Goal: Task Accomplishment & Management: Complete application form

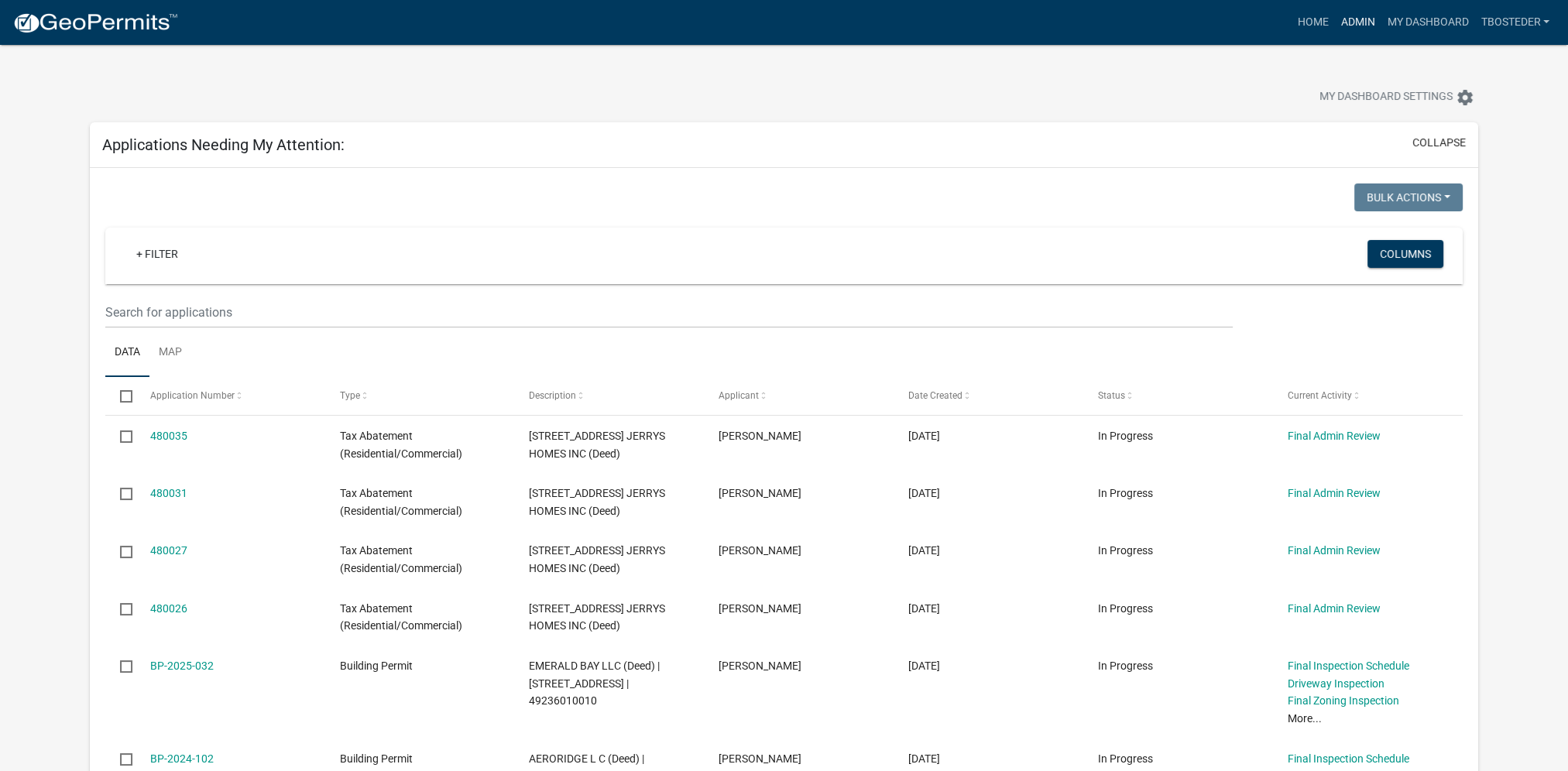
click at [1341, 33] on link "Admin" at bounding box center [1357, 22] width 47 height 29
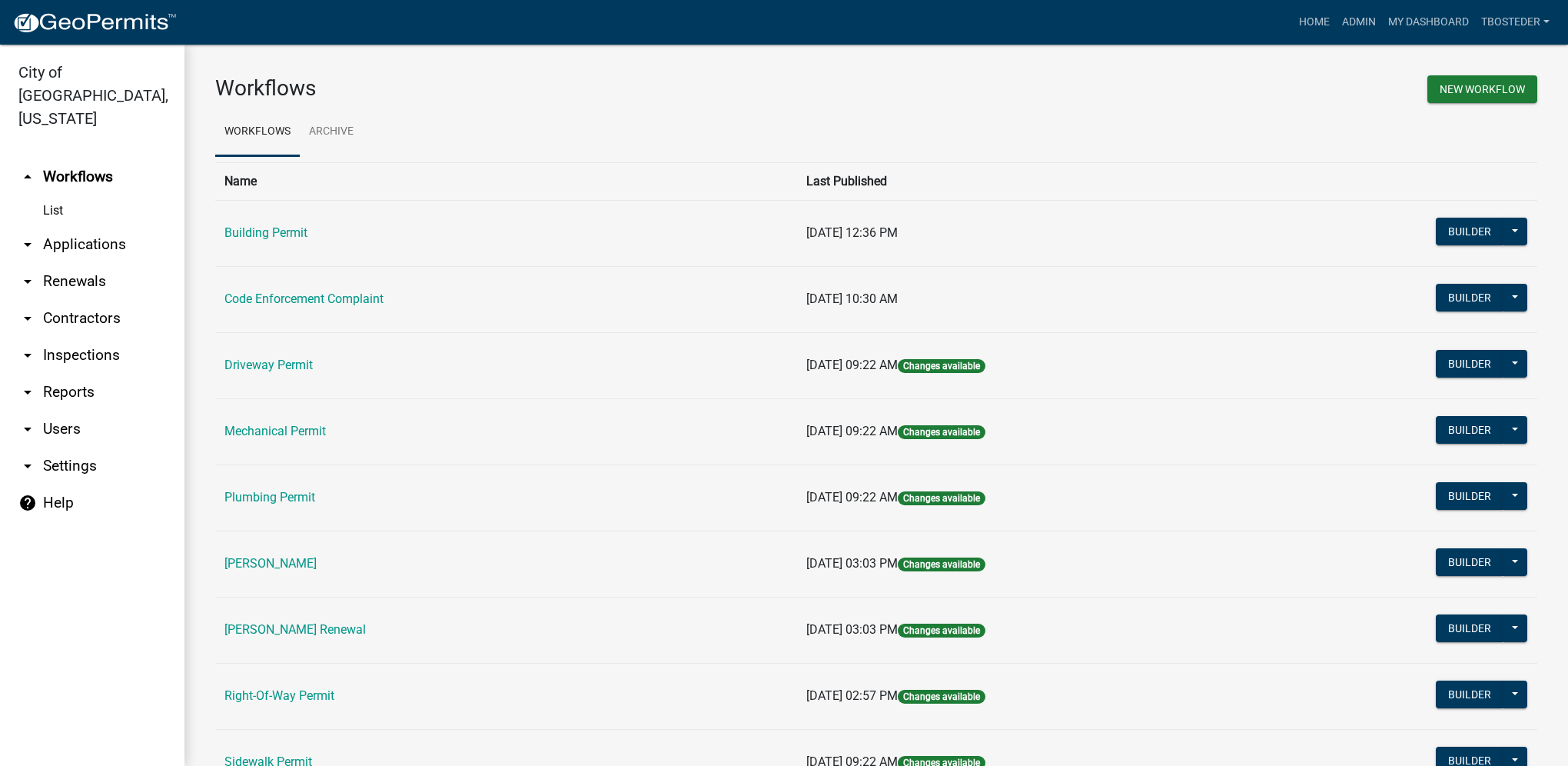
click at [258, 245] on td "Building Permit" at bounding box center [506, 233] width 582 height 66
click at [258, 241] on td "Building Permit" at bounding box center [506, 233] width 582 height 66
click at [258, 231] on link "Building Permit" at bounding box center [266, 233] width 83 height 15
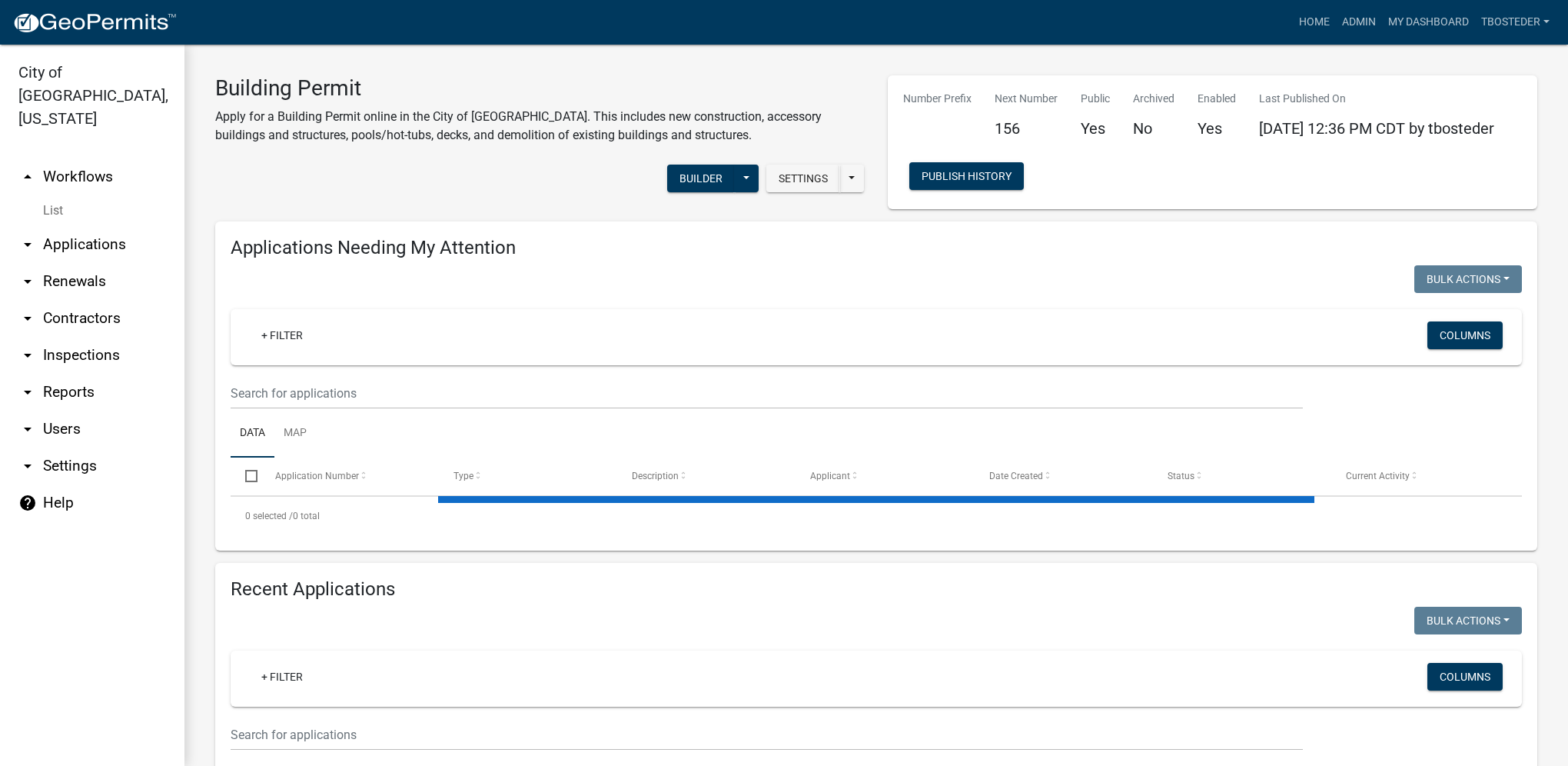
select select "1: 25"
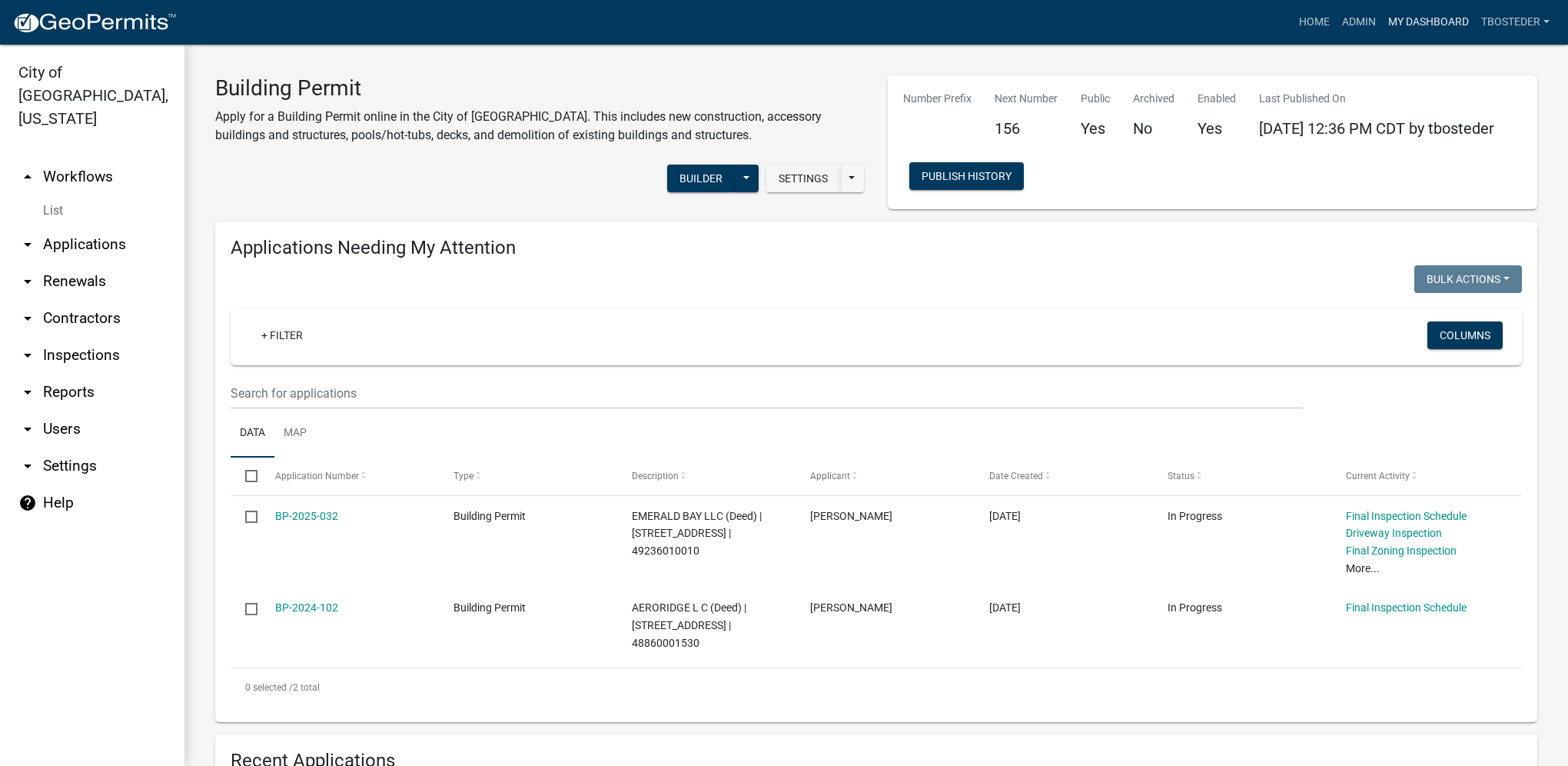
click at [1414, 22] on link "My Dashboard" at bounding box center [1429, 22] width 93 height 29
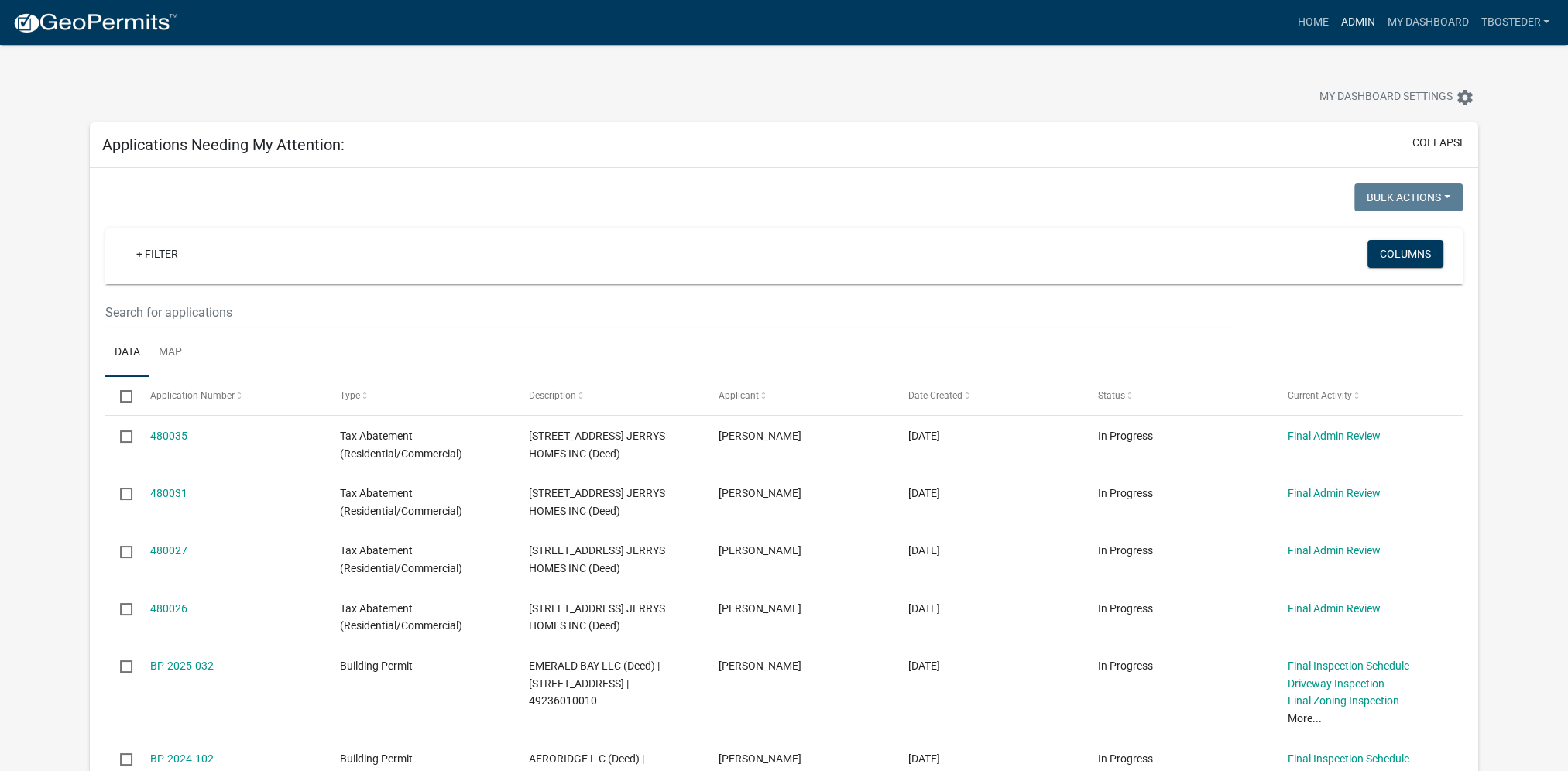
click at [1366, 28] on link "Admin" at bounding box center [1357, 22] width 47 height 29
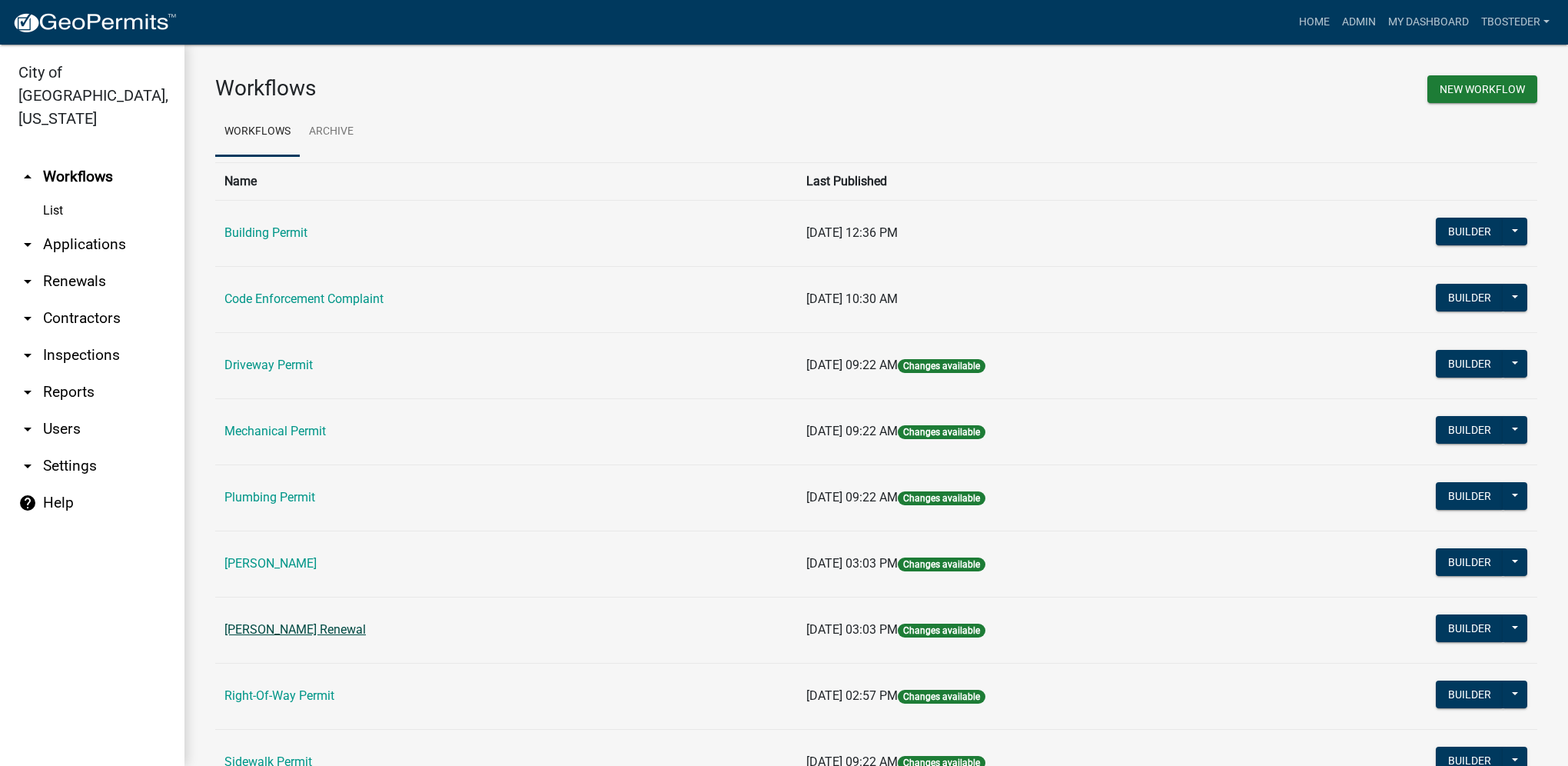
click at [366, 626] on link "[PERSON_NAME] Renewal" at bounding box center [295, 630] width 141 height 15
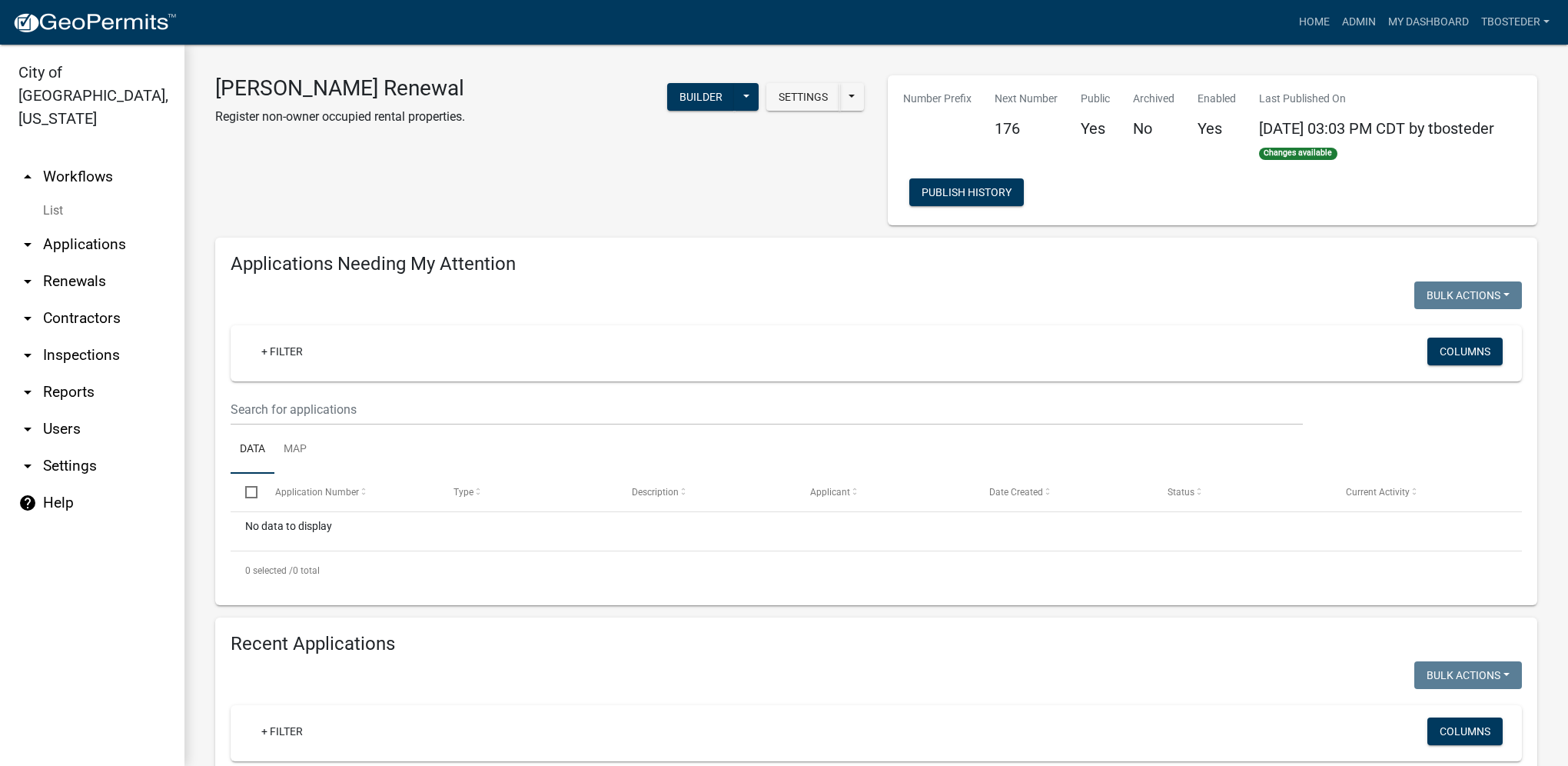
select select "1: 25"
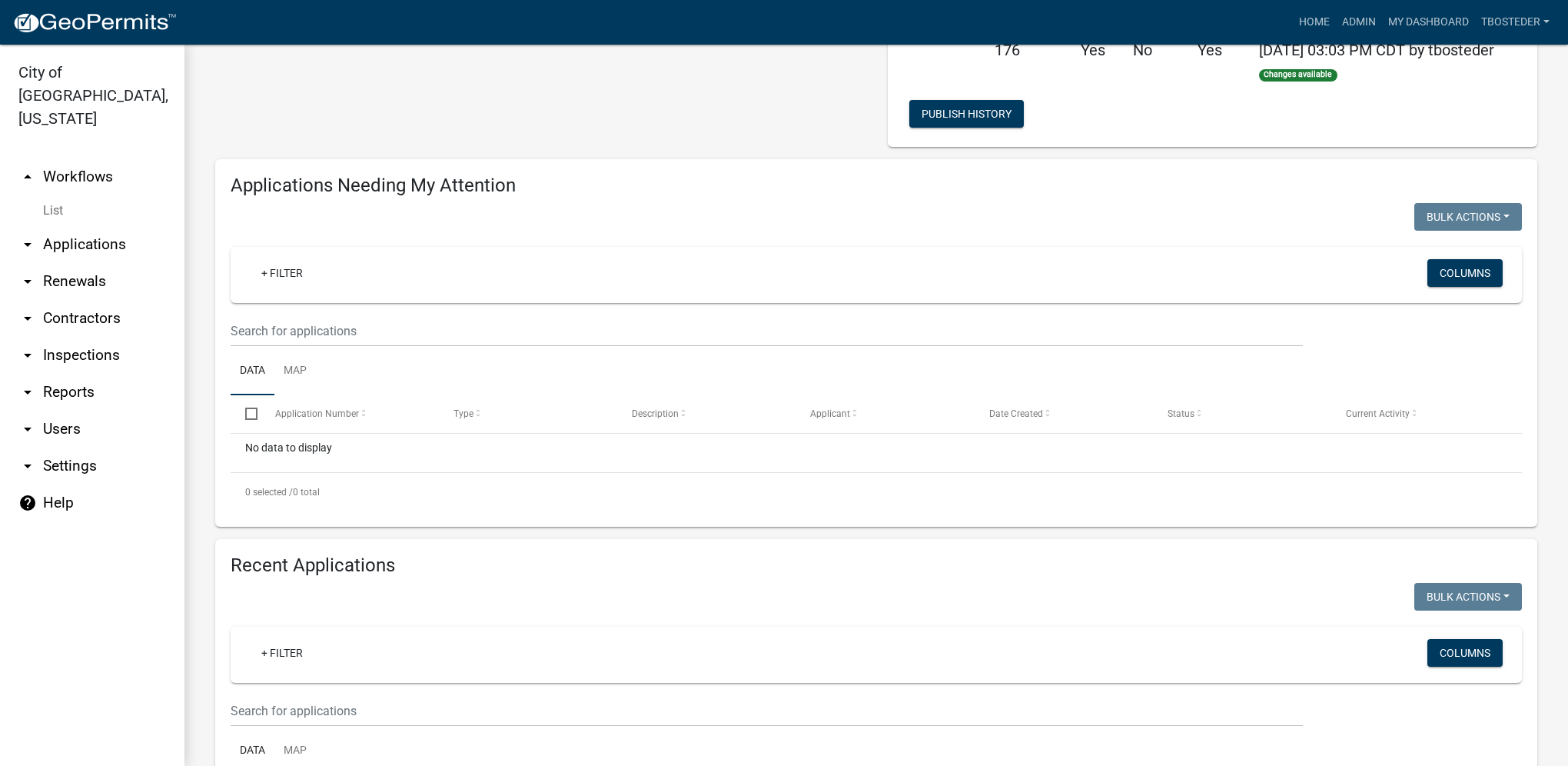
scroll to position [231, 0]
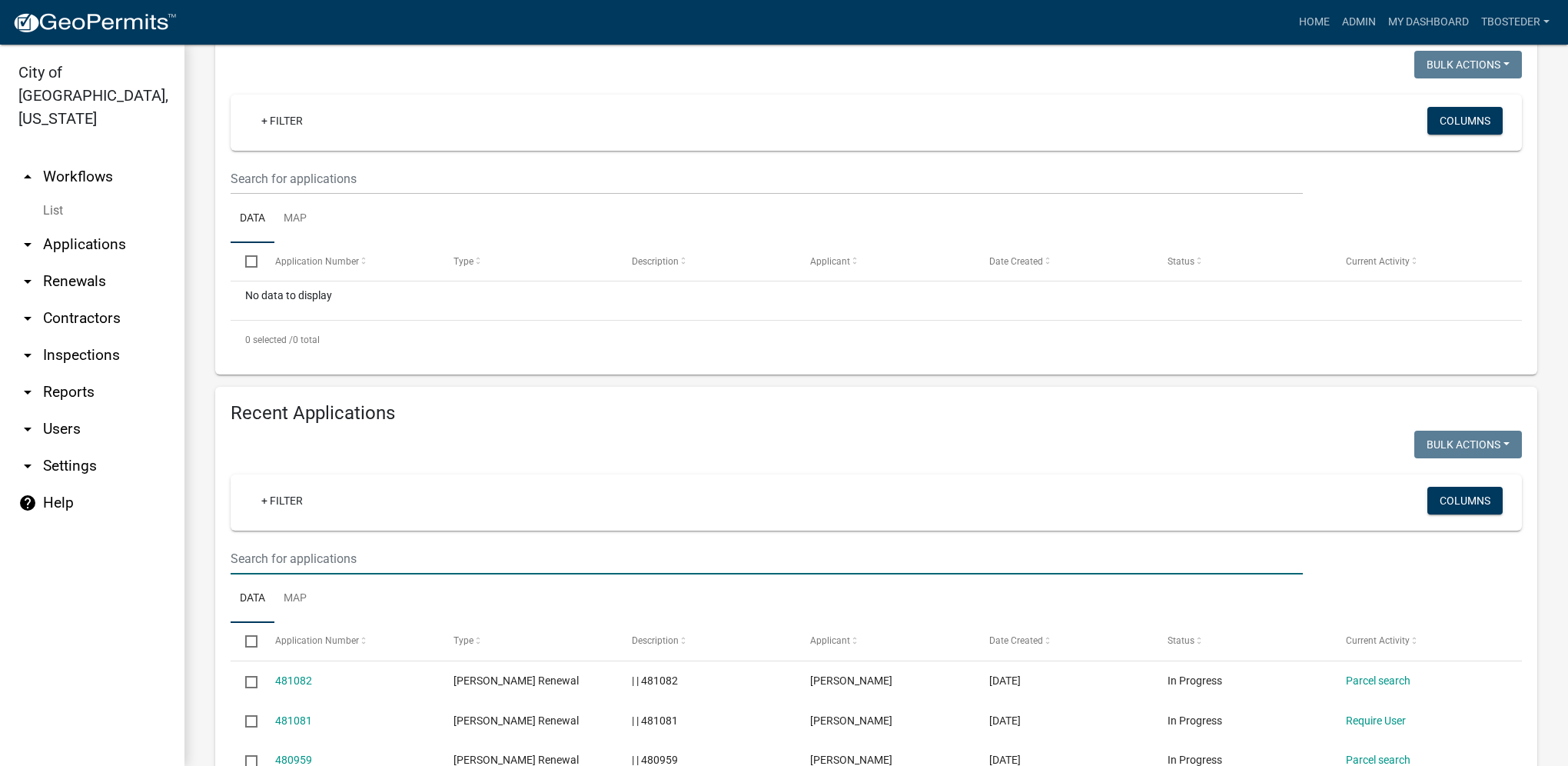
click at [360, 562] on input "text" at bounding box center [767, 558] width 1073 height 32
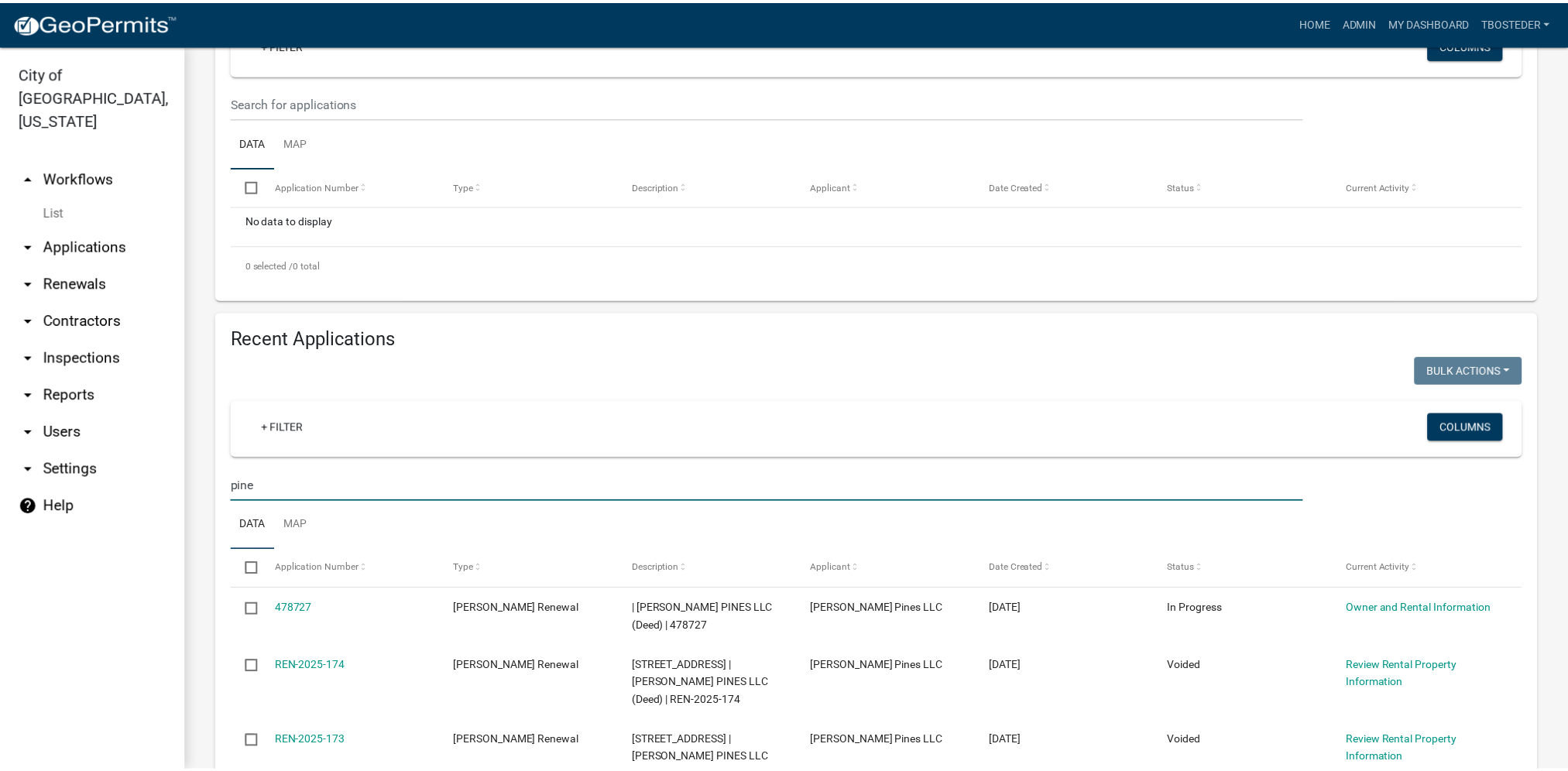
scroll to position [464, 0]
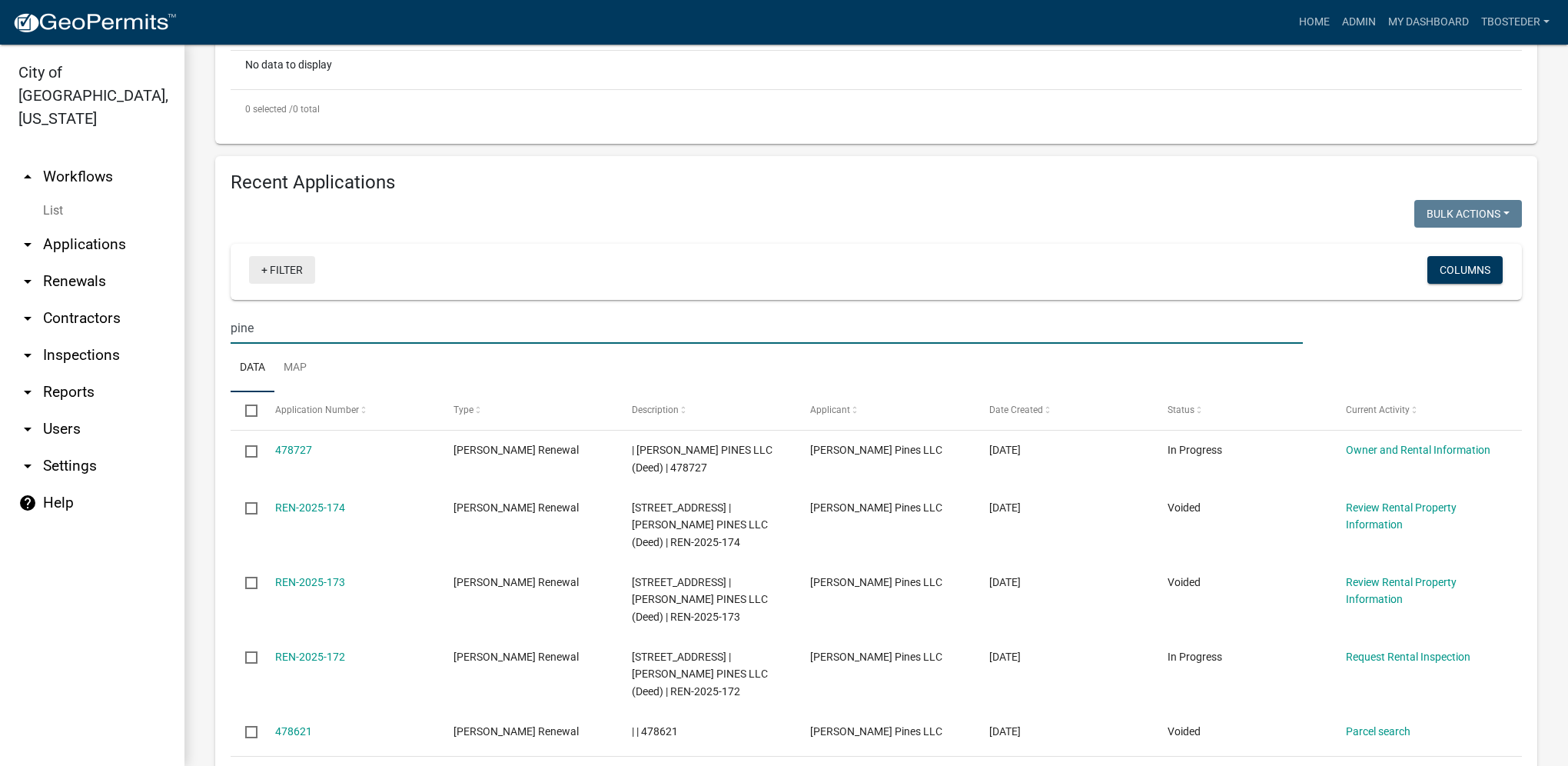
type input "pine"
click at [295, 276] on link "+ Filter" at bounding box center [283, 269] width 66 height 27
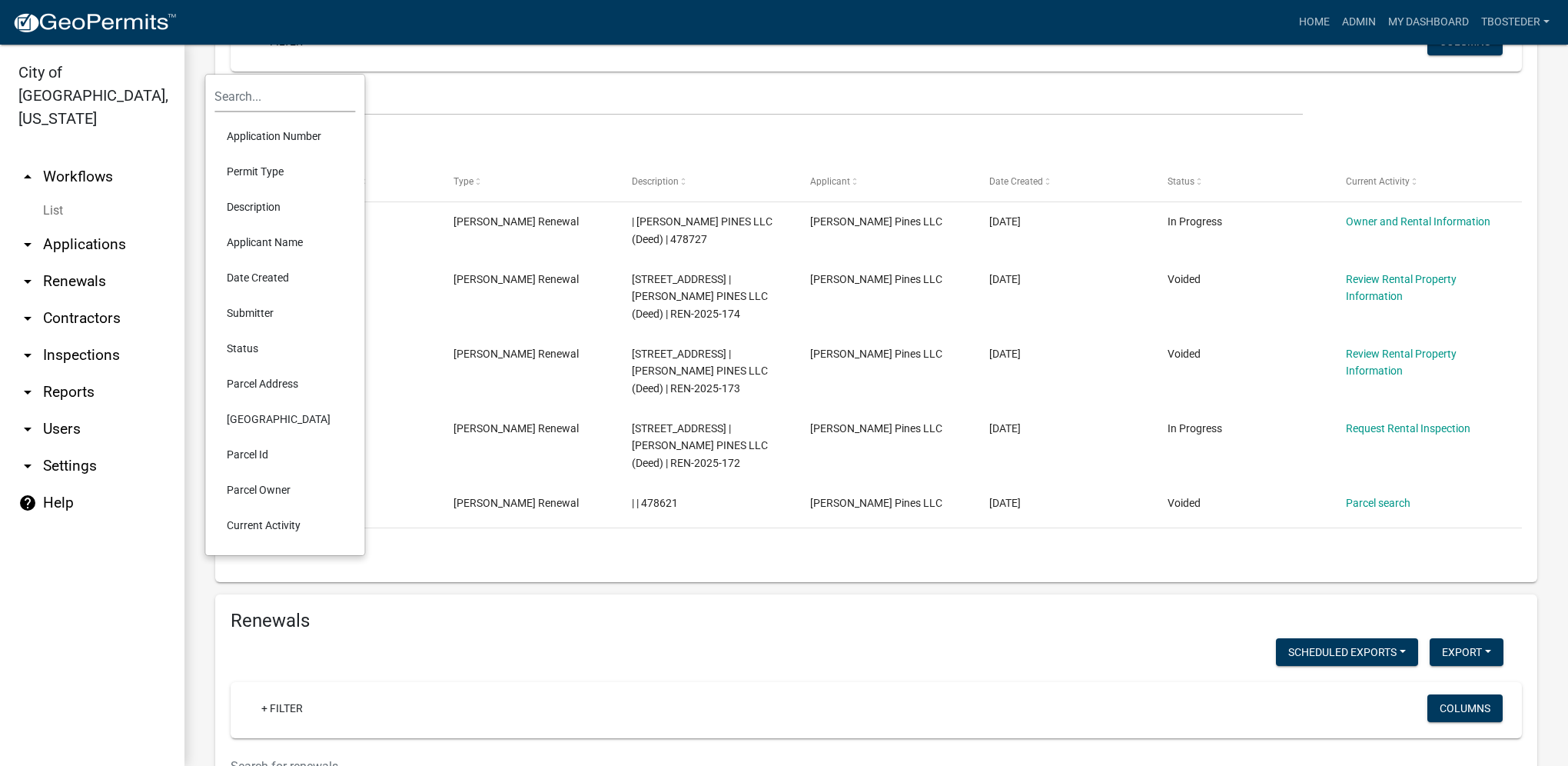
scroll to position [692, 0]
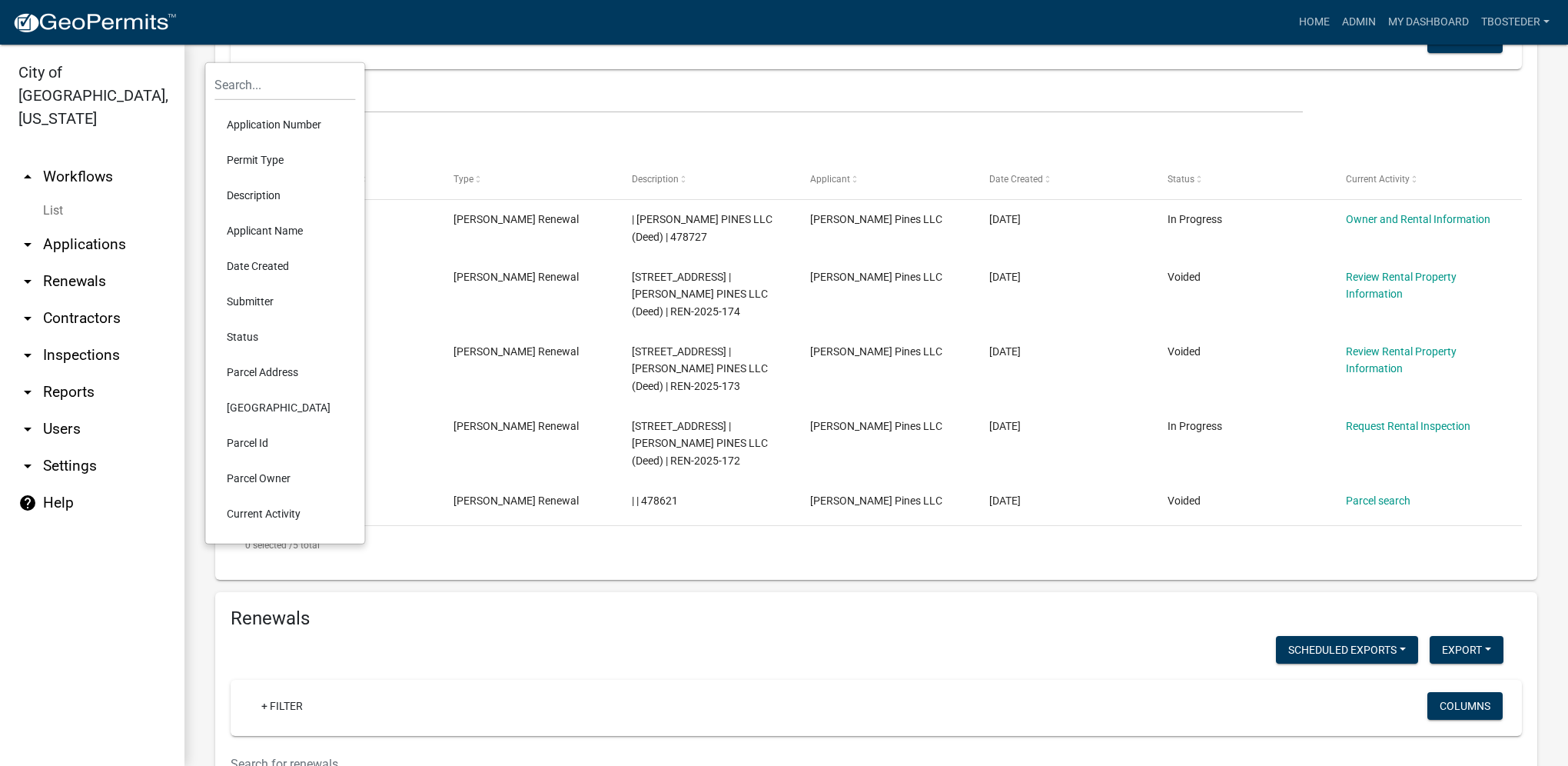
click at [296, 329] on li "Status" at bounding box center [284, 336] width 140 height 36
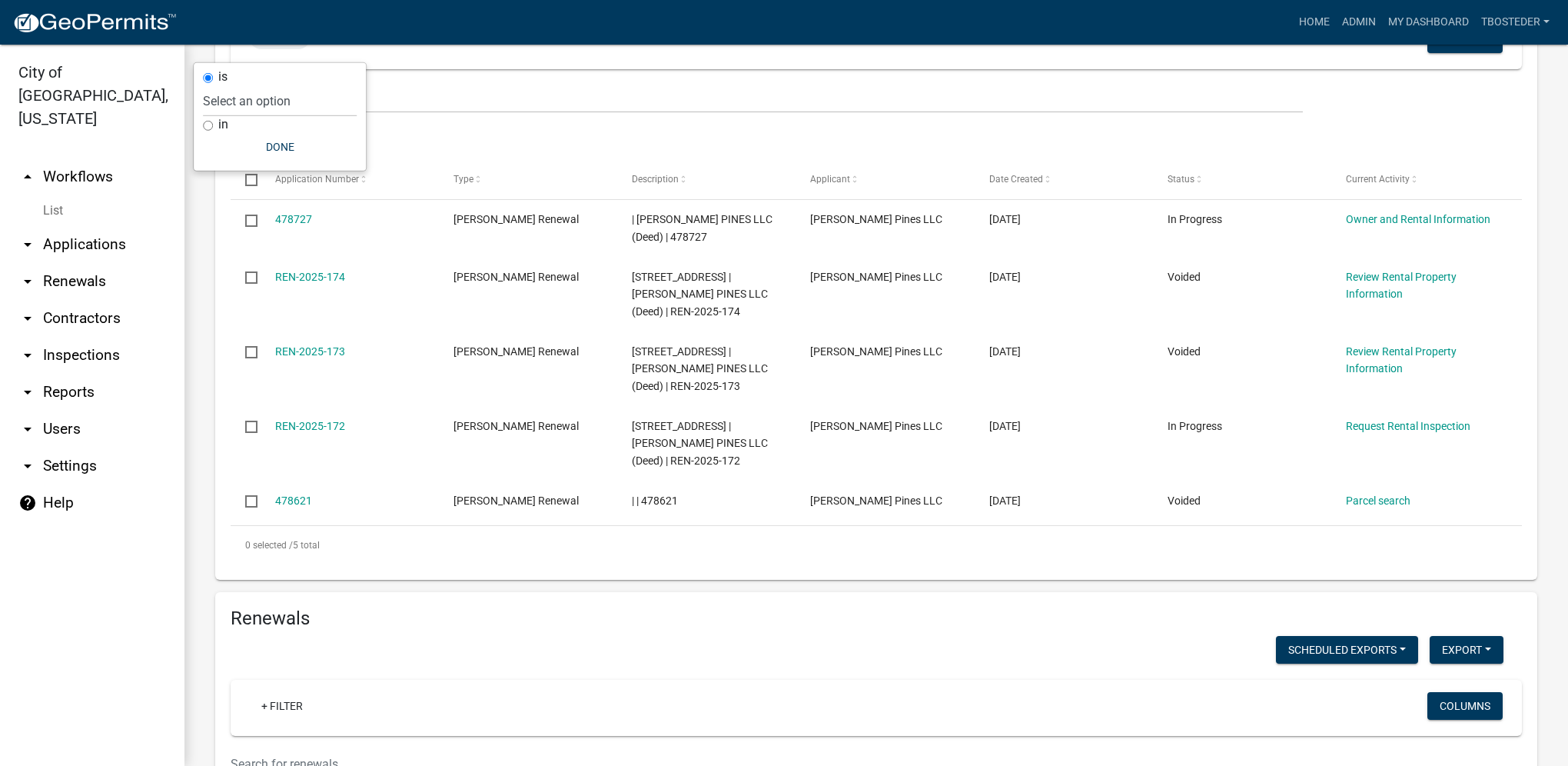
scroll to position [687, 0]
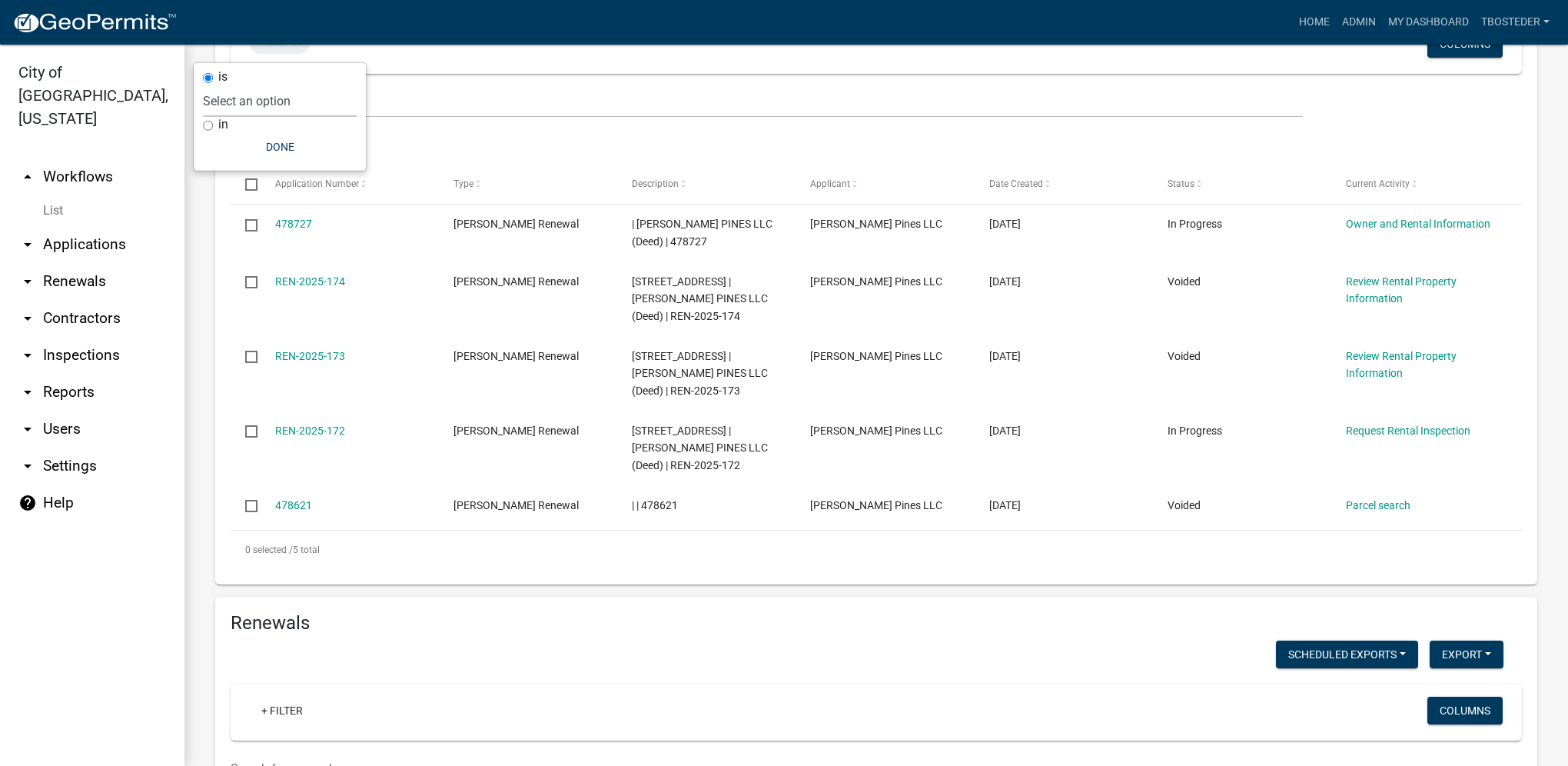
click at [278, 101] on select "Select an option Not Started In Progress Completed Expired Locked Withdrawn Voi…" at bounding box center [279, 101] width 154 height 32
select select "1"
click at [233, 86] on select "Select an option Not Started In Progress Completed Expired Locked Withdrawn Voi…" at bounding box center [279, 101] width 154 height 32
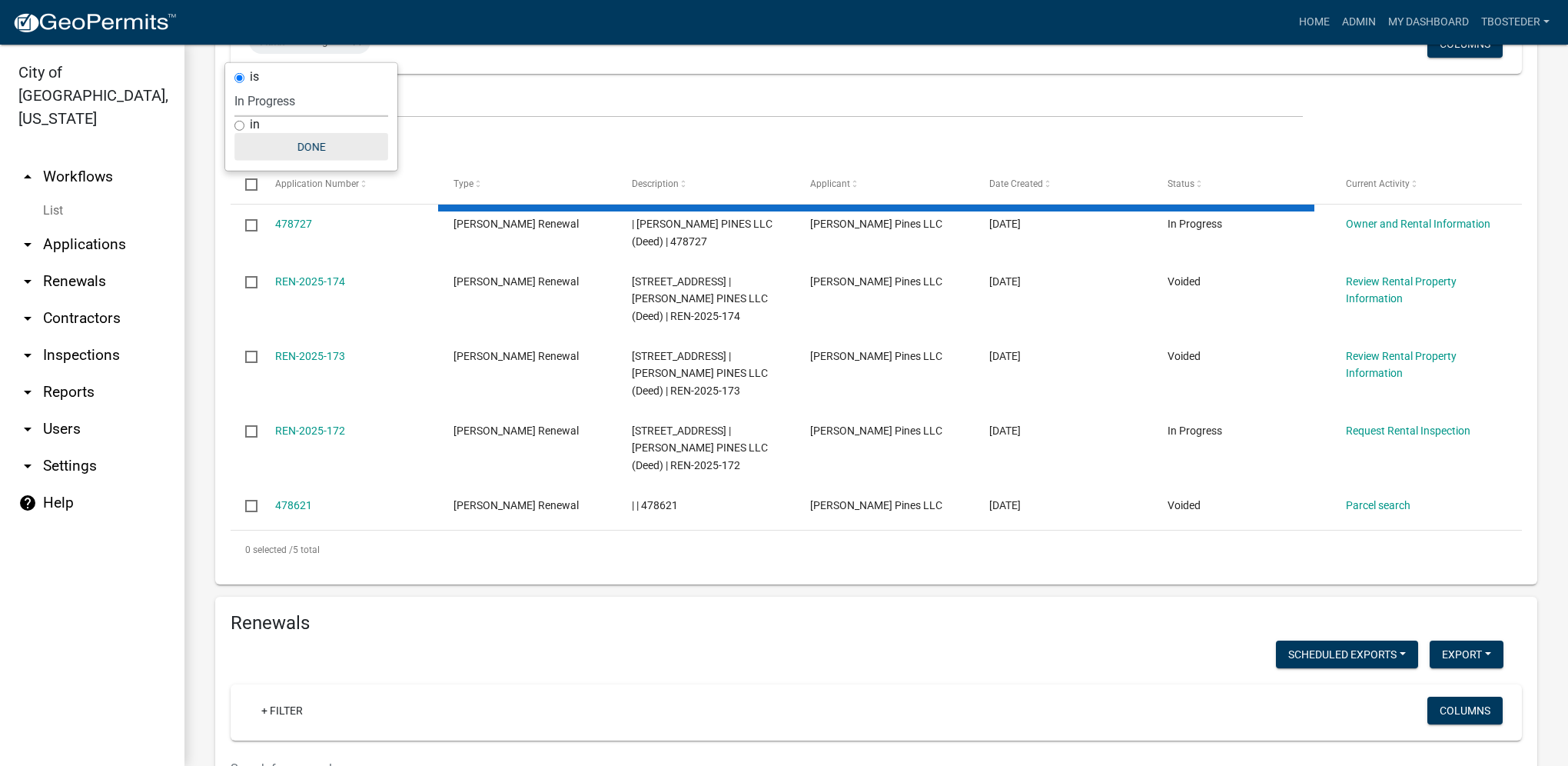
click at [307, 148] on button "Done" at bounding box center [311, 146] width 154 height 27
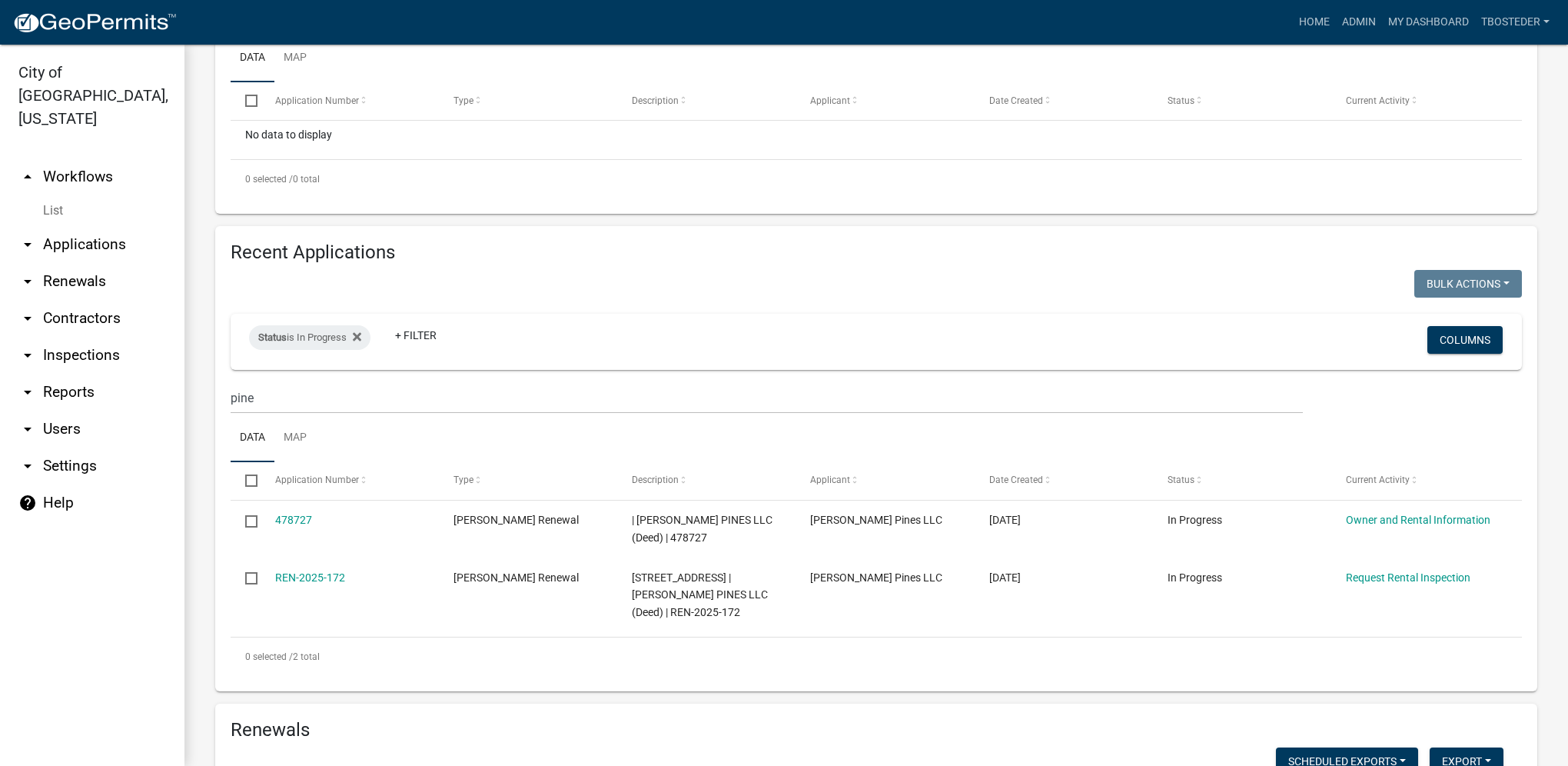
scroll to position [380, 0]
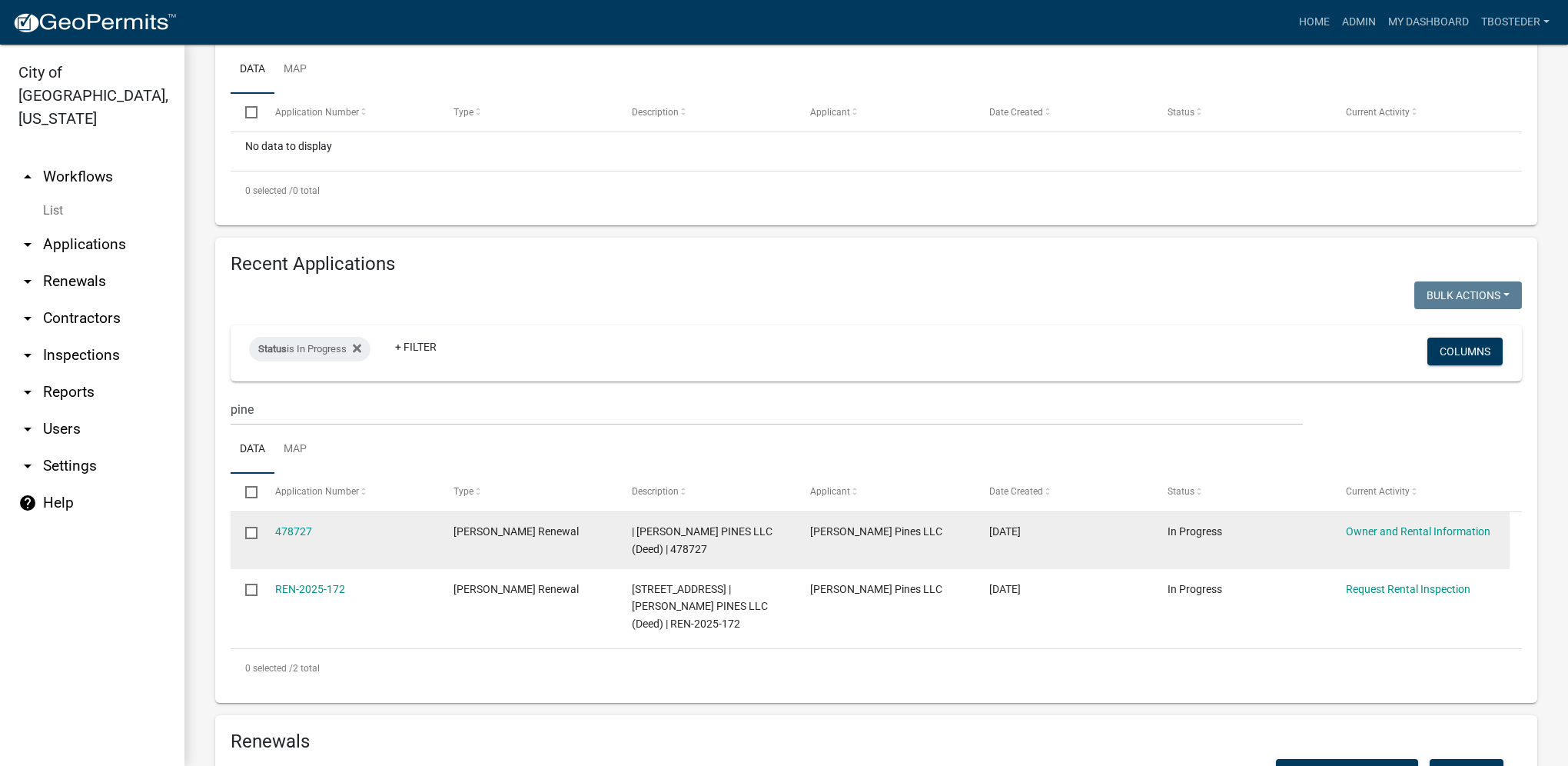
click at [251, 535] on input "checkbox" at bounding box center [250, 532] width 10 height 10
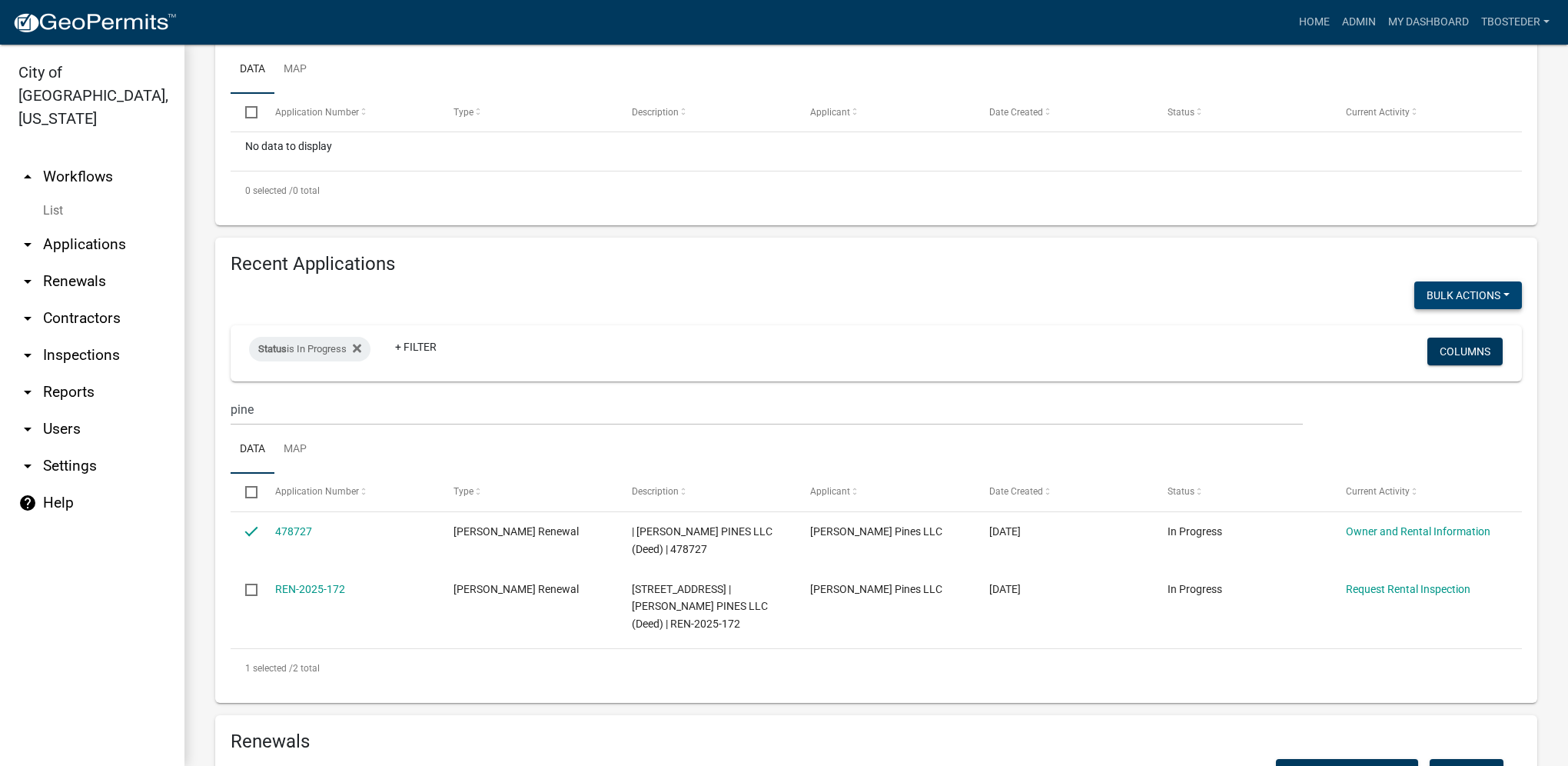
click at [1472, 296] on button "Bulk Actions" at bounding box center [1468, 295] width 108 height 27
click at [1464, 341] on button "Void" at bounding box center [1461, 335] width 123 height 37
checkbox input "false"
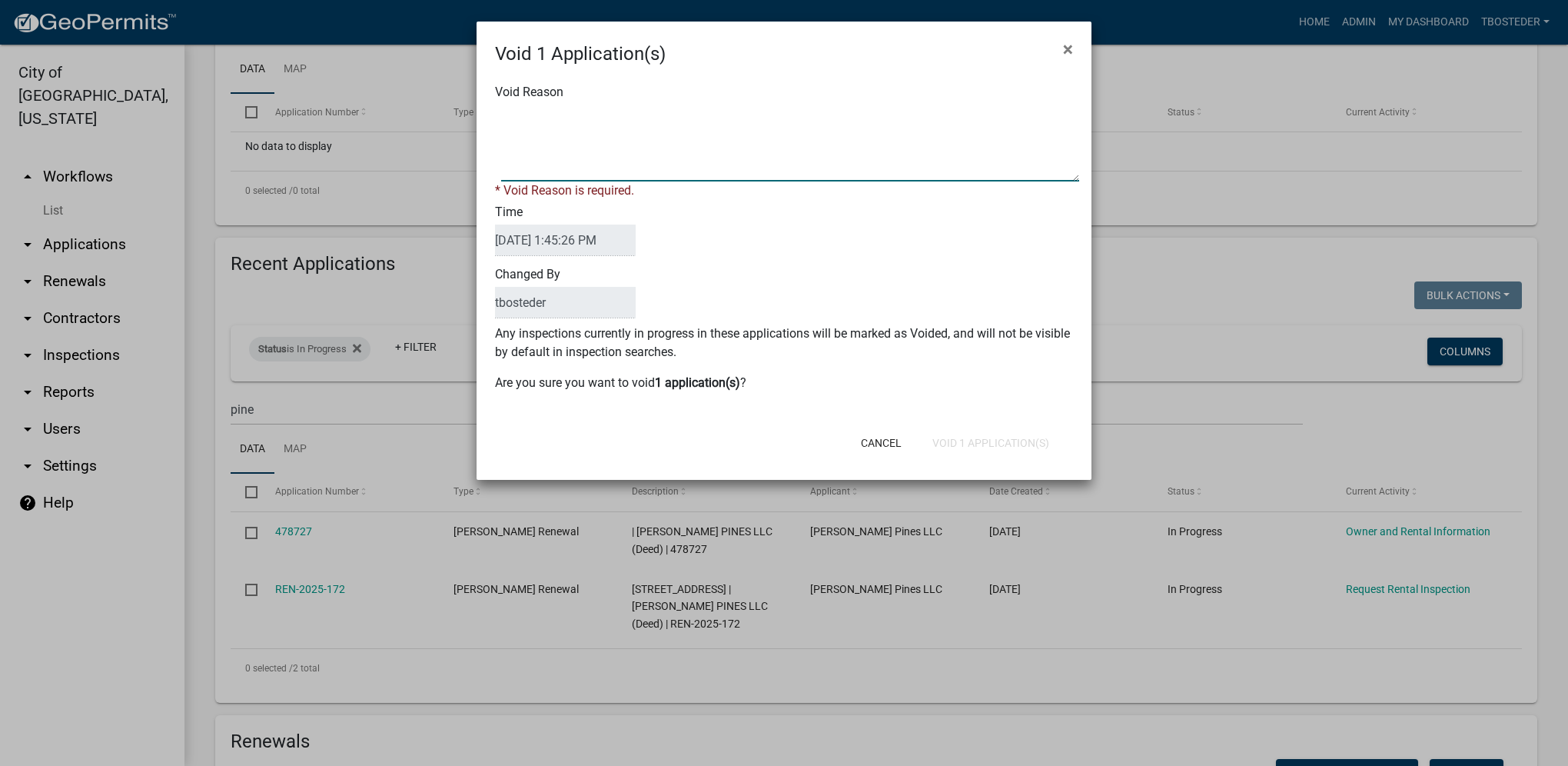
click at [897, 145] on textarea "Void Reason" at bounding box center [790, 143] width 578 height 77
type textarea "incomplete"
click at [1026, 454] on div "Void 1 Application(s) × Void Reason * Void Reason is required. Time [DATE] 1:45…" at bounding box center [784, 250] width 615 height 458
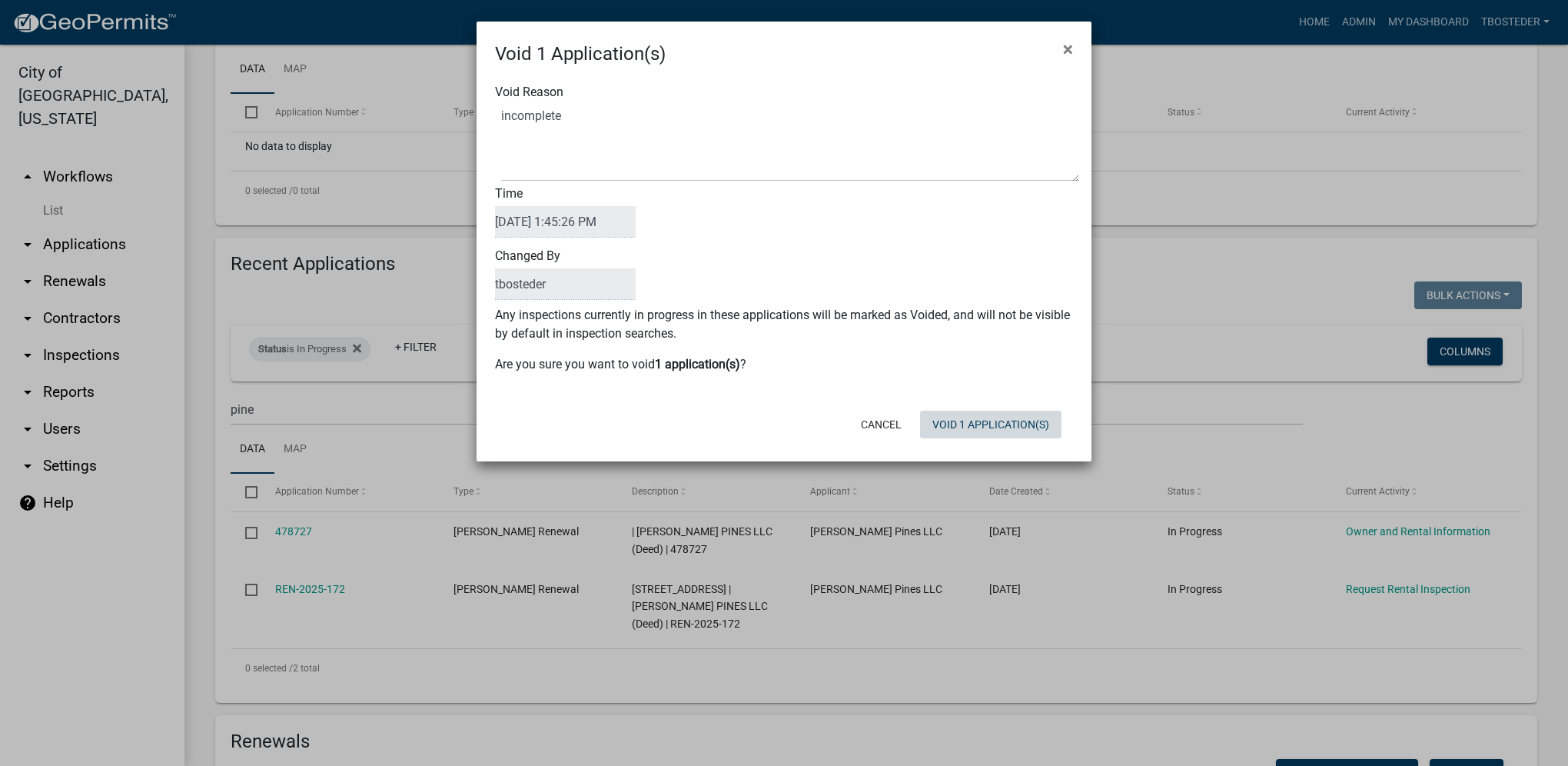
click at [1003, 427] on button "Void 1 Application(s)" at bounding box center [991, 424] width 141 height 27
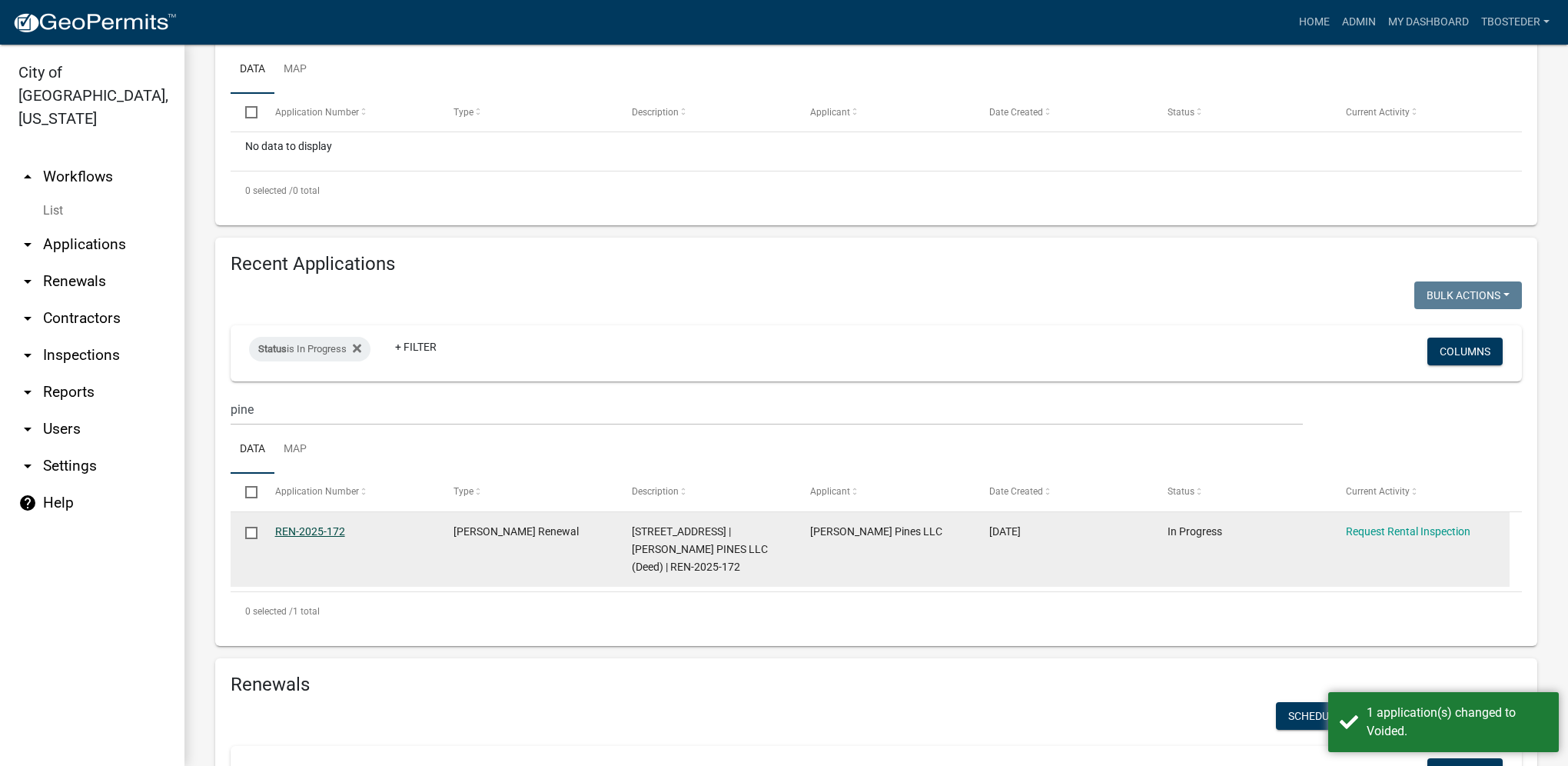
click at [336, 531] on link "REN-2025-172" at bounding box center [310, 531] width 70 height 12
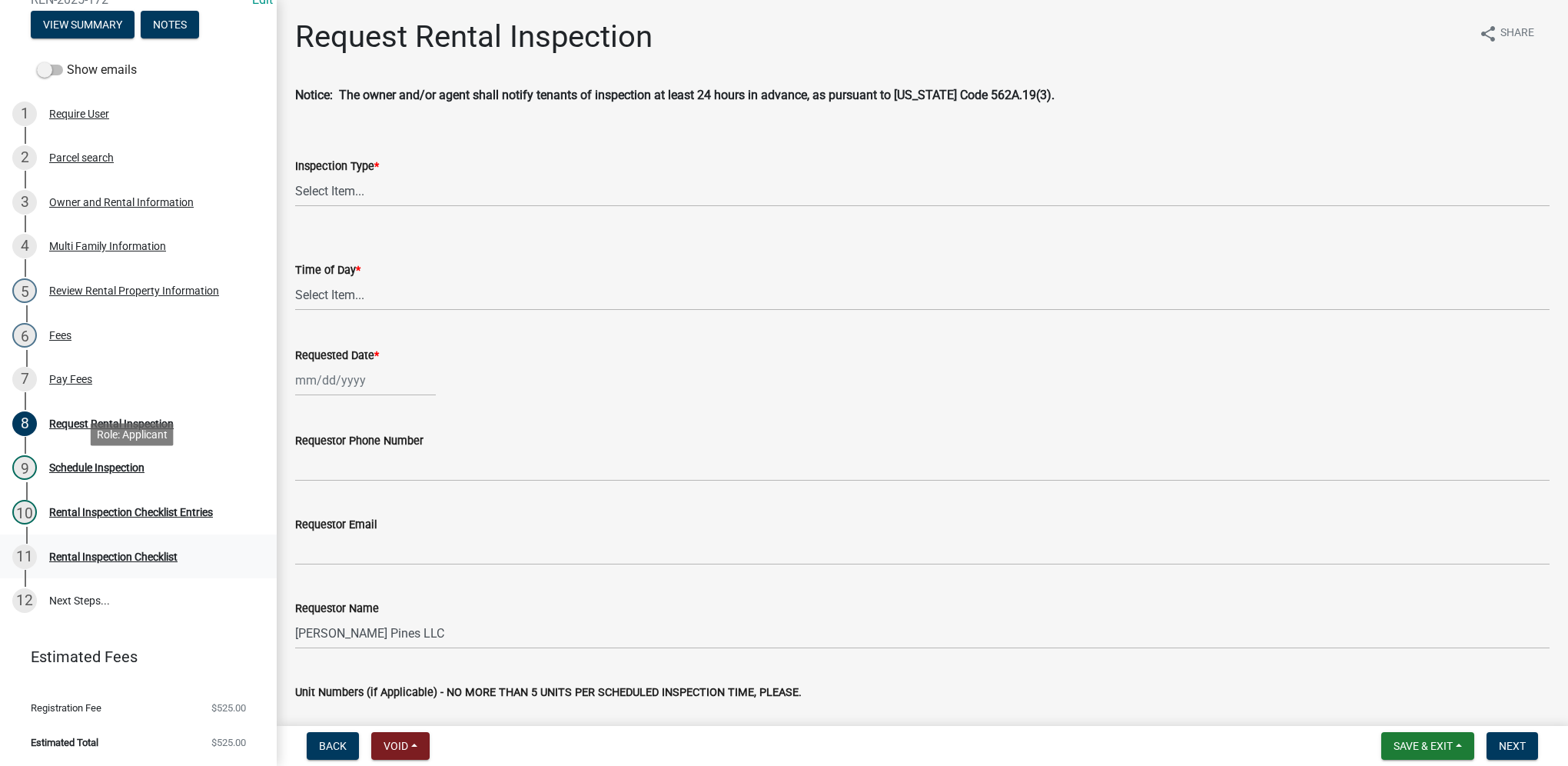
scroll to position [203, 0]
click at [152, 184] on link "3 Owner and Rental Information" at bounding box center [138, 203] width 277 height 45
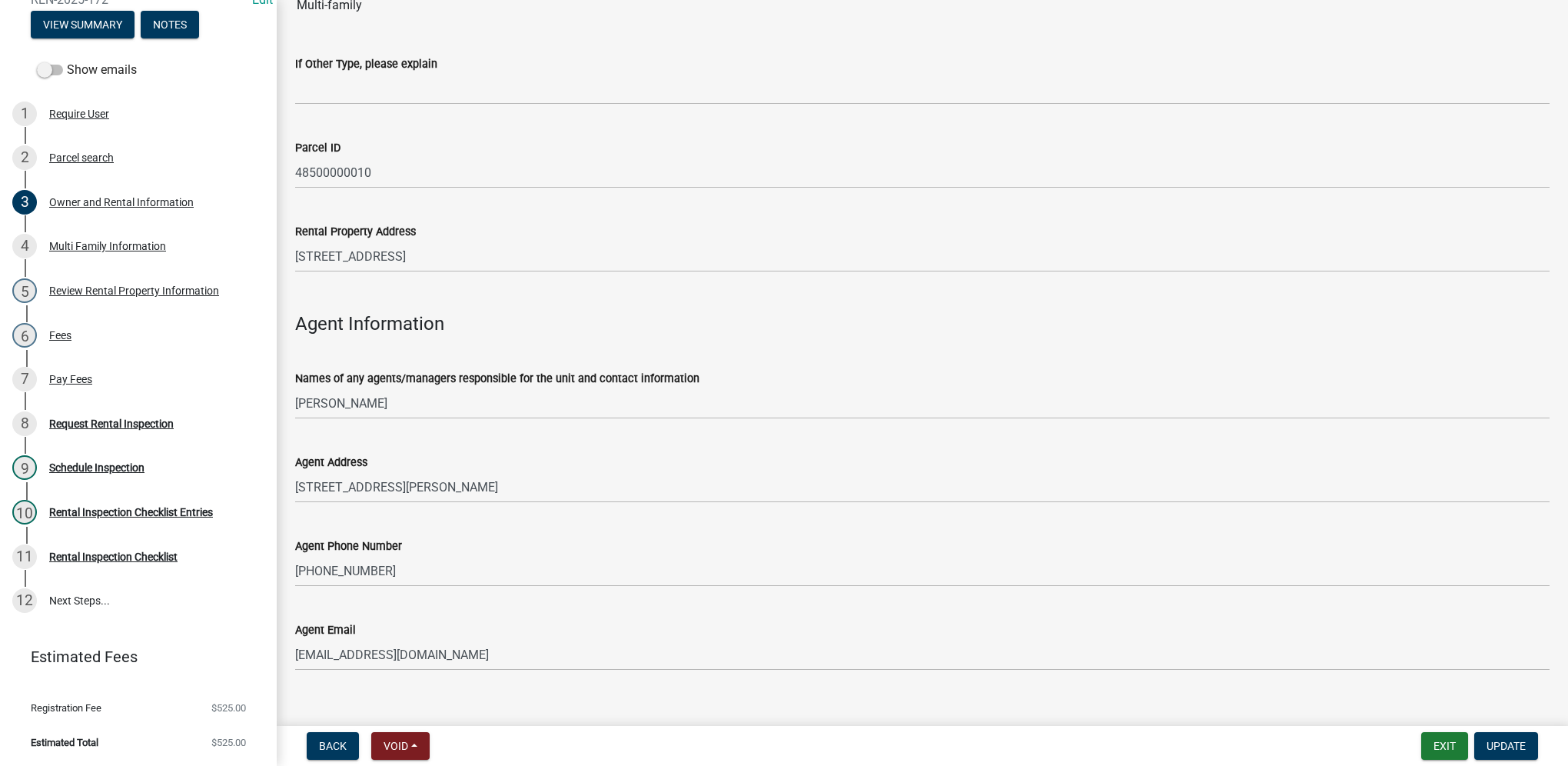
scroll to position [1307, 0]
click at [190, 404] on link "8 Request Rental Inspection" at bounding box center [138, 424] width 277 height 45
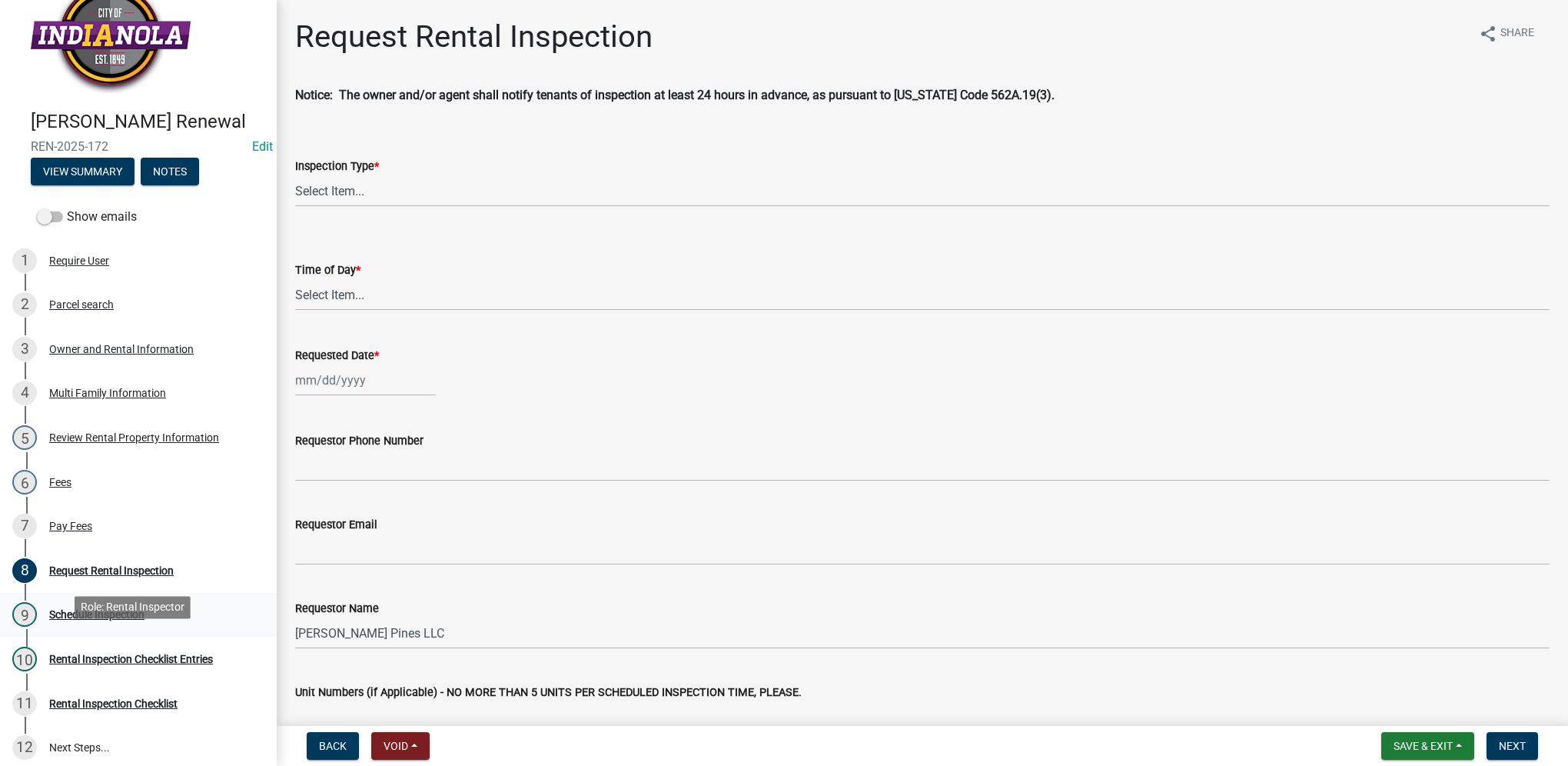
scroll to position [0, 0]
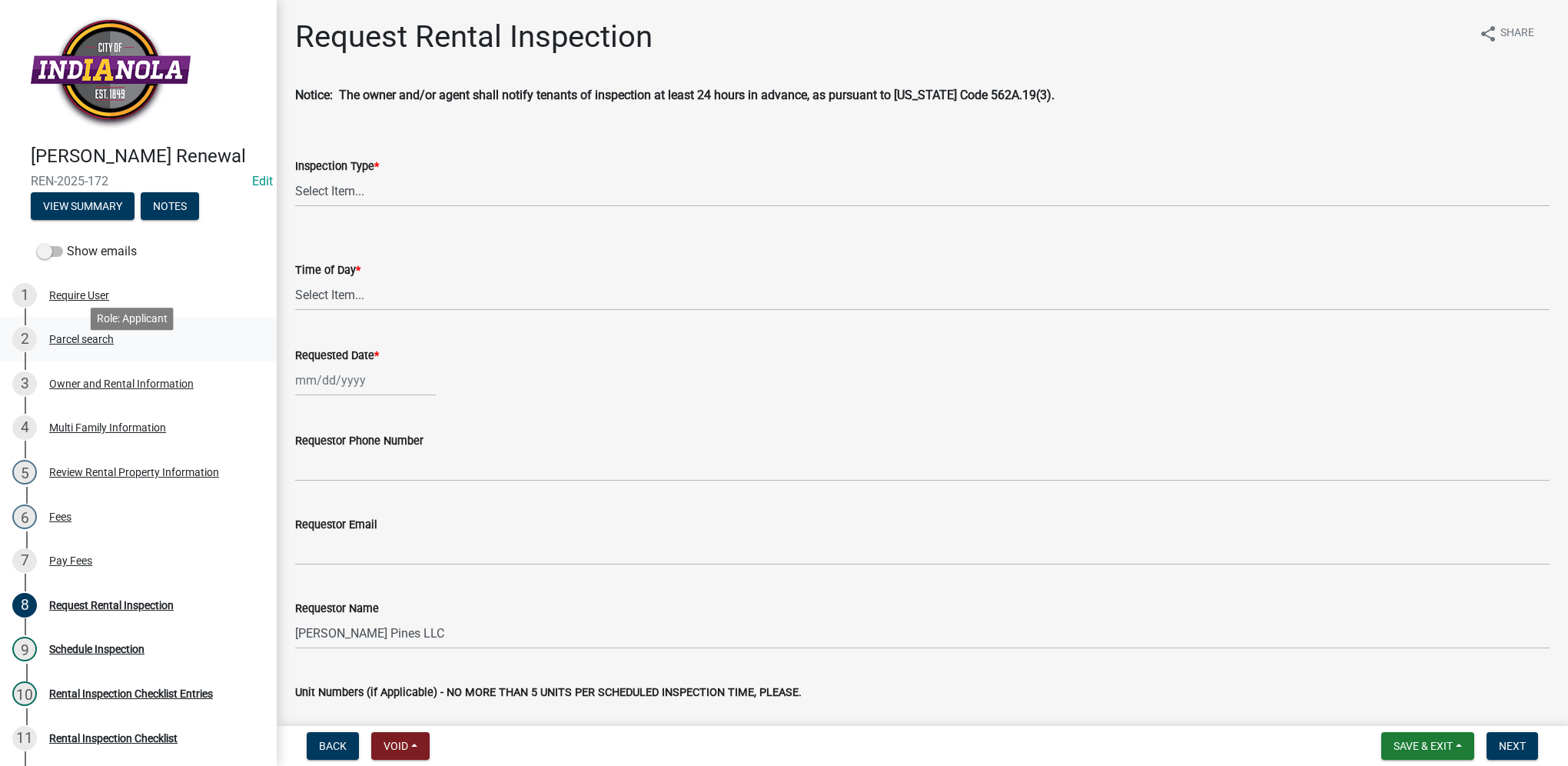
click at [101, 345] on div "Parcel search" at bounding box center [81, 339] width 65 height 11
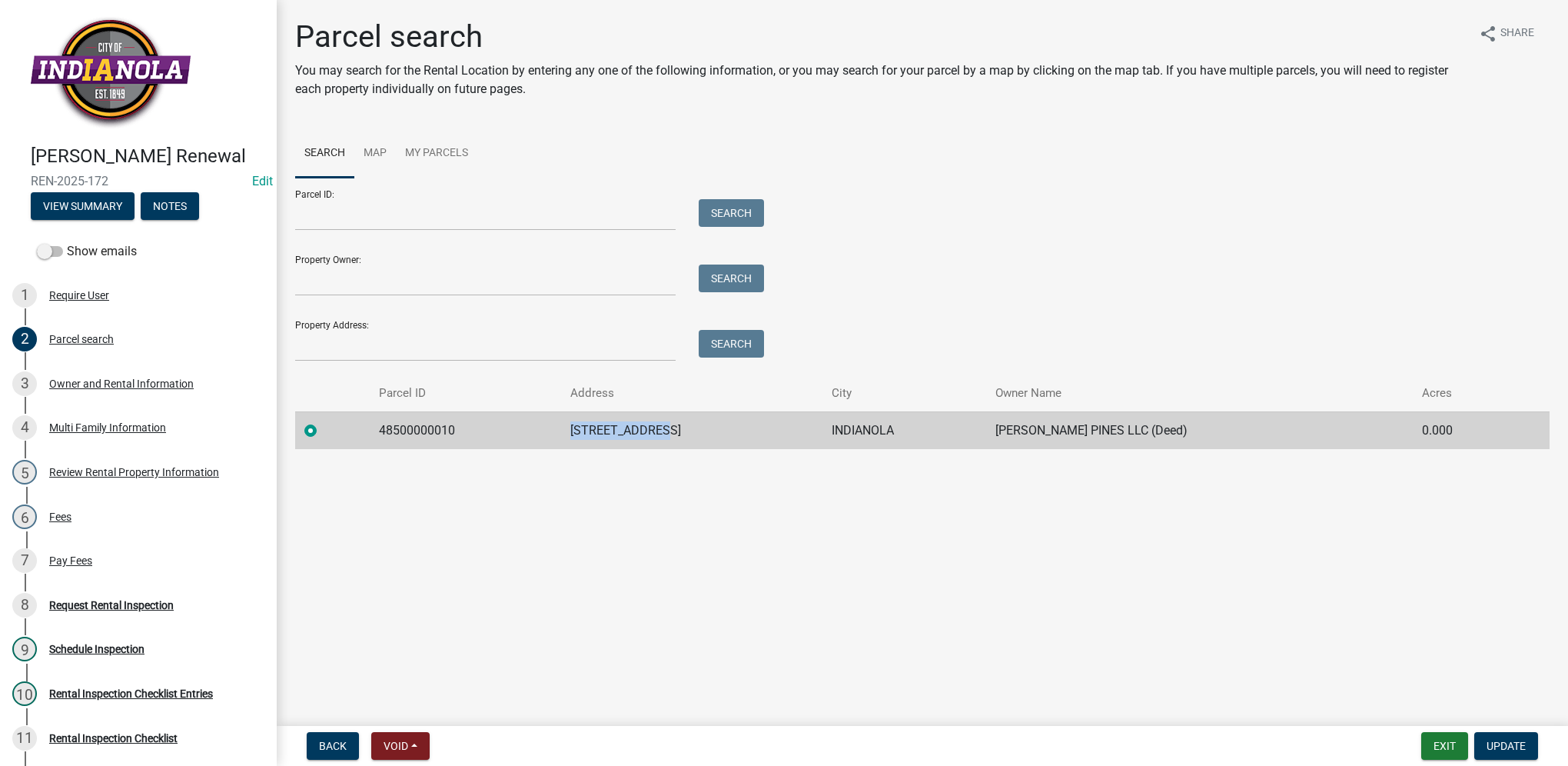
drag, startPoint x: 596, startPoint y: 433, endPoint x: 717, endPoint y: 425, distance: 121.3
click at [717, 425] on td "[STREET_ADDRESS]" at bounding box center [691, 430] width 262 height 37
drag, startPoint x: 717, startPoint y: 425, endPoint x: 669, endPoint y: 429, distance: 48.2
copy td "[STREET_ADDRESS]"
click at [256, 450] on link "4 Multi Family Information" at bounding box center [138, 429] width 277 height 45
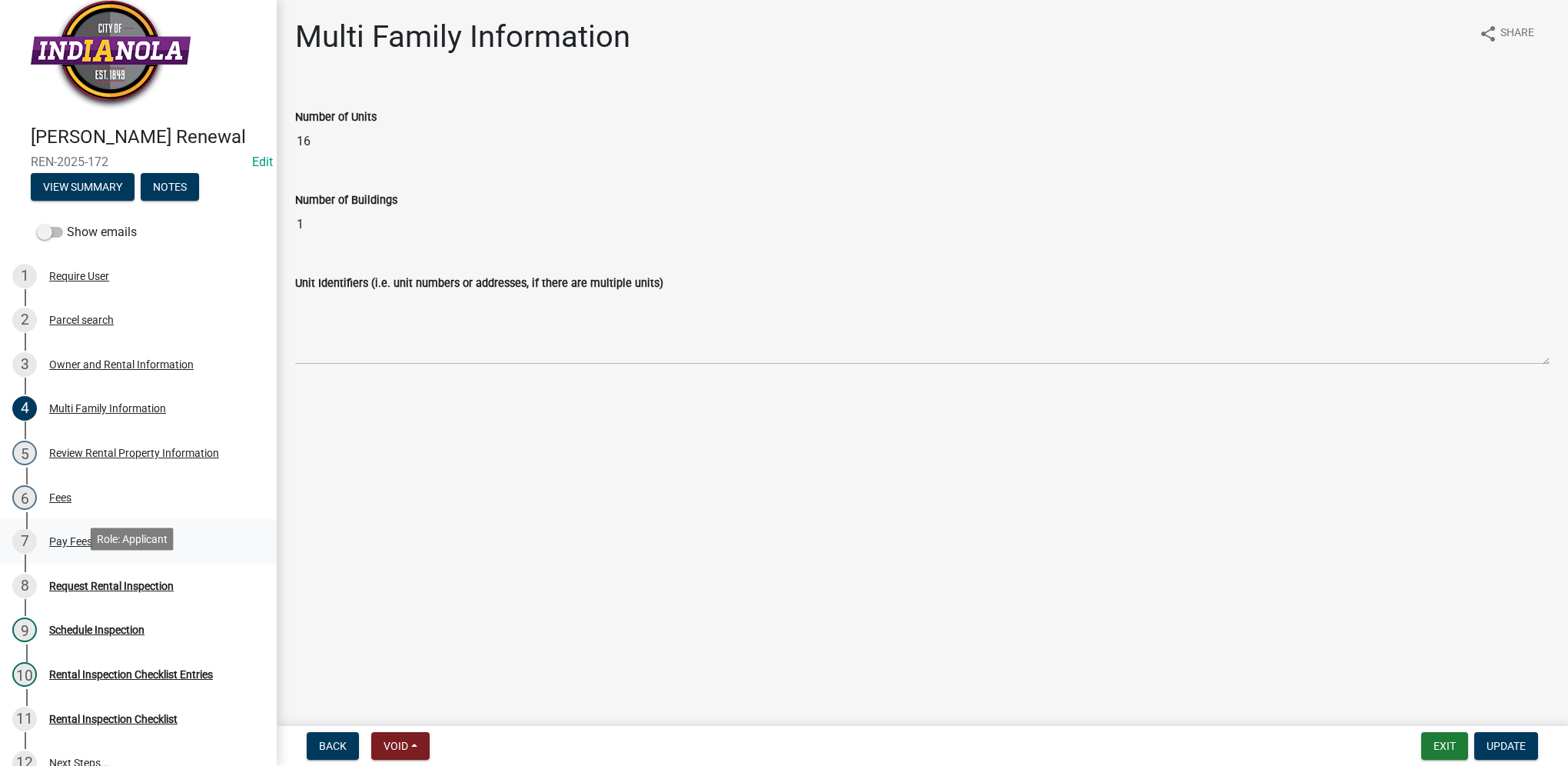
scroll to position [77, 0]
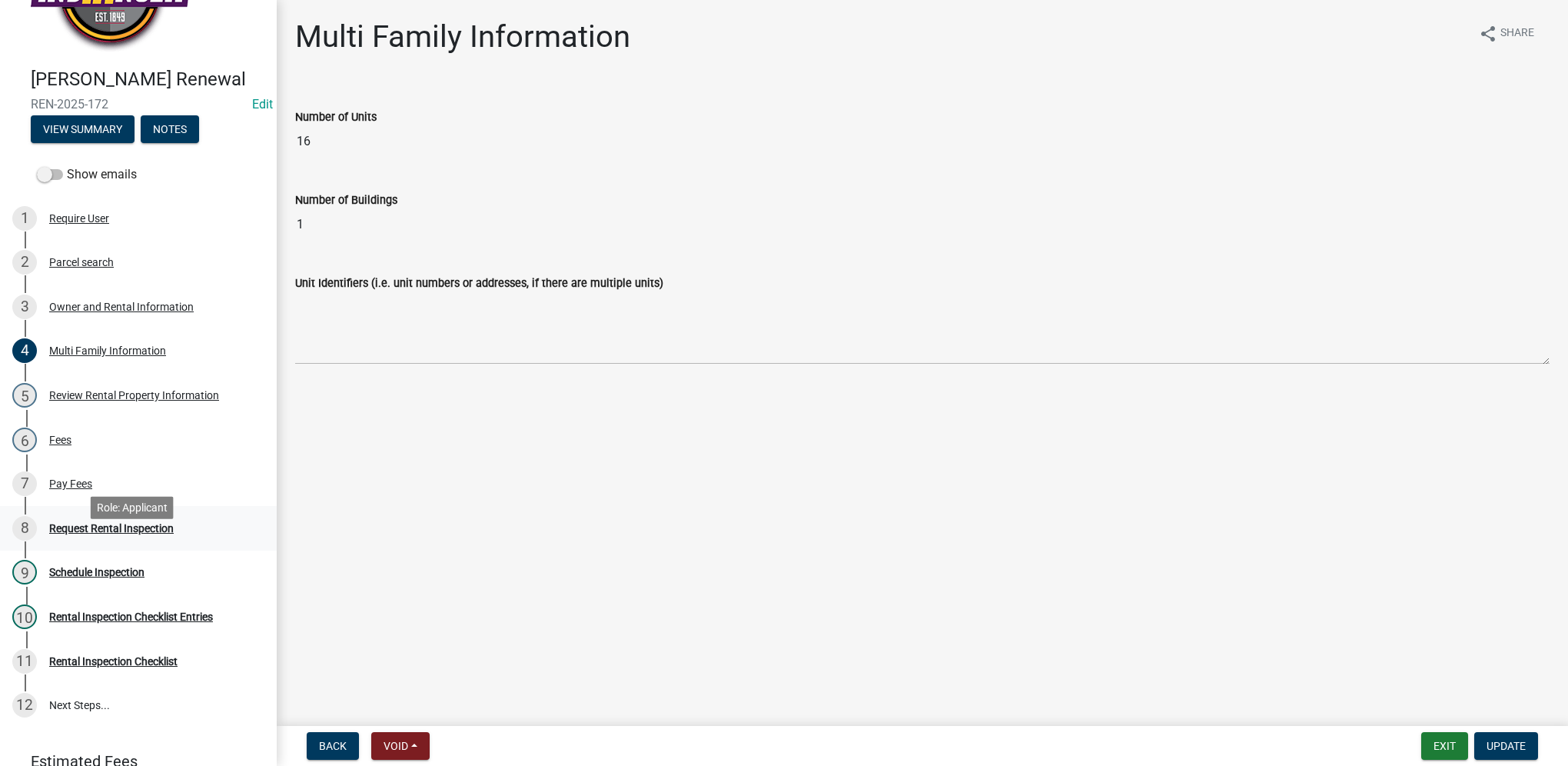
click at [160, 533] on div "Request Rental Inspection" at bounding box center [111, 528] width 125 height 11
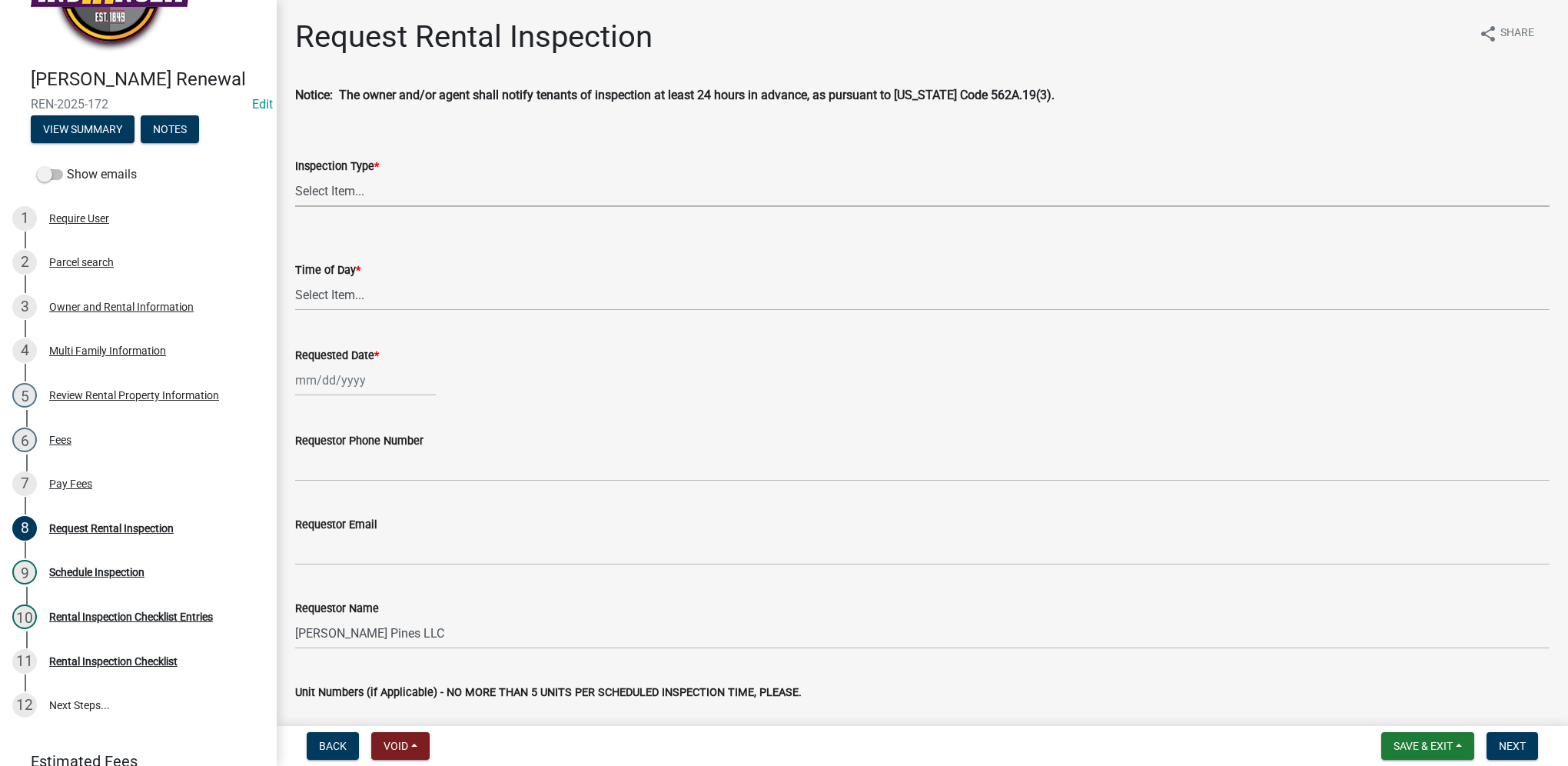
click at [386, 206] on select "Select Item... Rental Inspection" at bounding box center [922, 191] width 1255 height 32
click at [295, 175] on select "Select Item... Rental Inspection" at bounding box center [922, 191] width 1255 height 32
select select "b959d790-e5ea-4503-81e8-7f17c022e9fc"
click at [381, 288] on select "Select Item... AM PM" at bounding box center [922, 295] width 1255 height 32
click at [295, 279] on select "Select Item... AM PM" at bounding box center [922, 295] width 1255 height 32
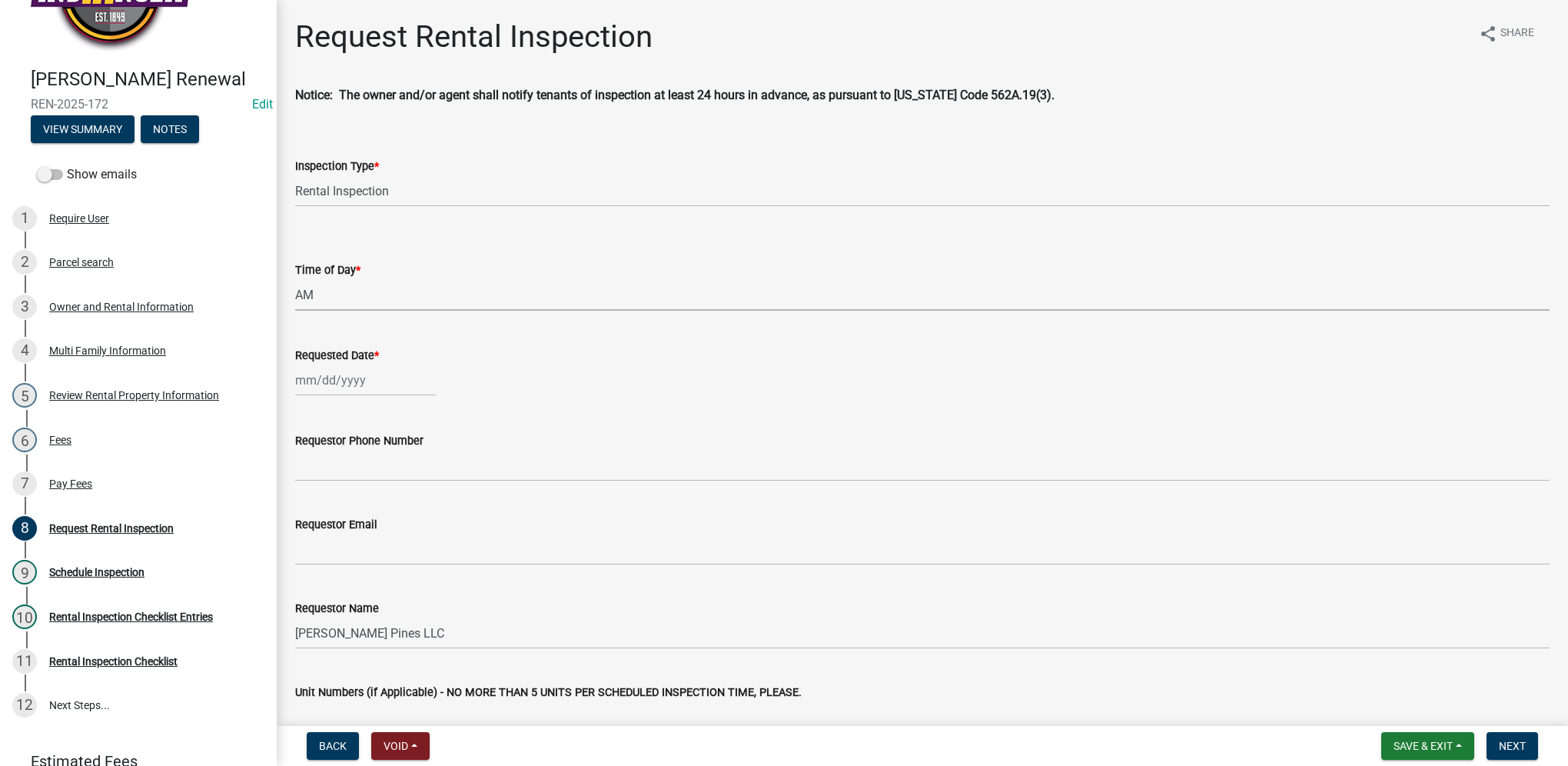
select select "843ebab2-59e7-4208-955a-d78dd632208f"
click at [371, 371] on div "Sep Oct Nov [DATE] 2026 2027 2028 2029 2030 2031 2032 2033 2034 2035 2036 2037 …" at bounding box center [365, 381] width 140 height 32
click at [415, 541] on div "26" at bounding box center [409, 536] width 25 height 25
type input "[DATE]"
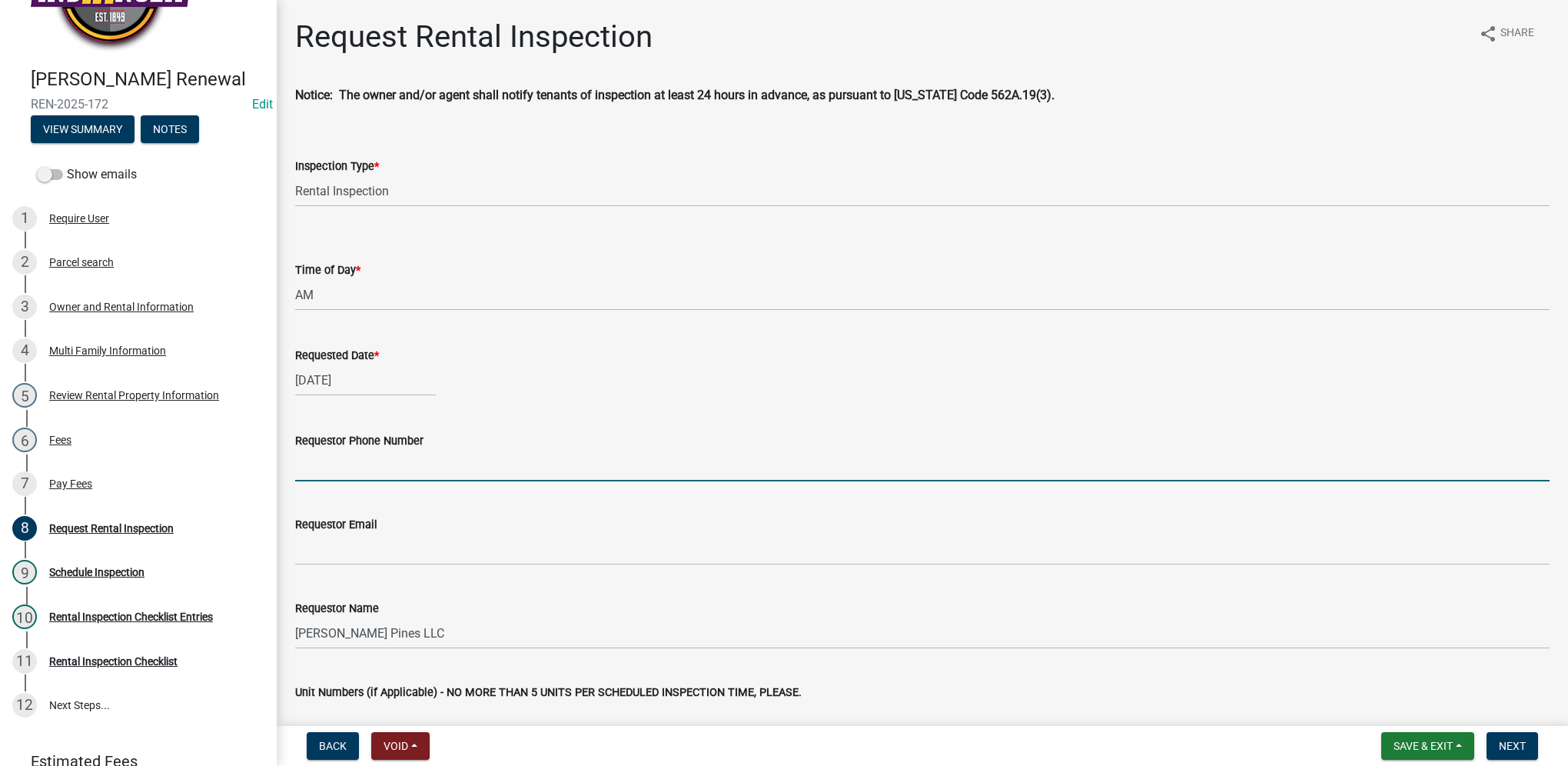
click at [391, 472] on input "Requestor Phone Number" at bounding box center [922, 465] width 1255 height 32
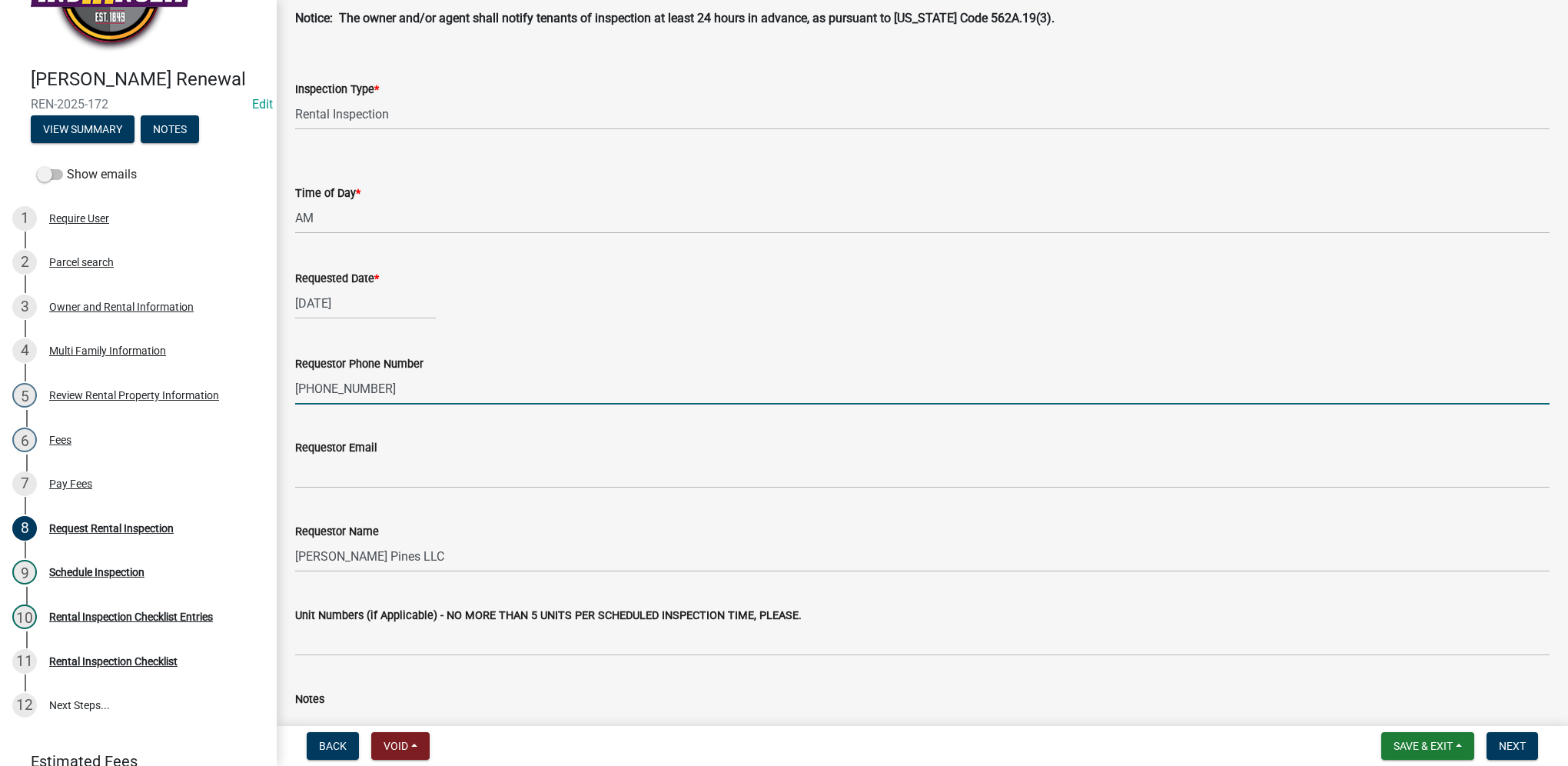
type input "[PHONE_NUMBER]"
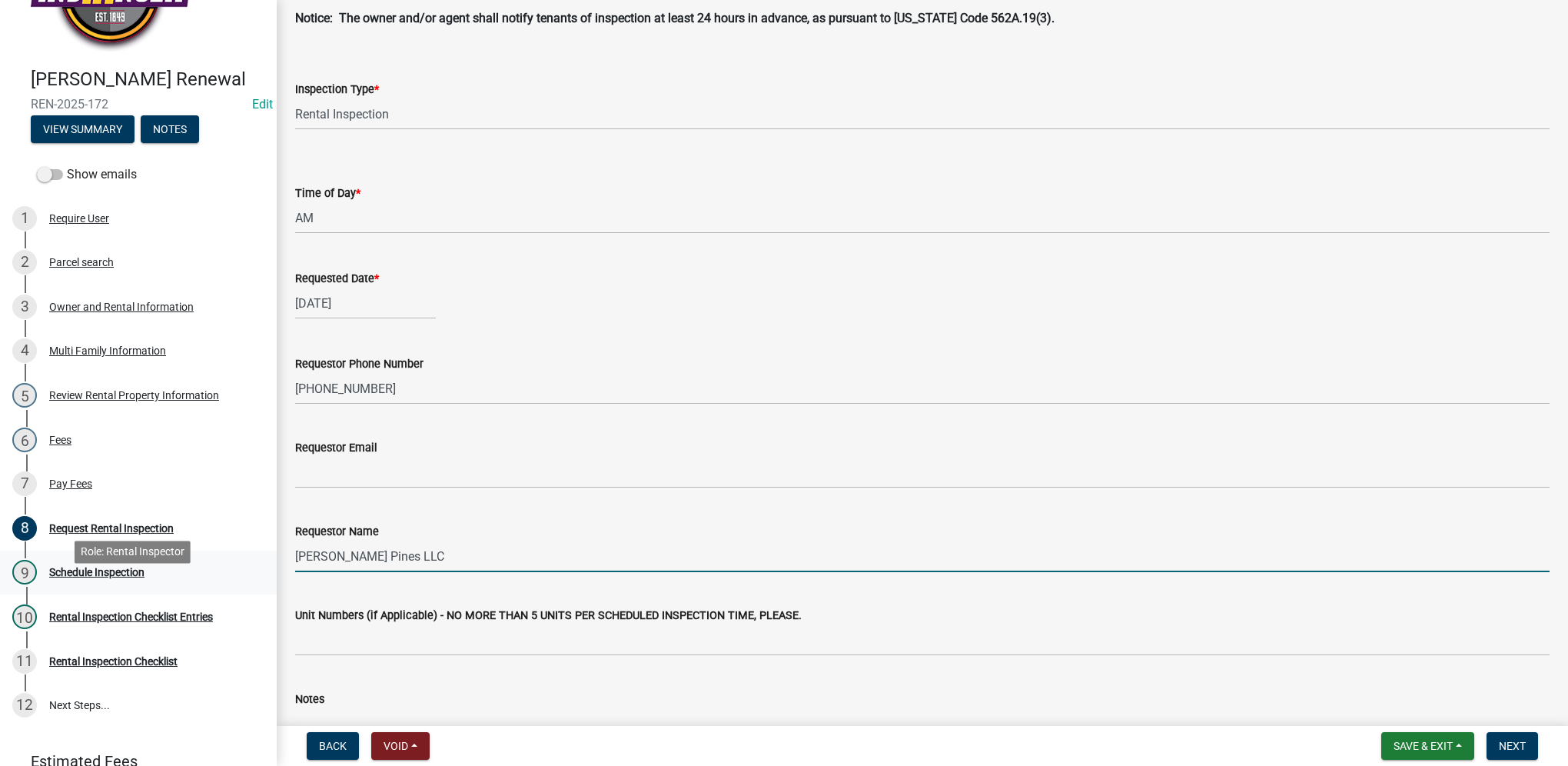
drag, startPoint x: 425, startPoint y: 557, endPoint x: 203, endPoint y: 578, distance: 223.0
click at [203, 578] on div "[PERSON_NAME] Renewal REN-2025-172 Edit View Summary Notes Show emails 1 Requir…" at bounding box center [784, 383] width 1568 height 766
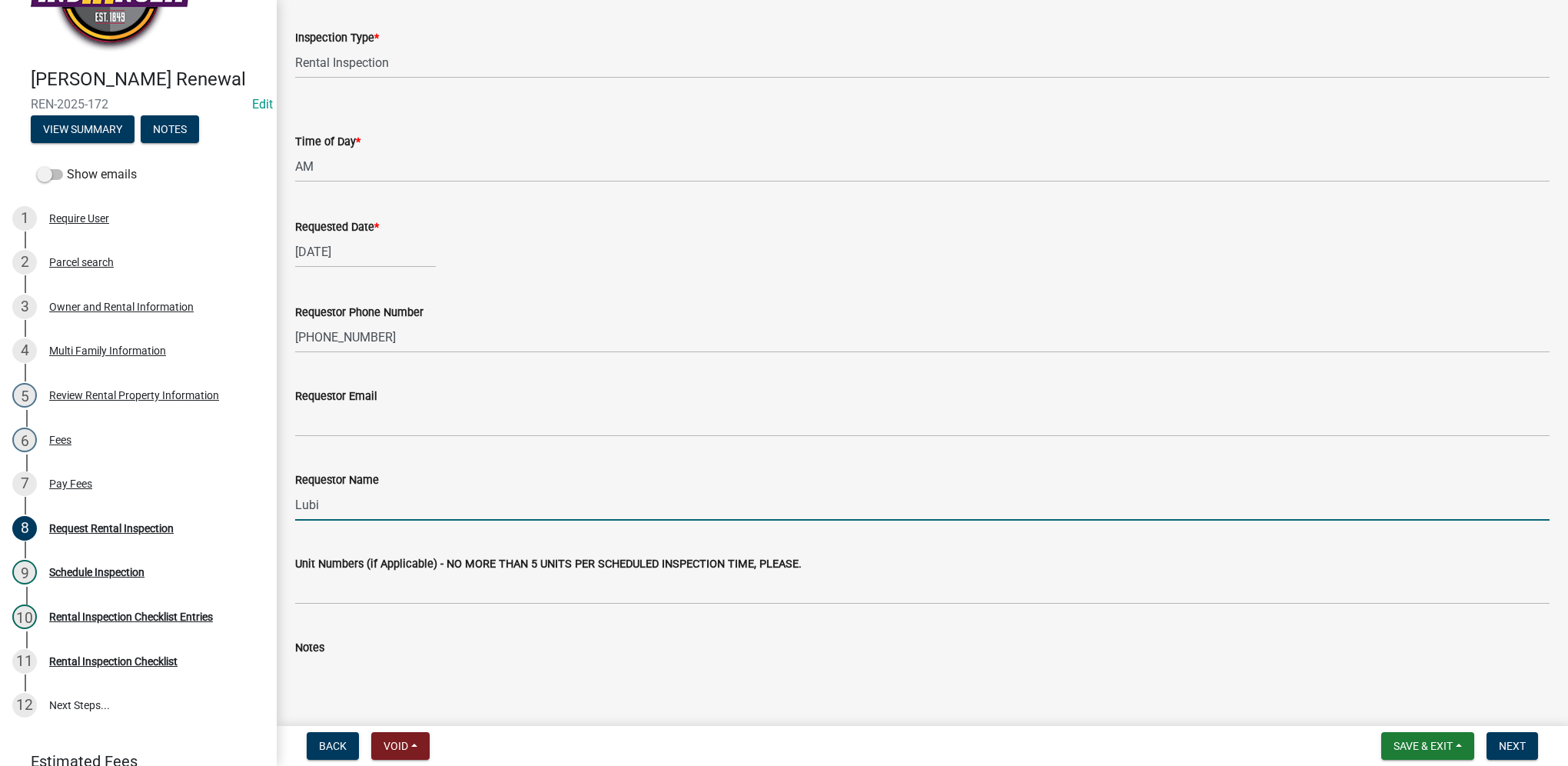
scroll to position [209, 0]
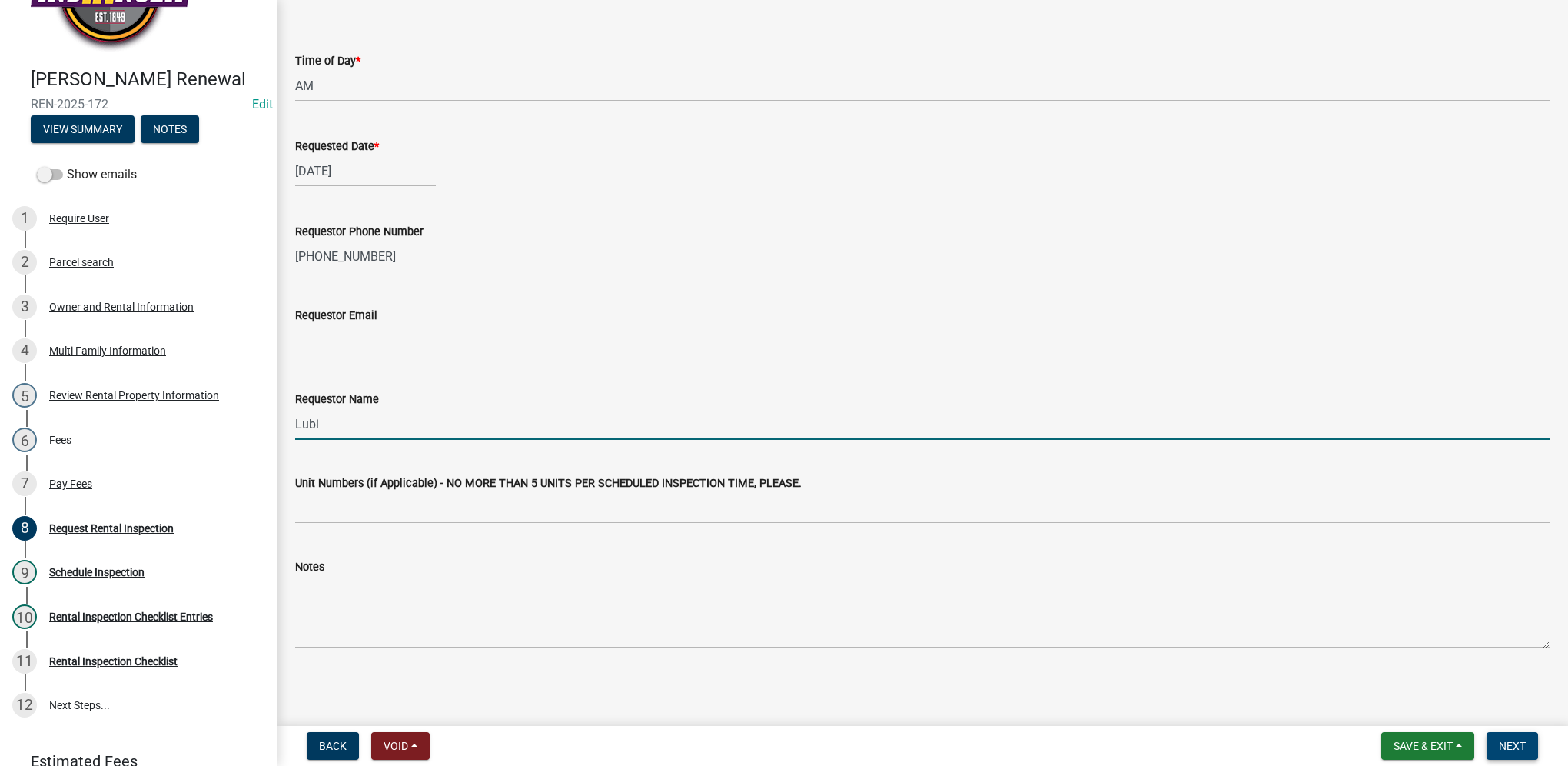
type input "Lubi"
click at [1516, 749] on span "Next" at bounding box center [1512, 745] width 27 height 12
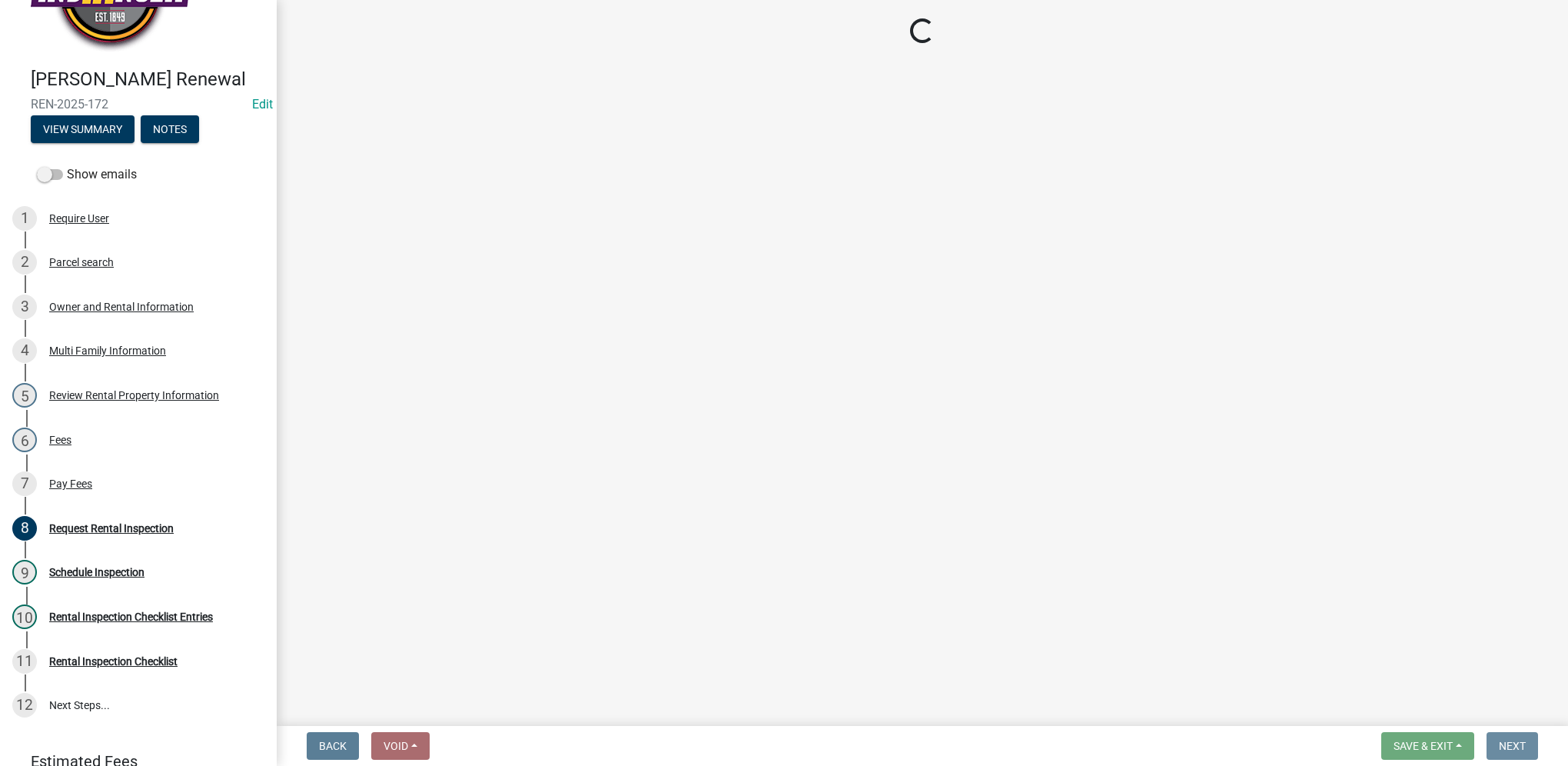
scroll to position [0, 0]
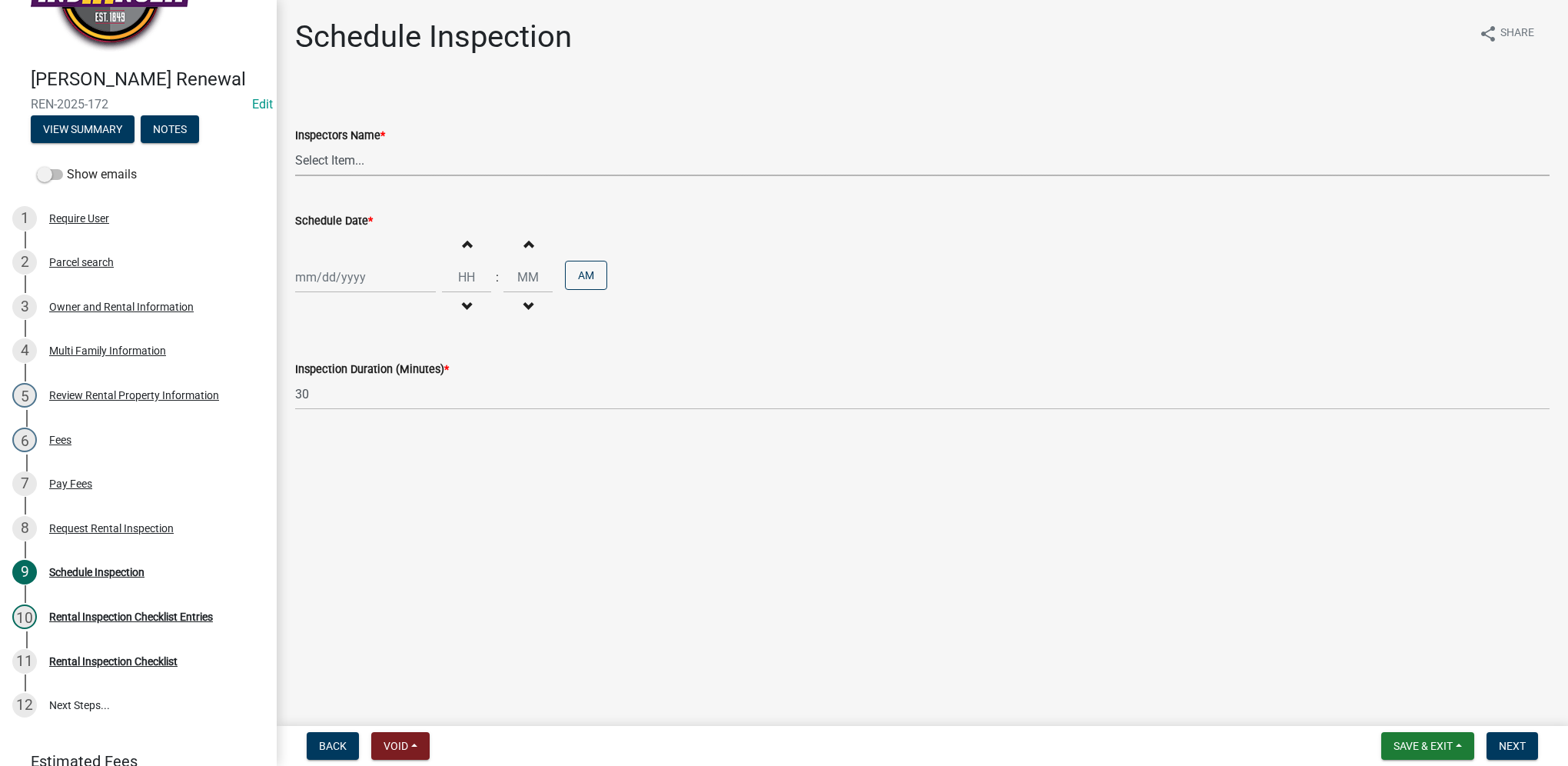
click at [312, 159] on select "Select Item... T. Little ([PERSON_NAME]) [PERSON_NAME] ([PERSON_NAME])" at bounding box center [922, 160] width 1255 height 32
select select "252c9b68-f941-49e4-9705-8f6b19d23831"
click at [295, 145] on select "Select Item... T. Little ([PERSON_NAME]) [PERSON_NAME] ([PERSON_NAME])" at bounding box center [922, 160] width 1255 height 32
click at [323, 279] on div at bounding box center [365, 277] width 140 height 32
select select "9"
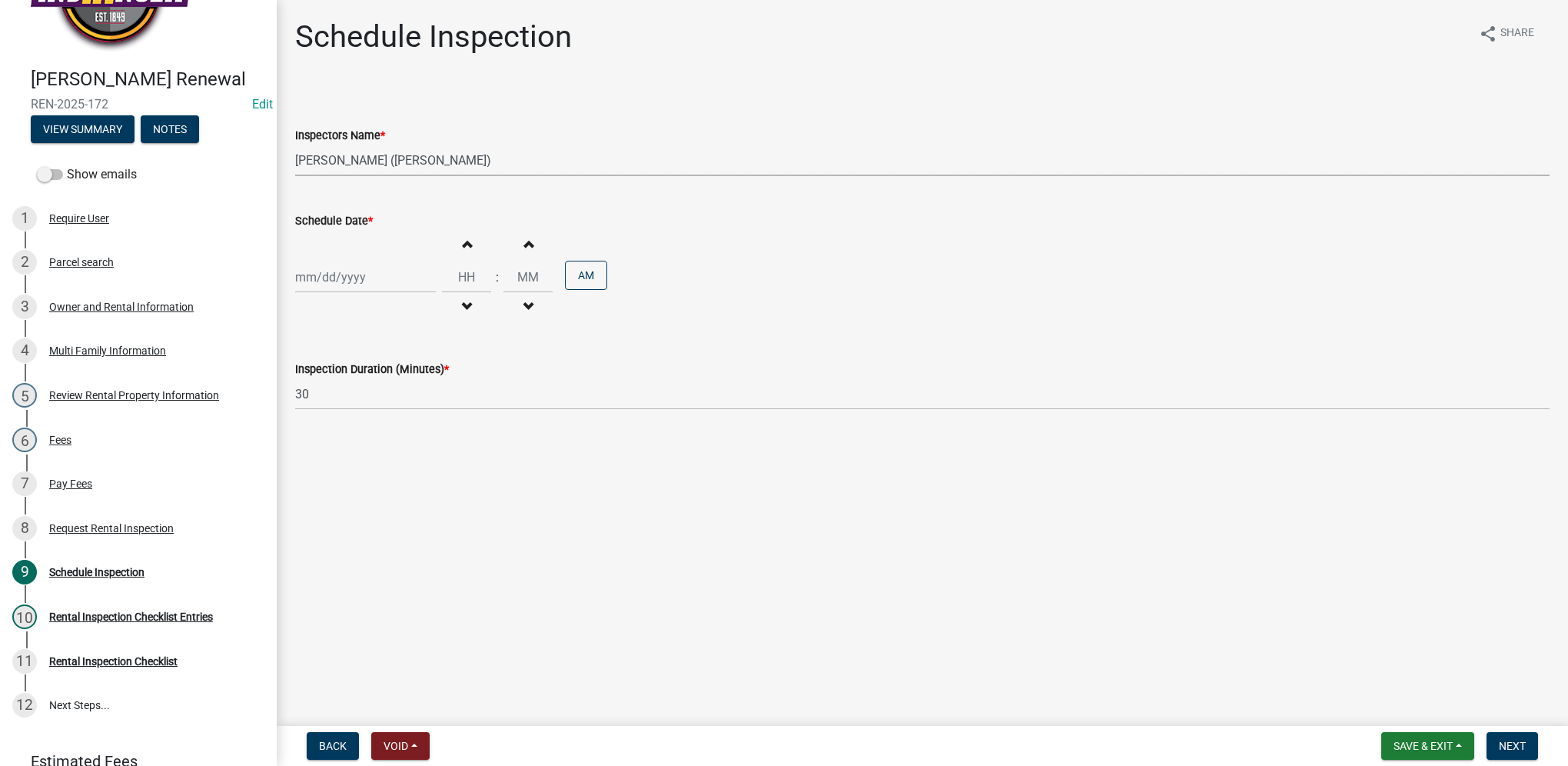
select select "2025"
click at [415, 434] on div "26" at bounding box center [409, 433] width 25 height 25
type input "[DATE]"
click at [447, 283] on input "Hours" at bounding box center [466, 277] width 49 height 32
type input "09"
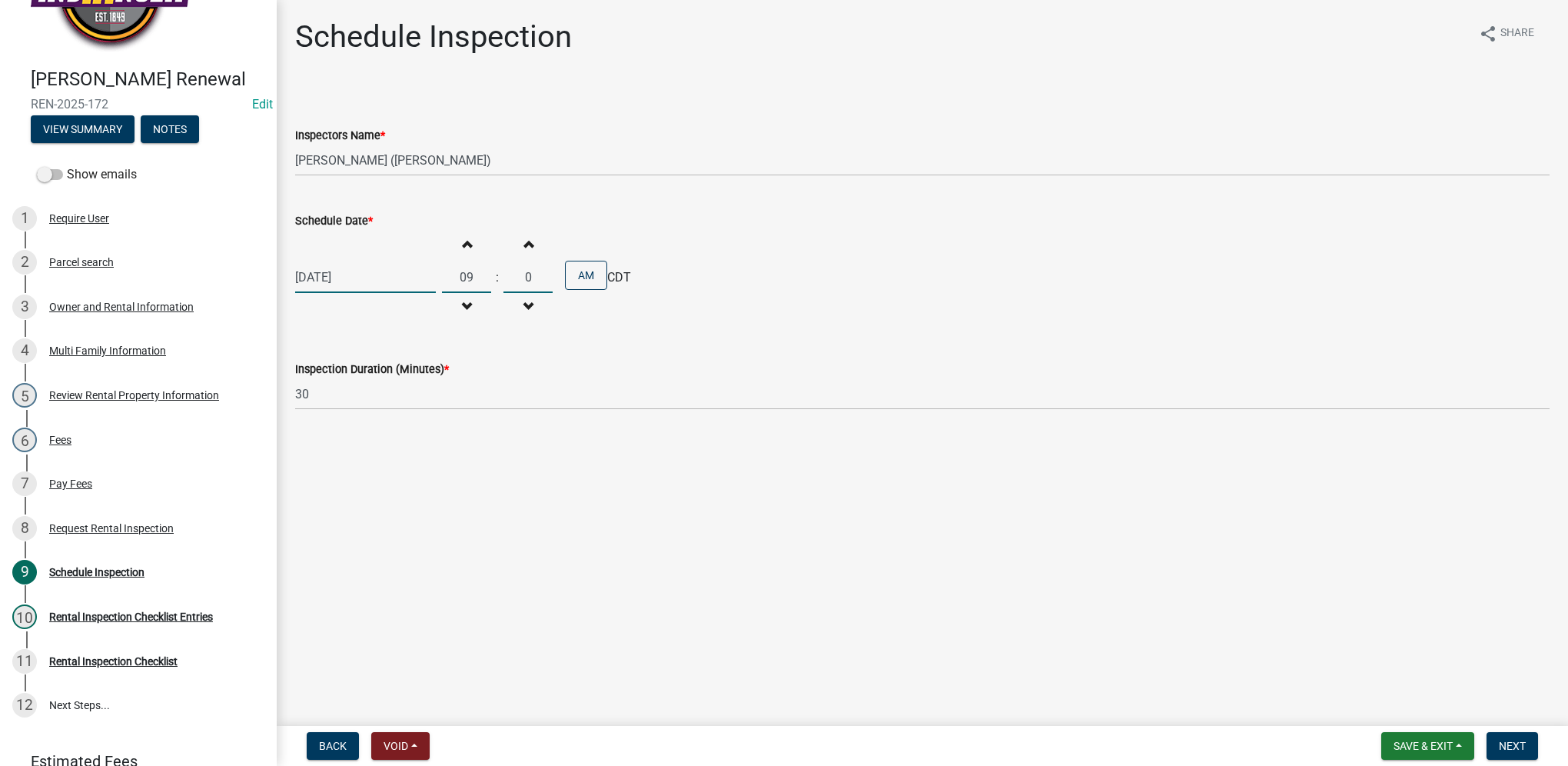
type input "00"
click at [1507, 750] on span "Next" at bounding box center [1512, 745] width 27 height 12
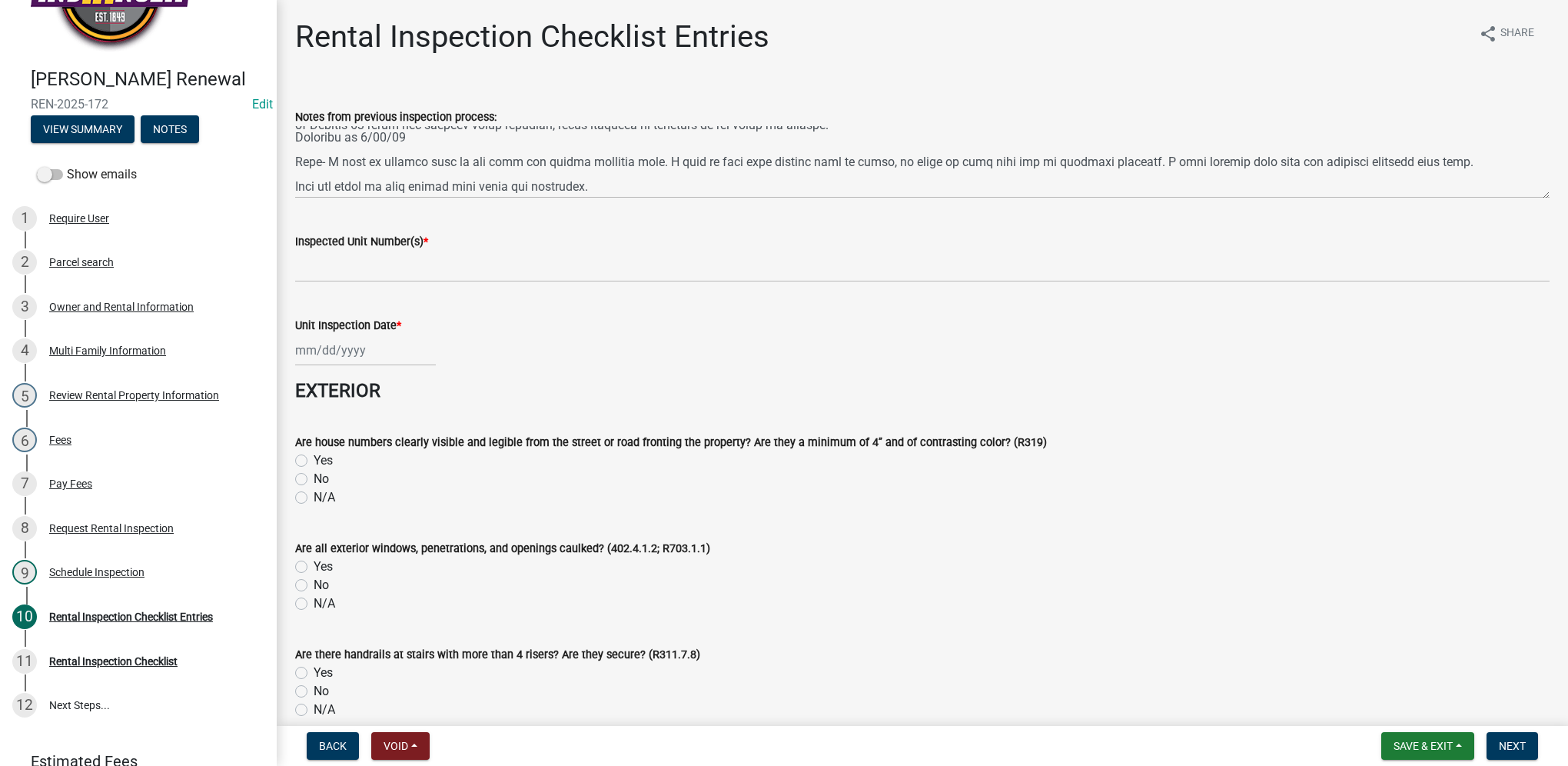
scroll to position [77, 0]
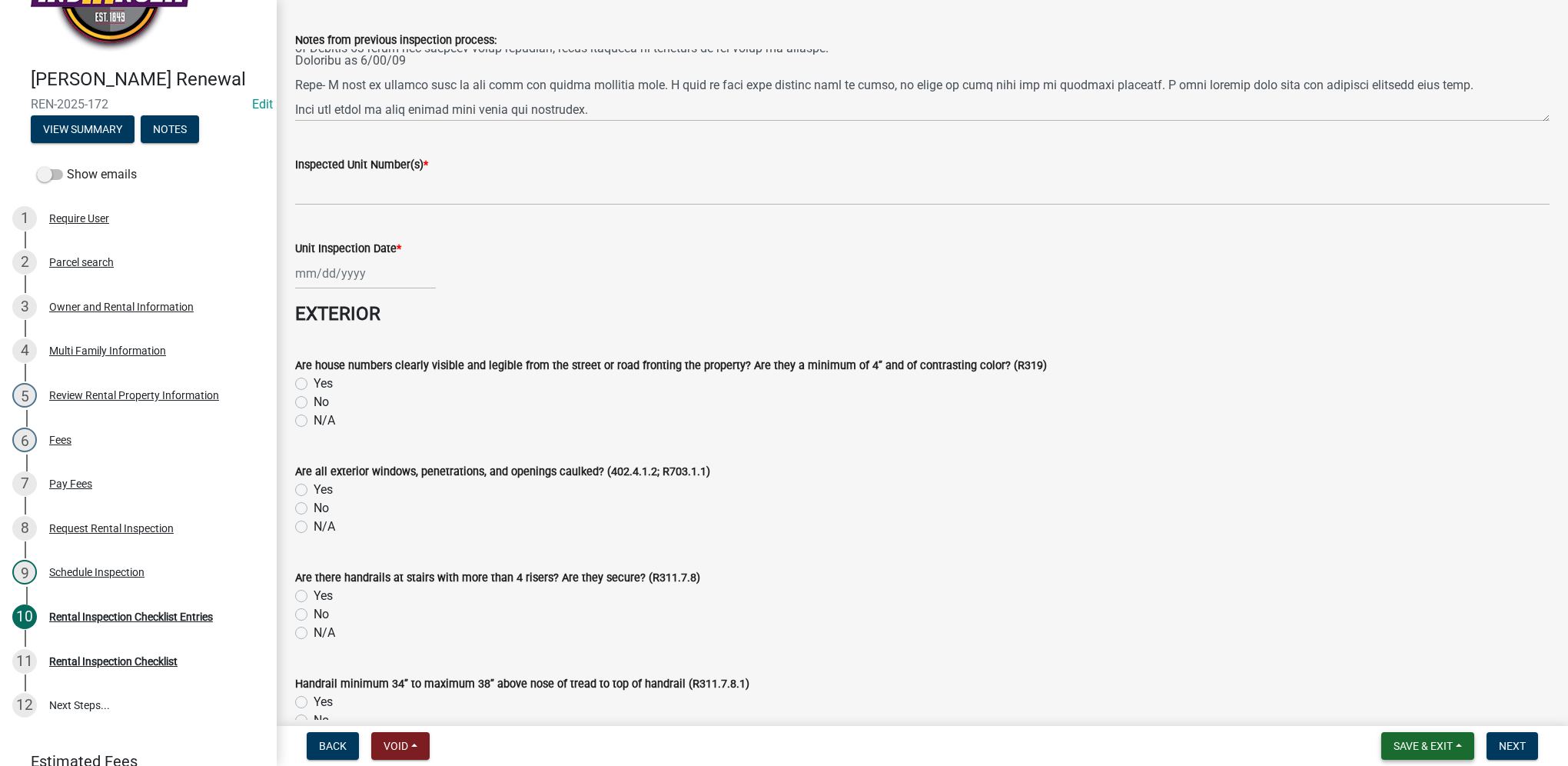
click at [1408, 739] on span "Save & Exit" at bounding box center [1423, 745] width 59 height 12
click at [145, 274] on div "2 Parcel search" at bounding box center [132, 263] width 240 height 25
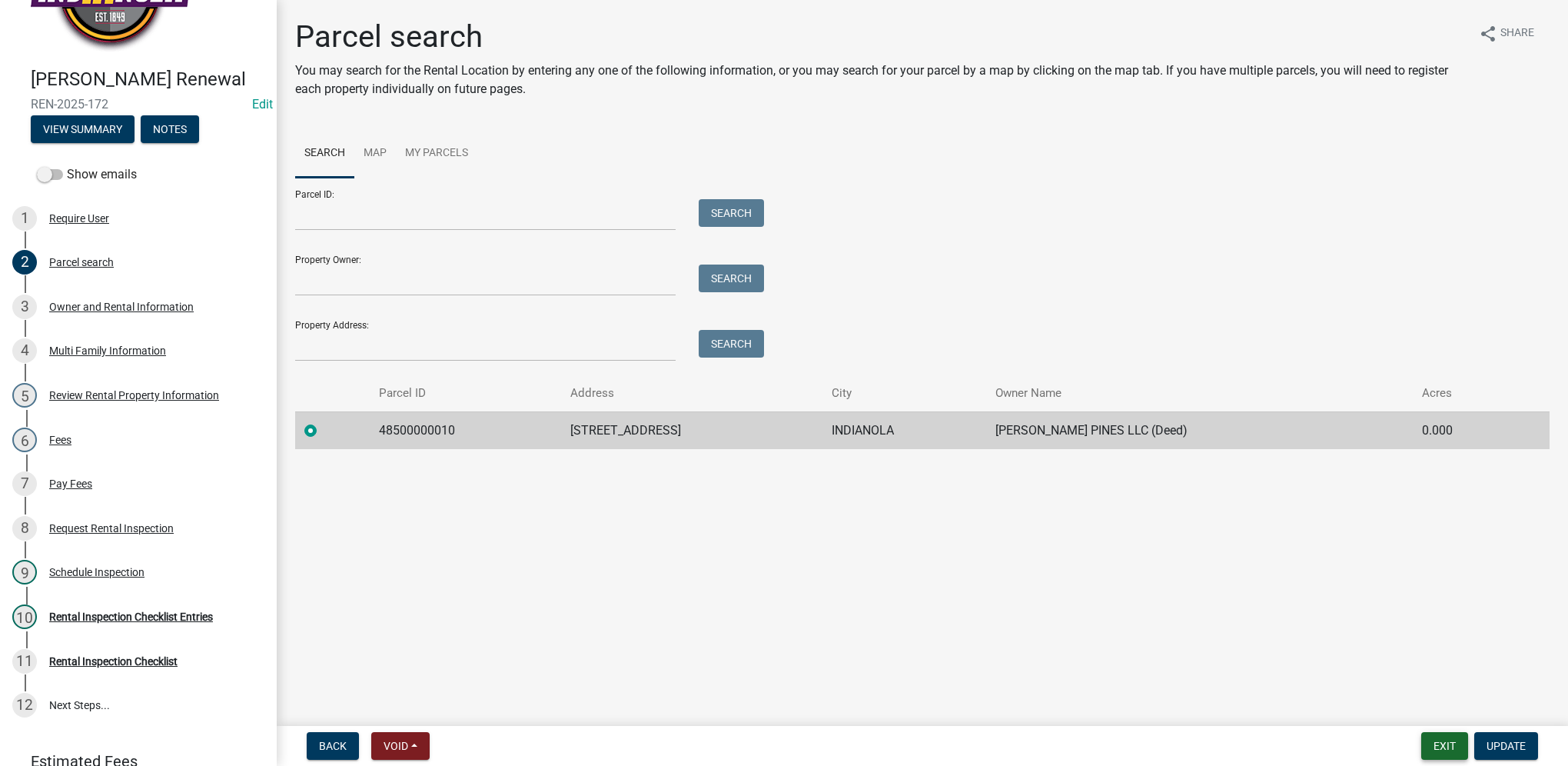
click at [1455, 748] on button "Exit" at bounding box center [1445, 745] width 47 height 27
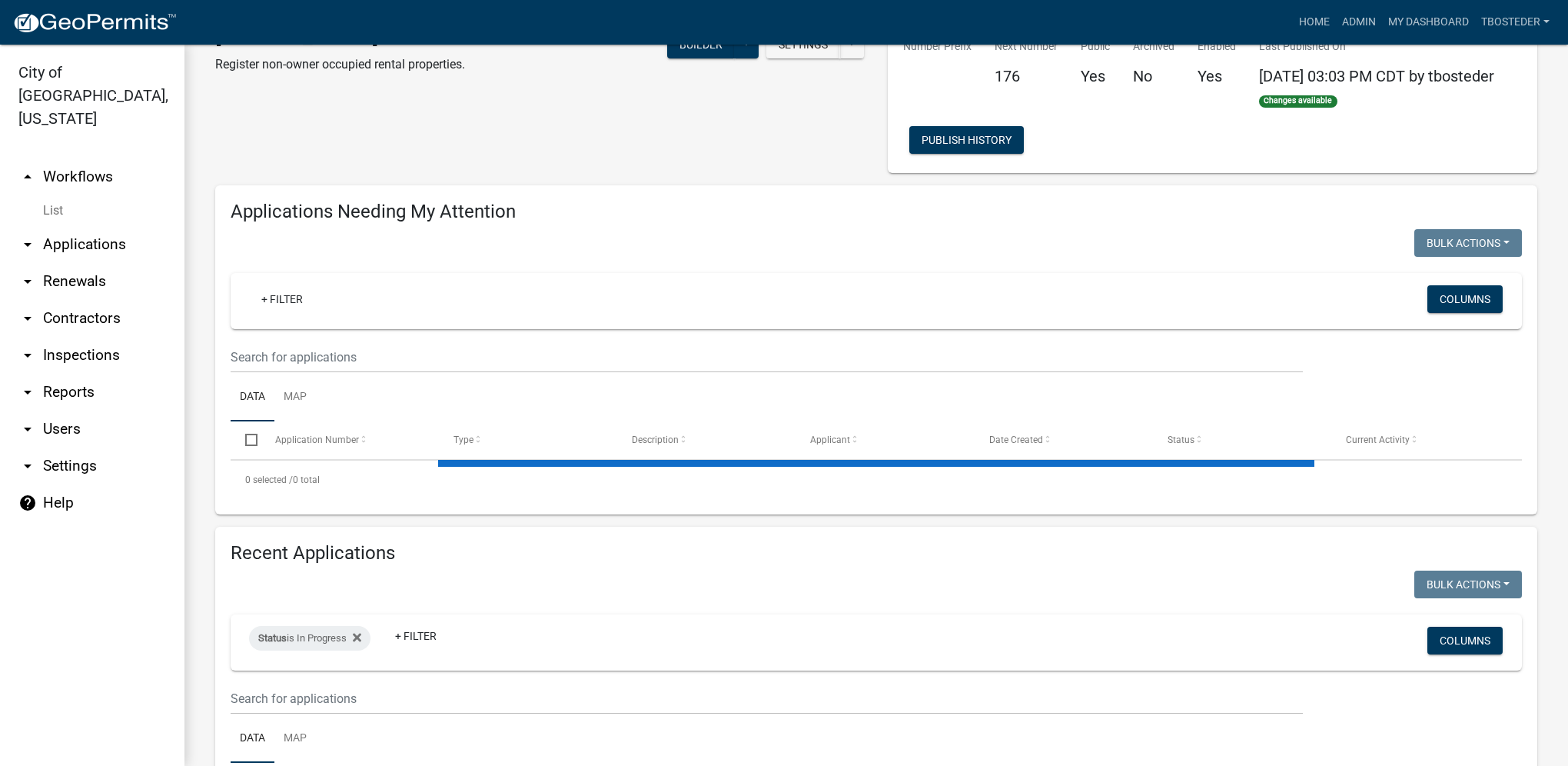
select select "1: 25"
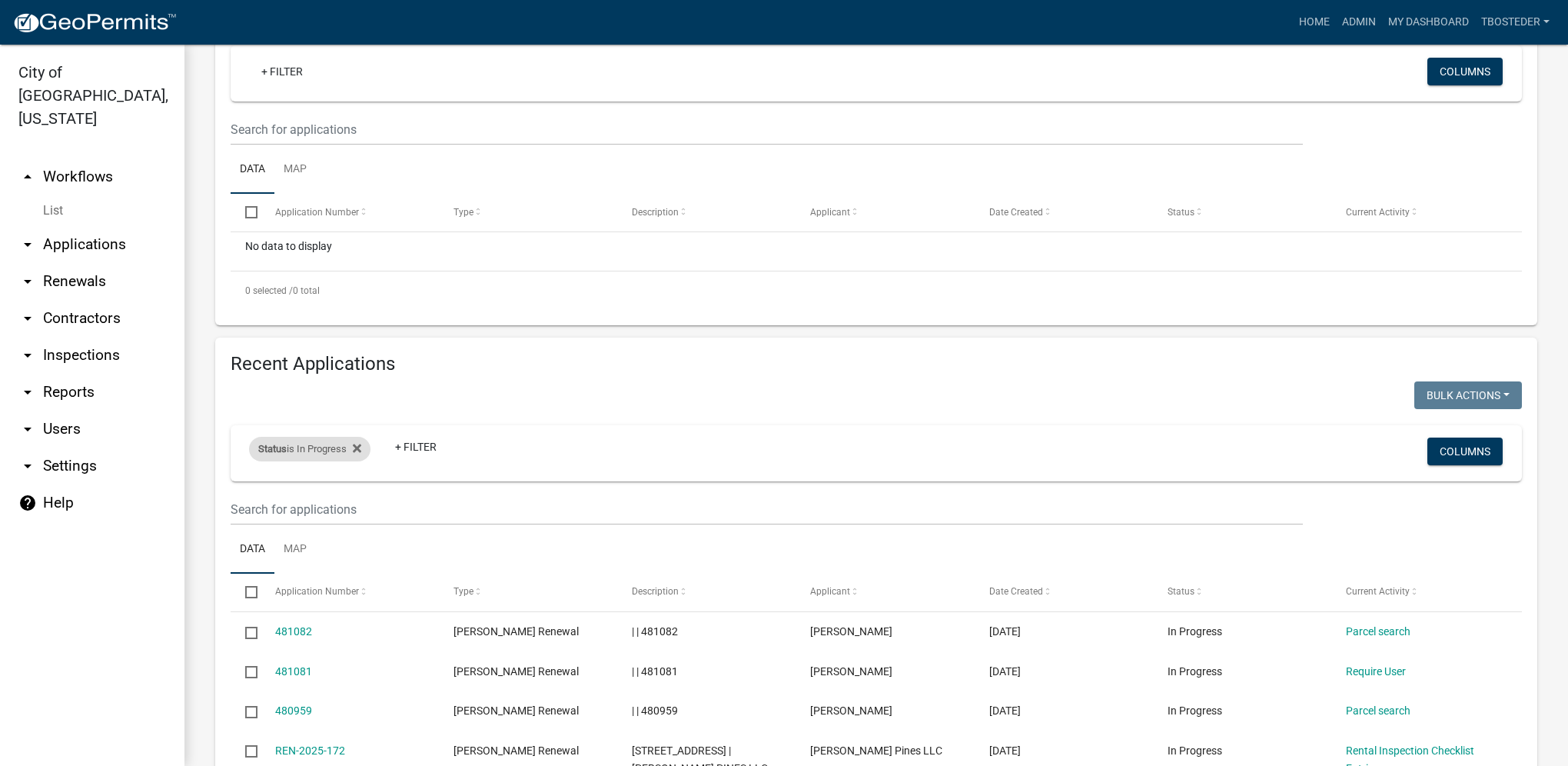
scroll to position [385, 0]
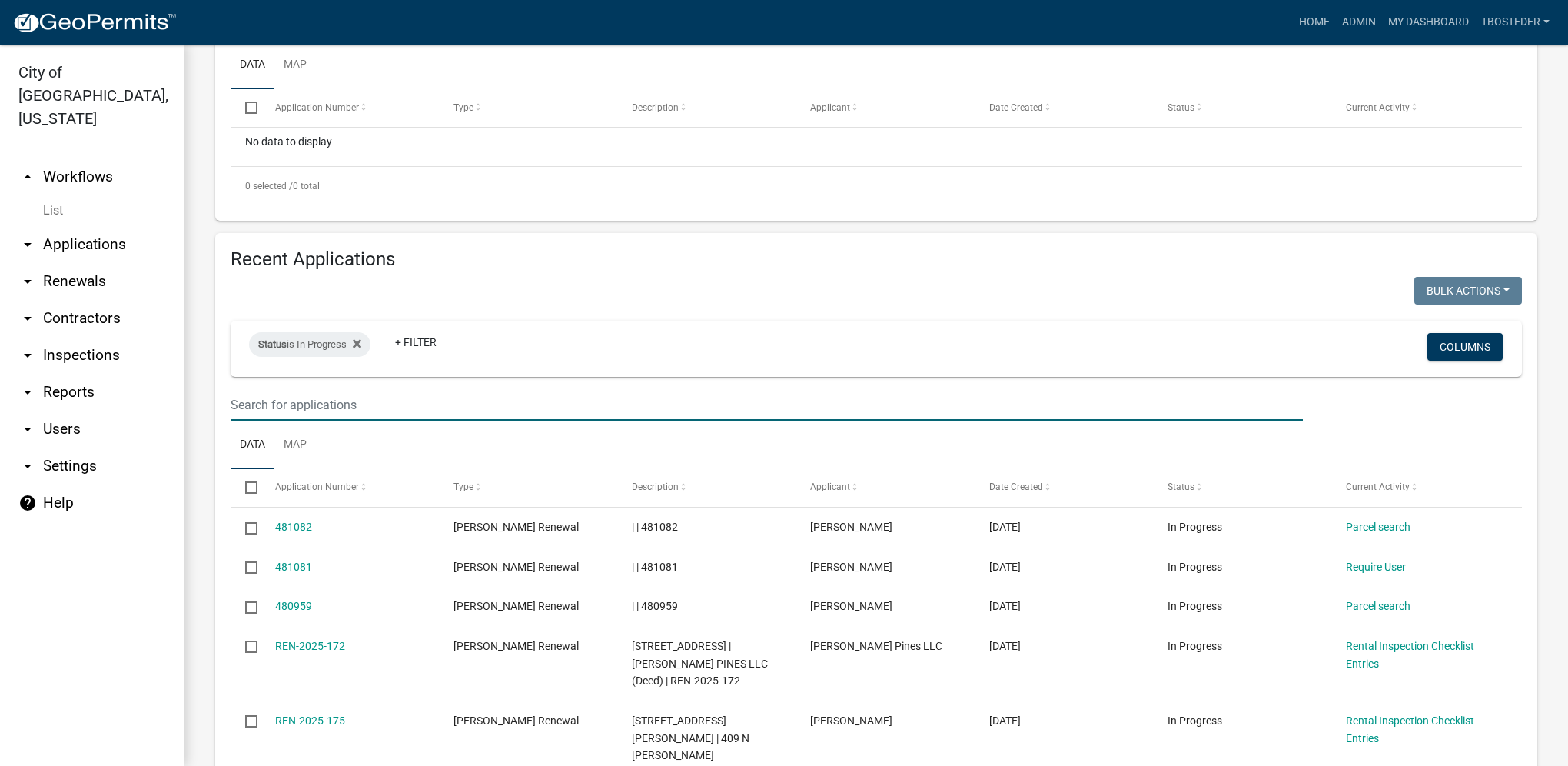
click at [322, 413] on input "text" at bounding box center [767, 405] width 1073 height 32
paste input "[STREET_ADDRESS]"
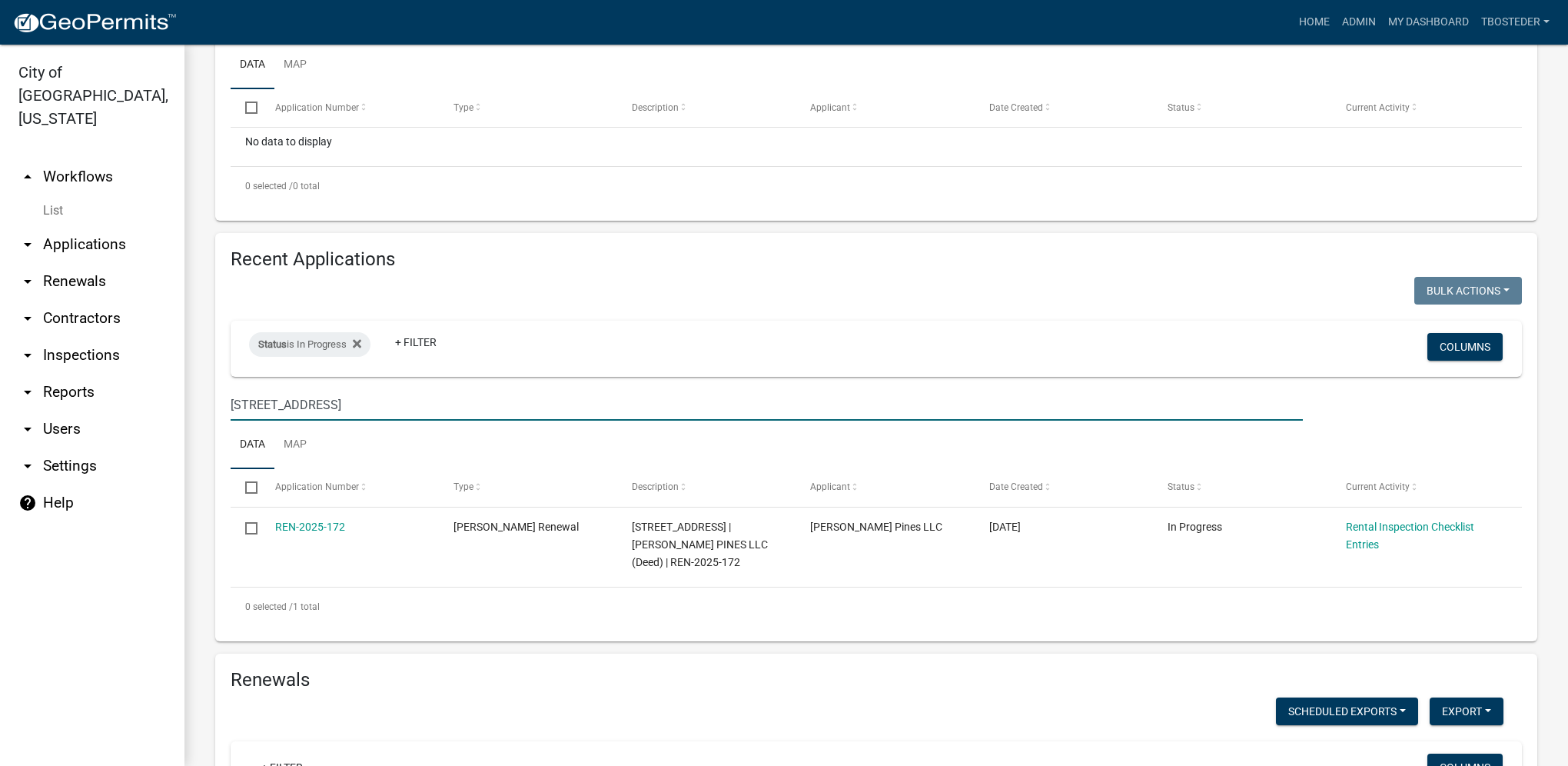
click at [260, 406] on input "[STREET_ADDRESS]" at bounding box center [767, 405] width 1073 height 32
type input "[STREET_ADDRESS]"
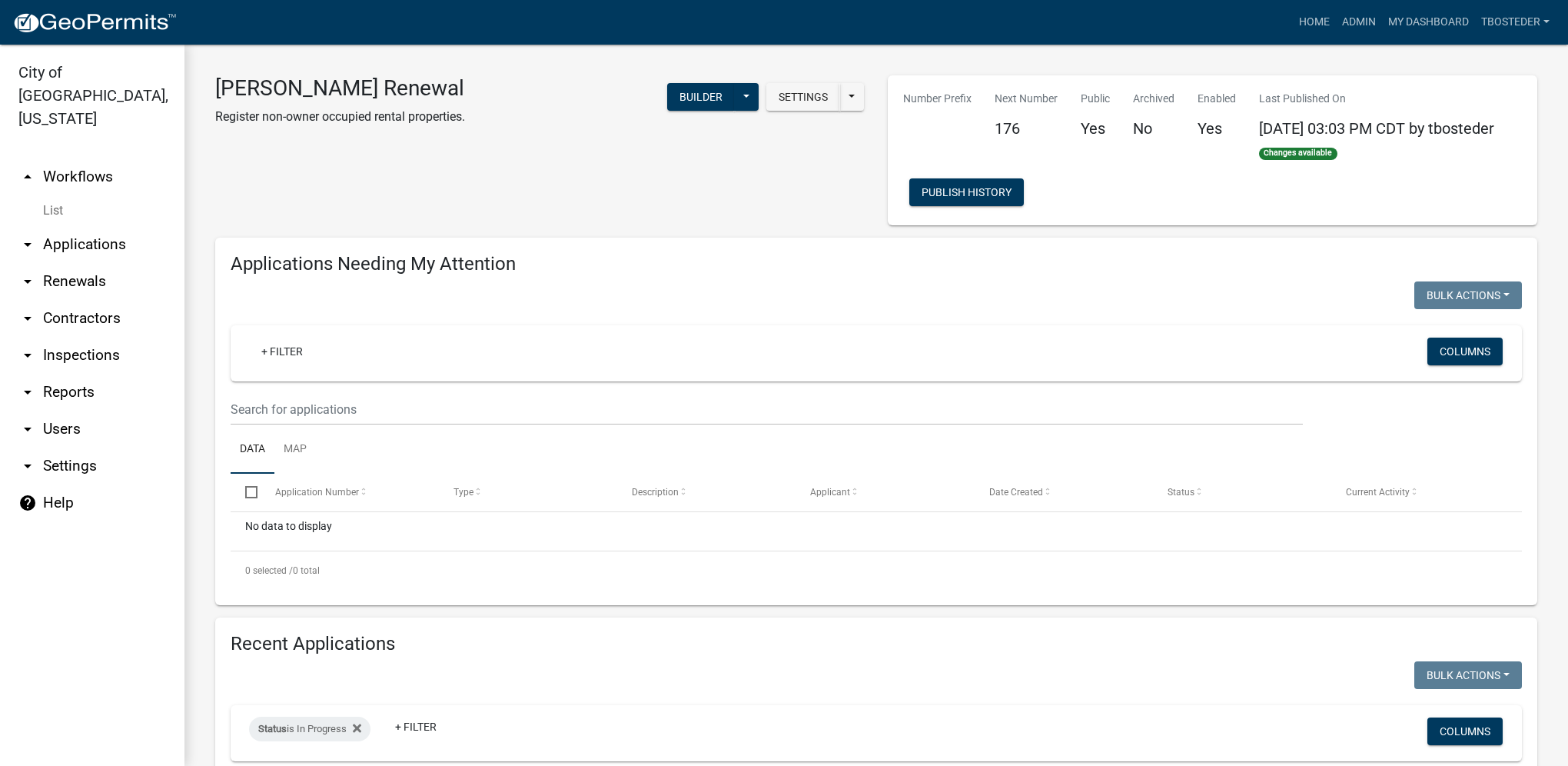
scroll to position [0, 0]
click at [1370, 29] on link "Admin" at bounding box center [1359, 22] width 47 height 29
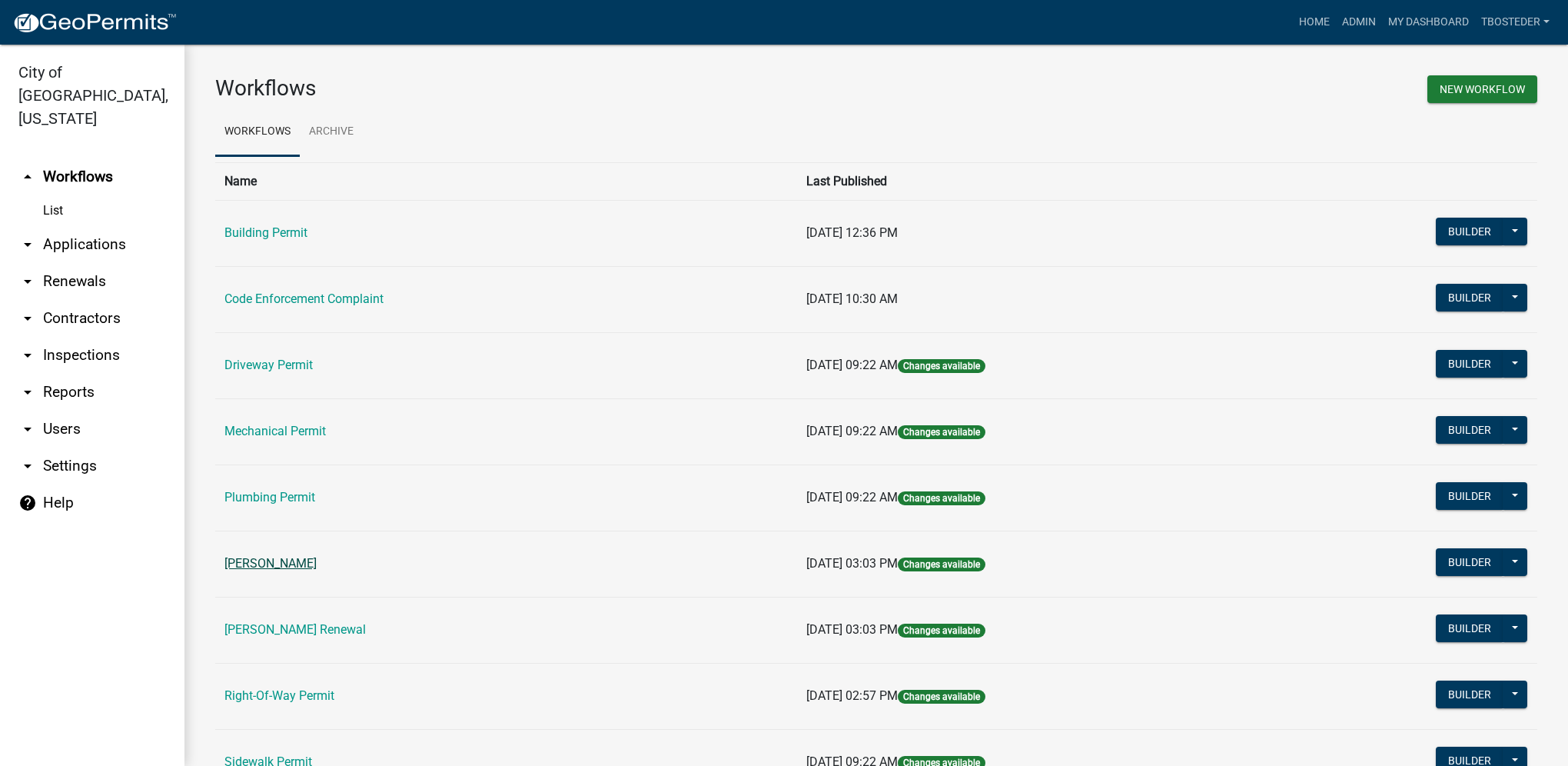
click at [317, 557] on link "[PERSON_NAME]" at bounding box center [270, 563] width 92 height 15
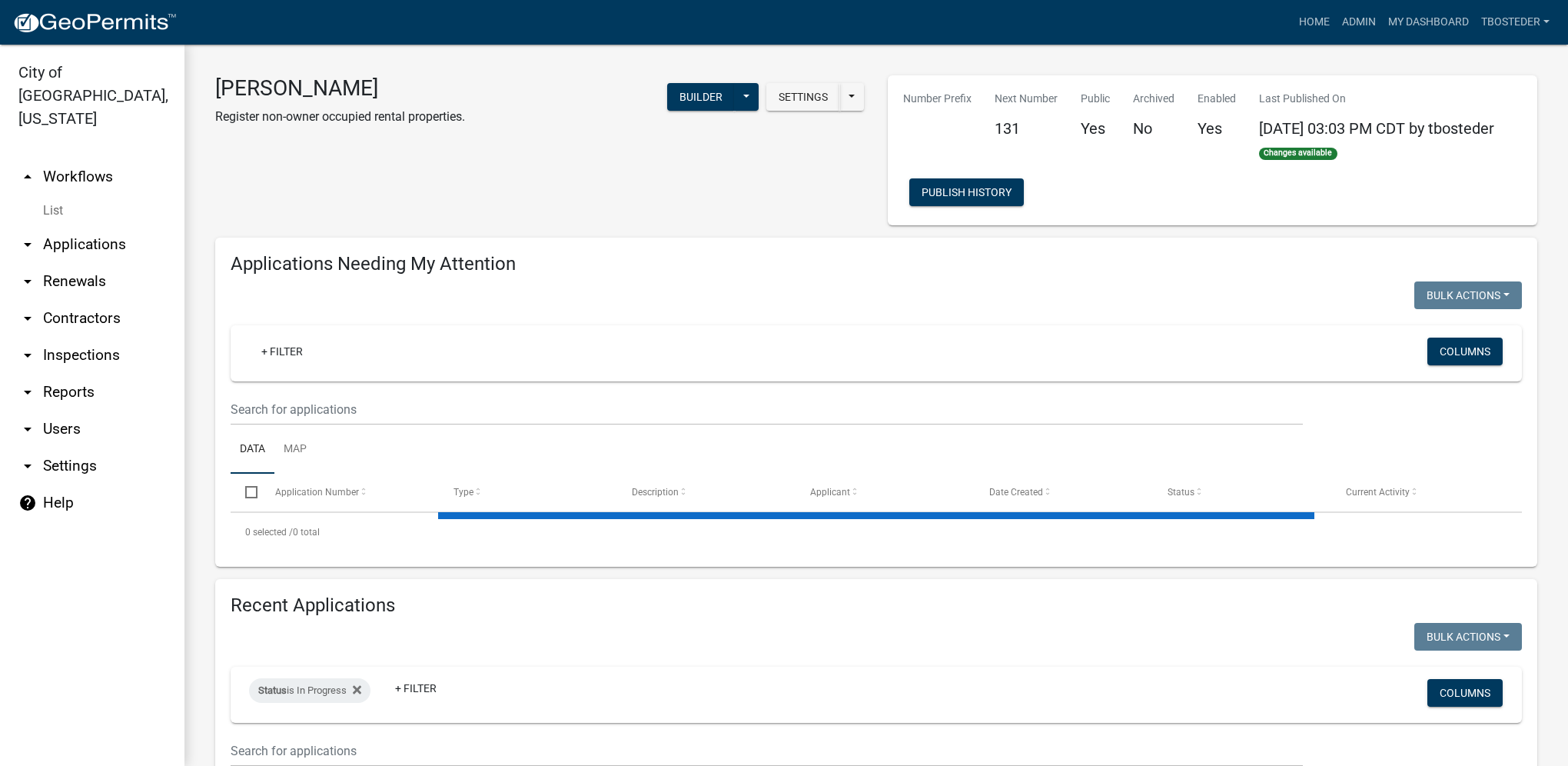
select select "1: 25"
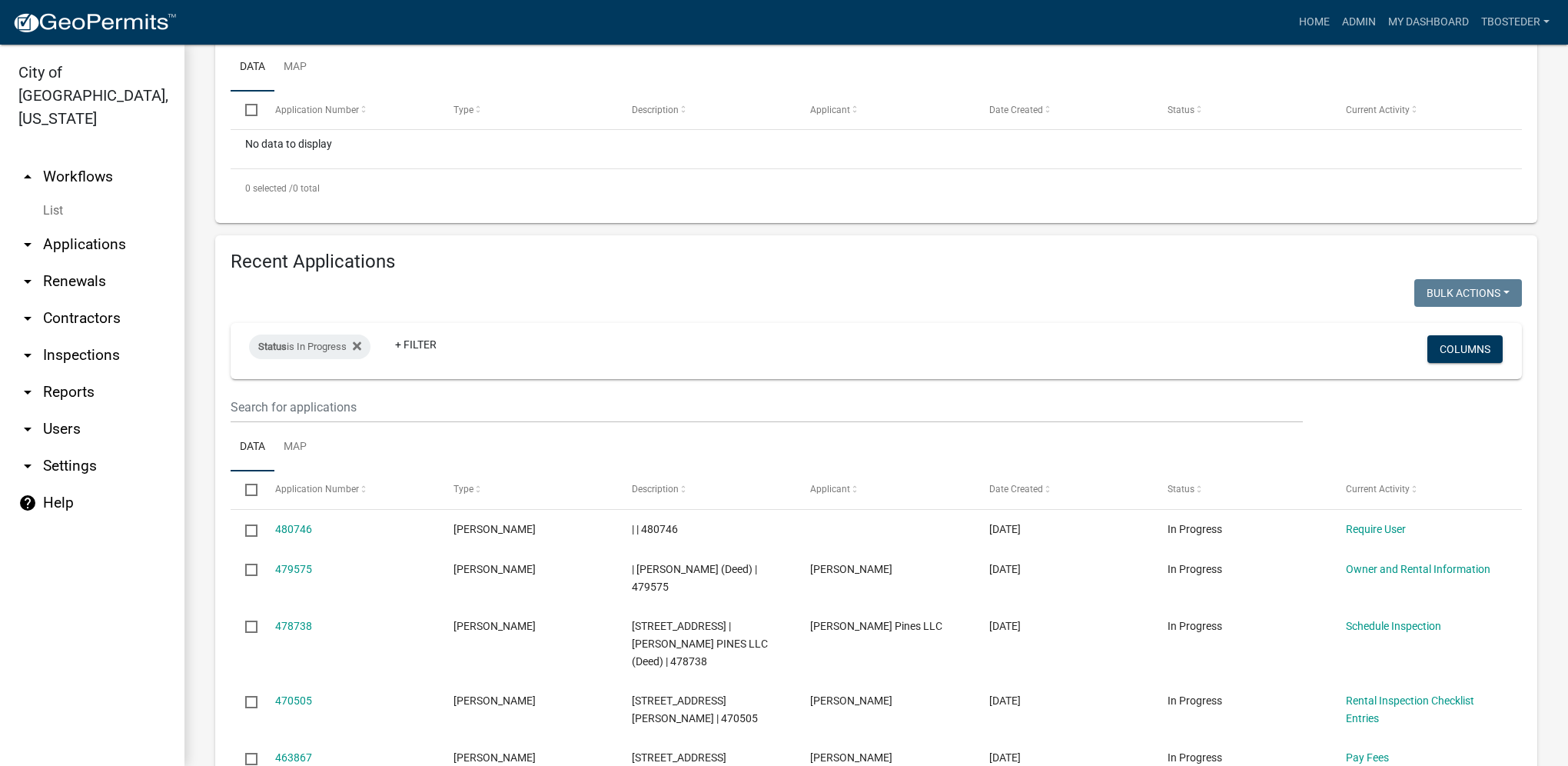
scroll to position [461, 0]
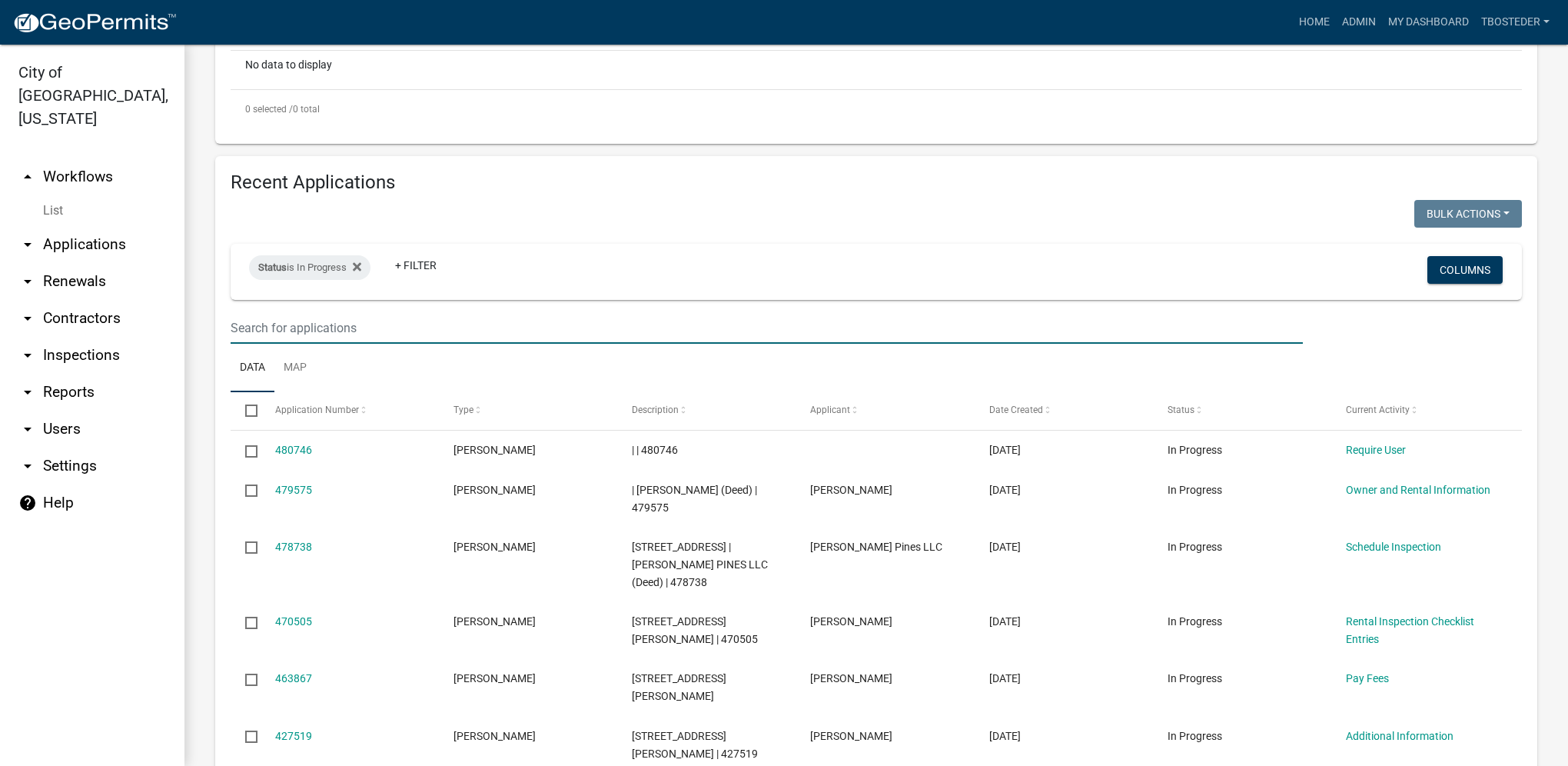
click at [440, 326] on input "text" at bounding box center [767, 328] width 1073 height 32
paste input "[STREET_ADDRESS]"
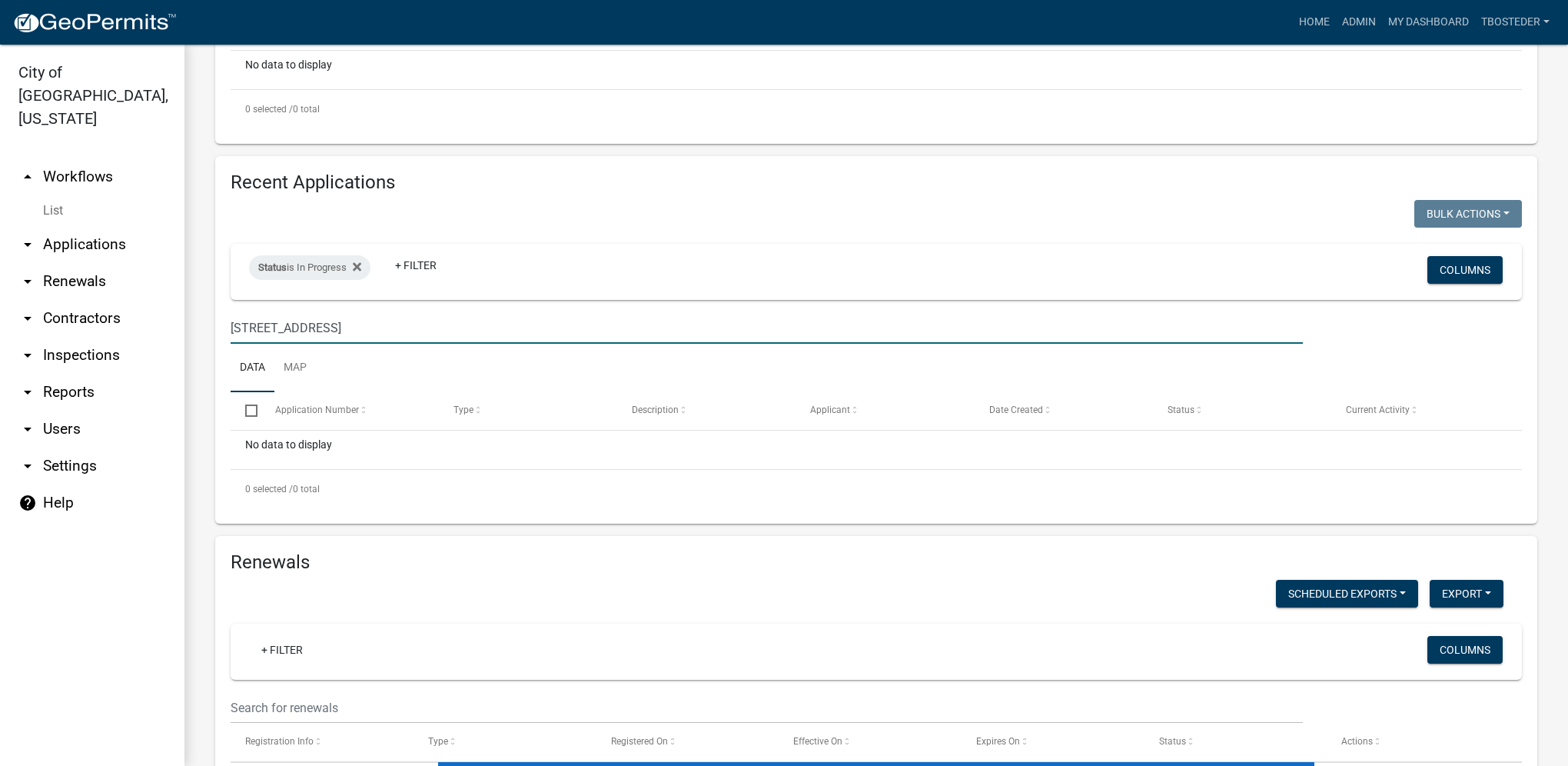
click at [252, 326] on input "[STREET_ADDRESS]" at bounding box center [767, 328] width 1073 height 32
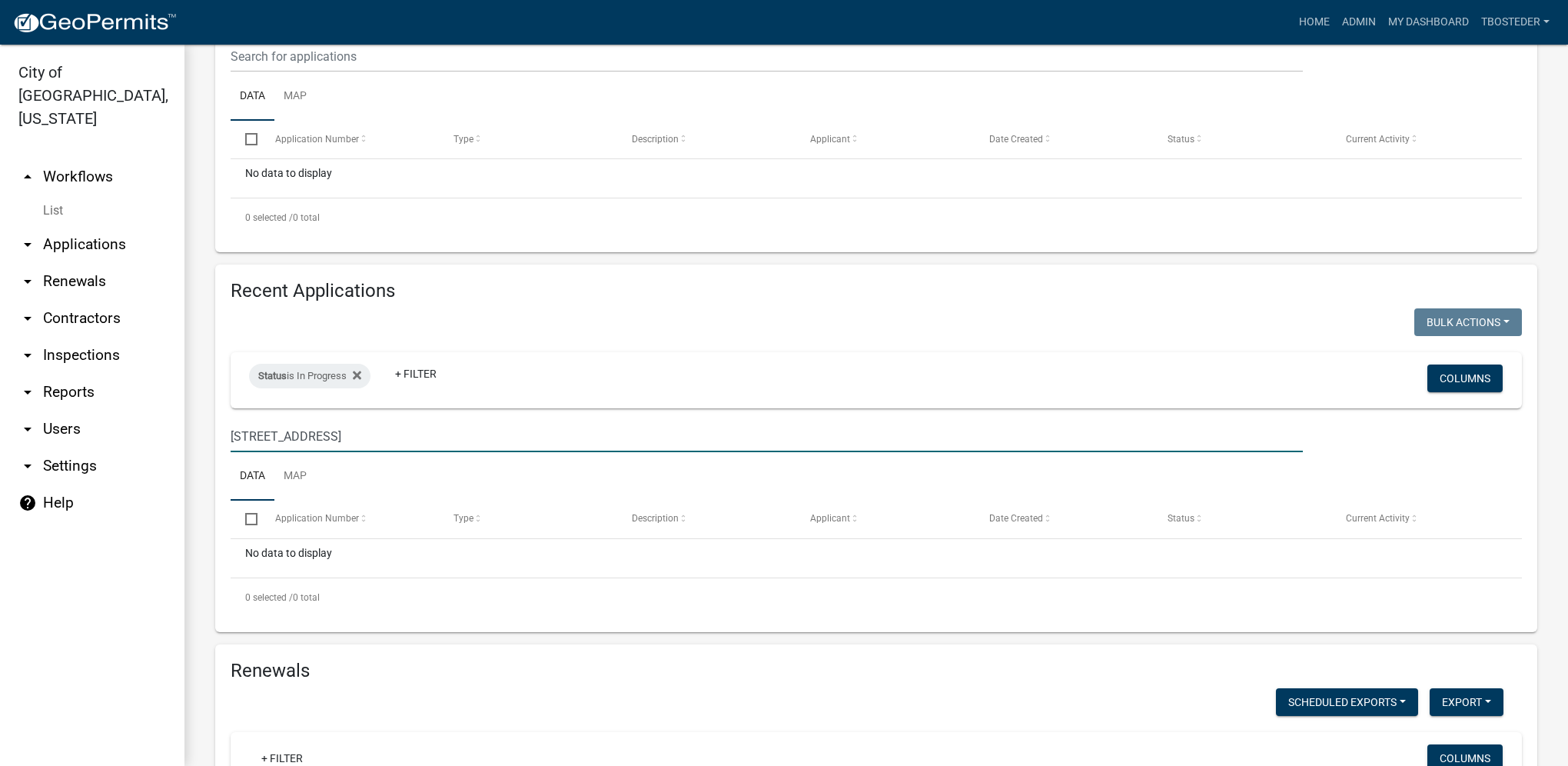
scroll to position [307, 0]
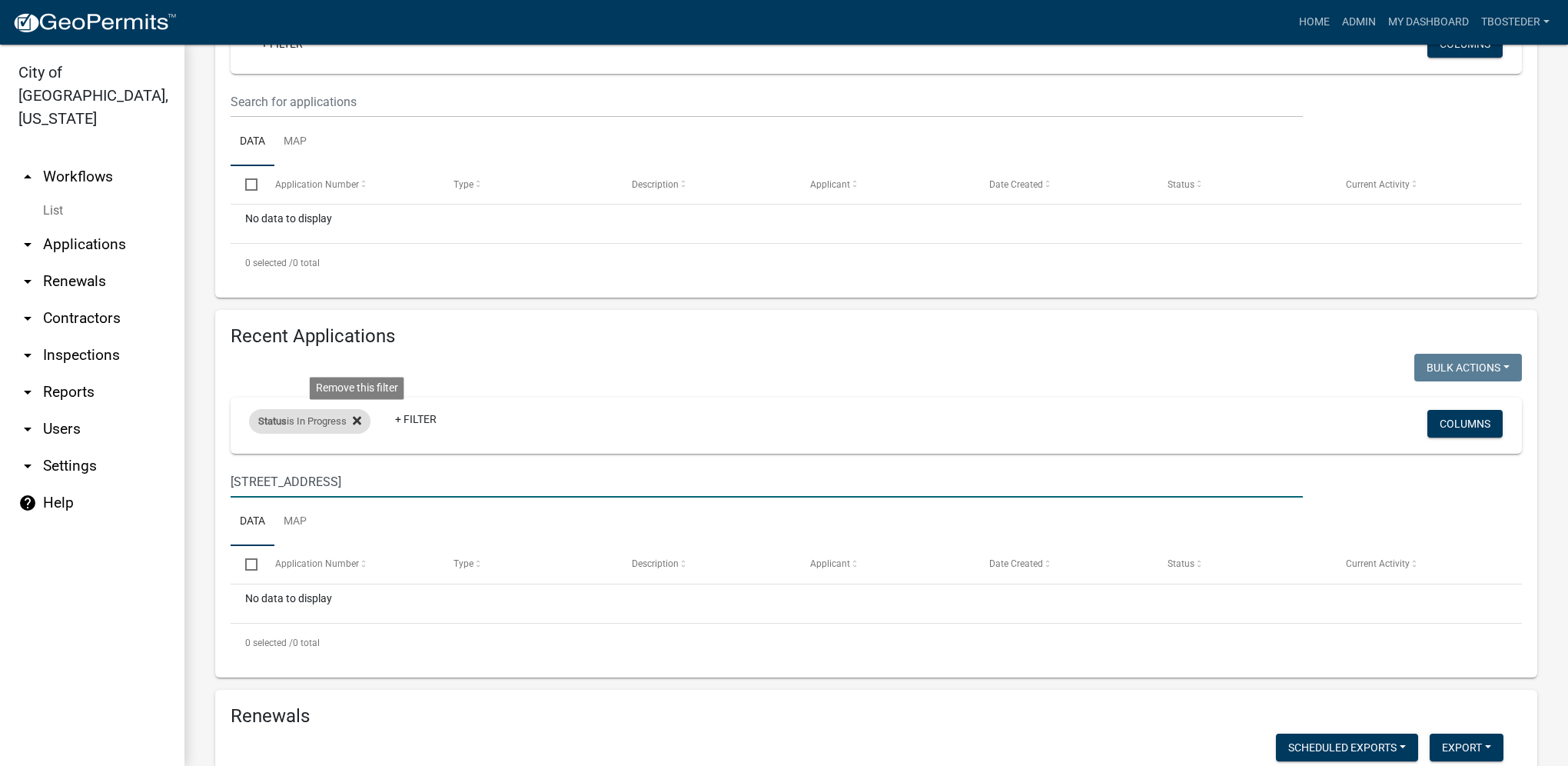
click at [358, 422] on icon at bounding box center [357, 420] width 8 height 8
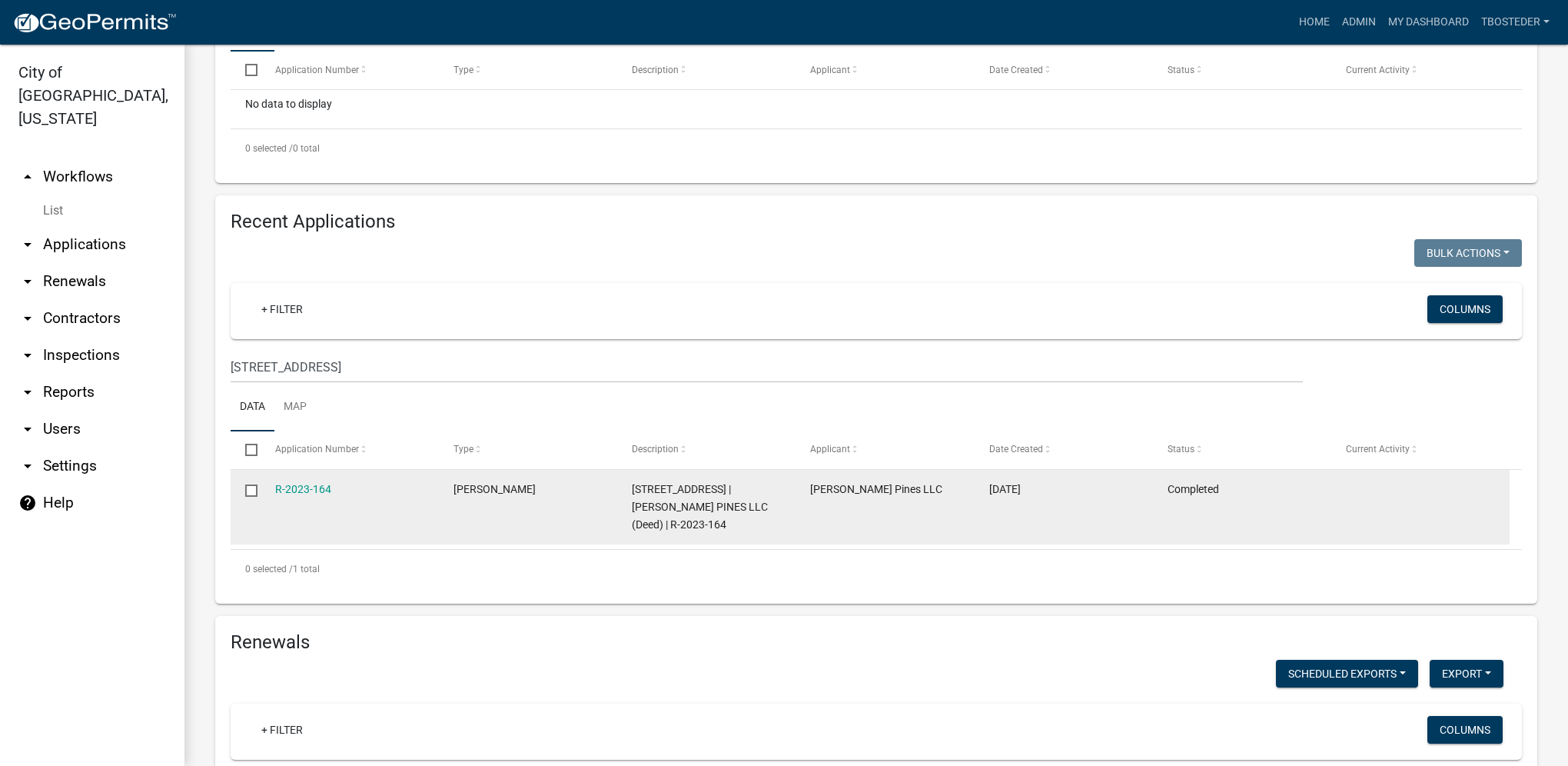
scroll to position [461, 0]
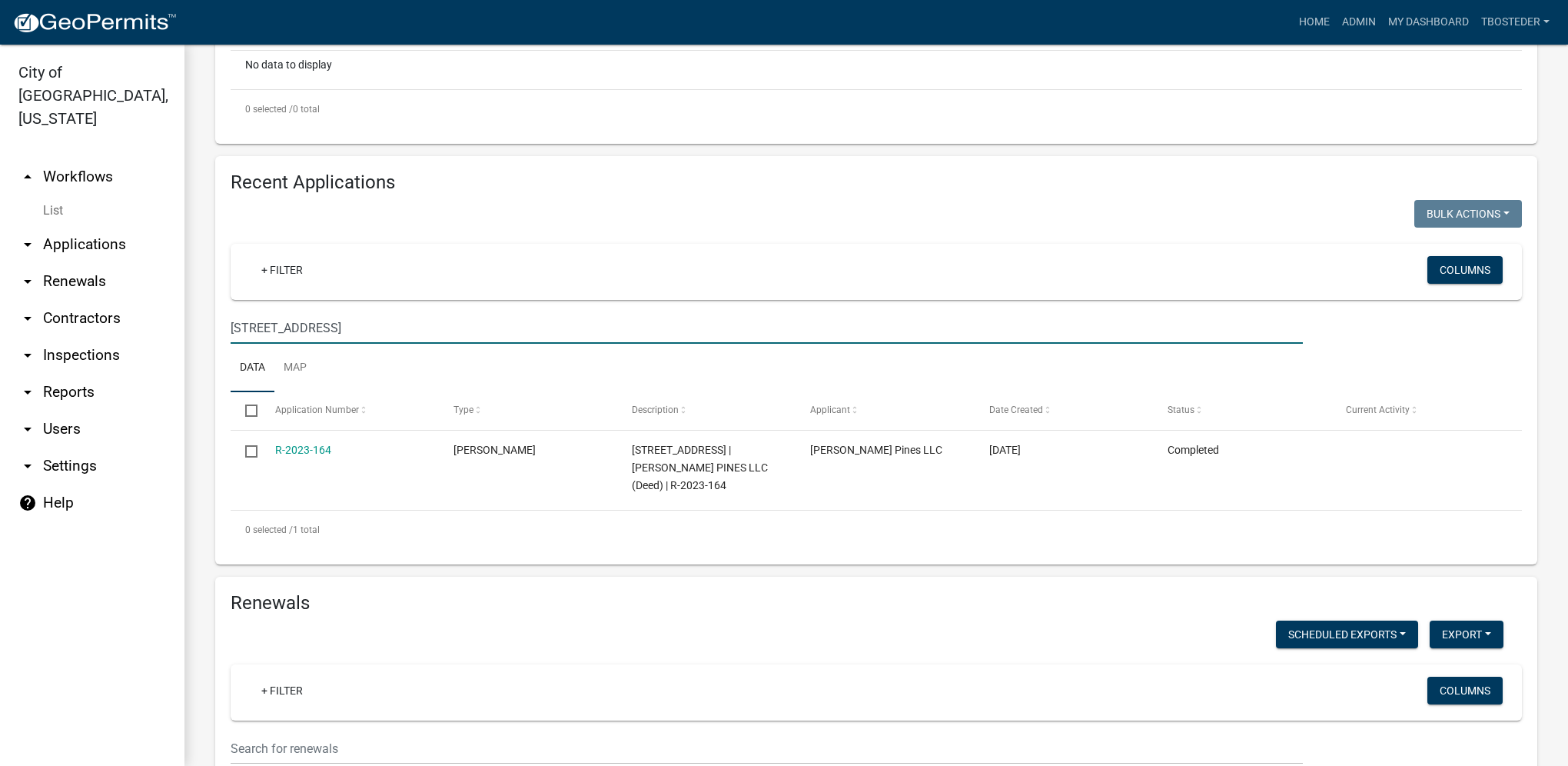
click at [262, 329] on input "[STREET_ADDRESS]" at bounding box center [767, 328] width 1073 height 32
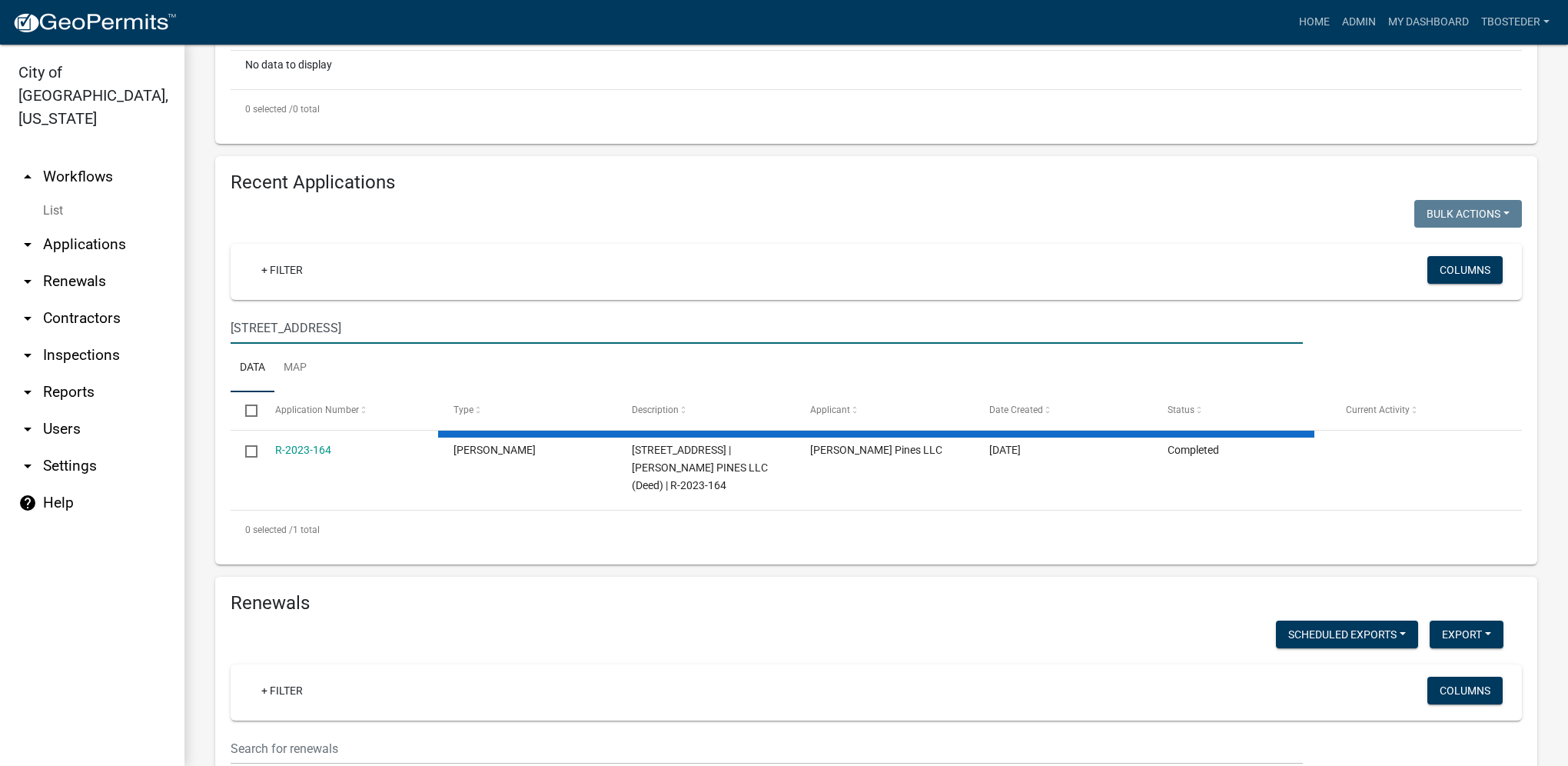
type input "[STREET_ADDRESS]"
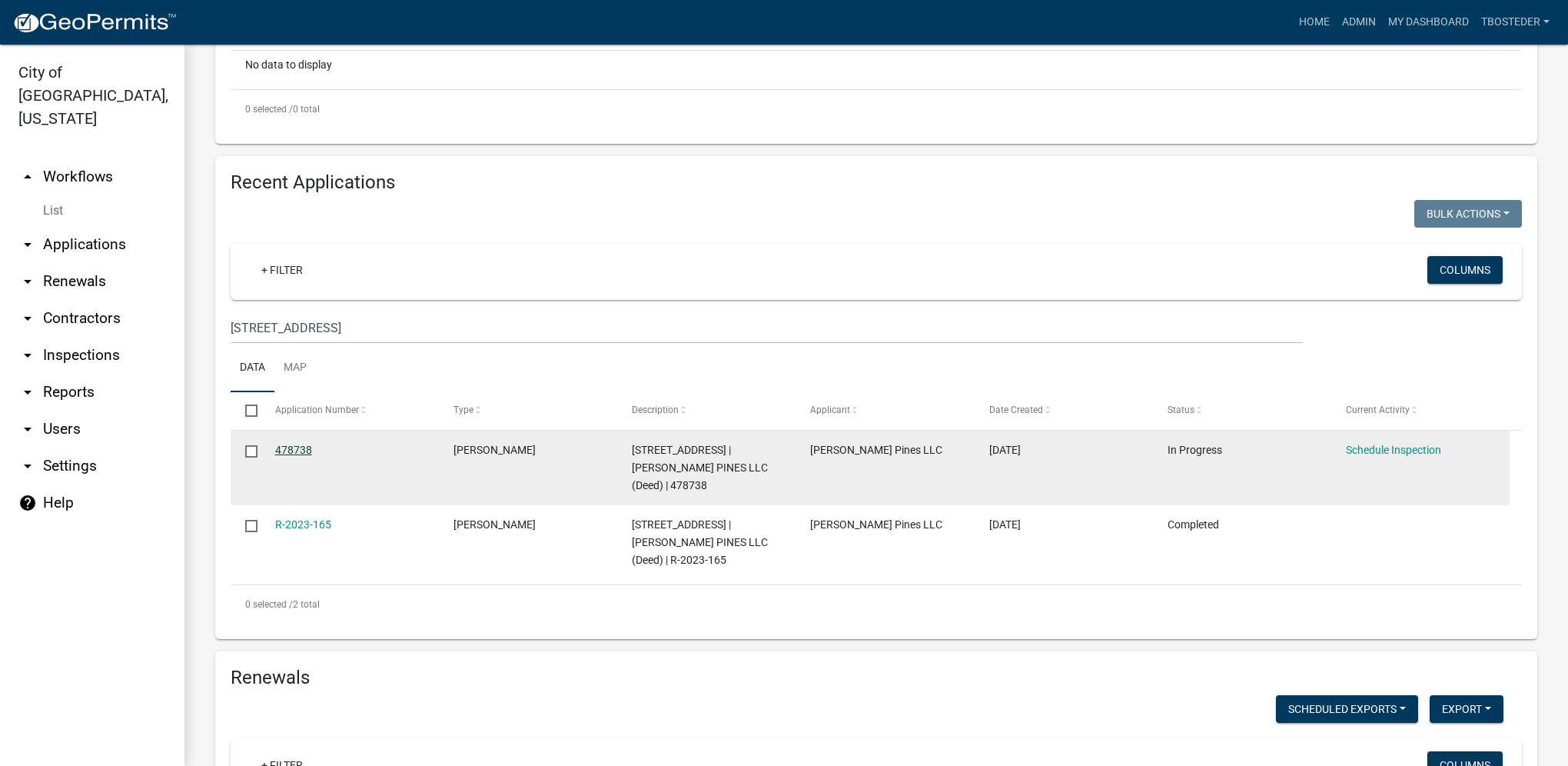
click at [294, 454] on link "478738" at bounding box center [293, 449] width 37 height 12
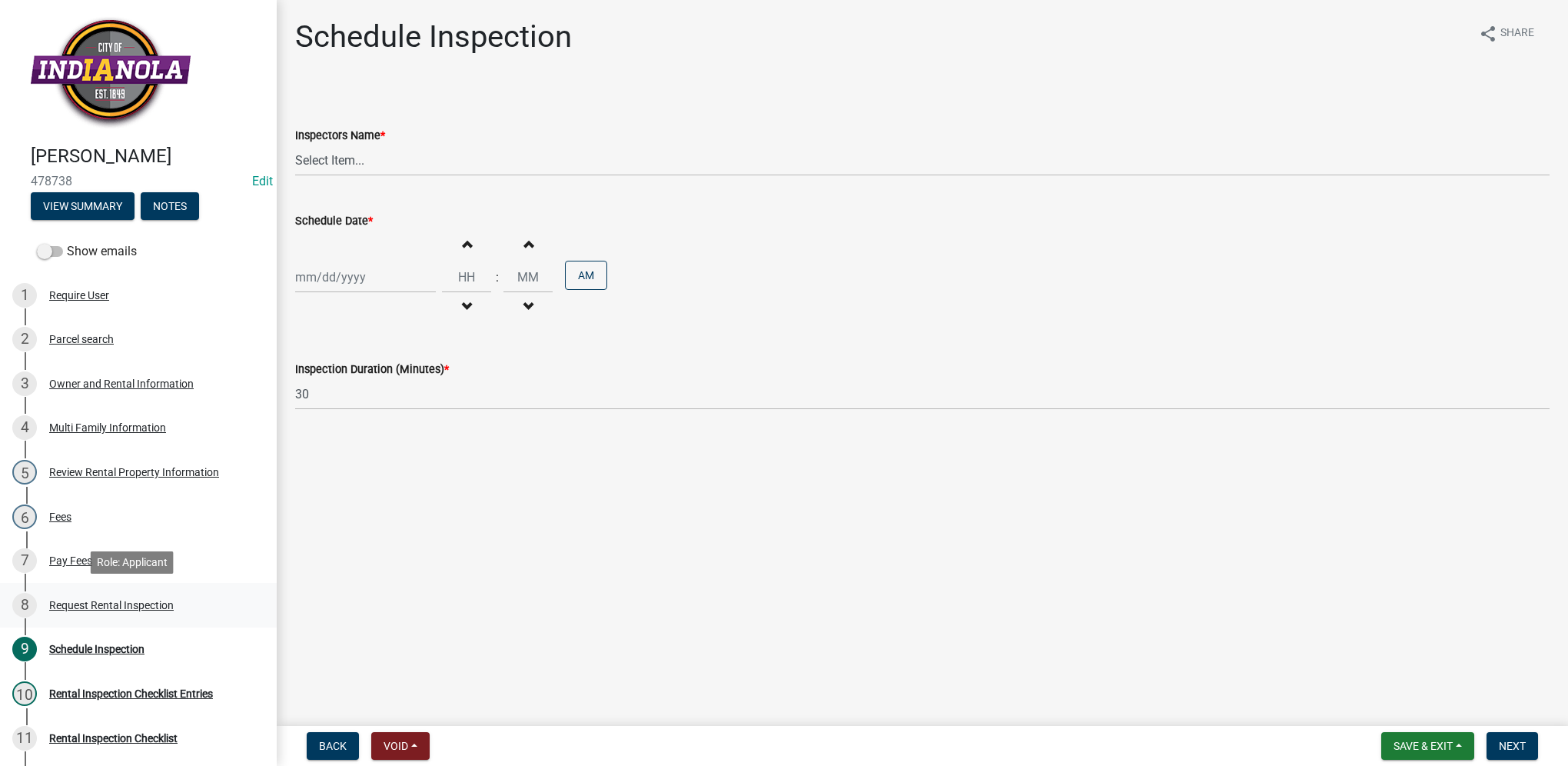
click at [146, 600] on div "Request Rental Inspection" at bounding box center [111, 605] width 125 height 11
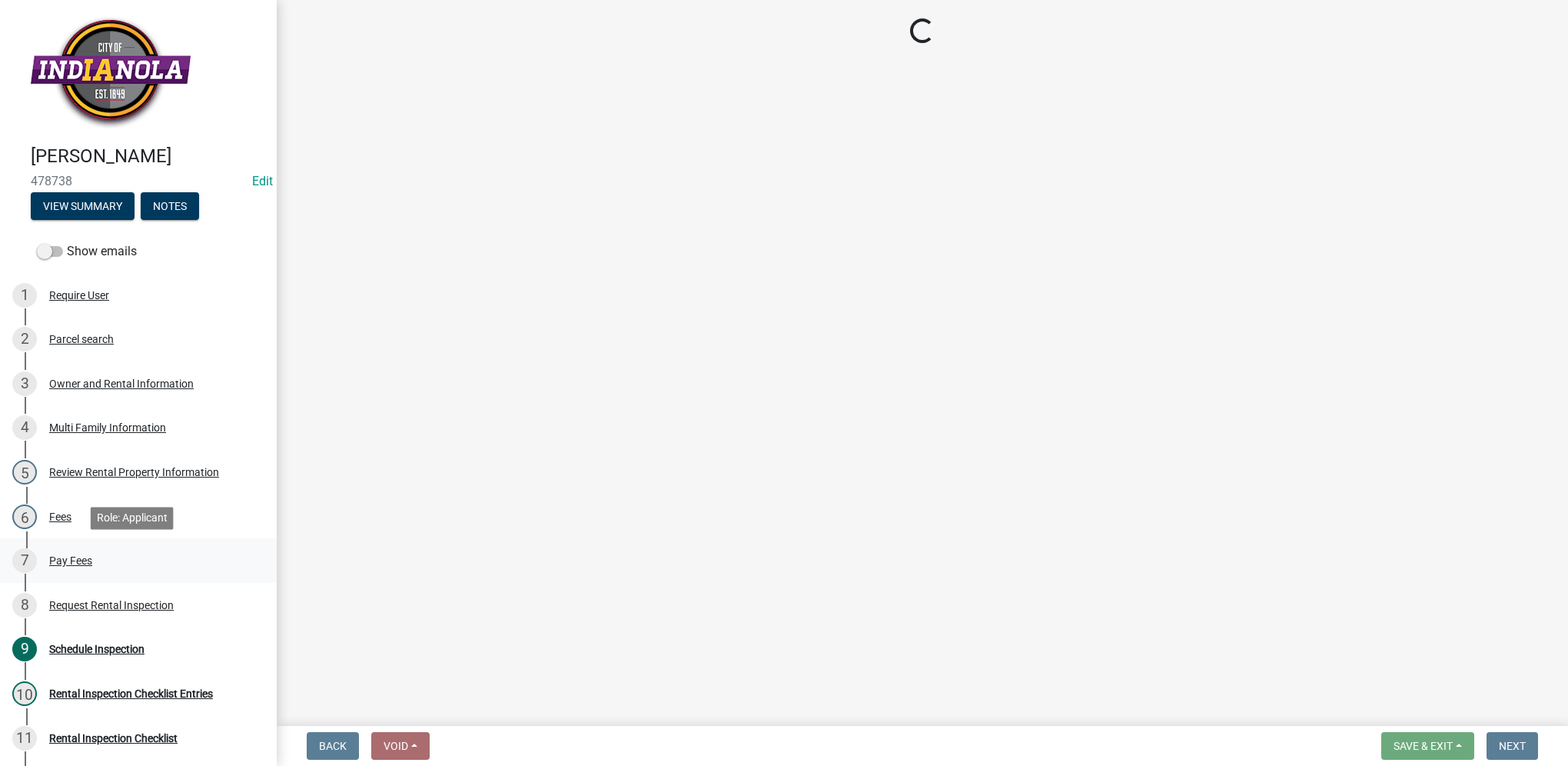
select select "b959d790-e5ea-4503-81e8-7f17c022e9fc"
select select "843ebab2-59e7-4208-955a-d78dd632208f"
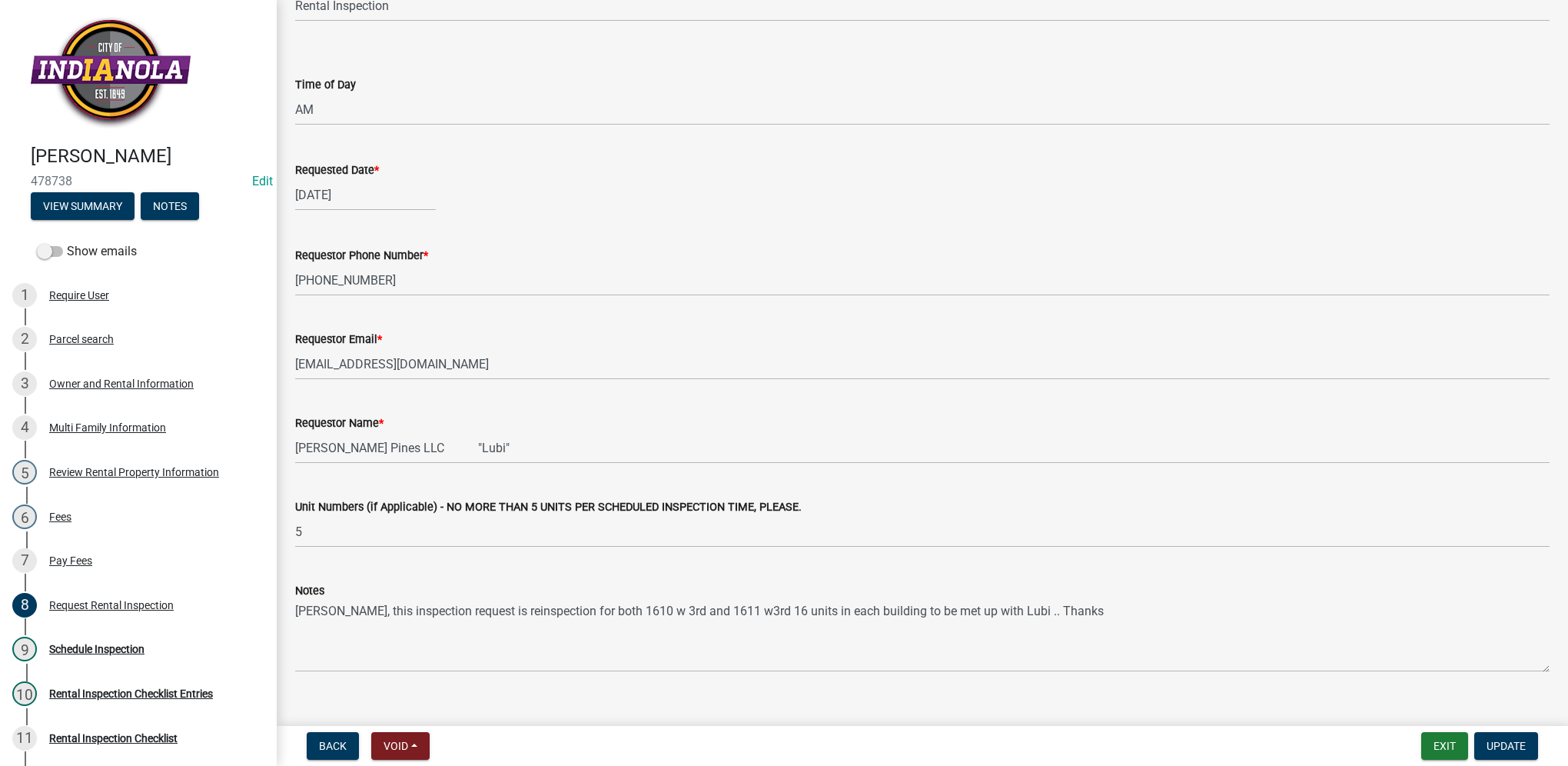
scroll to position [209, 0]
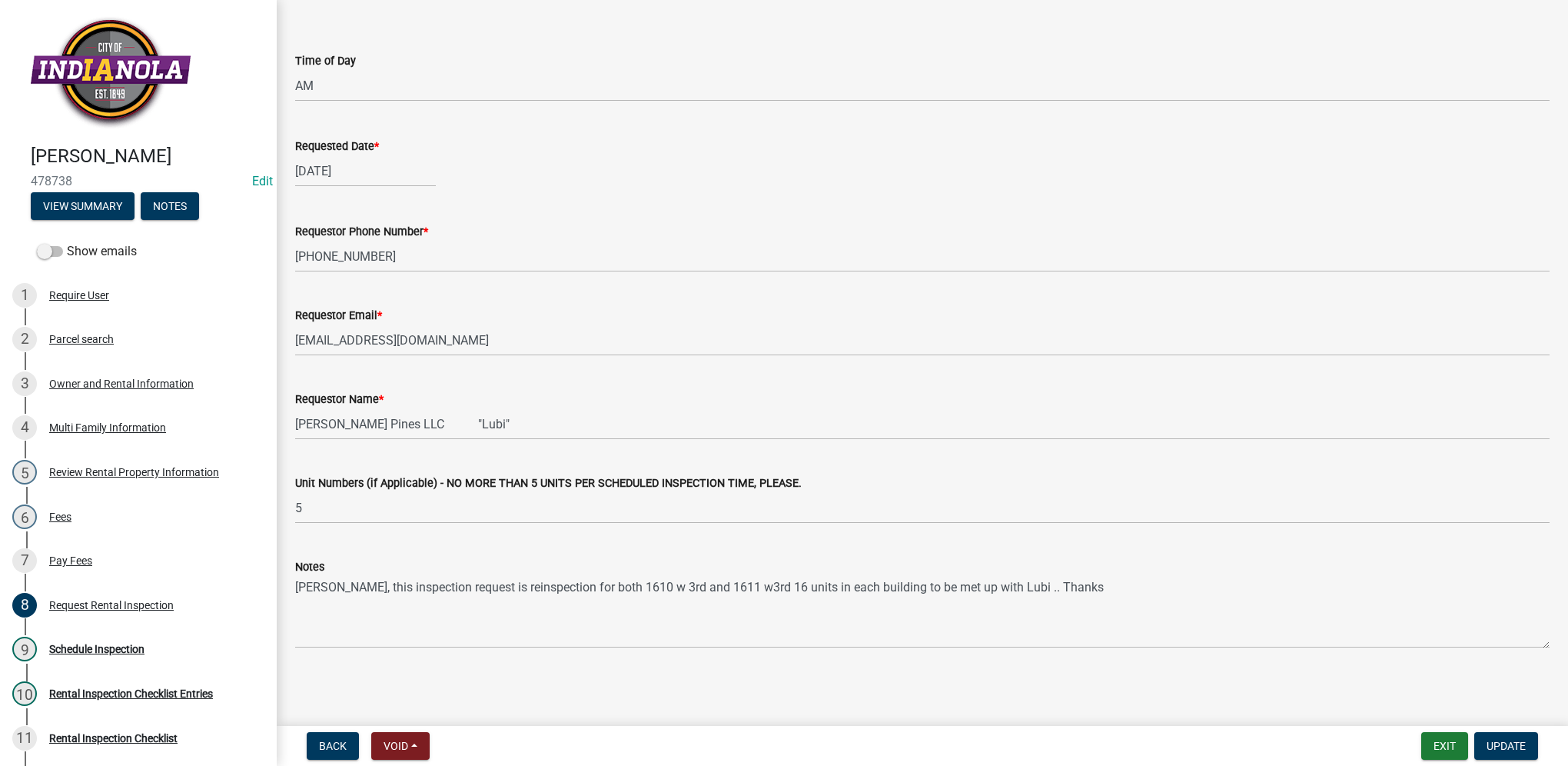
click at [52, 179] on span "478738" at bounding box center [138, 181] width 215 height 15
copy span "478738"
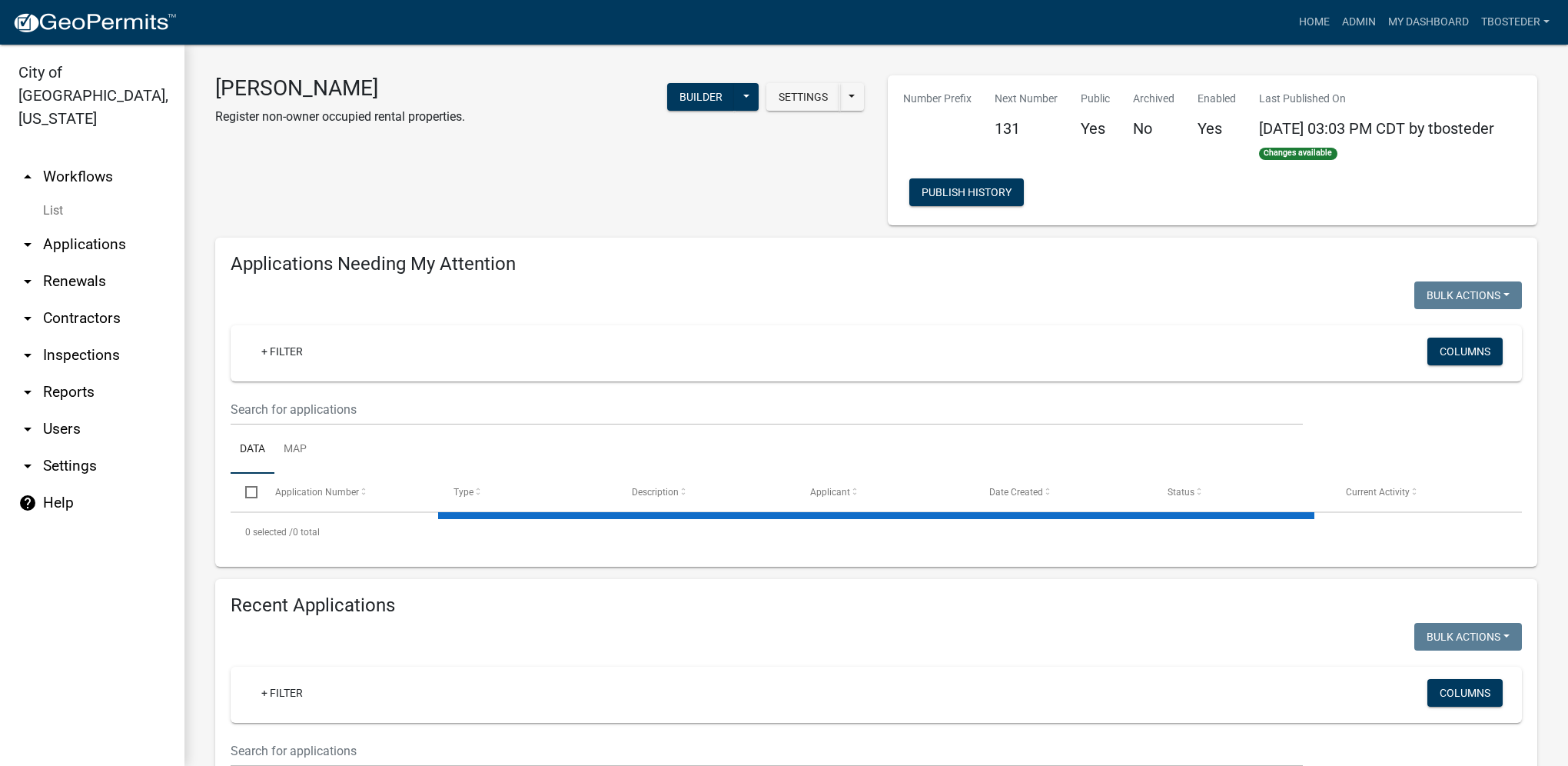
select select "1: 25"
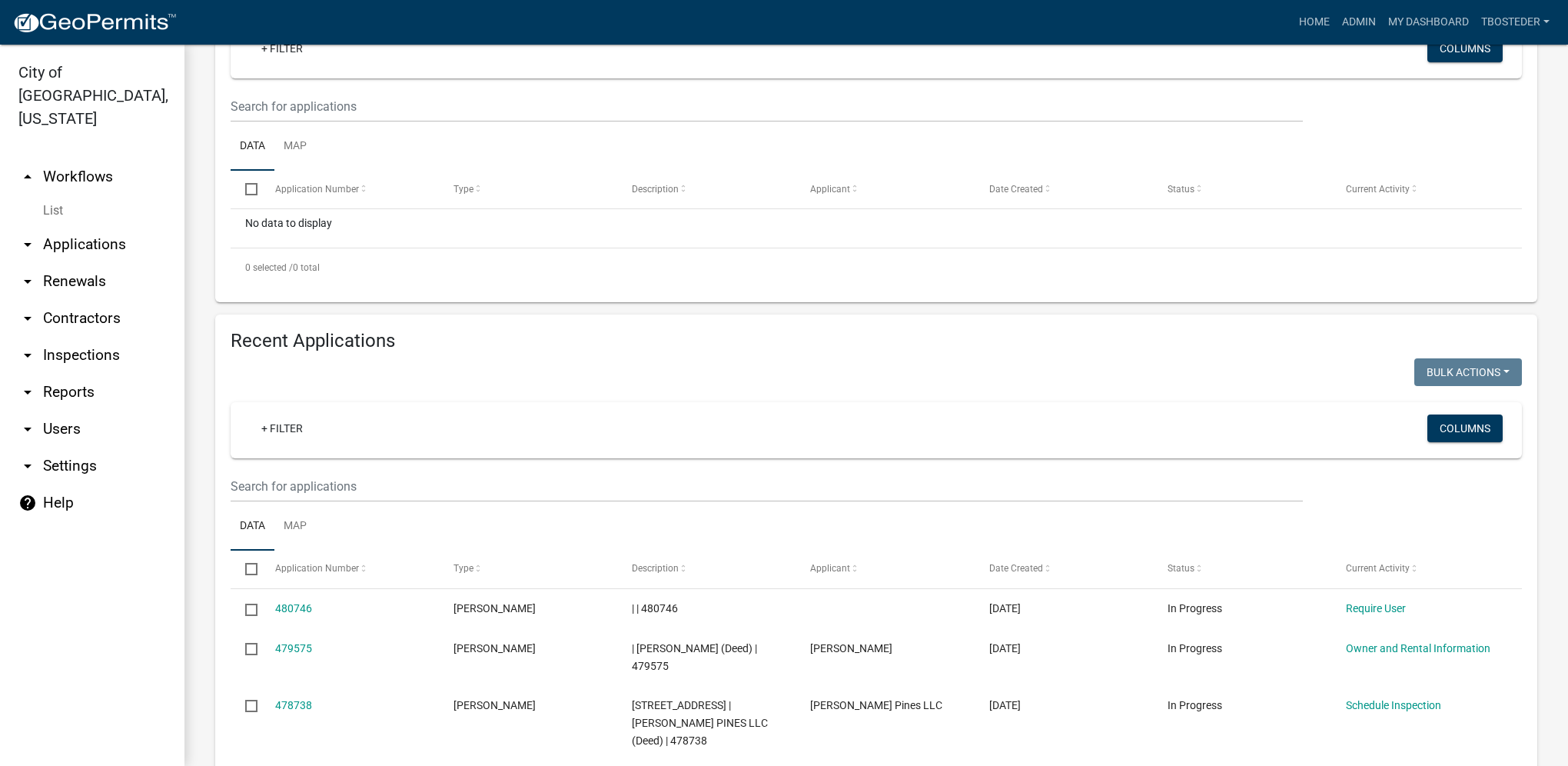
scroll to position [307, 0]
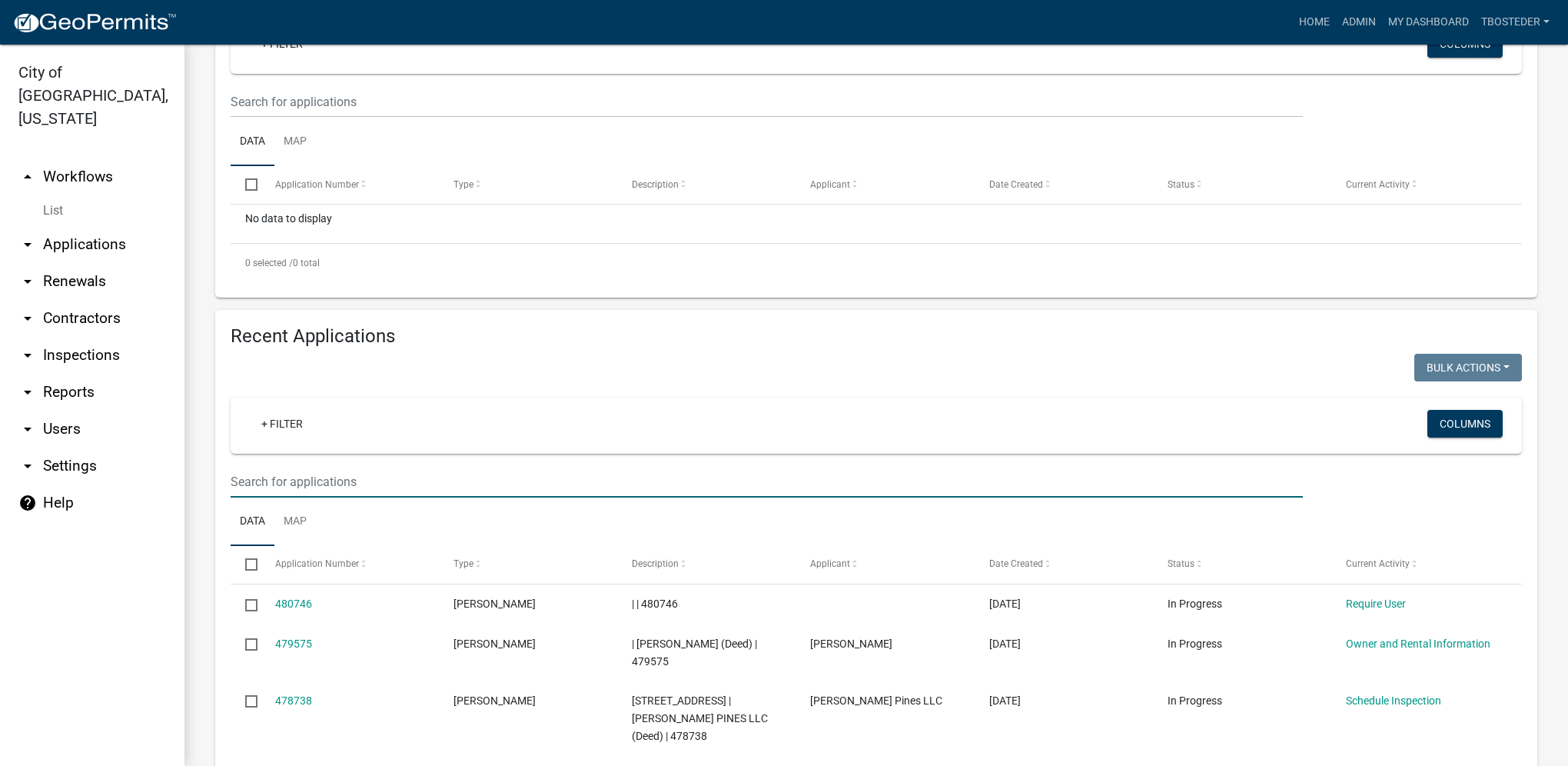
click at [312, 471] on input "text" at bounding box center [767, 482] width 1073 height 32
type input "[STREET_ADDRESS]"
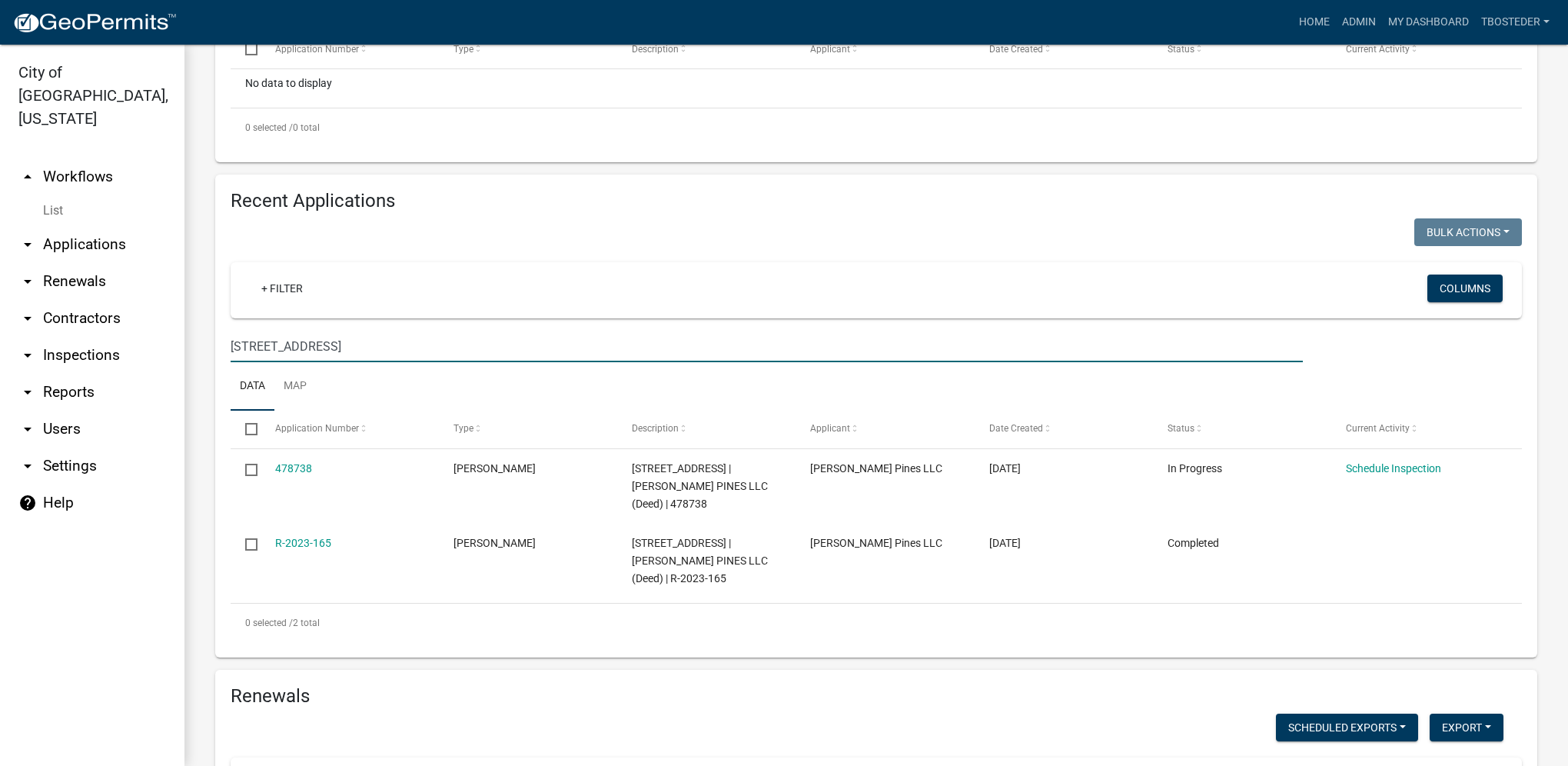
scroll to position [461, 0]
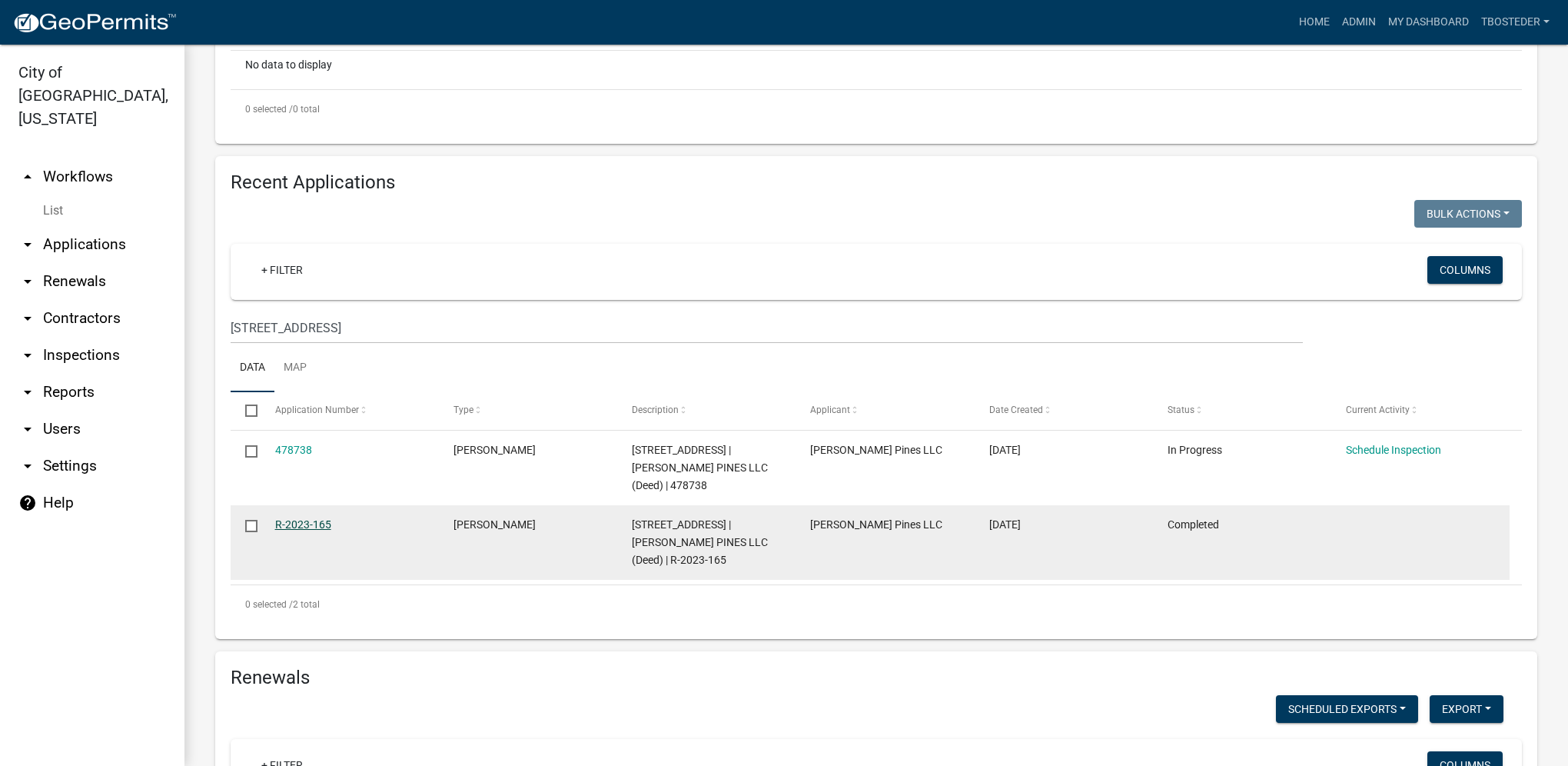
click at [322, 518] on link "R-2023-165" at bounding box center [303, 524] width 57 height 12
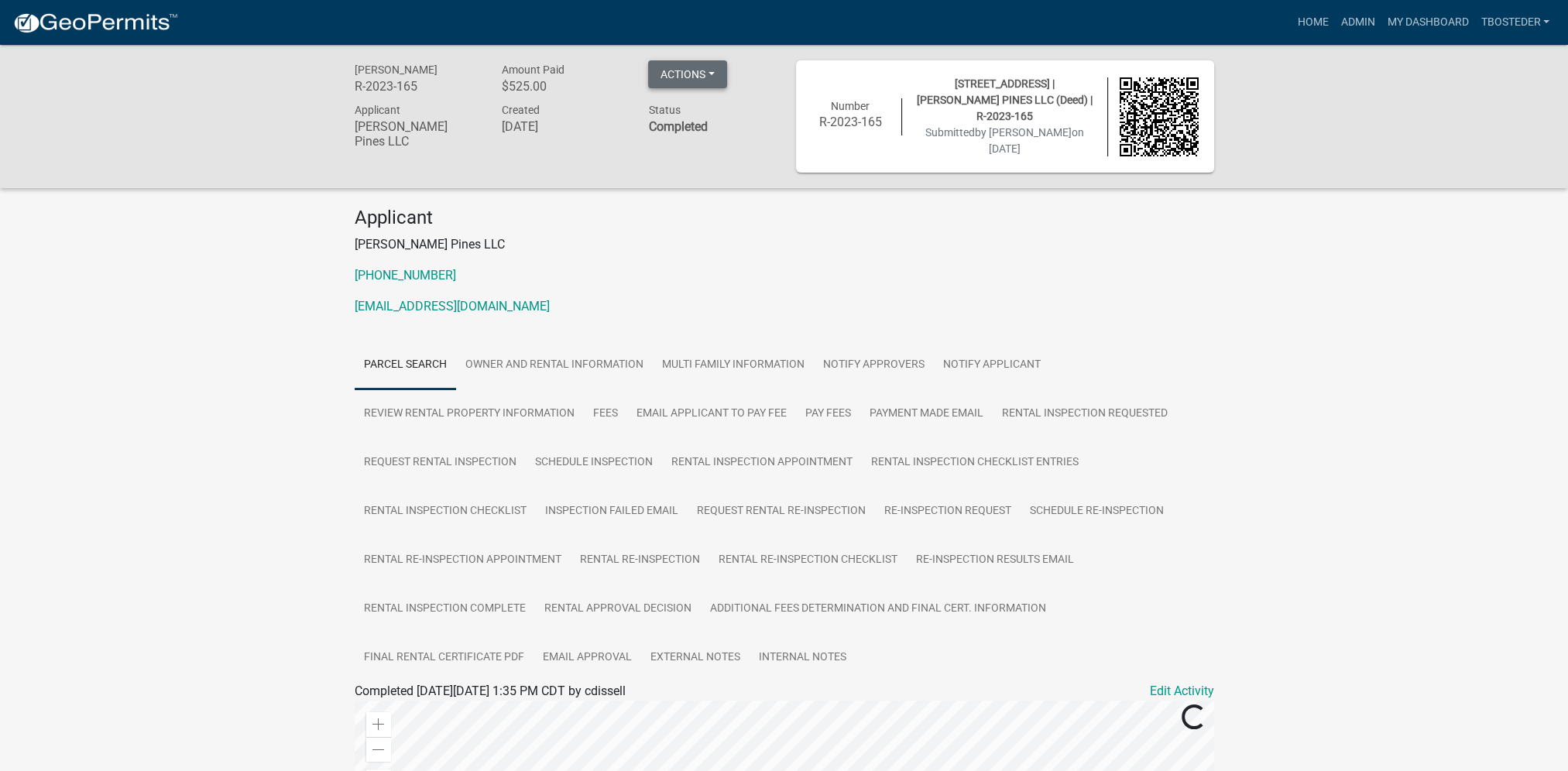
click at [684, 67] on button "Actions" at bounding box center [687, 74] width 79 height 28
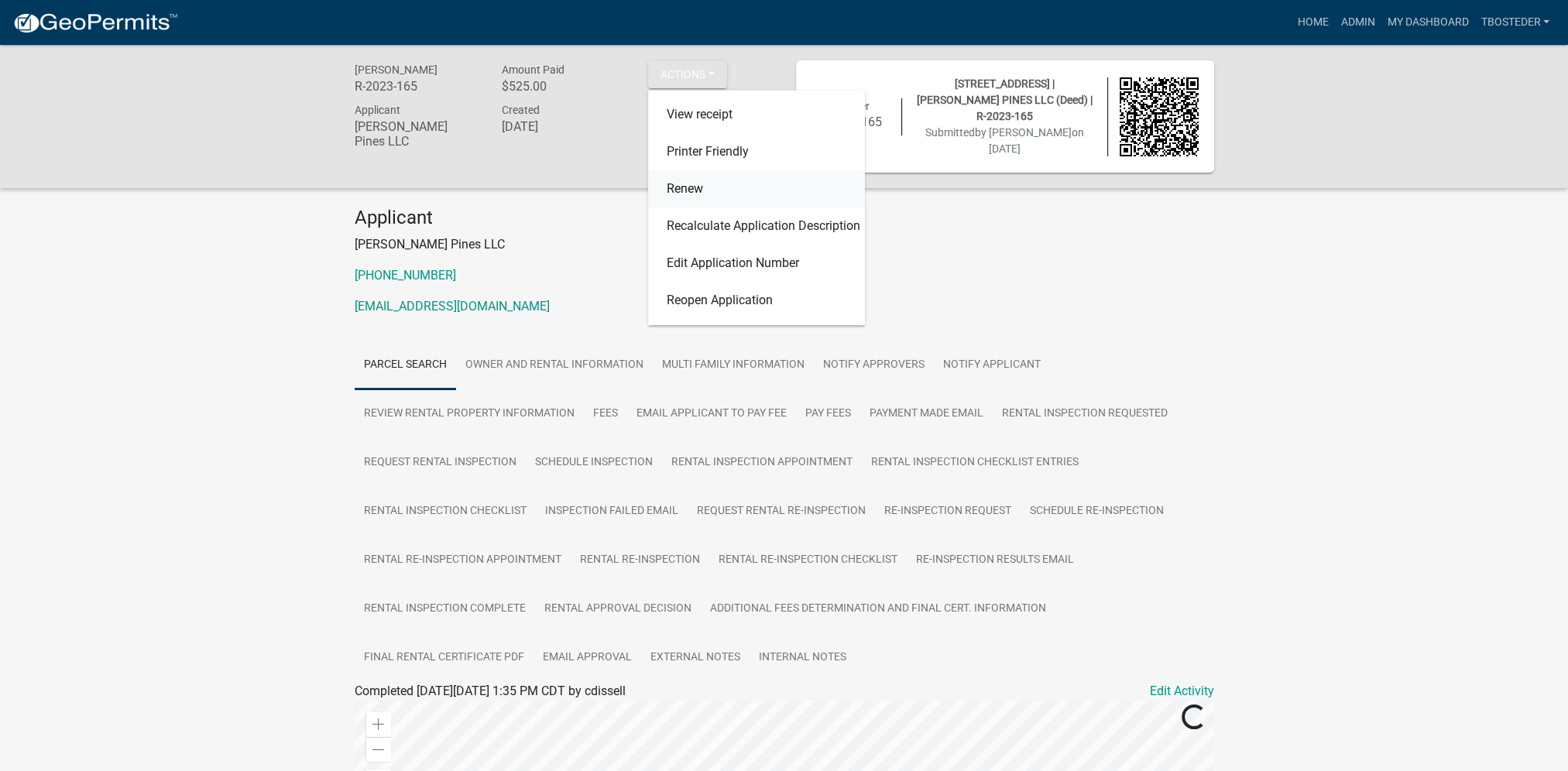
click at [715, 182] on link "Renew" at bounding box center [756, 189] width 217 height 37
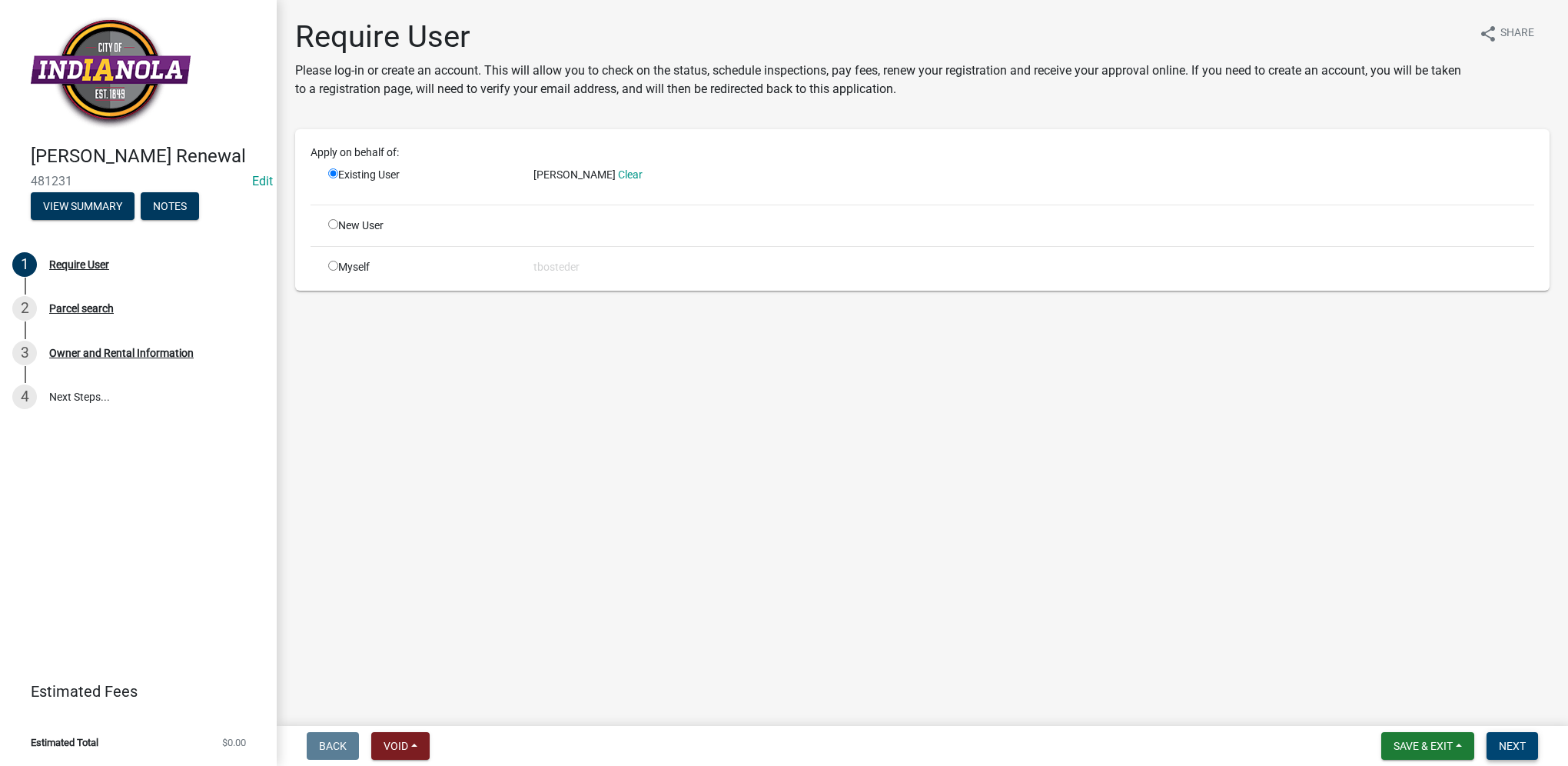
click at [1516, 745] on span "Next" at bounding box center [1512, 745] width 27 height 12
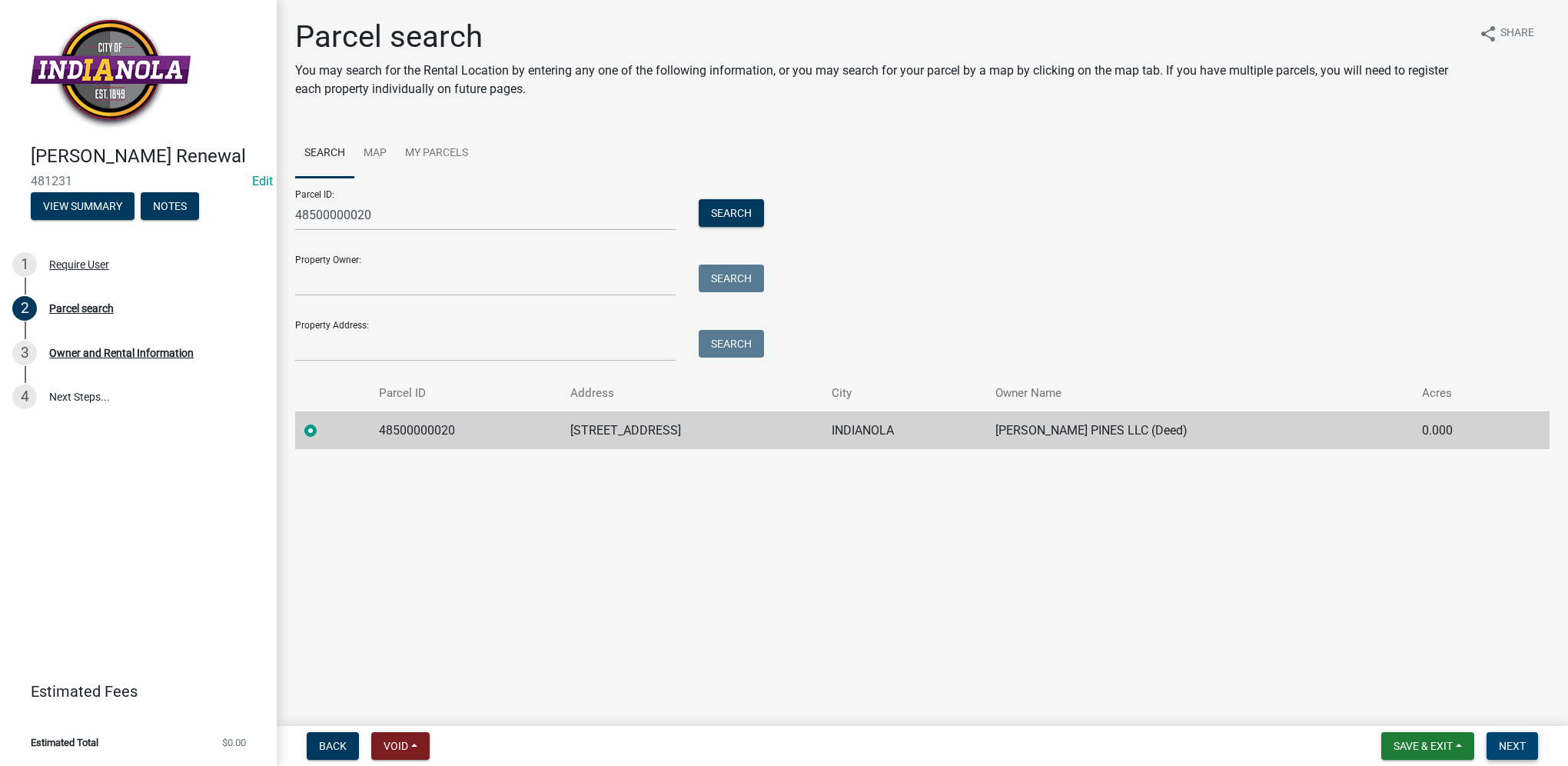
click at [1516, 745] on span "Next" at bounding box center [1512, 745] width 27 height 12
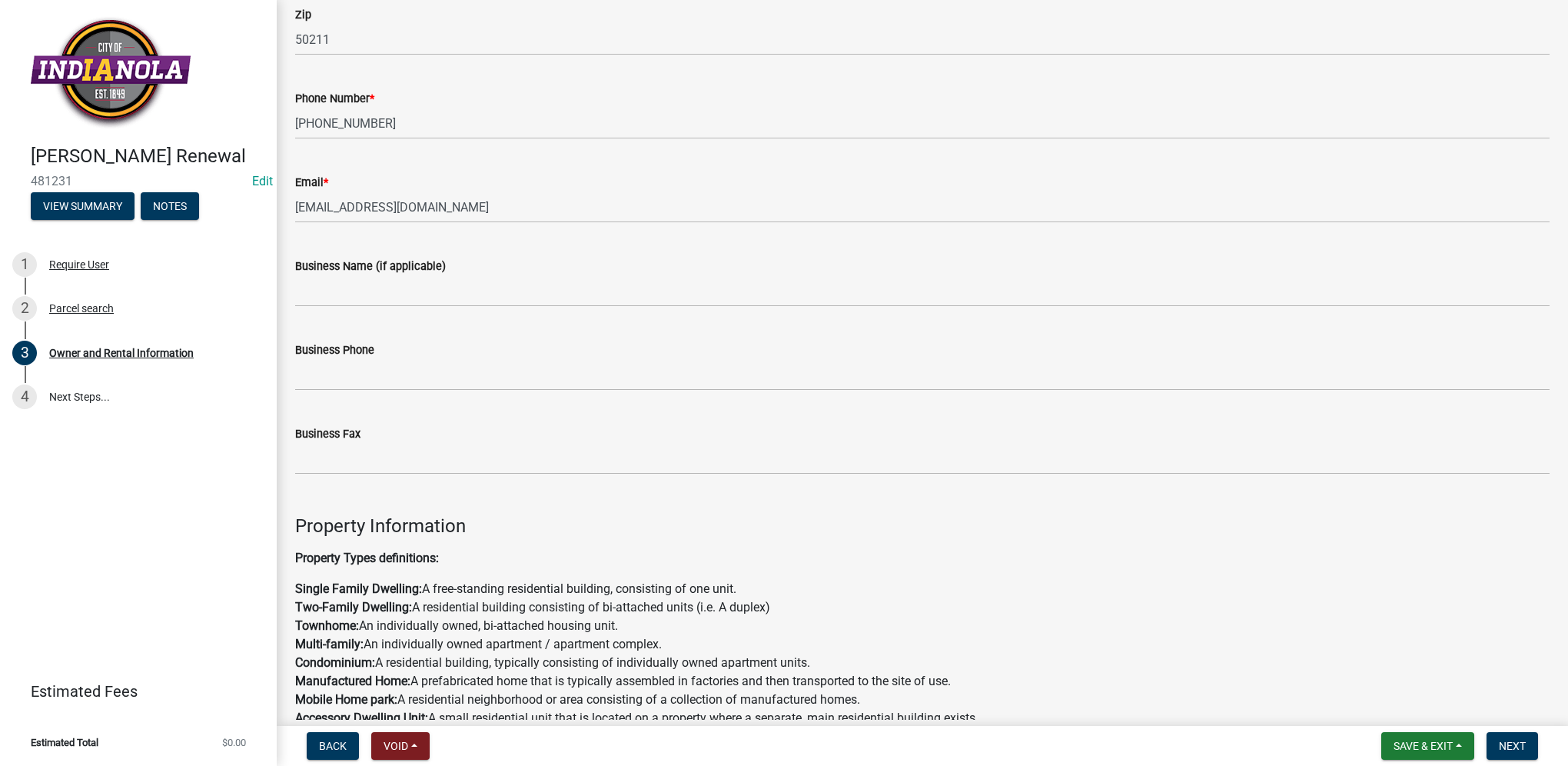
scroll to position [461, 0]
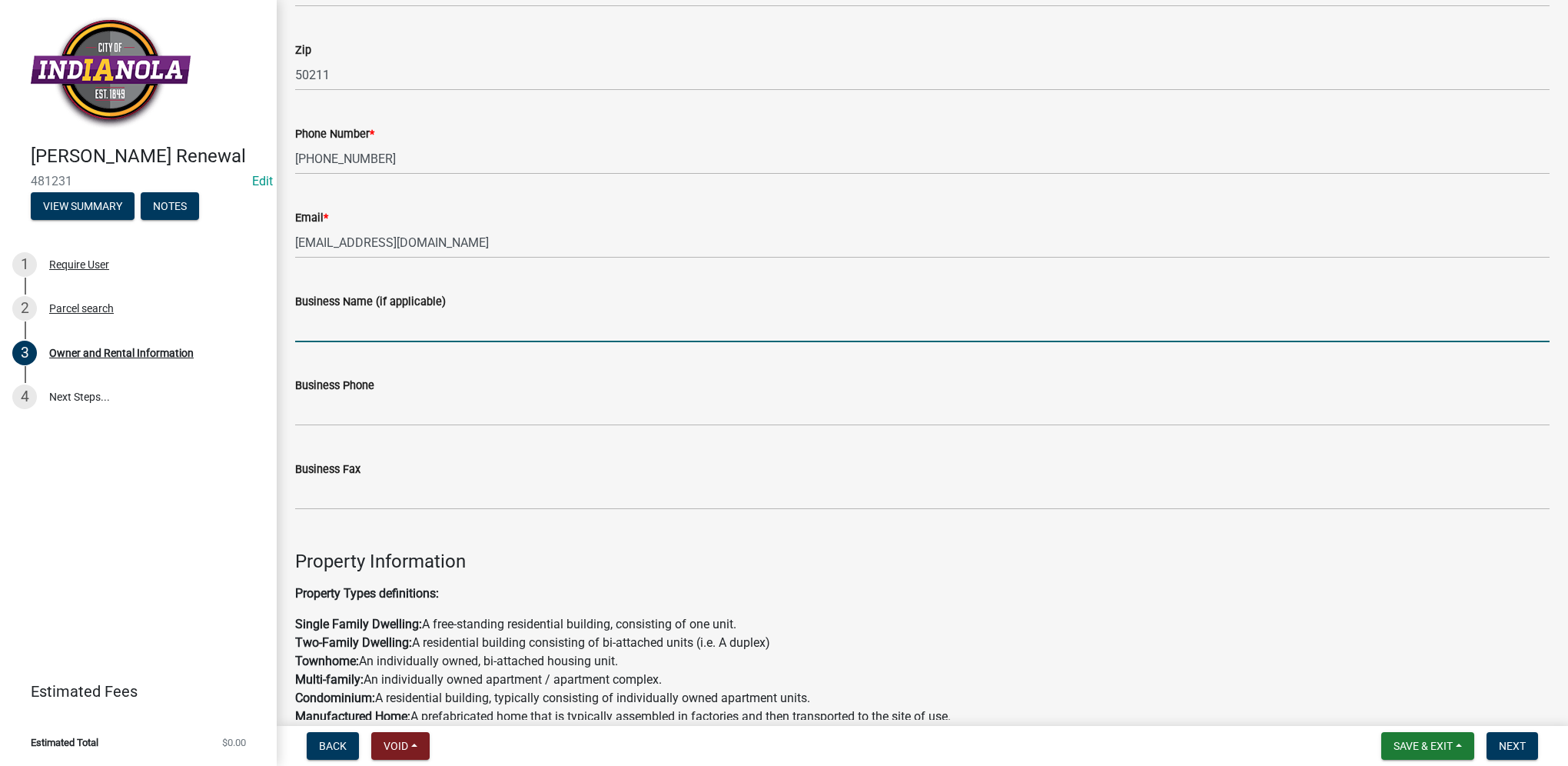
click at [335, 339] on input "Business Name (if applicable)" at bounding box center [922, 327] width 1255 height 32
paste input "Westview"
type input "Westview"
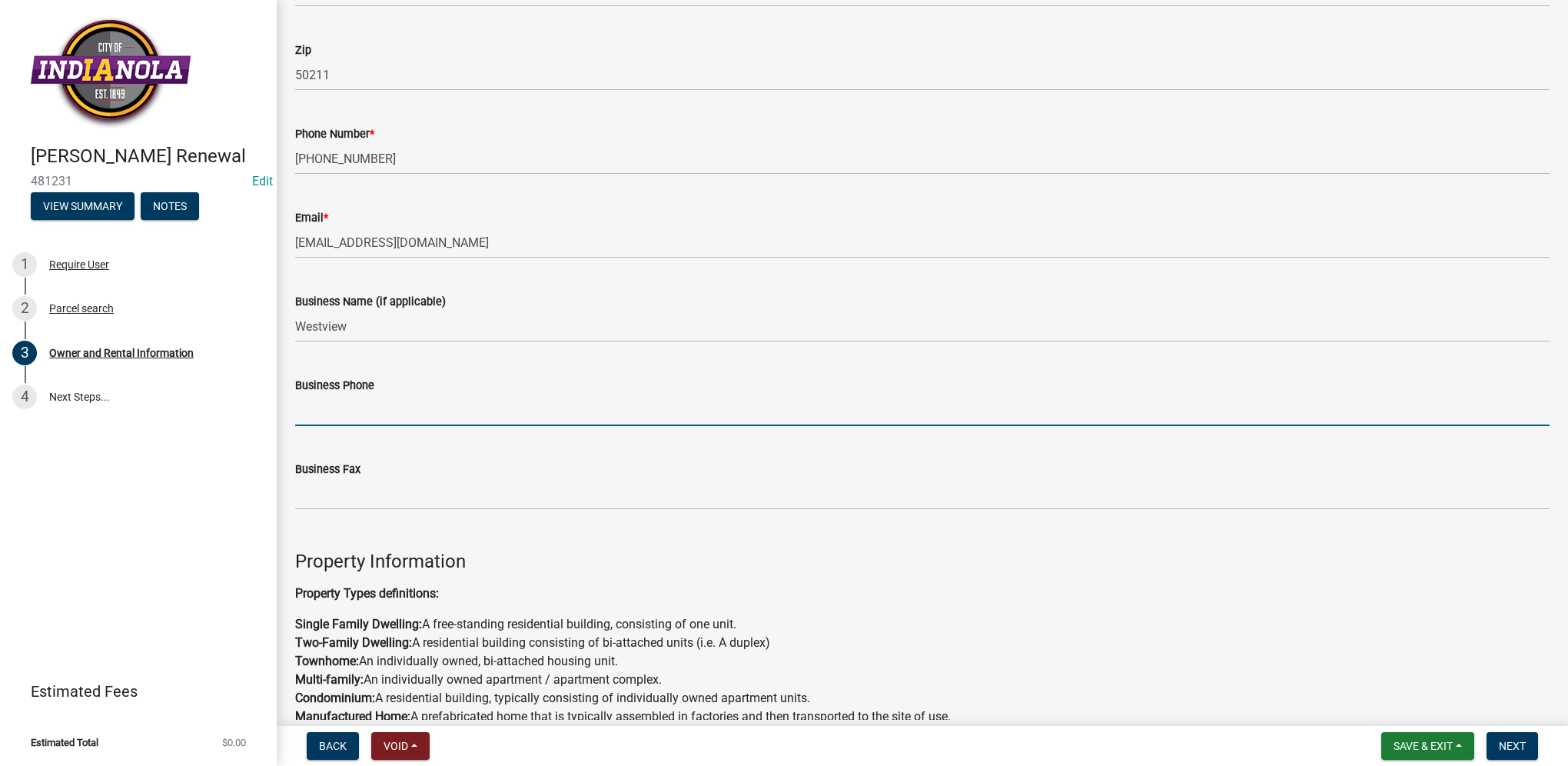
click at [397, 400] on input "Business Phone" at bounding box center [922, 410] width 1255 height 32
paste input "5153140724"
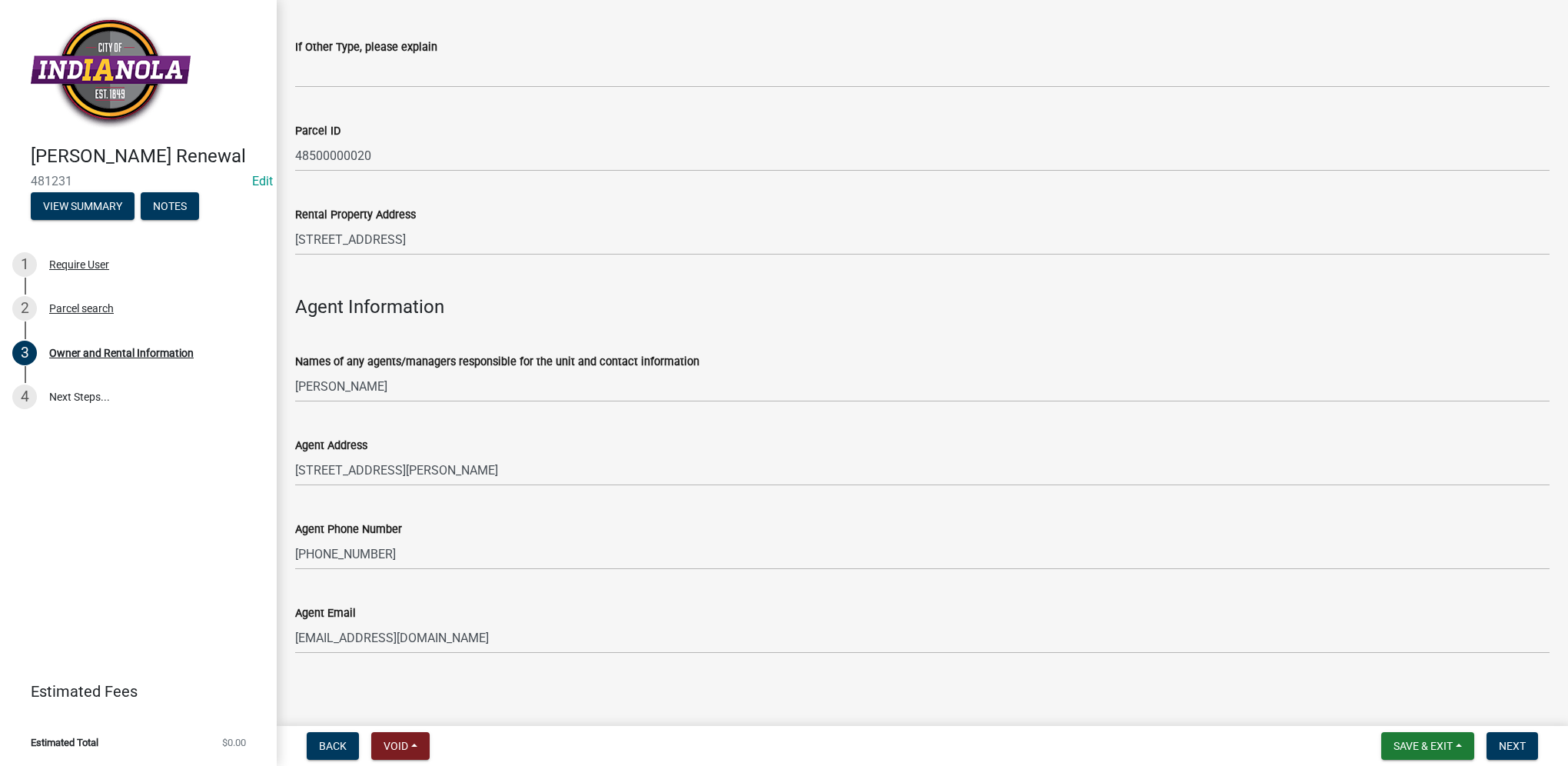
scroll to position [1479, 0]
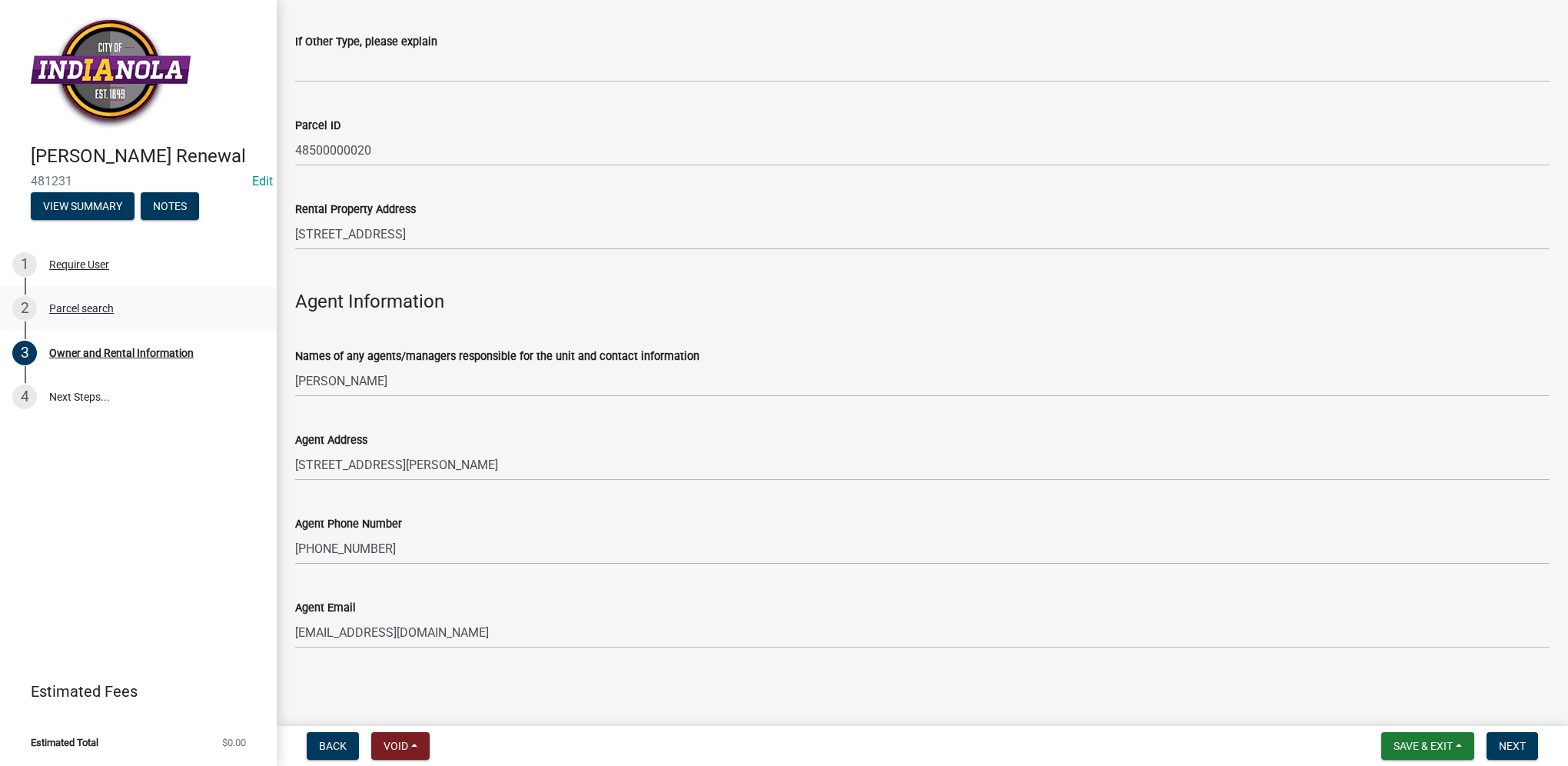
type input "5153140724"
click at [1523, 747] on span "Next" at bounding box center [1512, 745] width 27 height 12
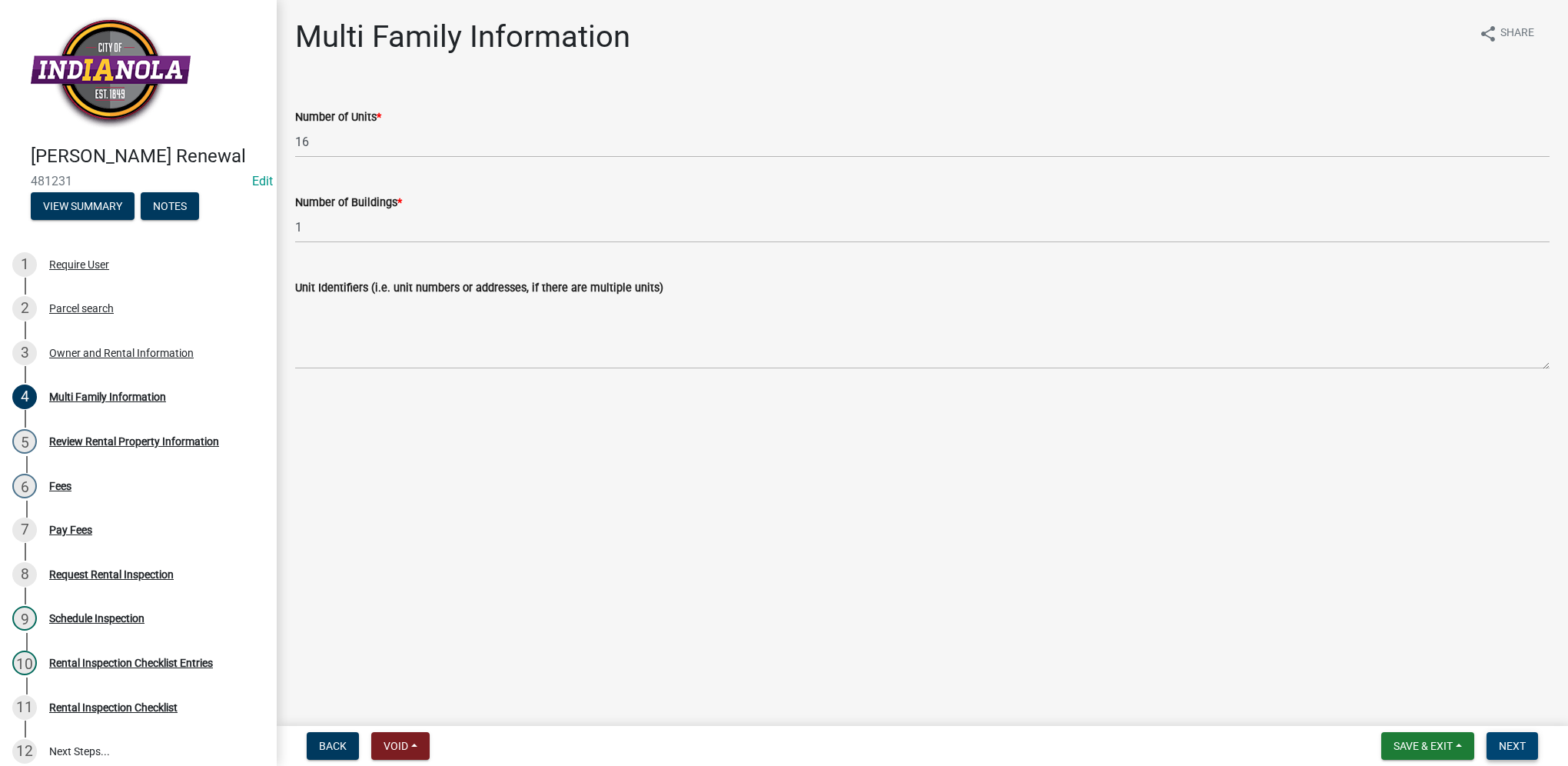
click at [1501, 747] on span "Next" at bounding box center [1512, 745] width 27 height 12
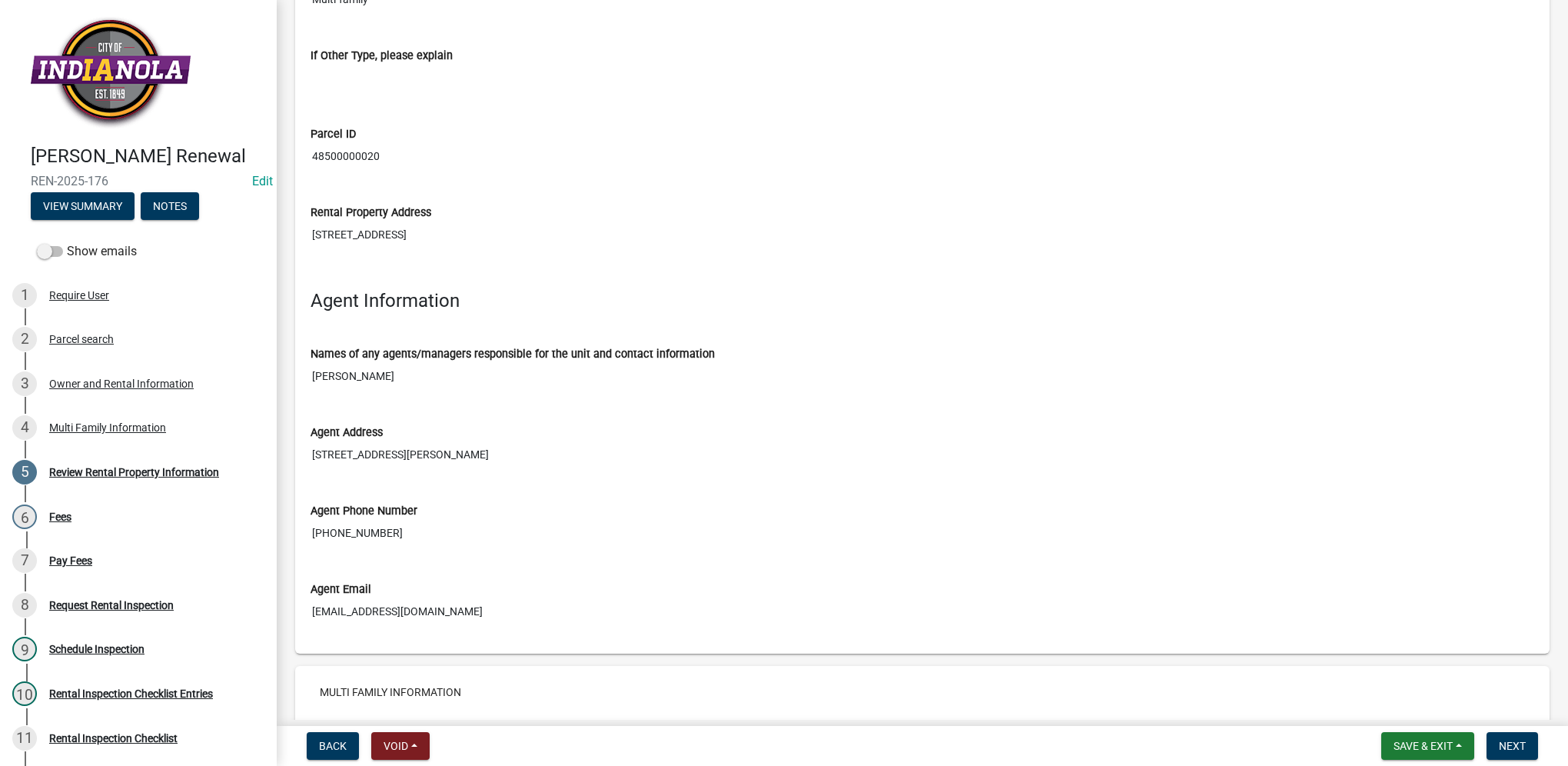
scroll to position [2231, 0]
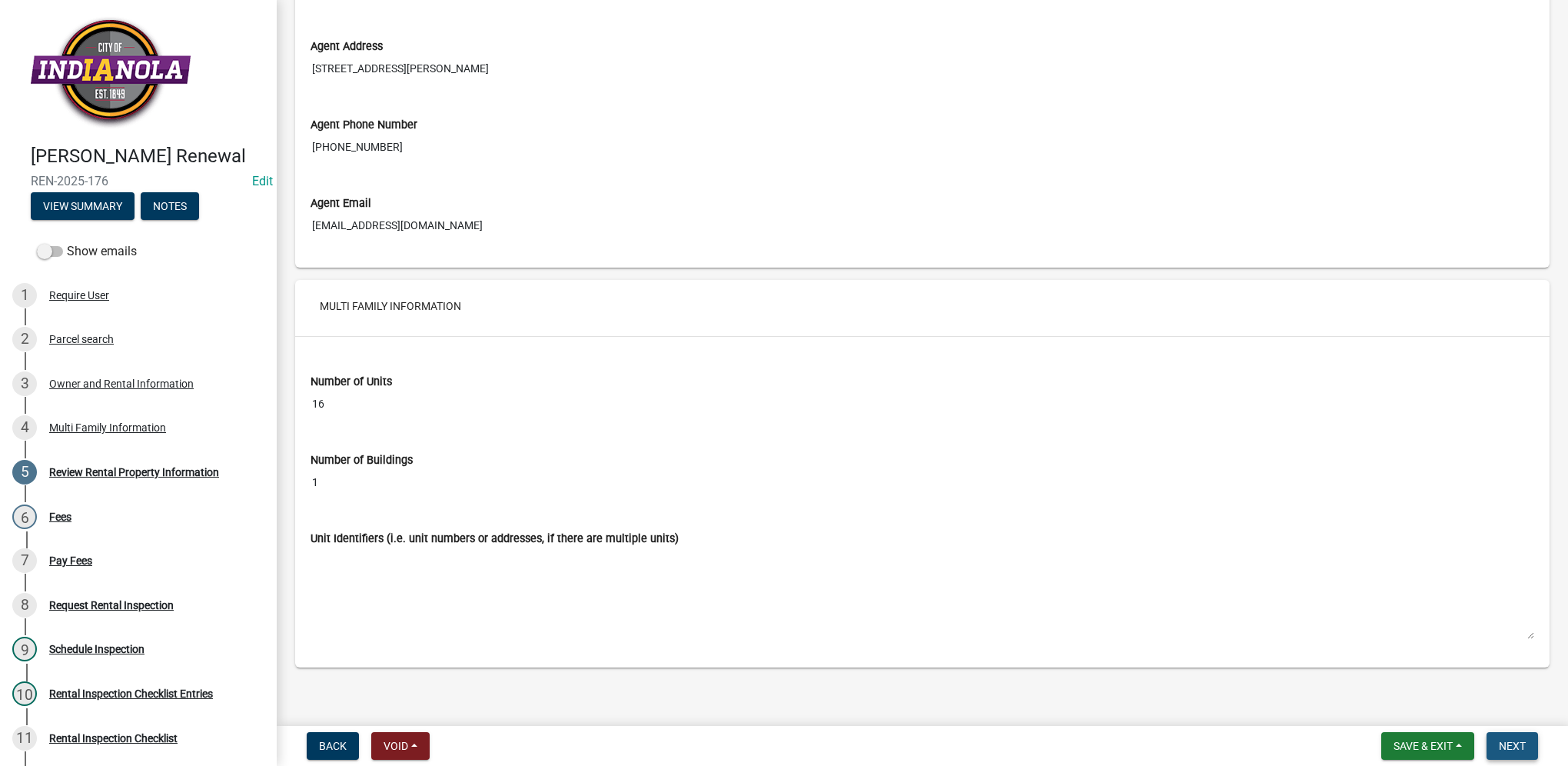
click at [1516, 745] on span "Next" at bounding box center [1512, 745] width 27 height 12
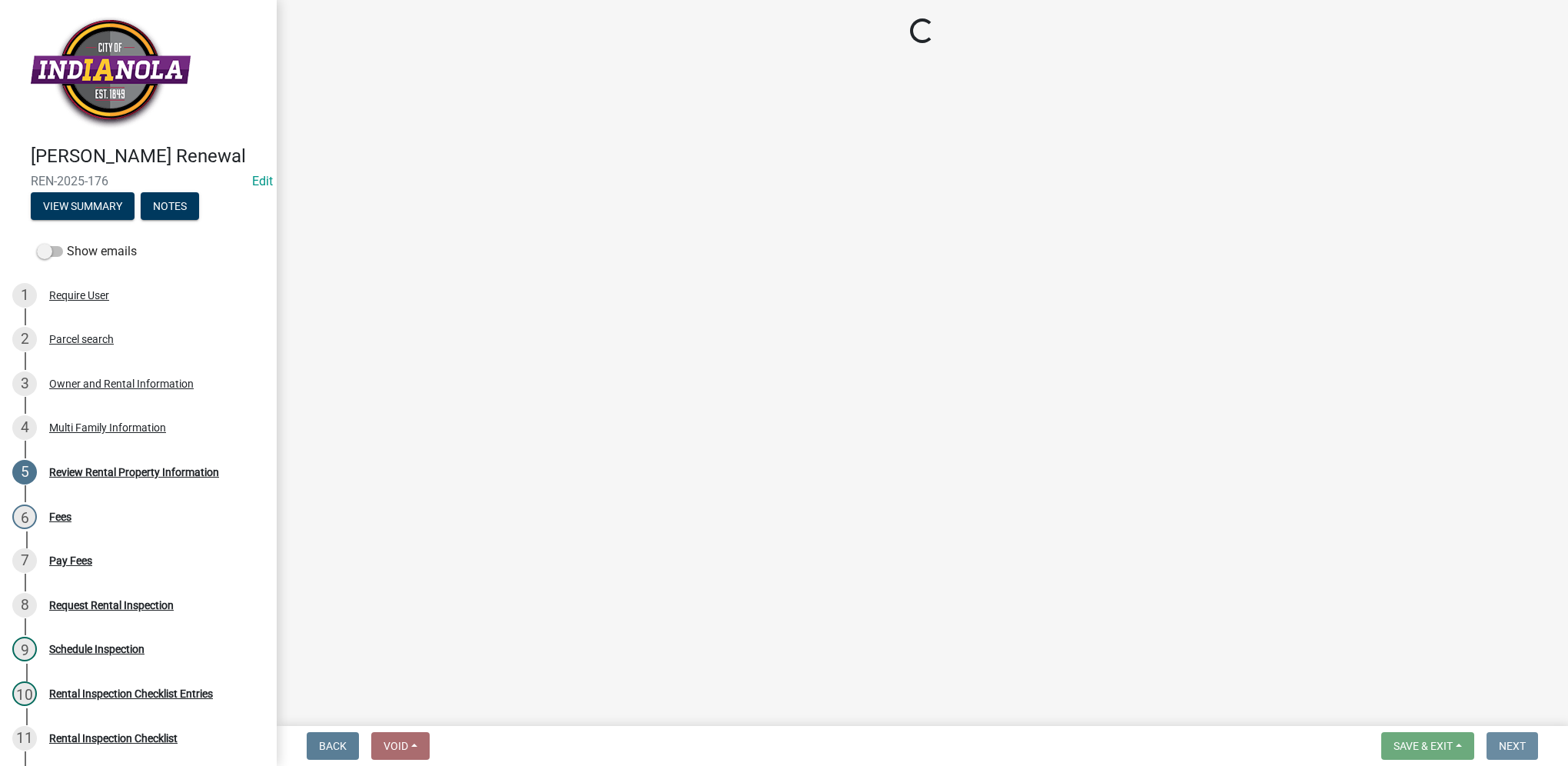
scroll to position [0, 0]
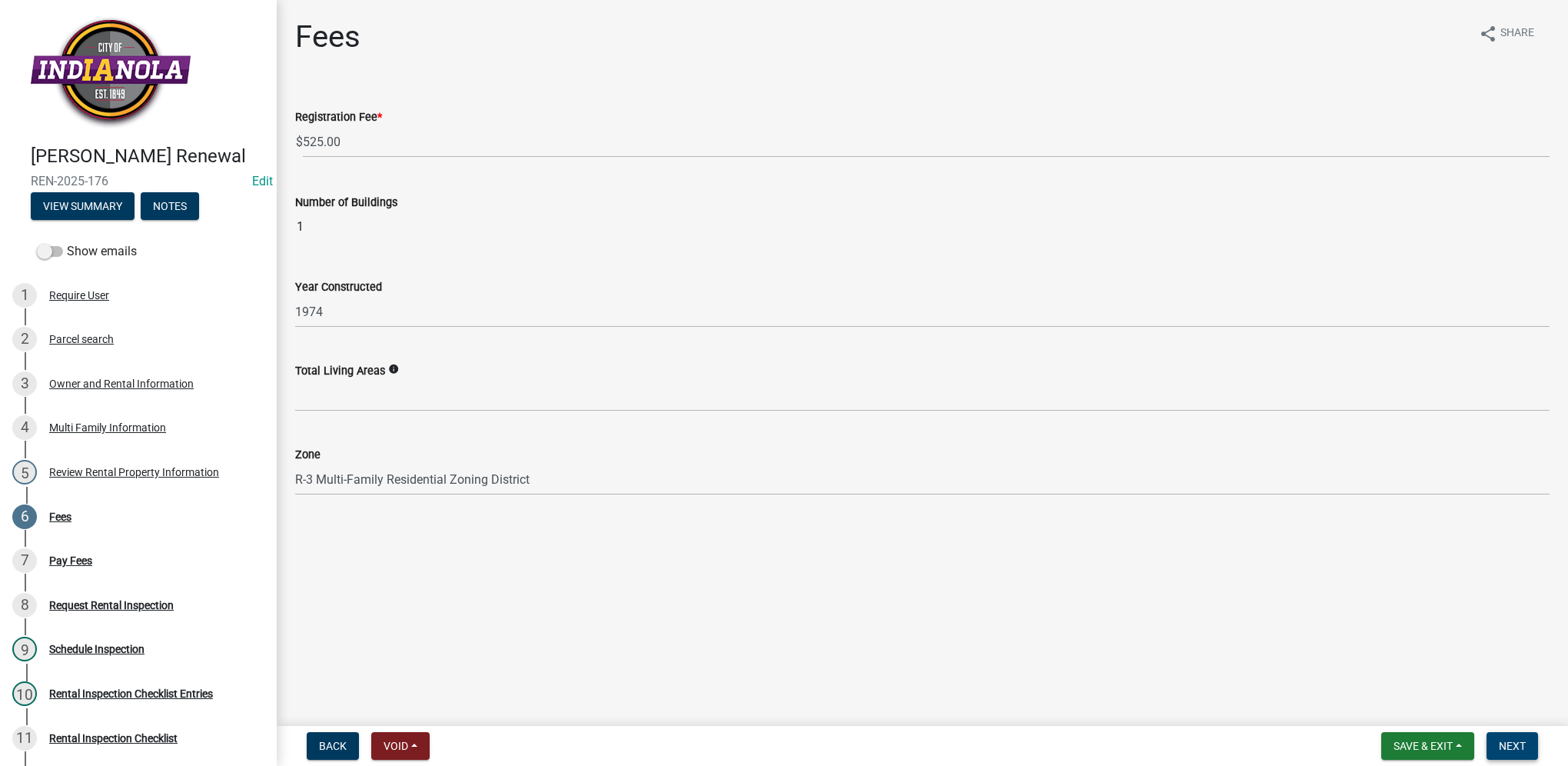
click at [1524, 744] on span "Next" at bounding box center [1512, 745] width 27 height 12
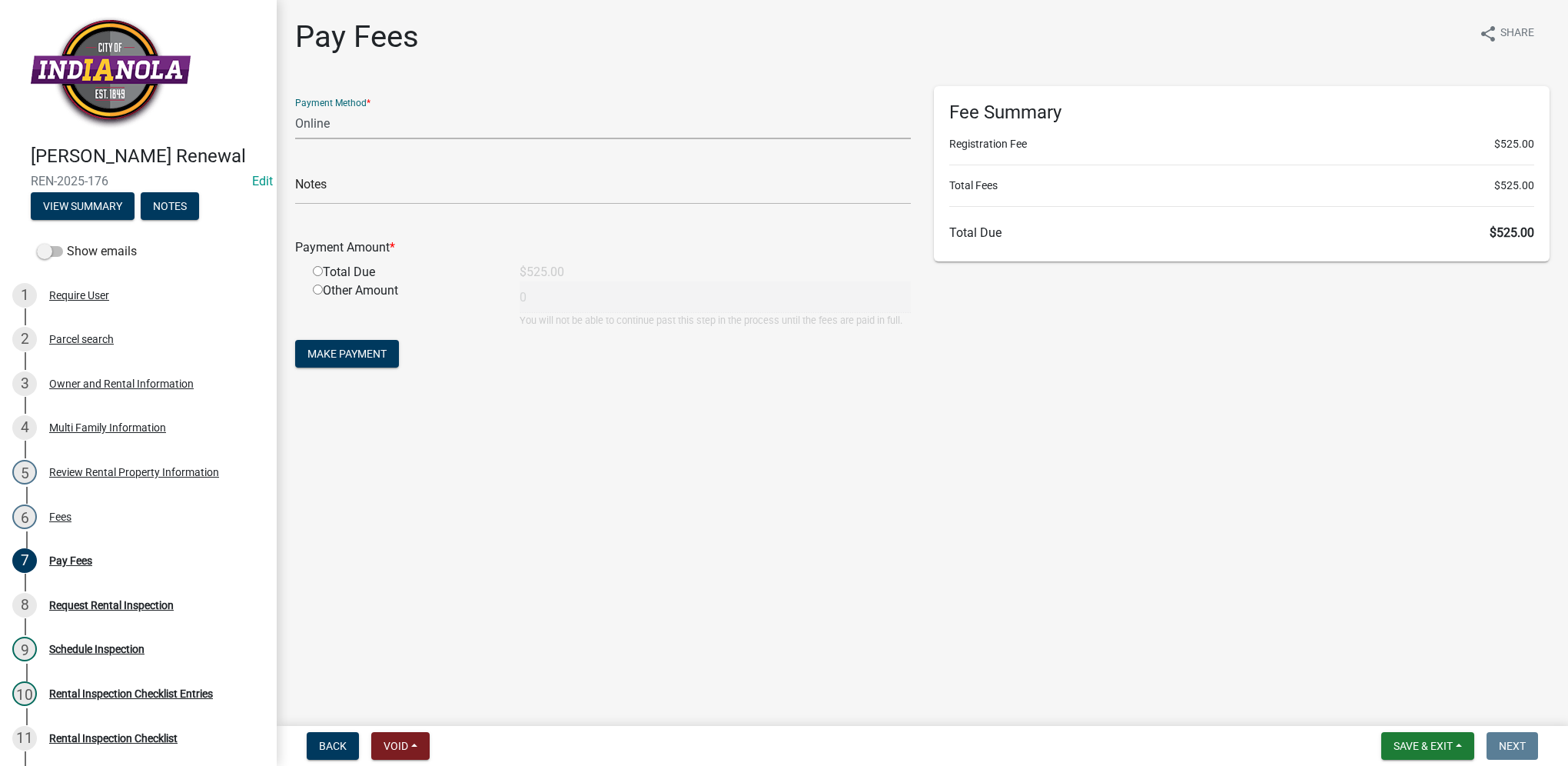
click at [406, 129] on select "Credit Card POS Check Cash Online" at bounding box center [602, 124] width 616 height 32
select select "0: 2"
click at [295, 108] on select "Credit Card POS Check Cash Online" at bounding box center [602, 124] width 616 height 32
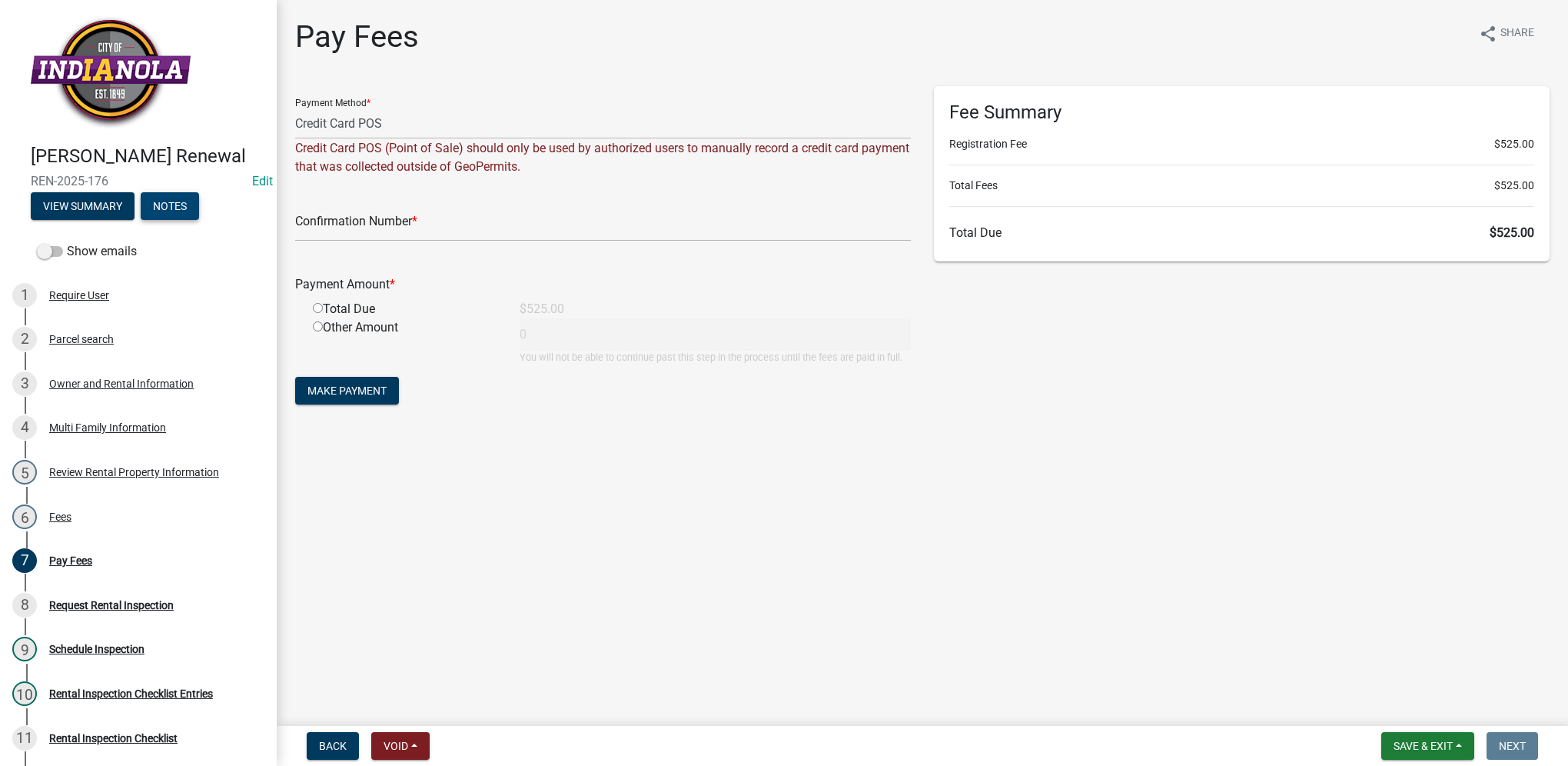
click at [191, 220] on button "Notes" at bounding box center [170, 205] width 58 height 27
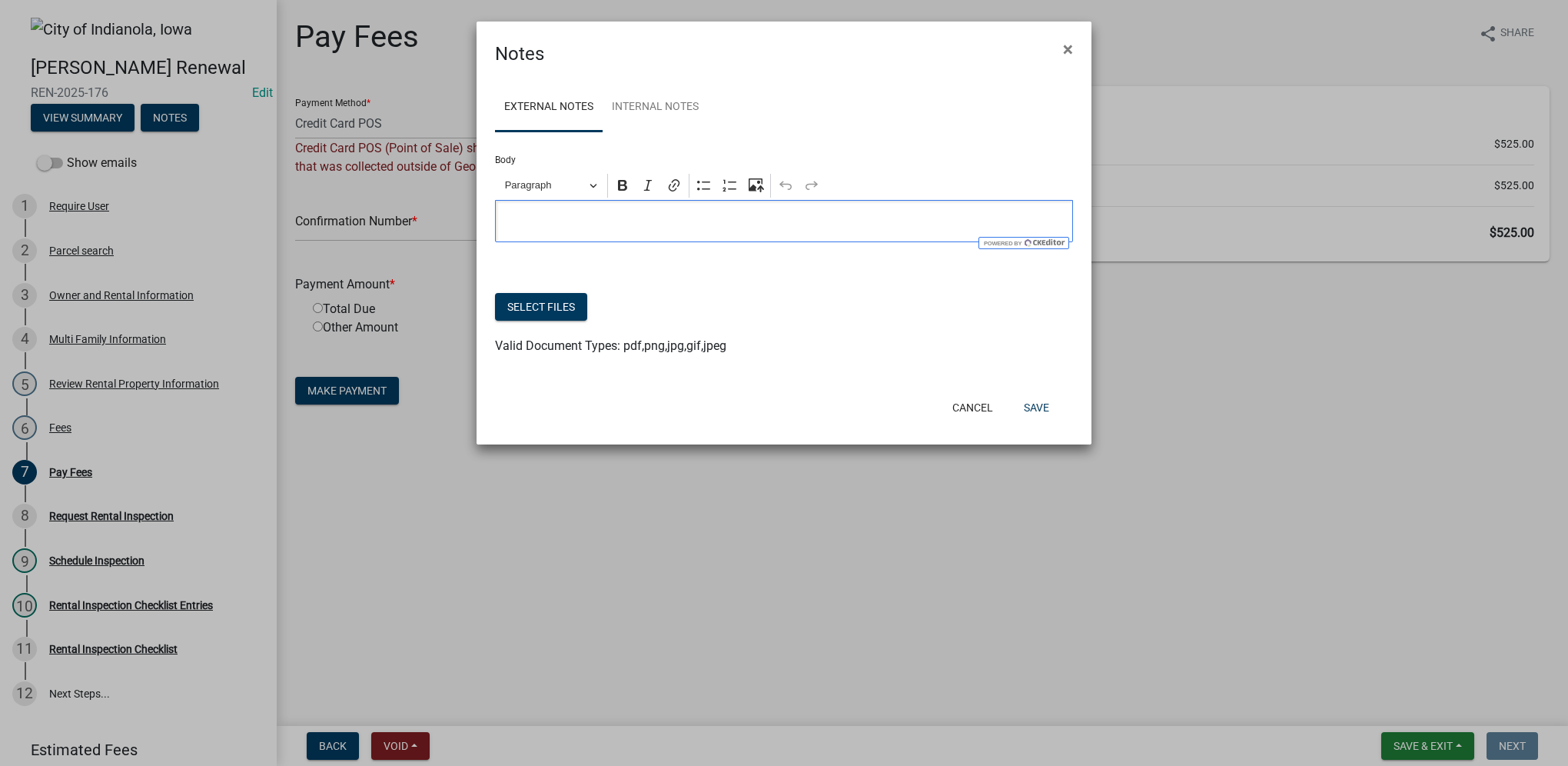
click at [569, 210] on div "Editor editing area: main. Press Alt+0 for help." at bounding box center [784, 221] width 578 height 42
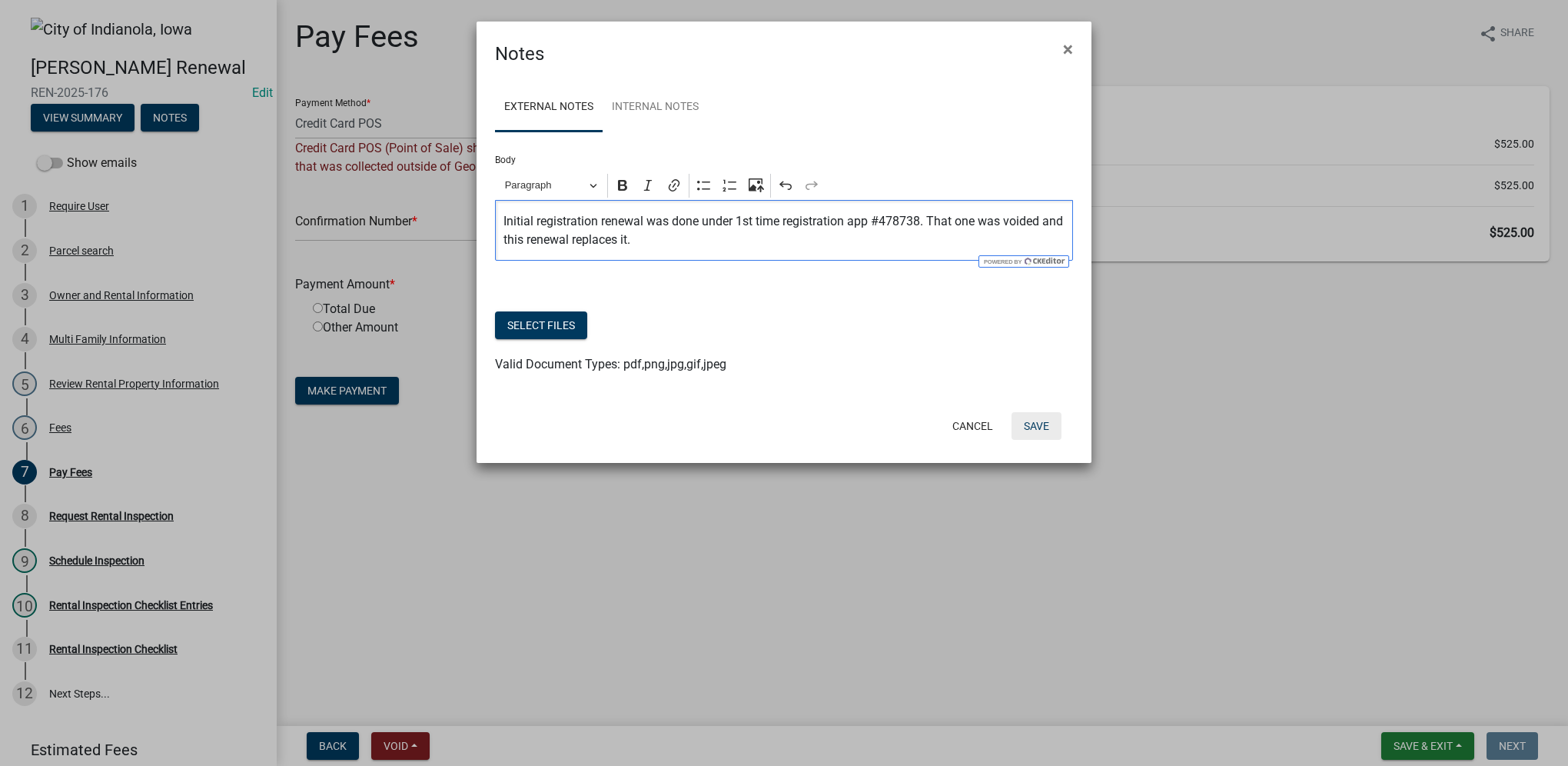
click at [1040, 436] on button "Save" at bounding box center [1037, 425] width 50 height 27
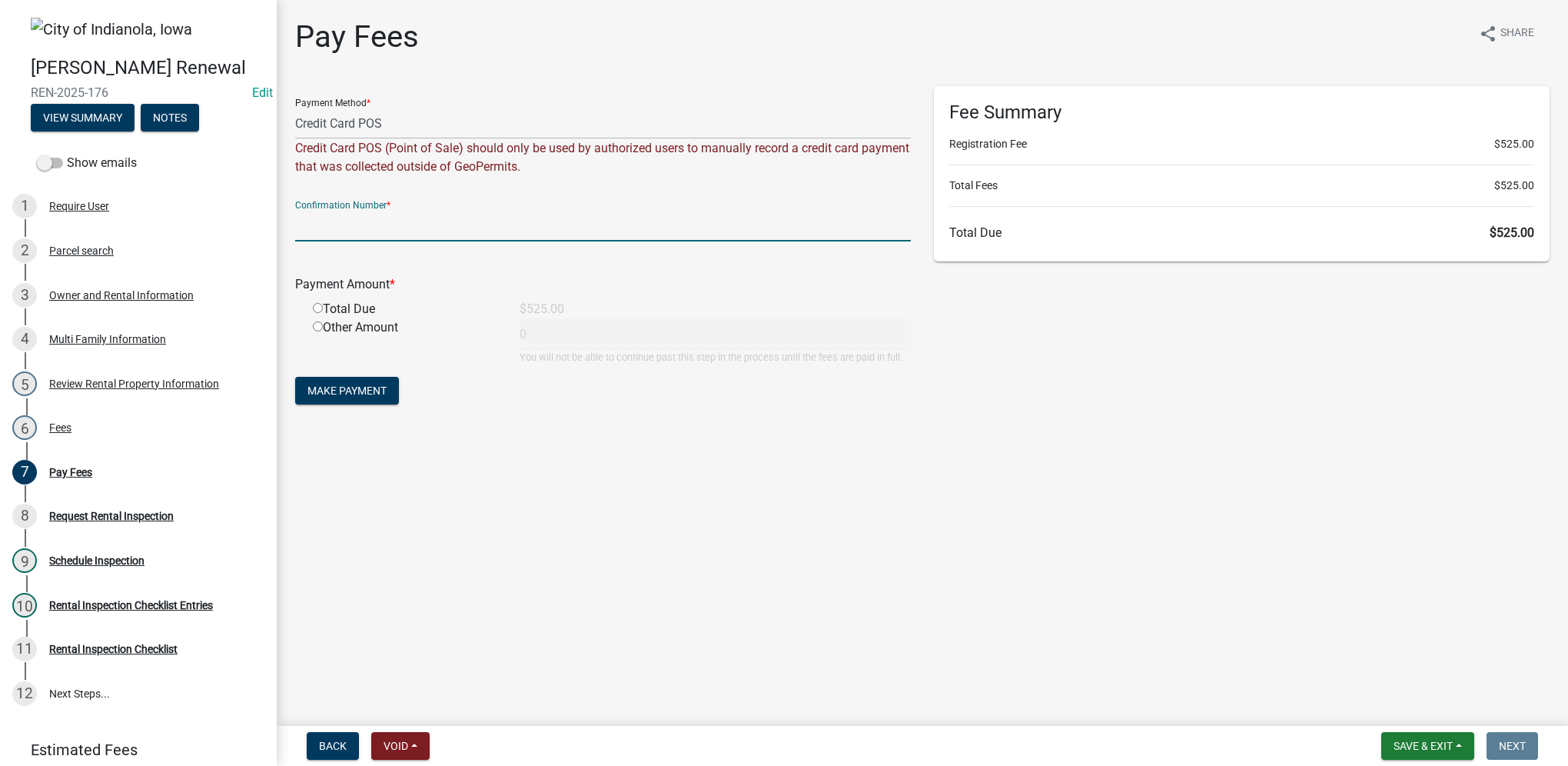
click at [415, 224] on input "text" at bounding box center [602, 226] width 616 height 32
paste input "27636517"
type input "27636517"
click at [317, 311] on input "radio" at bounding box center [318, 308] width 10 height 10
radio input "true"
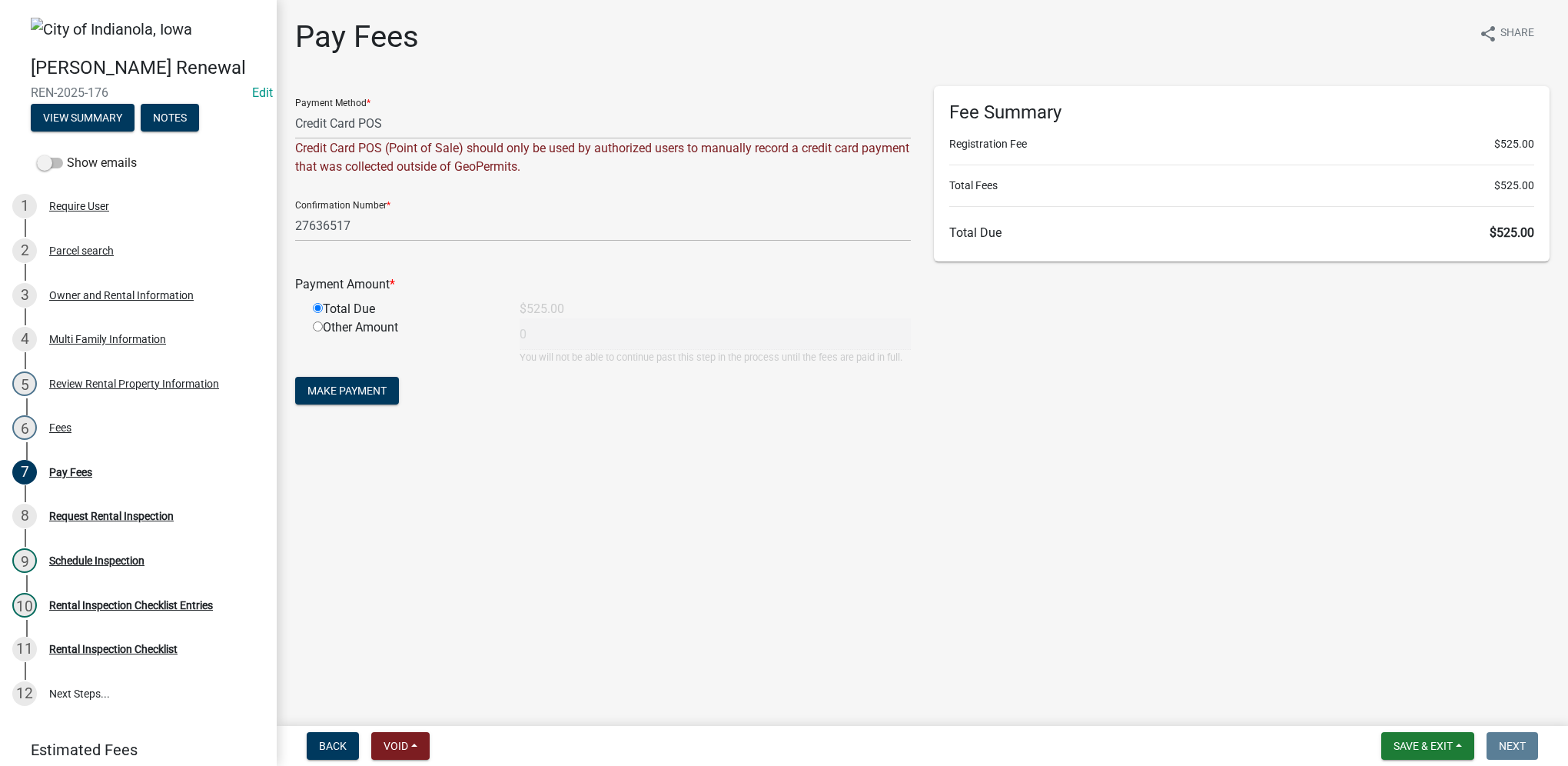
type input "525"
click at [340, 390] on span "Make Payment" at bounding box center [347, 390] width 79 height 12
click at [165, 131] on button "Notes" at bounding box center [170, 117] width 58 height 27
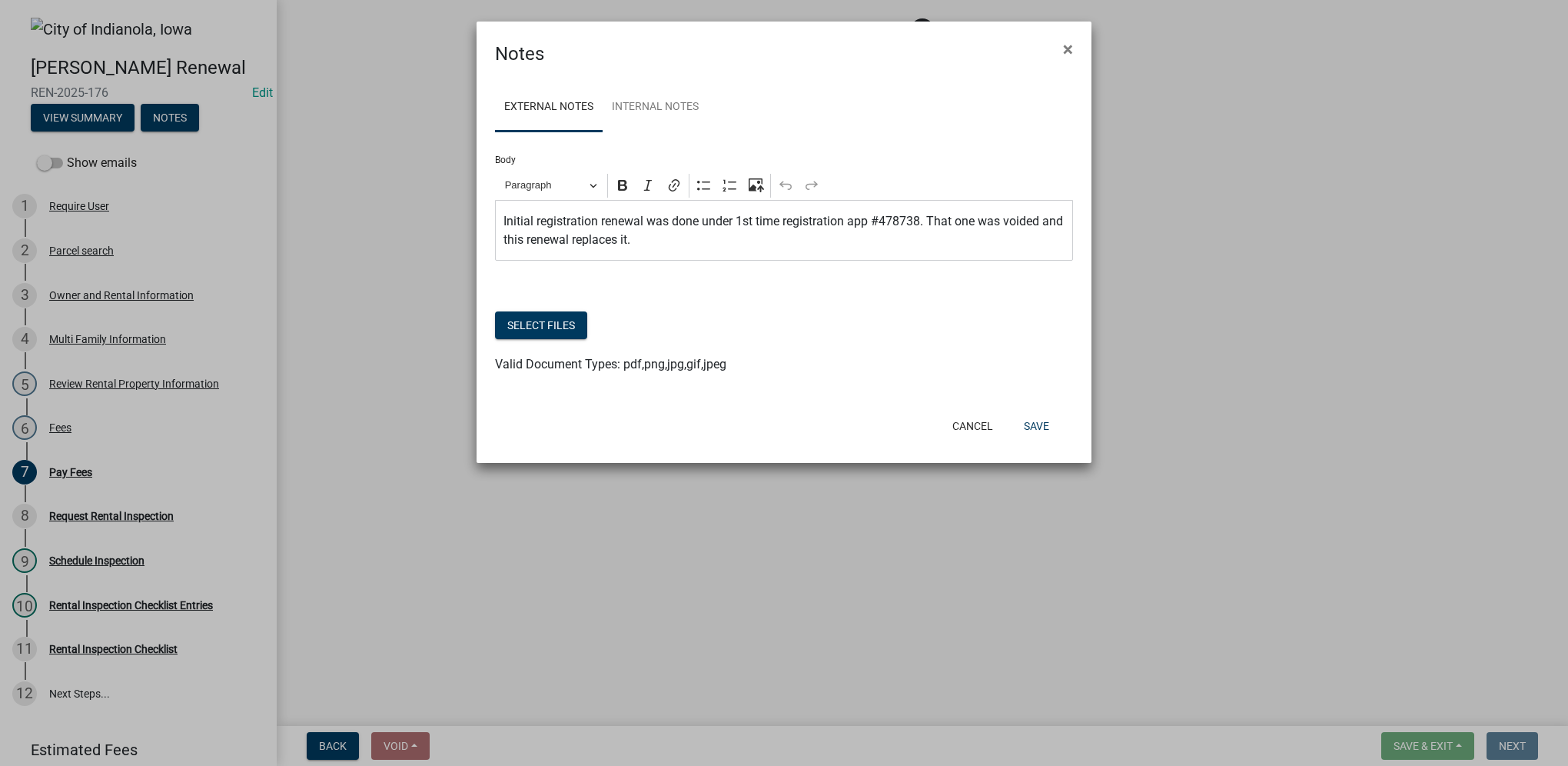
click at [702, 237] on p "Initial registration renewal was done under 1st time registration app #478738. …" at bounding box center [784, 230] width 562 height 37
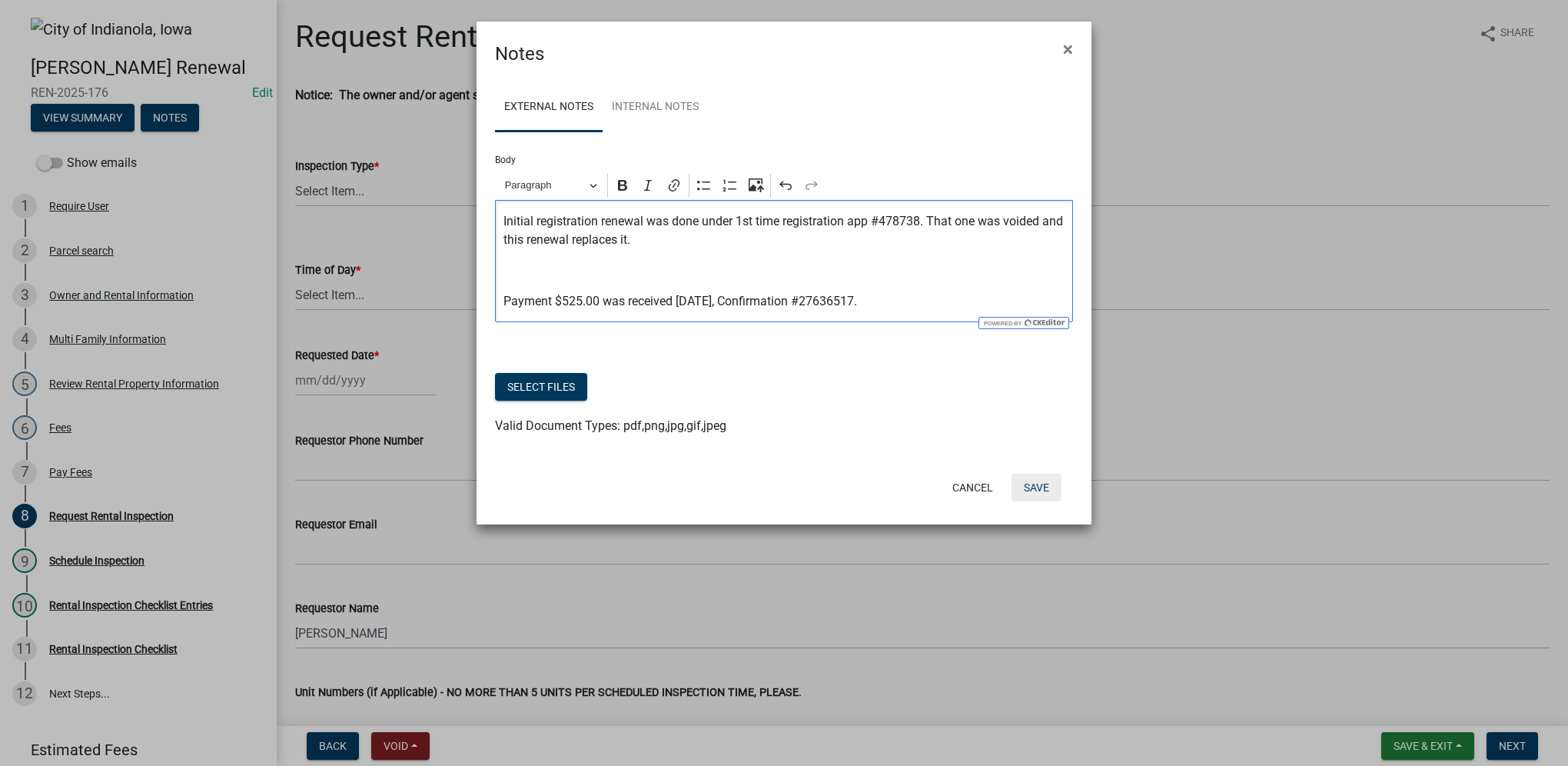
click at [1024, 487] on button "Save" at bounding box center [1037, 487] width 50 height 27
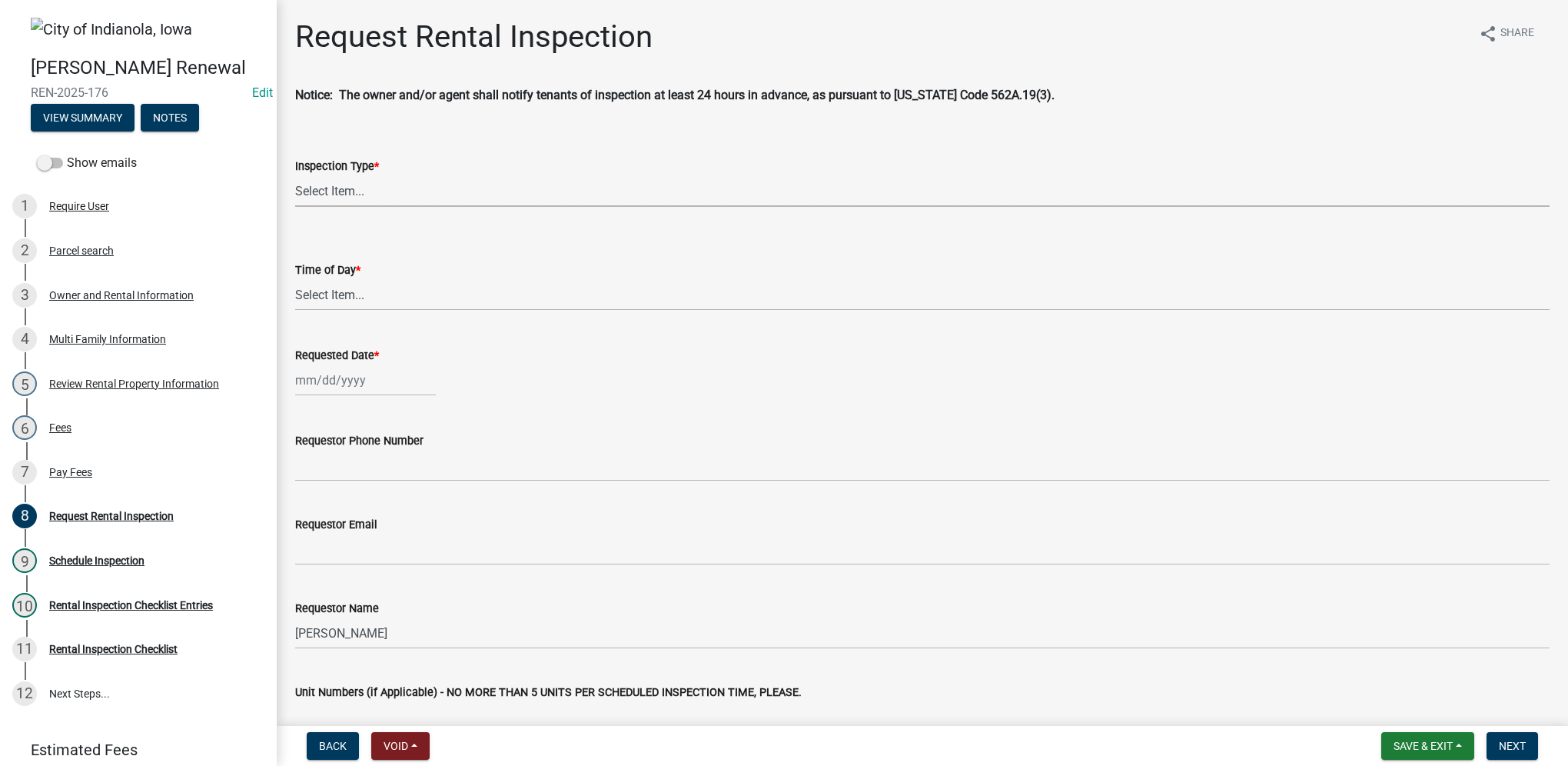
click at [376, 192] on select "Select Item... Rental Inspection" at bounding box center [922, 191] width 1255 height 32
click at [295, 175] on select "Select Item... Rental Inspection" at bounding box center [922, 191] width 1255 height 32
select select "b959d790-e5ea-4503-81e8-7f17c022e9fc"
click at [364, 302] on select "Select Item... AM PM" at bounding box center [922, 295] width 1255 height 32
click at [295, 279] on select "Select Item... AM PM" at bounding box center [922, 295] width 1255 height 32
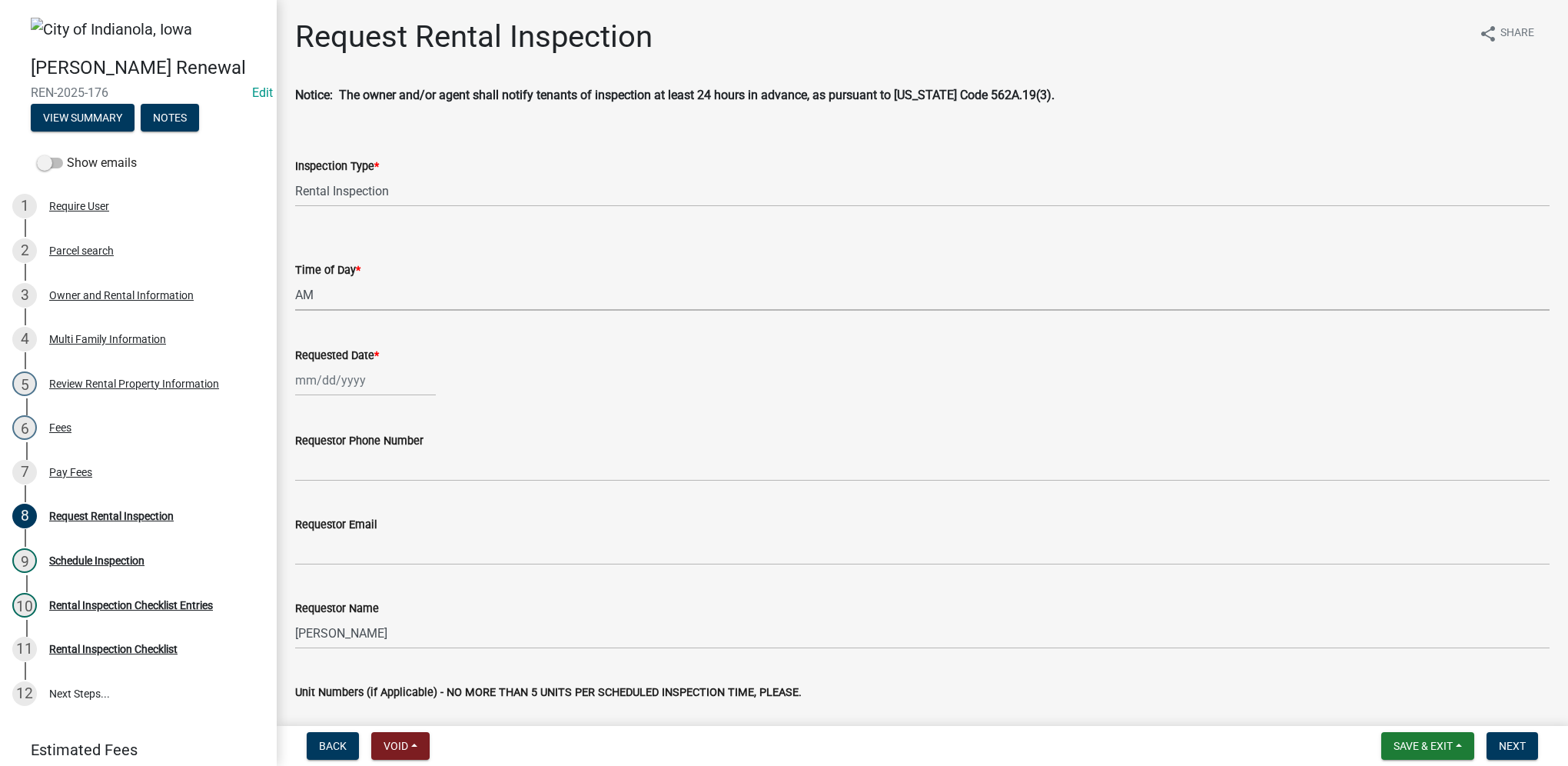
select select "843ebab2-59e7-4208-955a-d78dd632208f"
click at [347, 375] on div at bounding box center [365, 381] width 140 height 32
click at [406, 532] on div "26" at bounding box center [409, 536] width 25 height 25
type input "[DATE]"
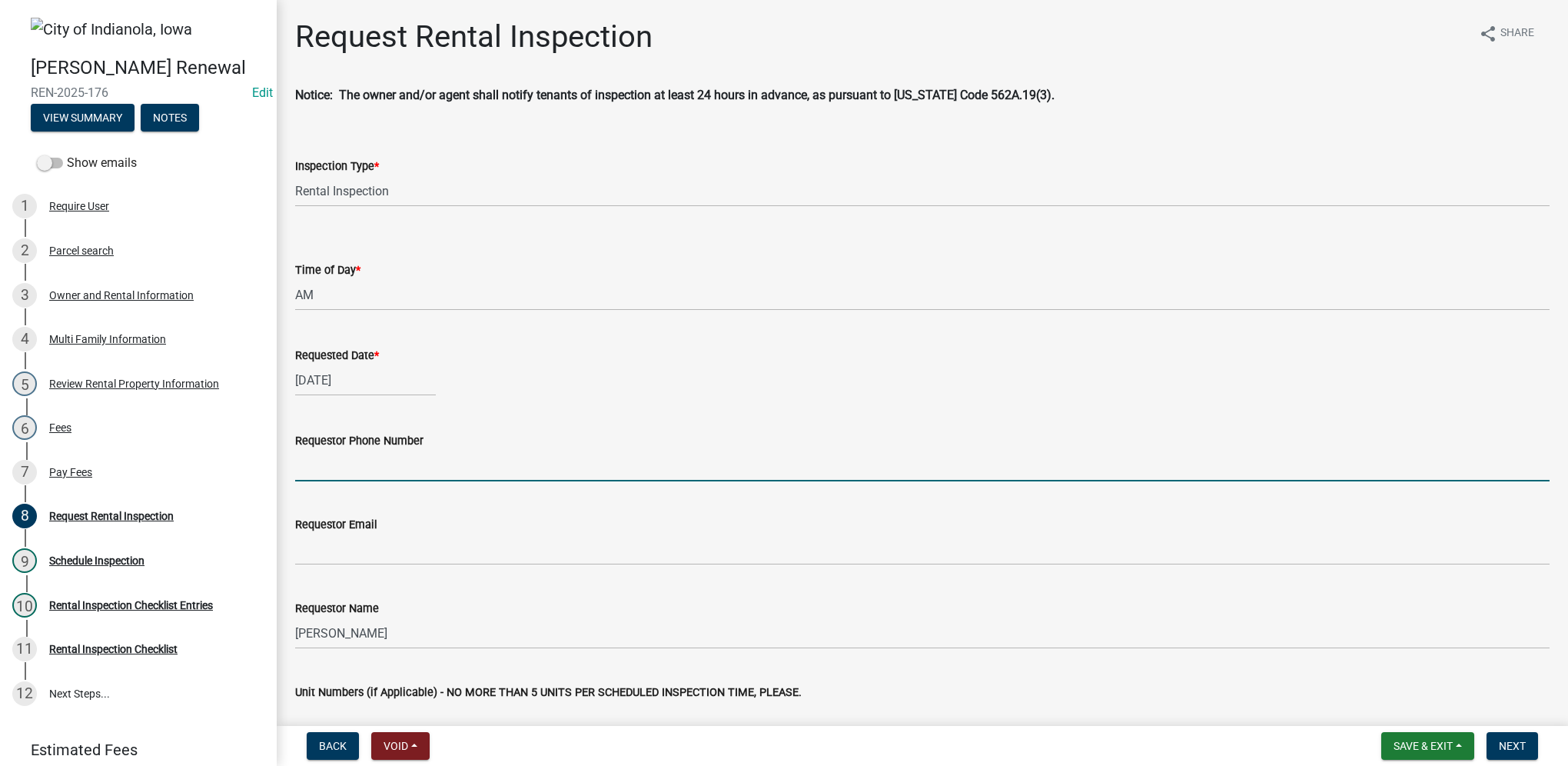
click at [361, 459] on input "Requestor Phone Number" at bounding box center [922, 465] width 1255 height 32
type input "[PHONE_NUMBER]"
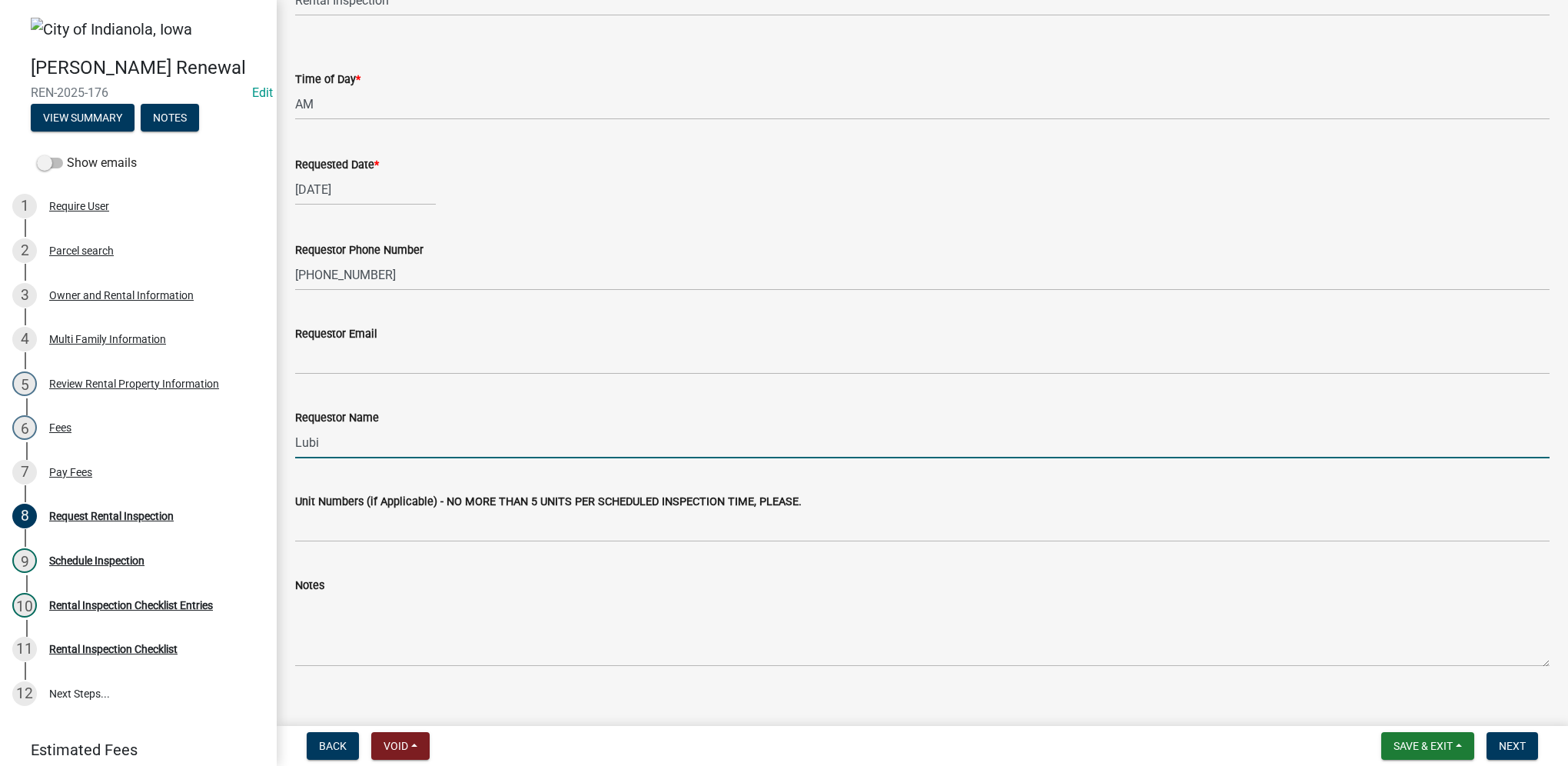
scroll to position [209, 0]
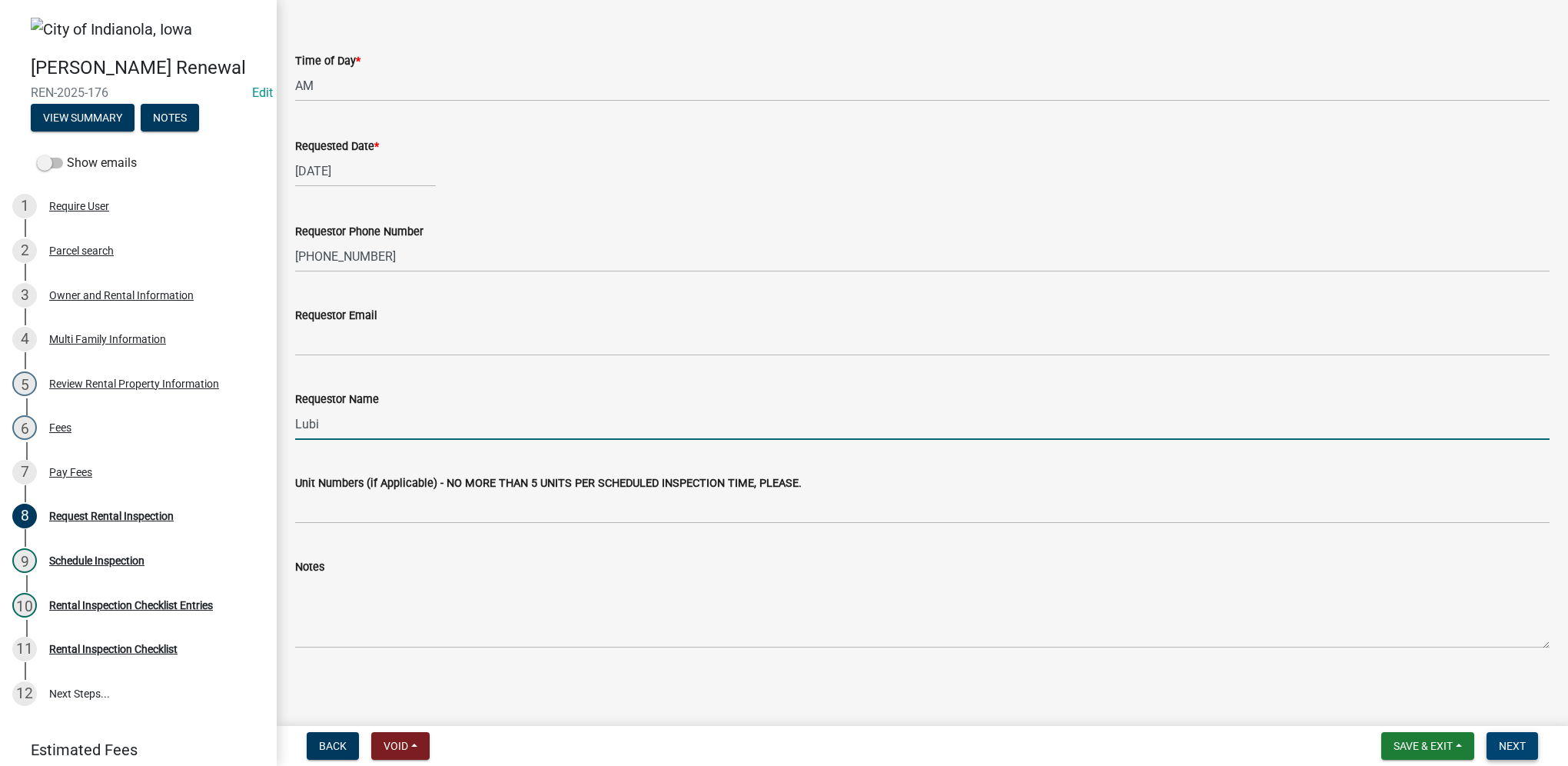
type input "Lubi"
click at [1501, 749] on span "Next" at bounding box center [1512, 745] width 27 height 12
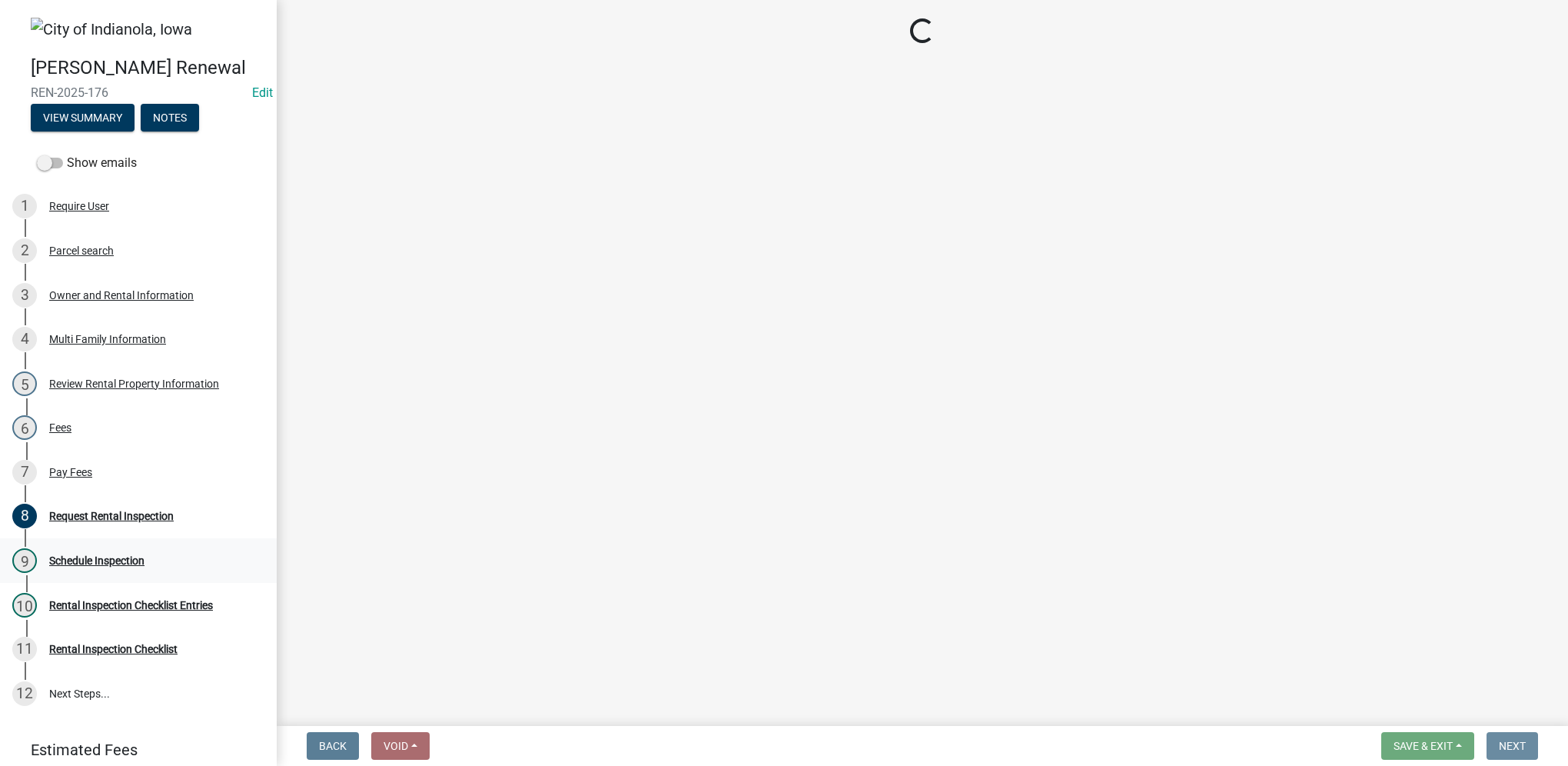
scroll to position [0, 0]
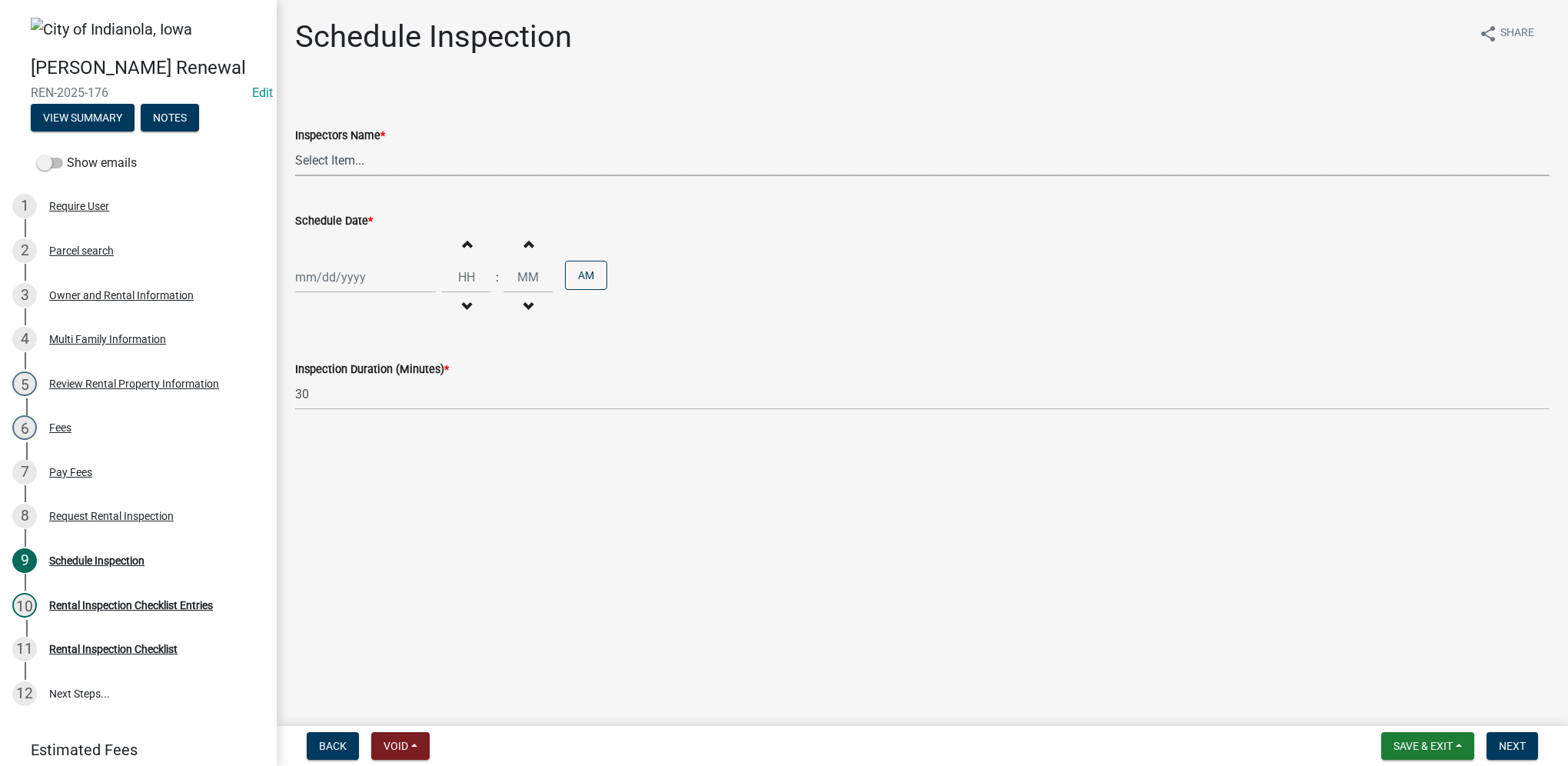
click at [376, 166] on select "Select Item... T. Little ([PERSON_NAME]) [PERSON_NAME] ([PERSON_NAME])" at bounding box center [922, 160] width 1255 height 32
select select "252c9b68-f941-49e4-9705-8f6b19d23831"
click at [295, 145] on select "Select Item... T. Little ([PERSON_NAME]) [PERSON_NAME] ([PERSON_NAME])" at bounding box center [922, 160] width 1255 height 32
select select "9"
select select "2025"
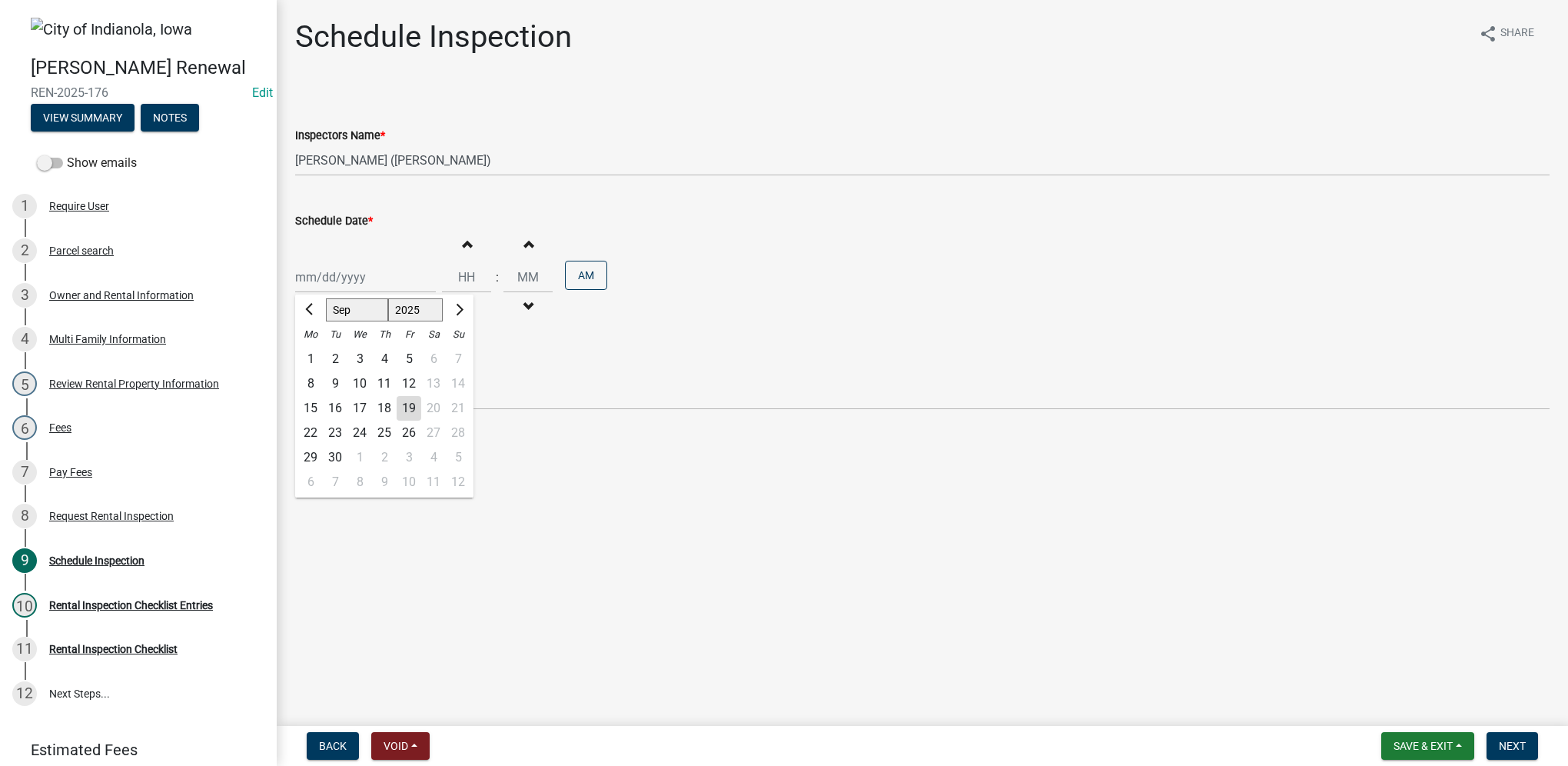
click at [356, 273] on div "[PERSON_NAME] Feb Mar Apr [PERSON_NAME][DATE] Oct Nov [DATE] 1526 1527 1528 152…" at bounding box center [365, 277] width 140 height 32
click at [410, 439] on div "26" at bounding box center [409, 433] width 25 height 25
type input "[DATE]"
click at [459, 282] on input "Hours" at bounding box center [466, 277] width 49 height 32
type input "09"
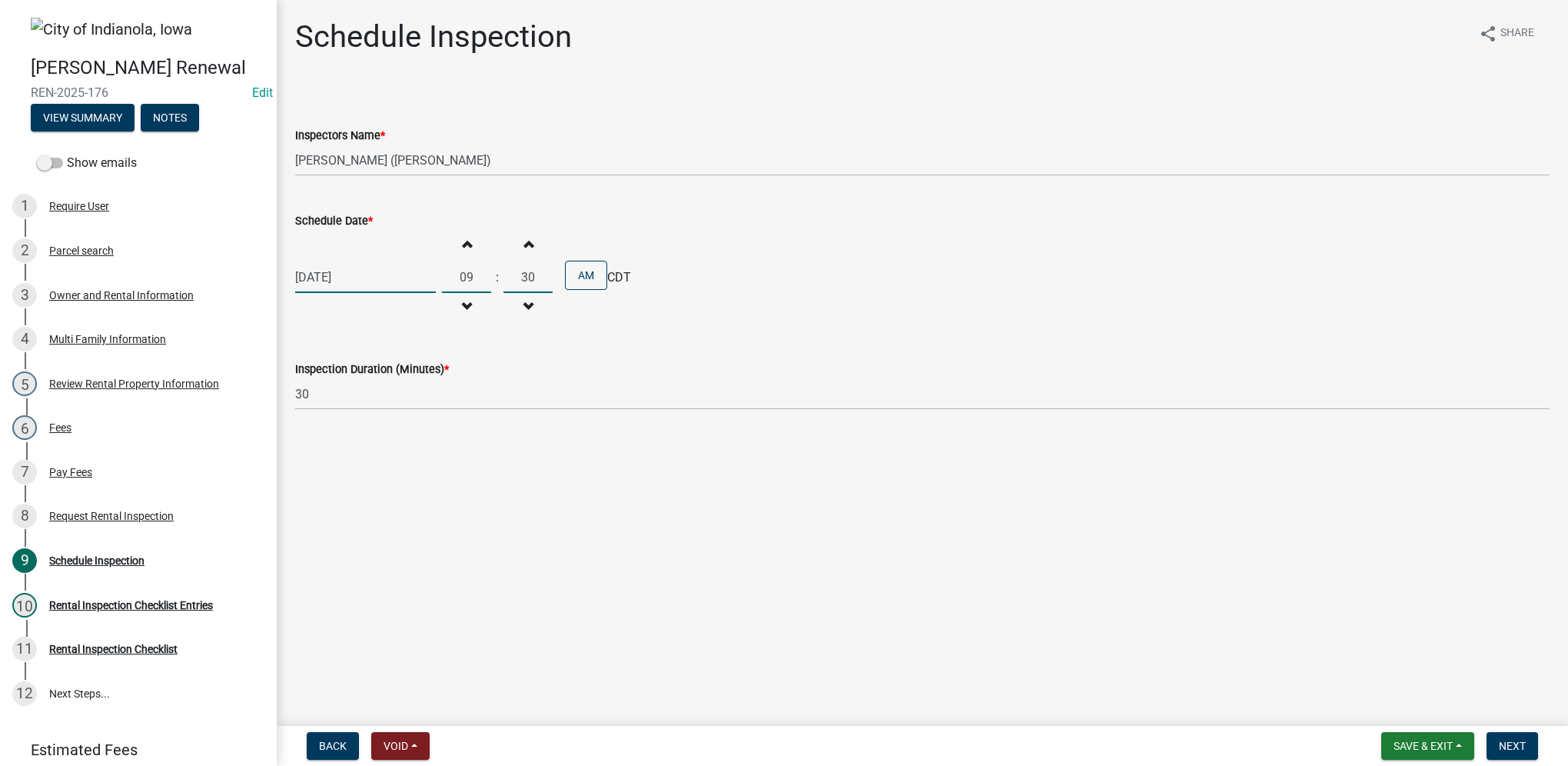
type input "30"
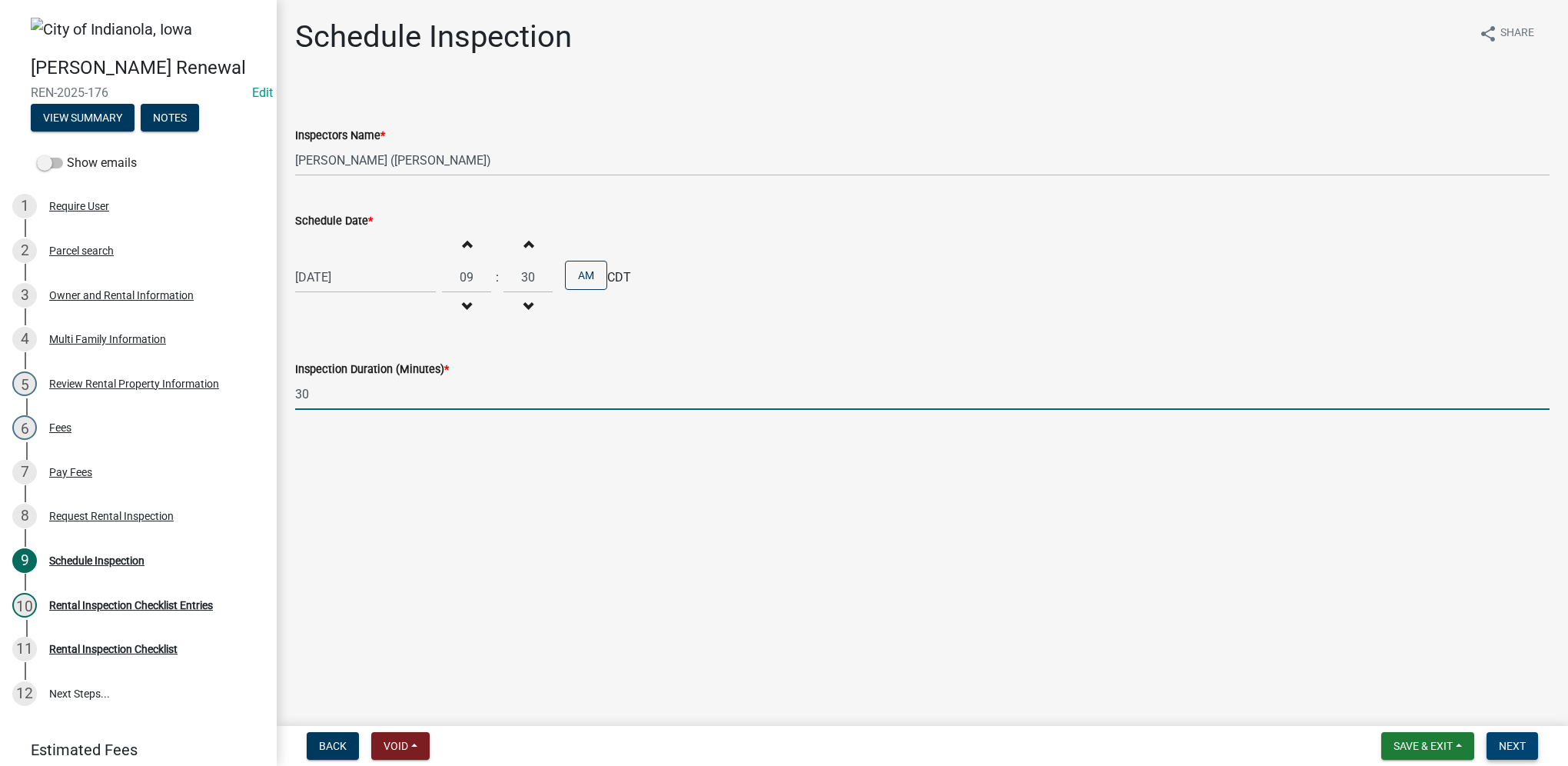
click at [1496, 741] on button "Next" at bounding box center [1512, 745] width 52 height 27
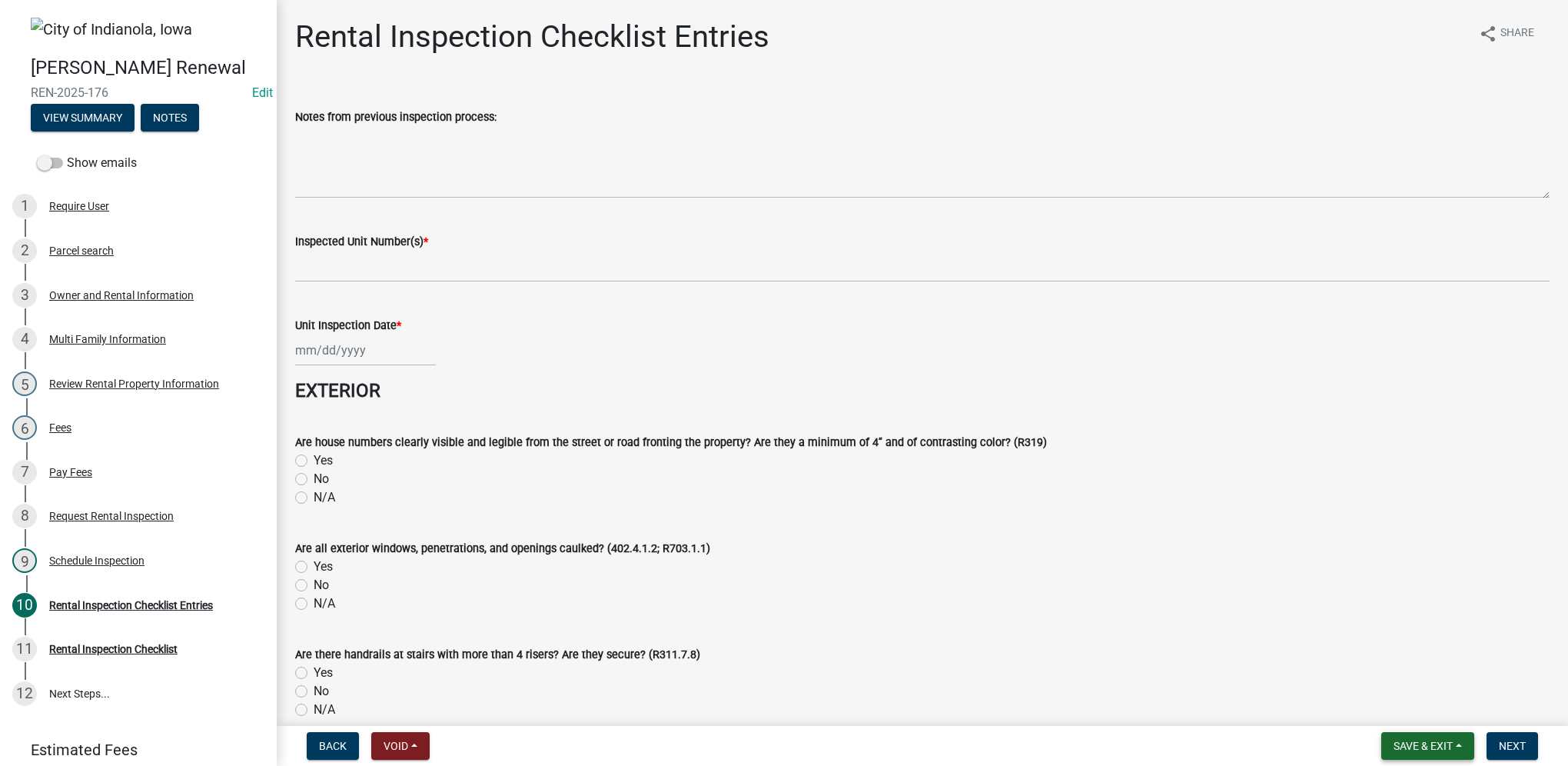
click at [1410, 751] on span "Save & Exit" at bounding box center [1423, 745] width 59 height 12
click at [1403, 712] on button "Save & Exit" at bounding box center [1413, 705] width 123 height 37
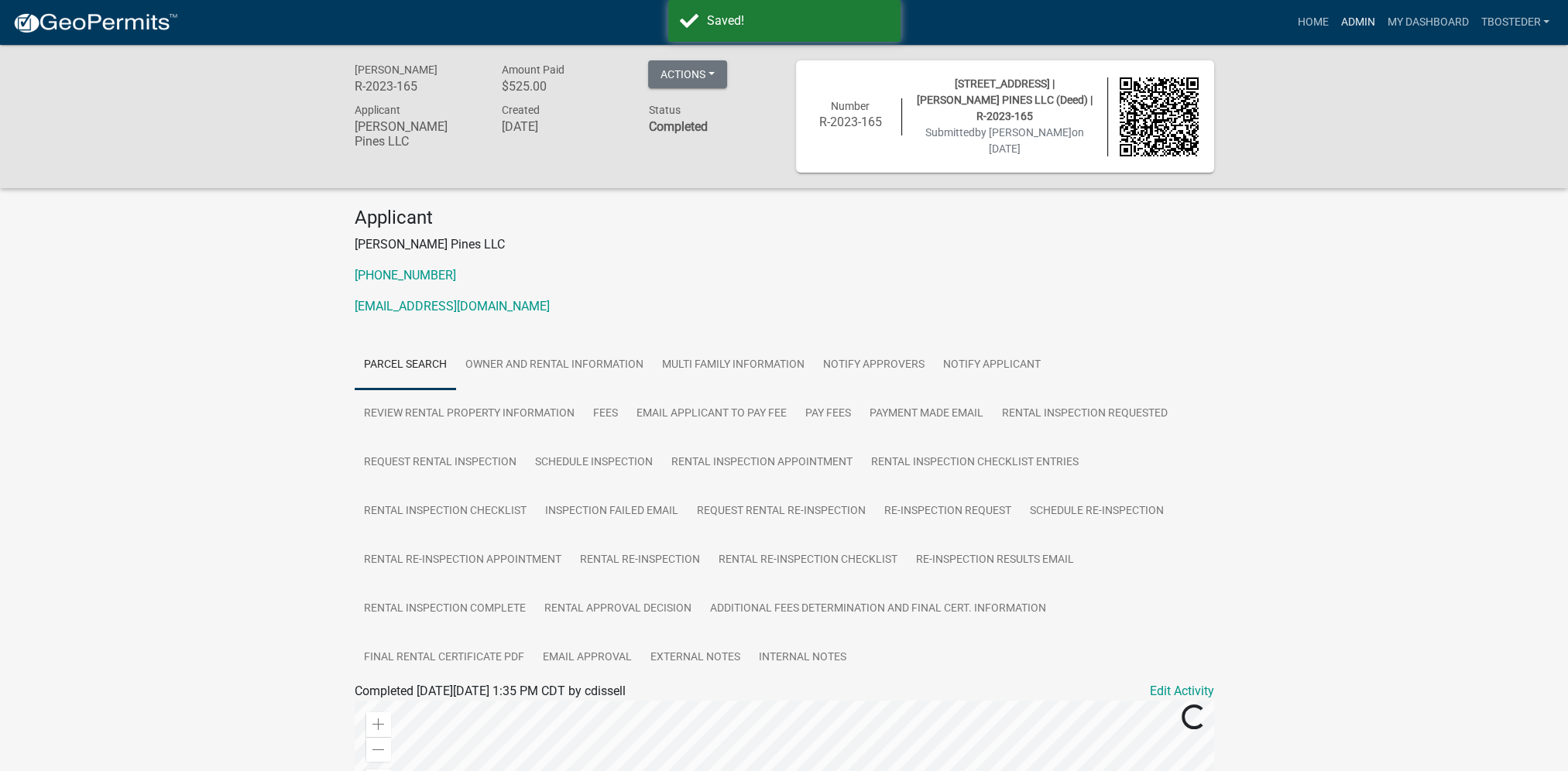
click at [1344, 28] on link "Admin" at bounding box center [1357, 22] width 47 height 29
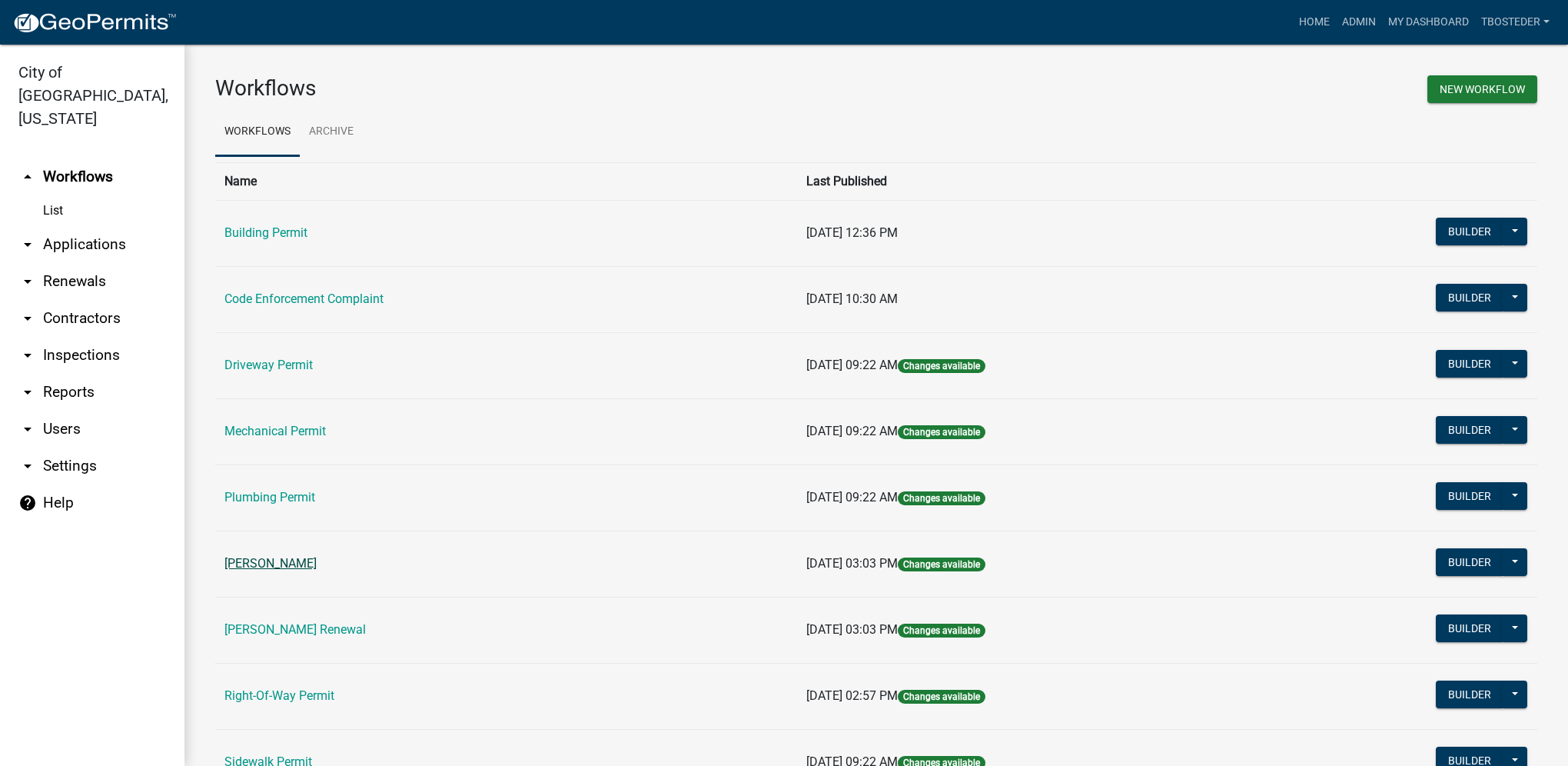
click at [293, 561] on link "[PERSON_NAME]" at bounding box center [270, 563] width 92 height 15
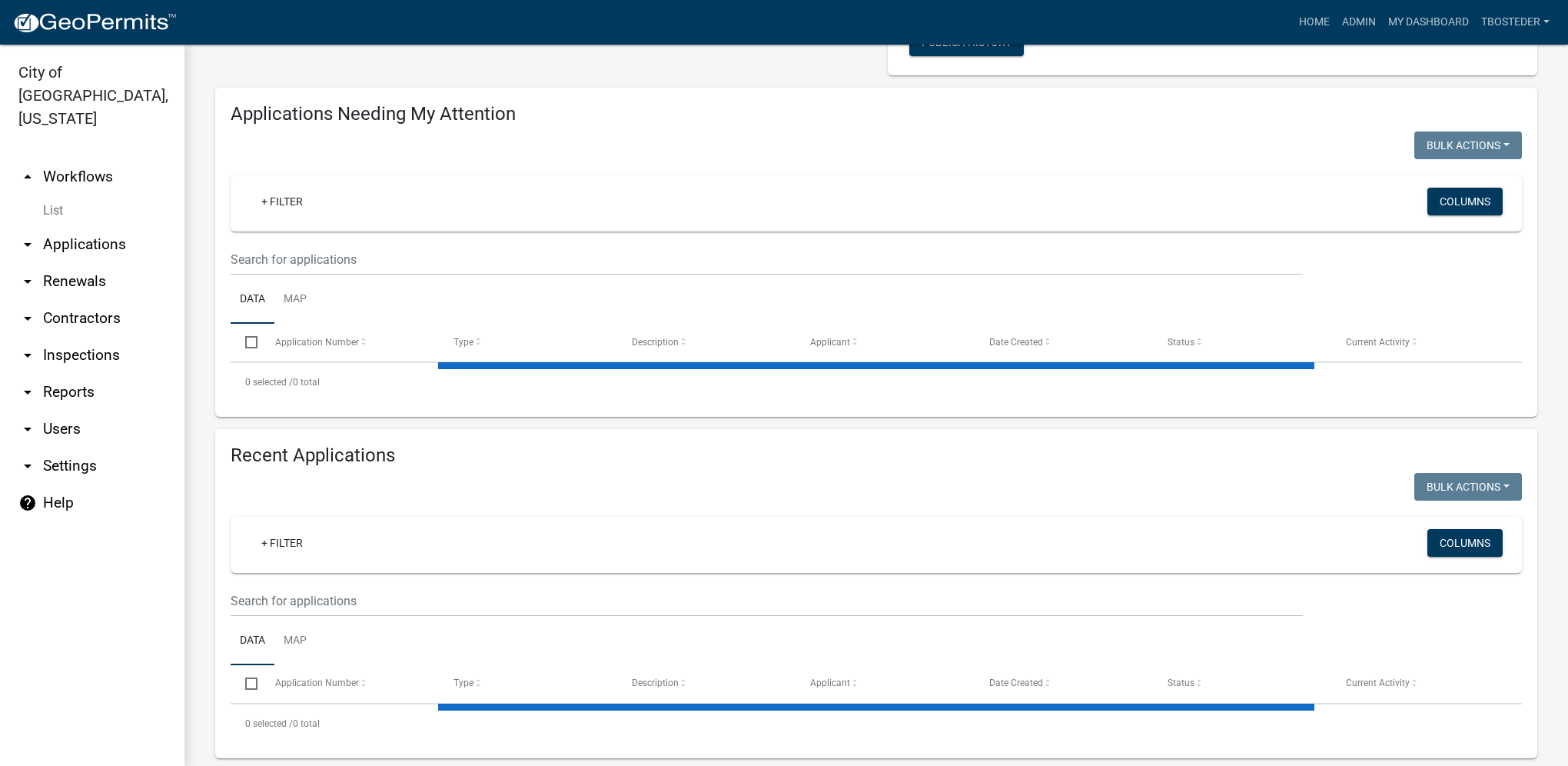
select select "1: 25"
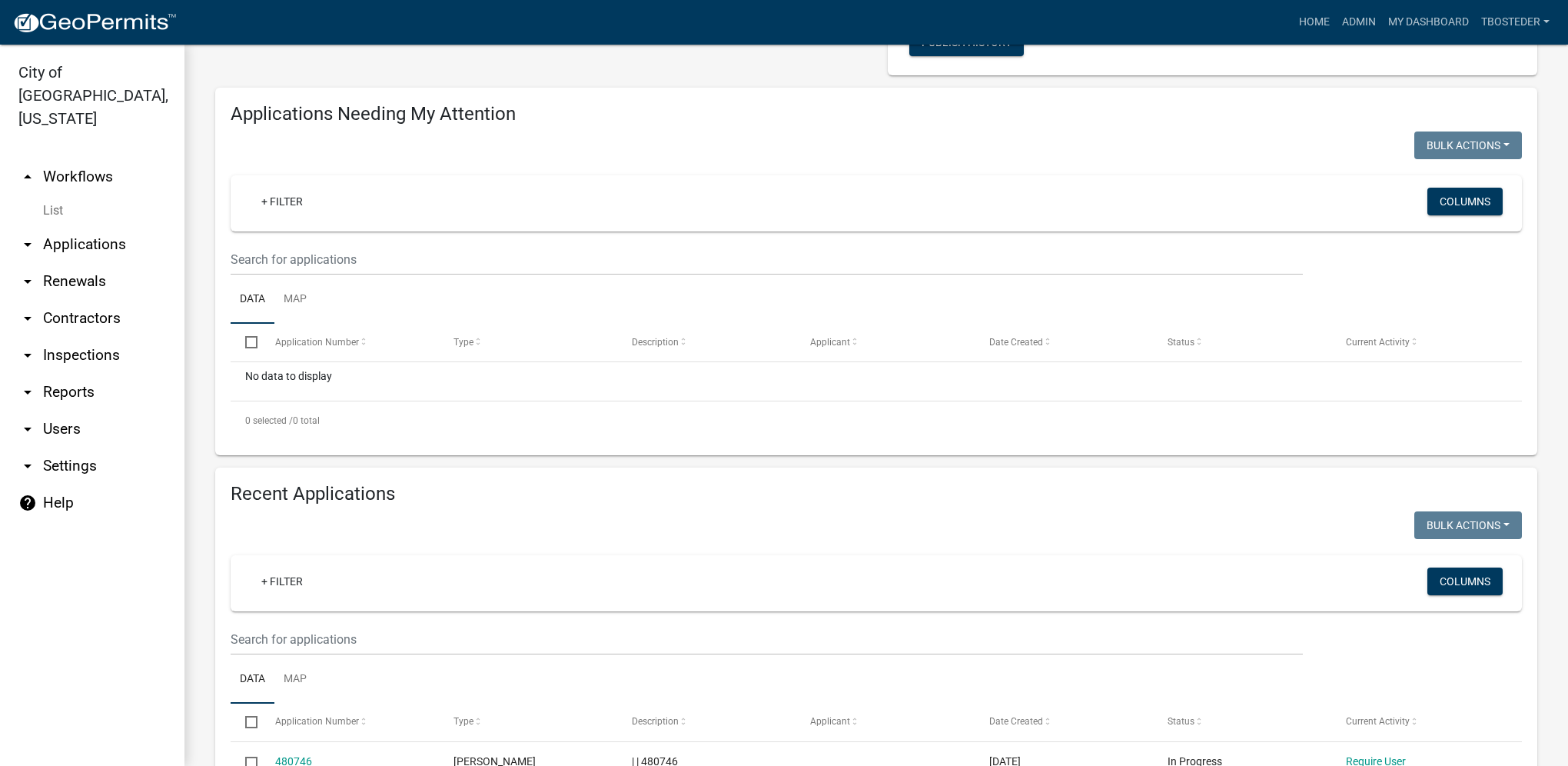
scroll to position [231, 0]
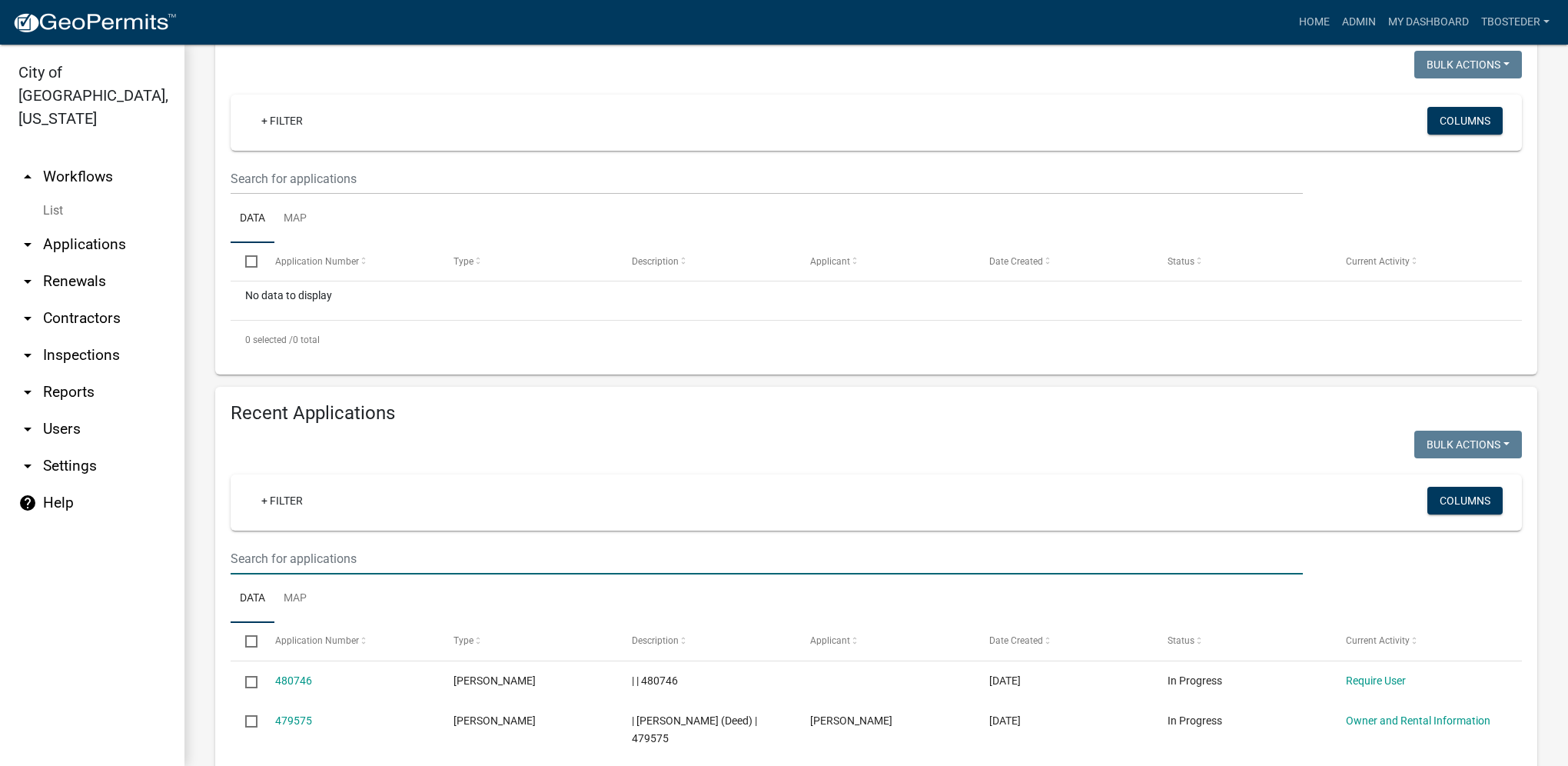
click at [306, 572] on input "text" at bounding box center [767, 558] width 1073 height 32
type input "[STREET_ADDRESS]"
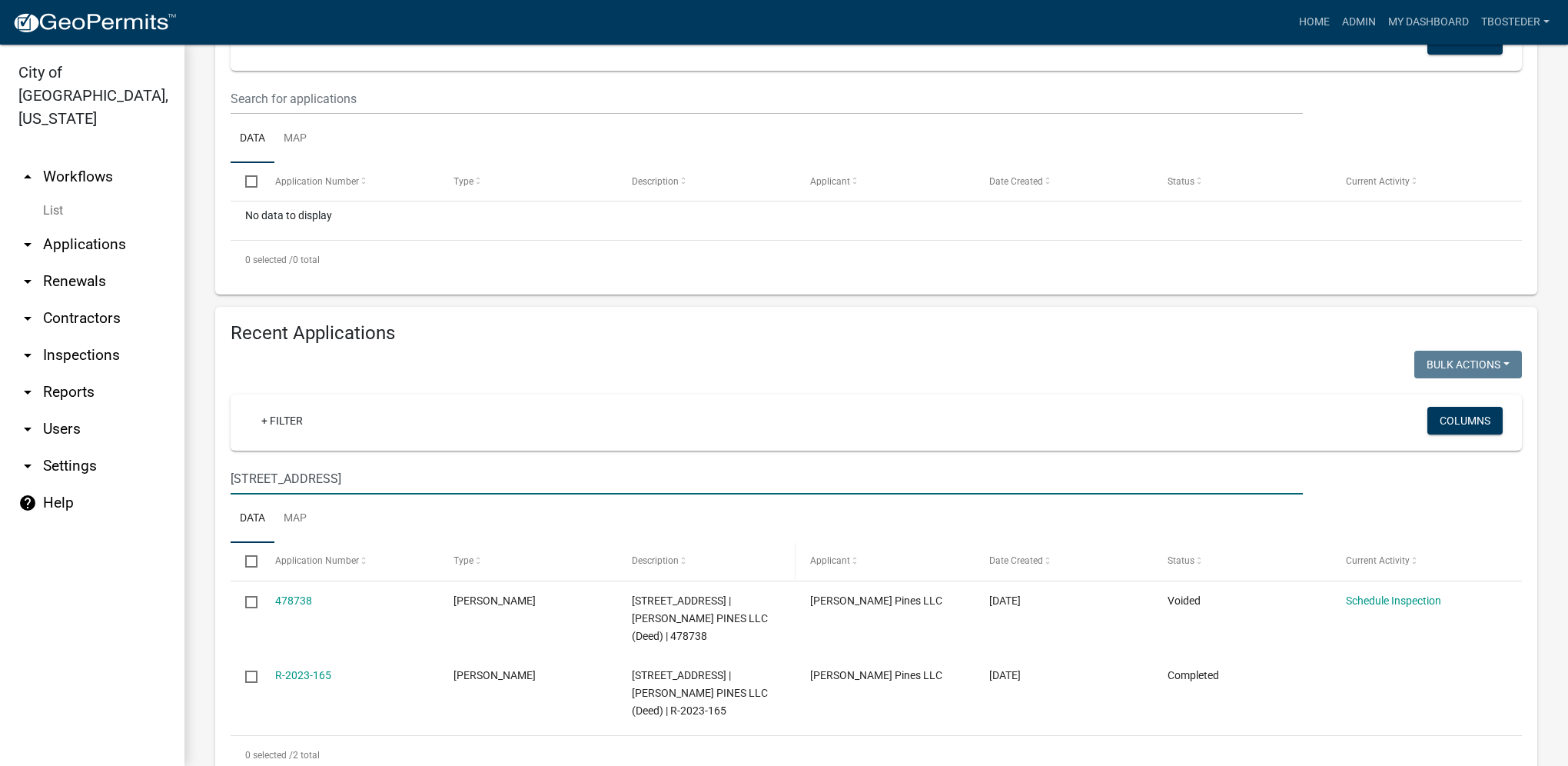
scroll to position [538, 0]
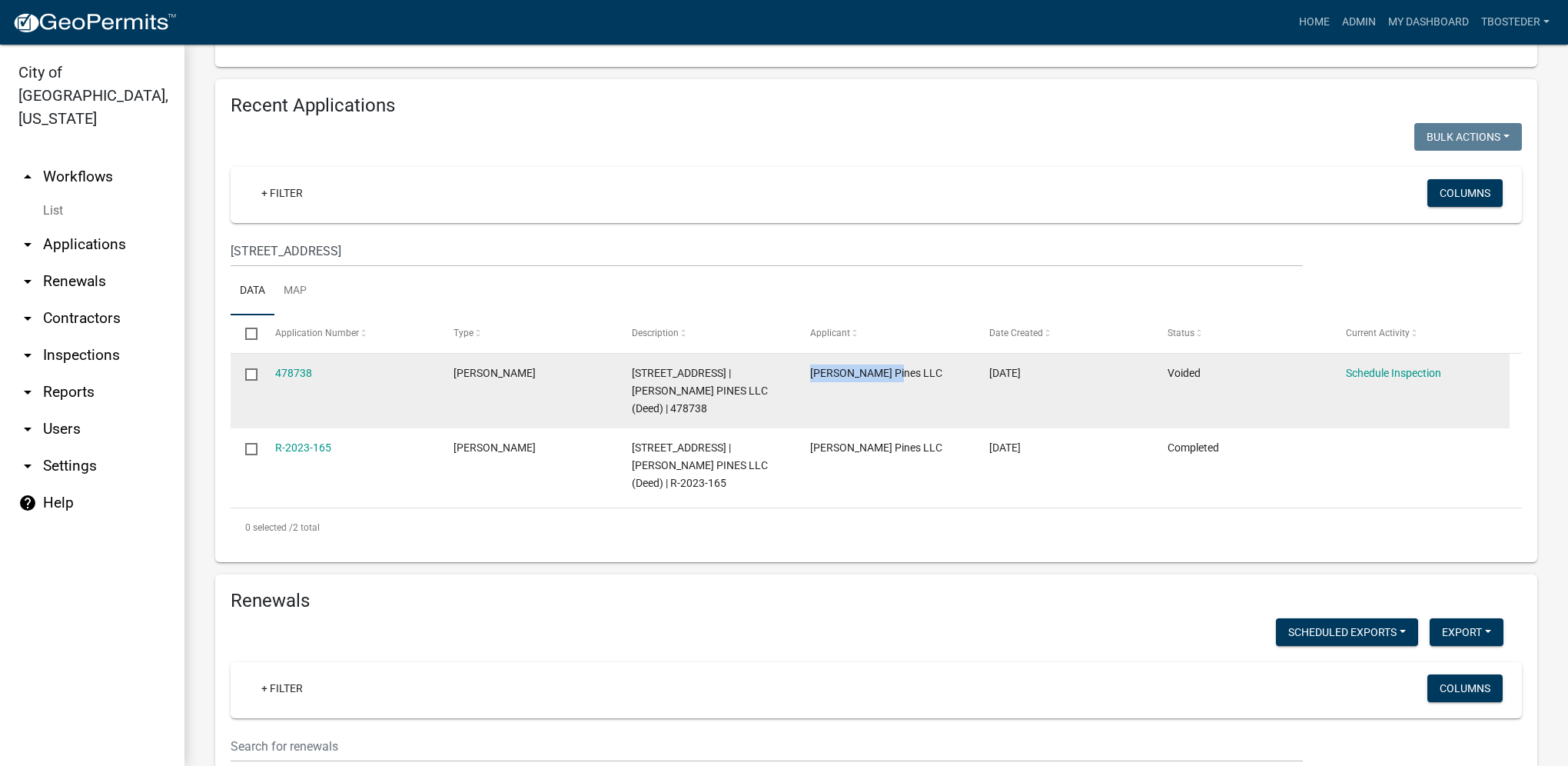
drag, startPoint x: 870, startPoint y: 380, endPoint x: 808, endPoint y: 378, distance: 62.0
click at [808, 378] on datatable-body-cell "[PERSON_NAME] Pines LLC" at bounding box center [885, 391] width 179 height 75
drag, startPoint x: 808, startPoint y: 378, endPoint x: 818, endPoint y: 378, distance: 10.0
copy span "[PERSON_NAME] Pines LLC"
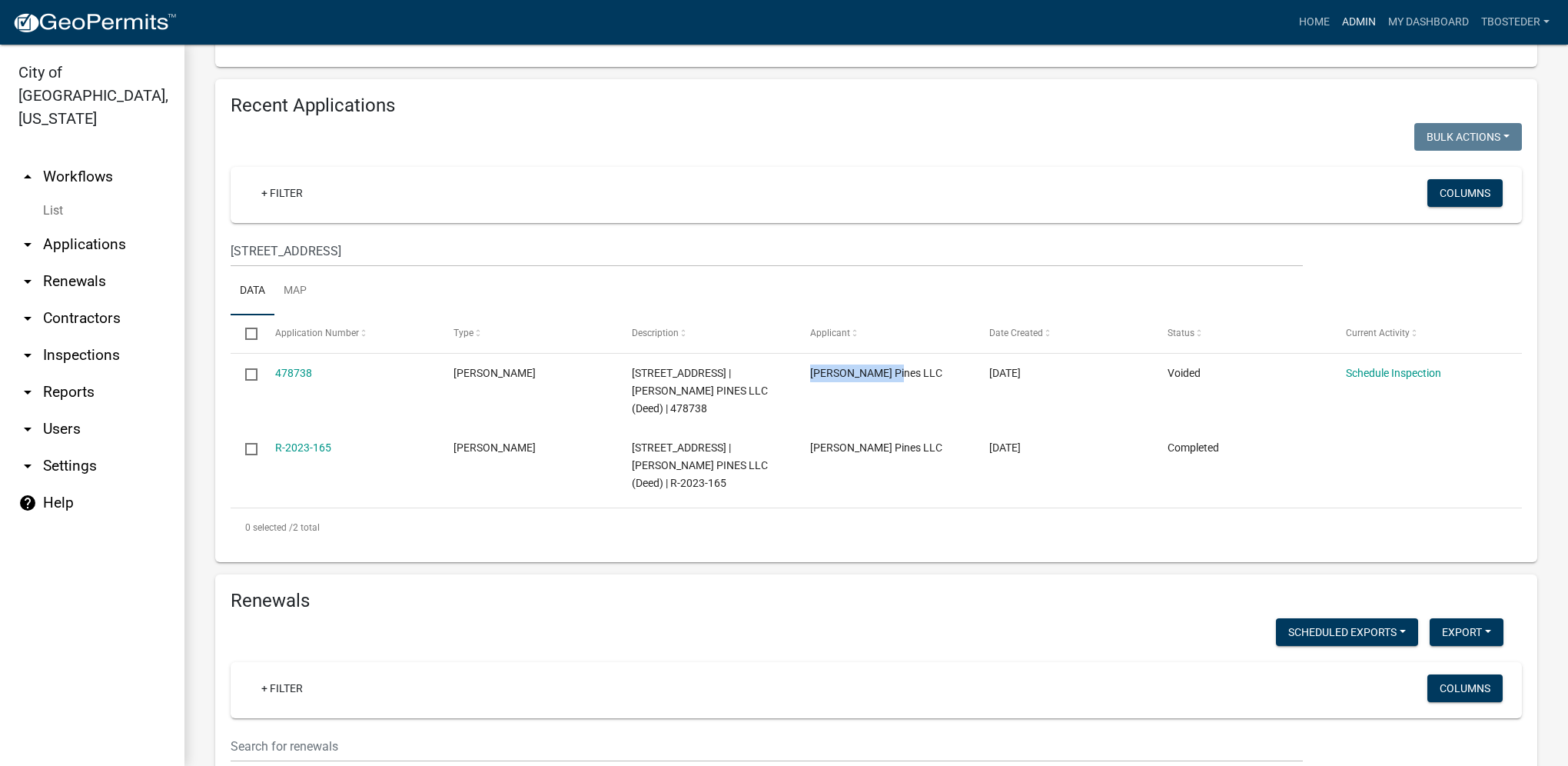
click at [1344, 18] on link "Admin" at bounding box center [1359, 22] width 47 height 29
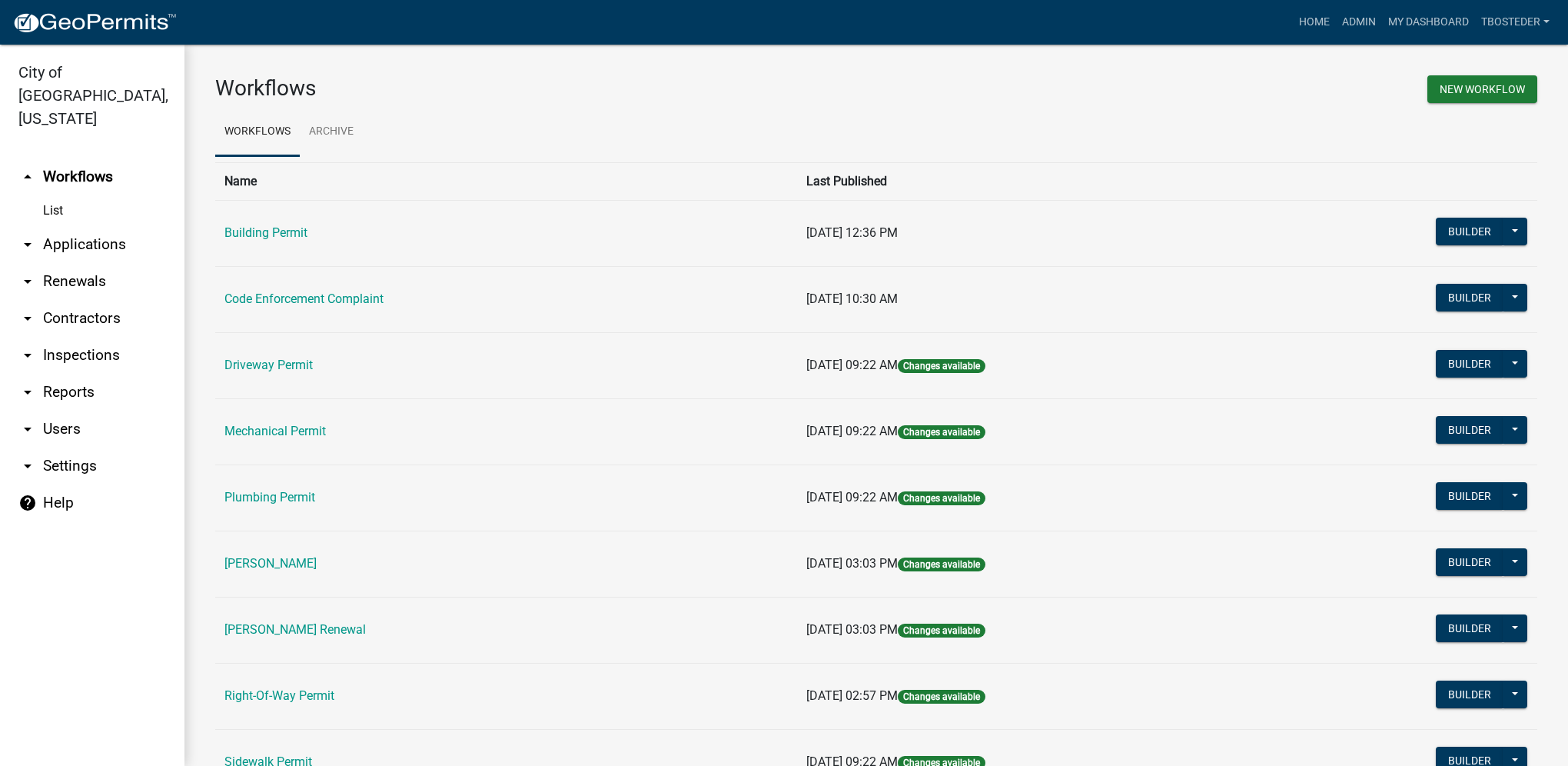
drag, startPoint x: 366, startPoint y: 622, endPoint x: 394, endPoint y: 603, distance: 33.8
click at [366, 622] on link "[PERSON_NAME] Renewal" at bounding box center [295, 630] width 141 height 15
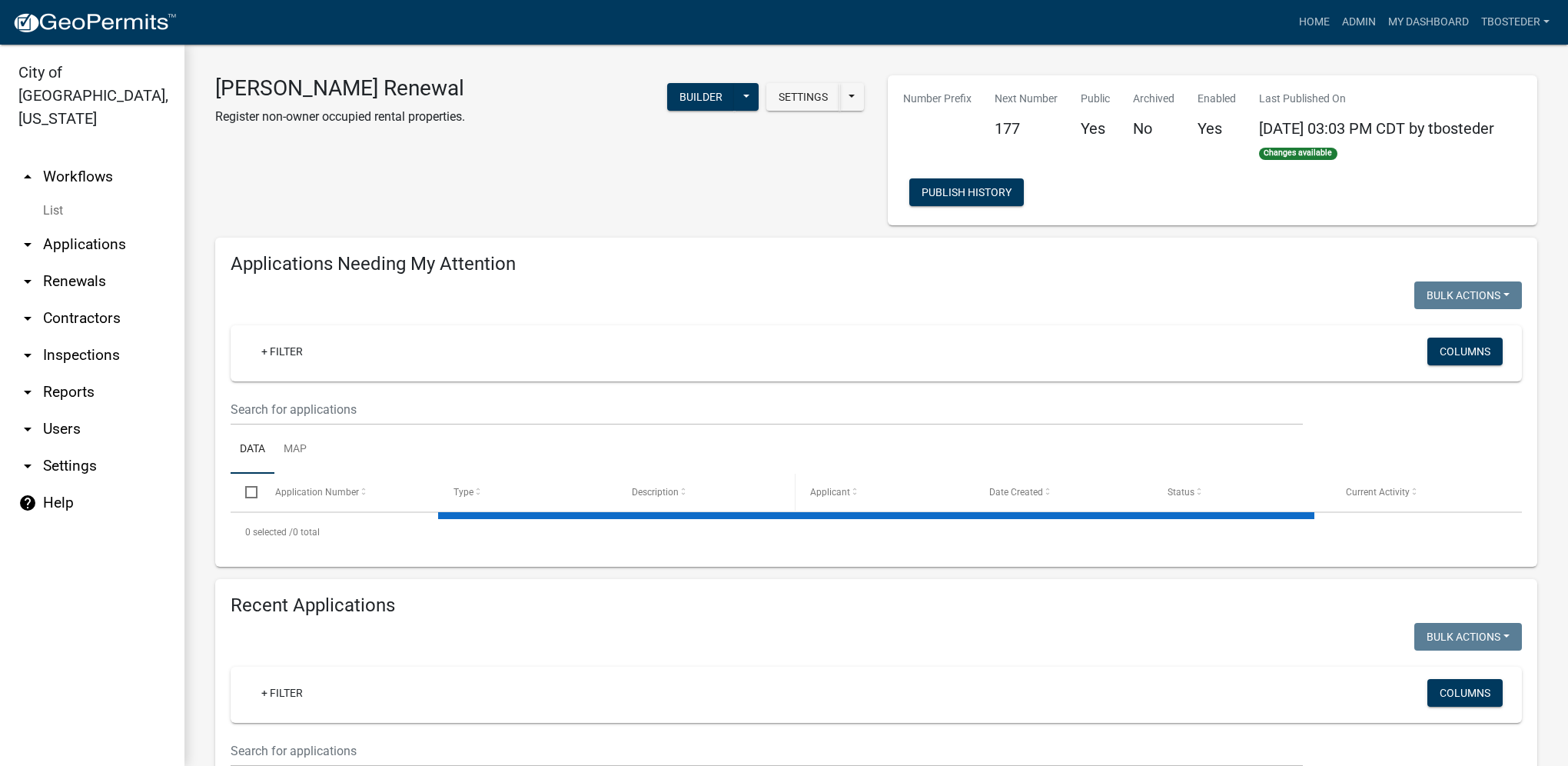
select select "1: 25"
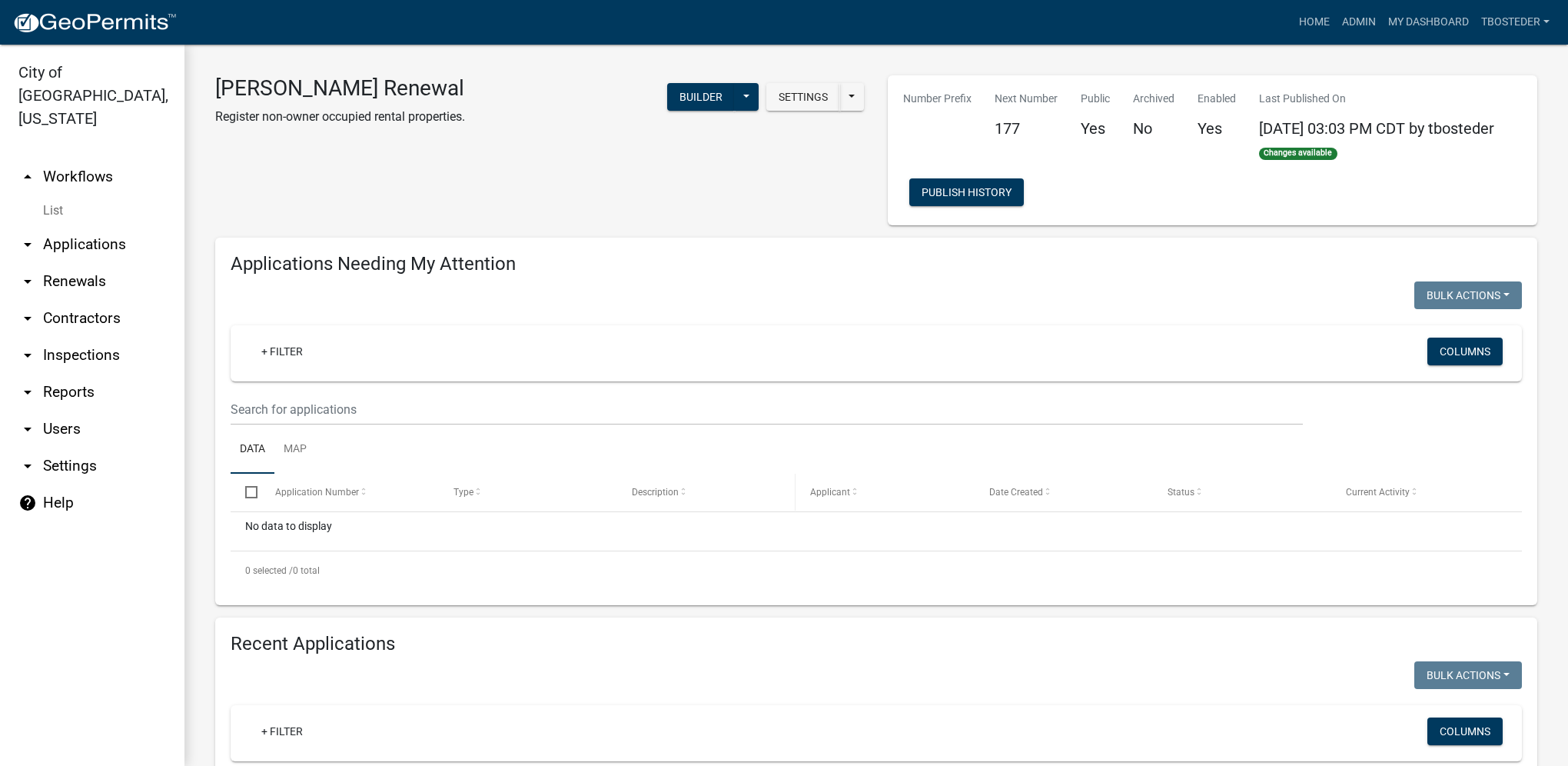
scroll to position [231, 0]
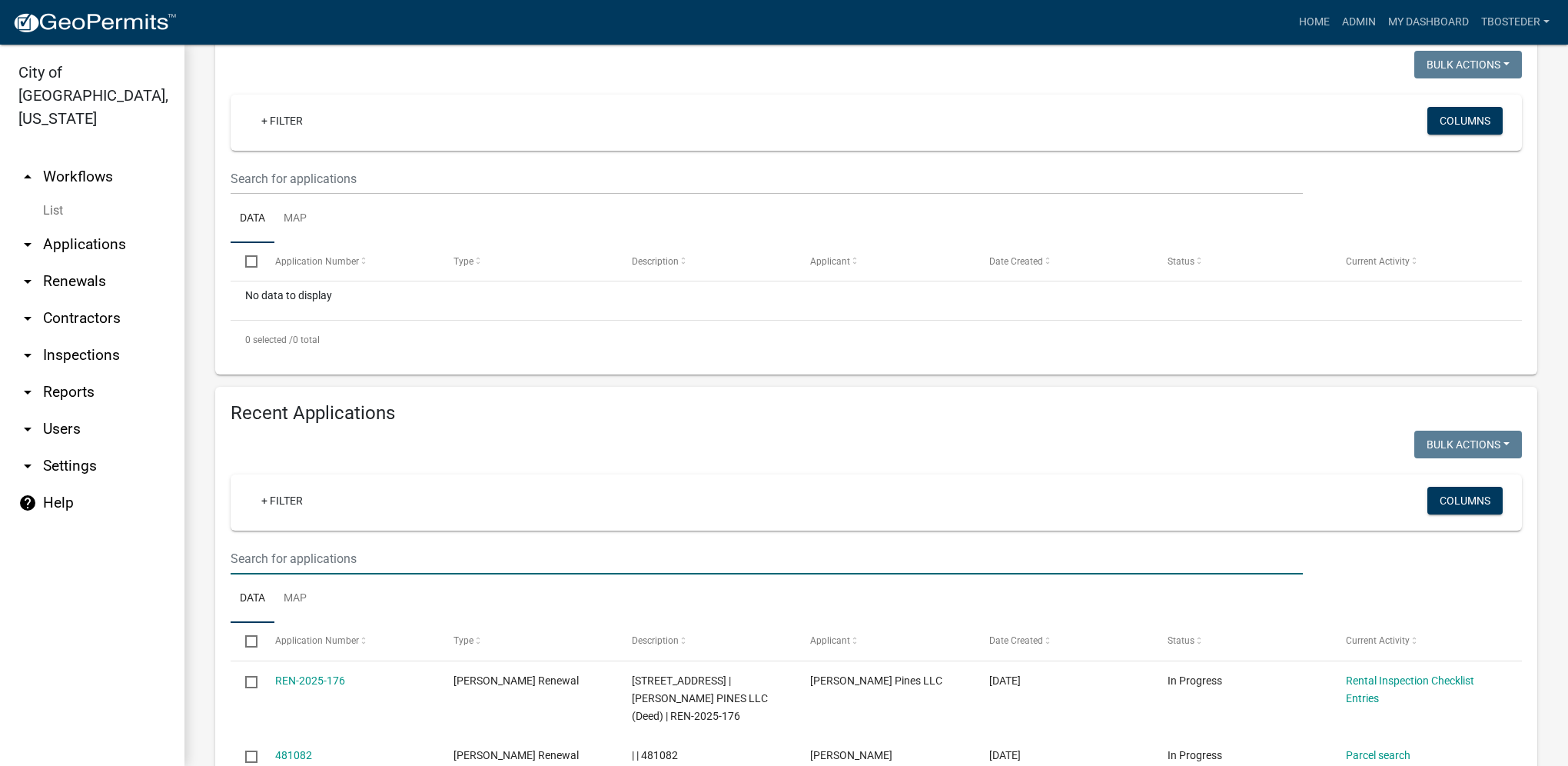
click at [339, 566] on input "text" at bounding box center [767, 558] width 1073 height 32
paste input "[PERSON_NAME] Pines LLC"
type input "[PERSON_NAME] Pines LLC"
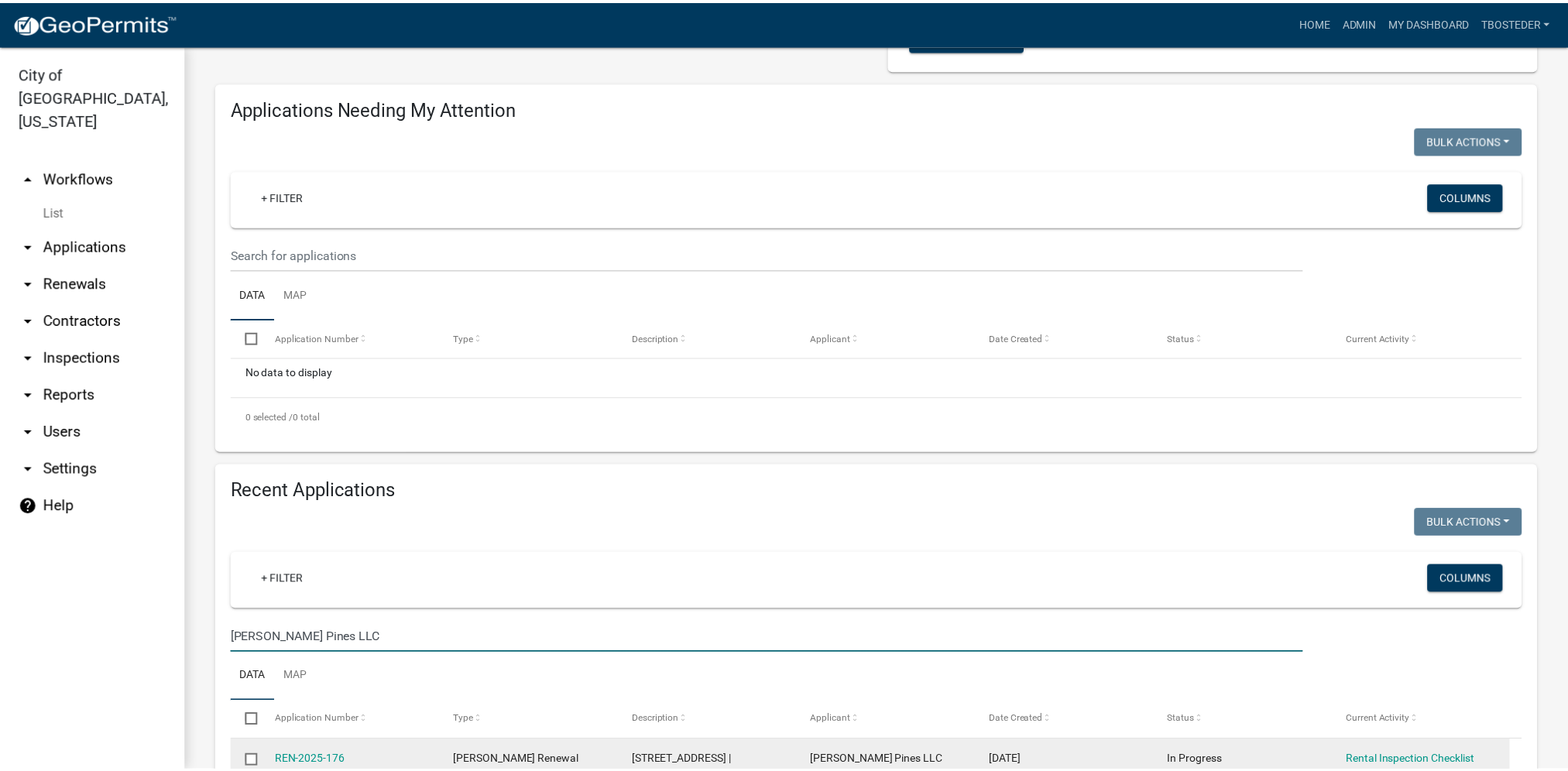
scroll to position [155, 0]
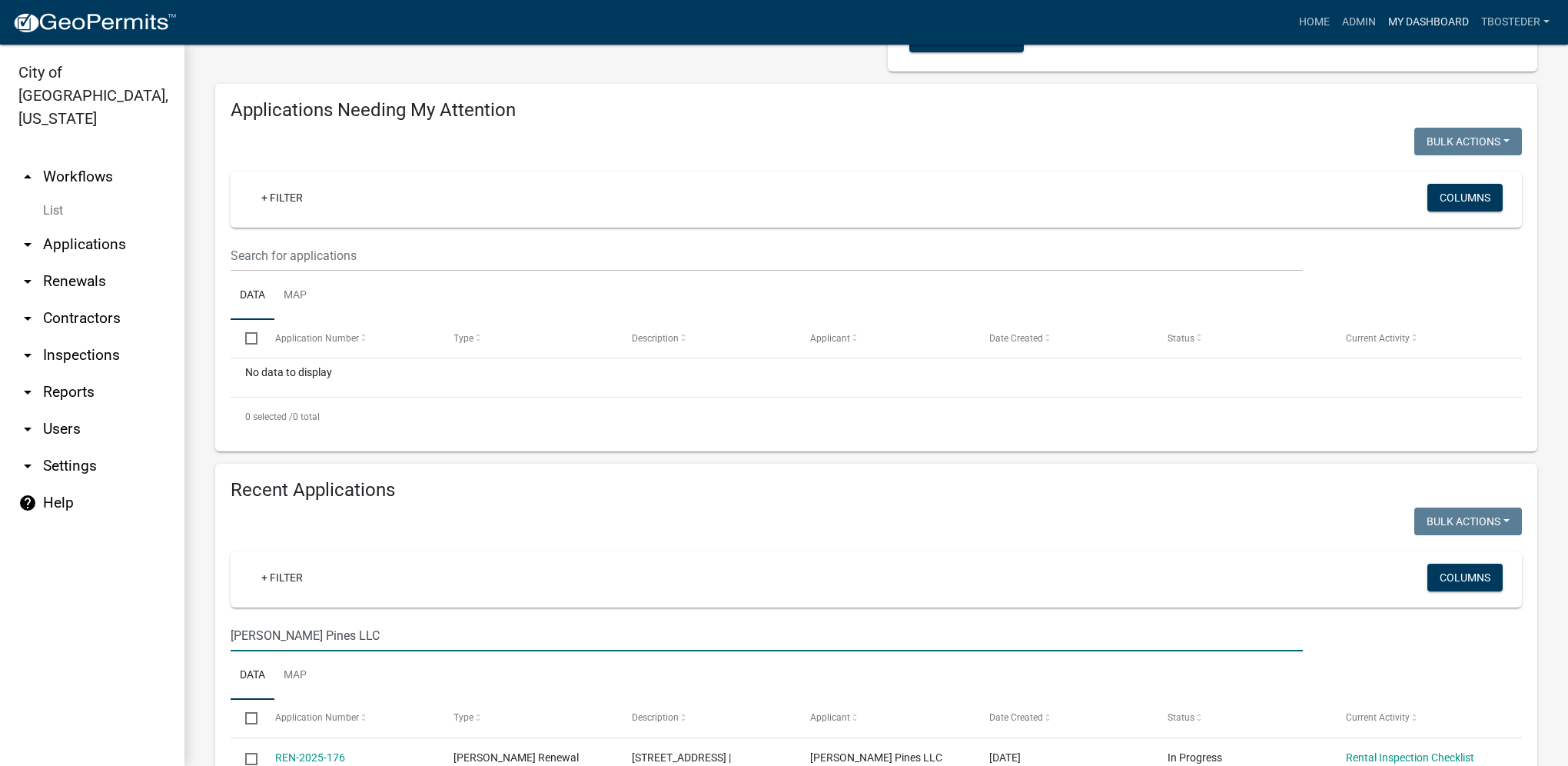
click at [1412, 28] on link "My Dashboard" at bounding box center [1429, 22] width 93 height 29
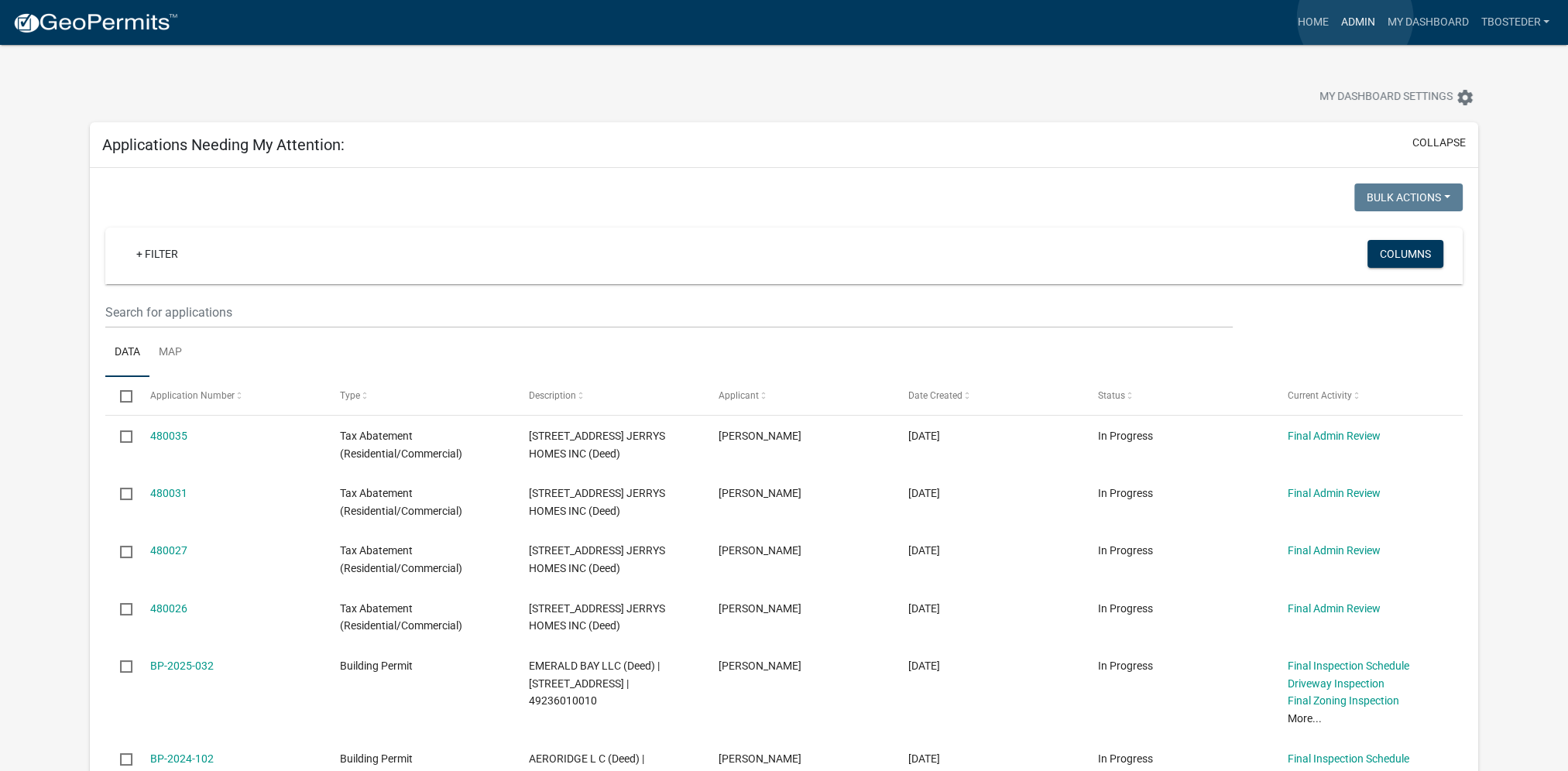
click at [1355, 18] on link "Admin" at bounding box center [1357, 22] width 47 height 29
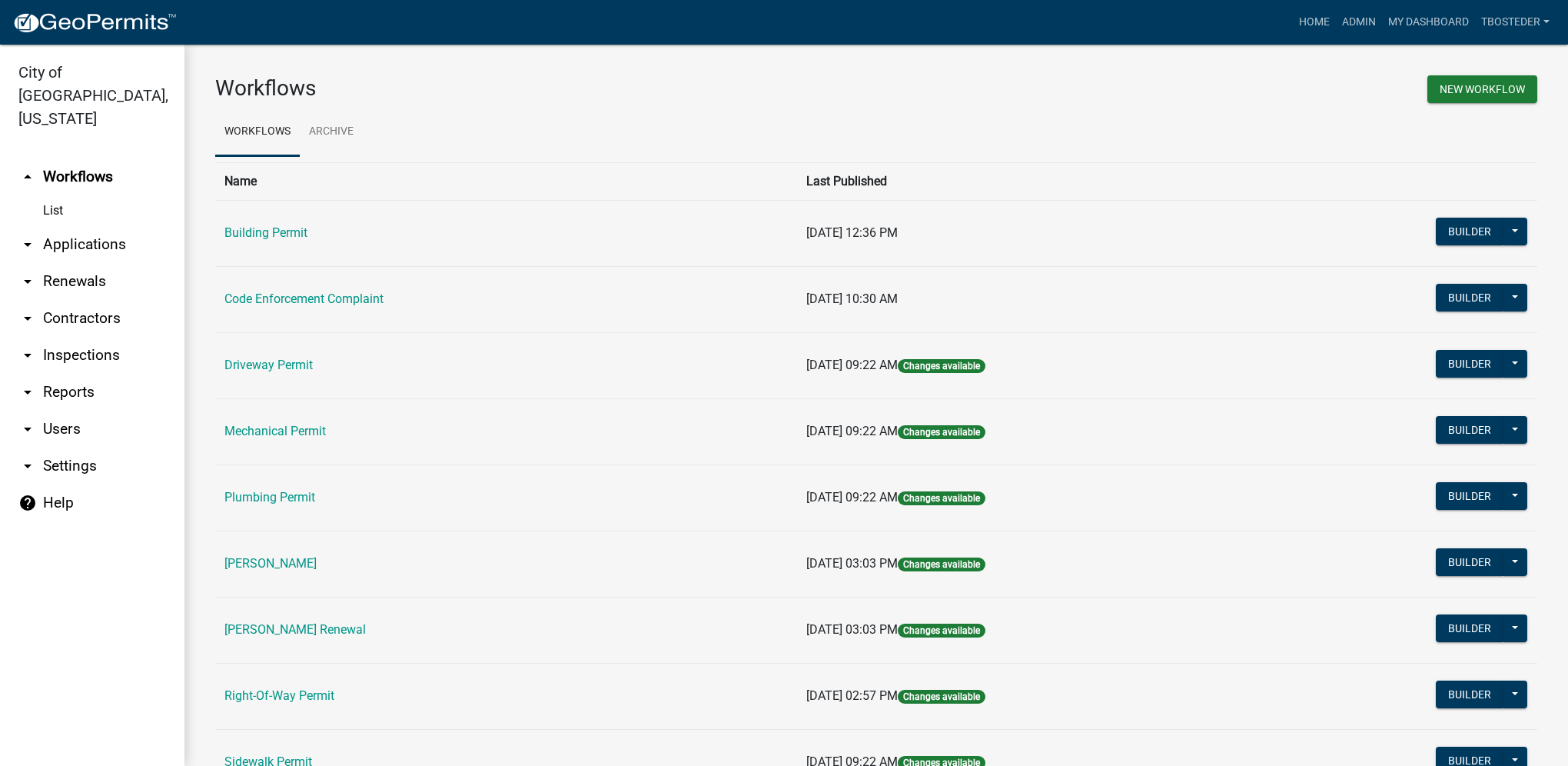
scroll to position [77, 0]
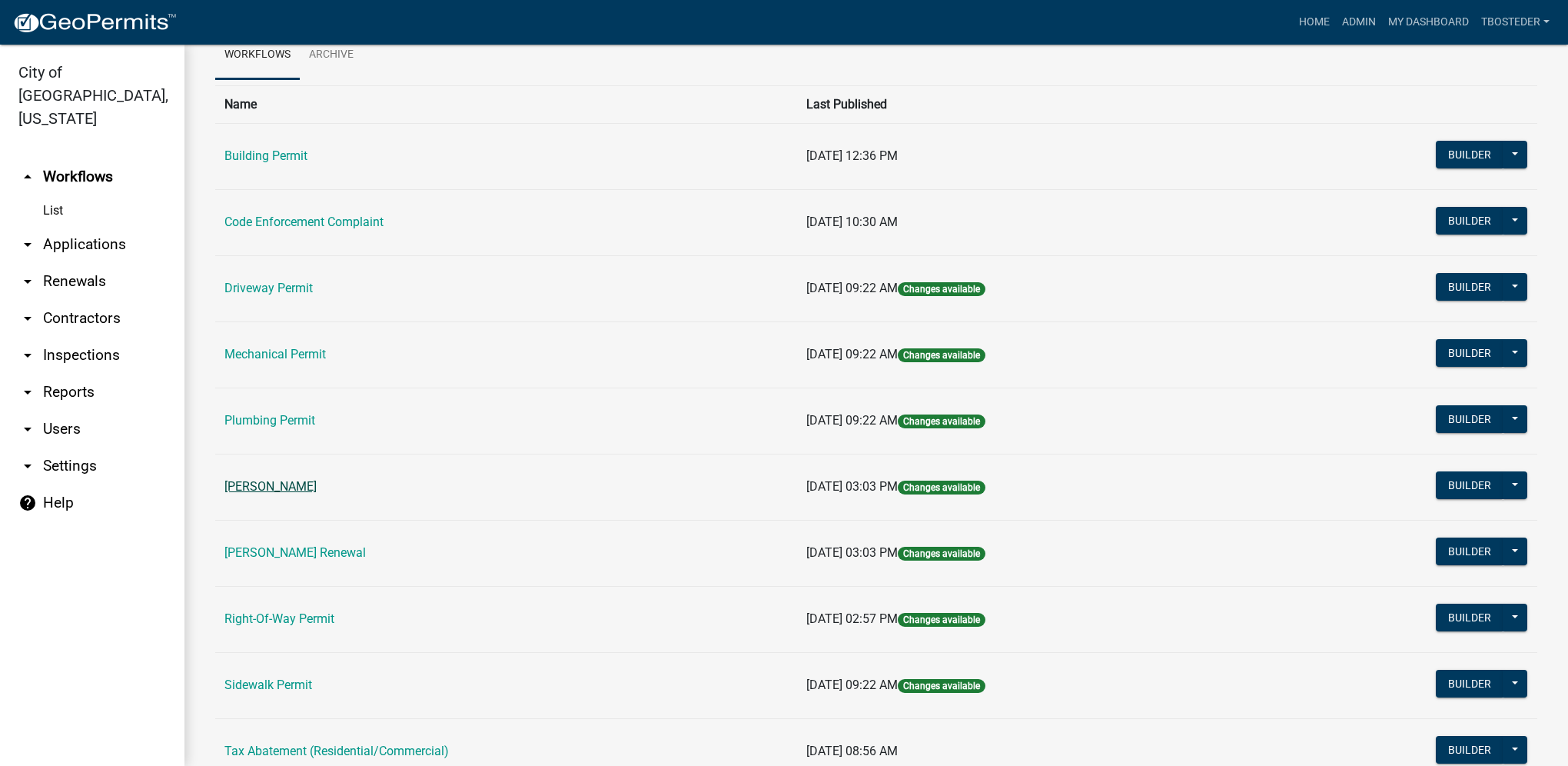
click at [291, 479] on link "[PERSON_NAME]" at bounding box center [270, 486] width 92 height 15
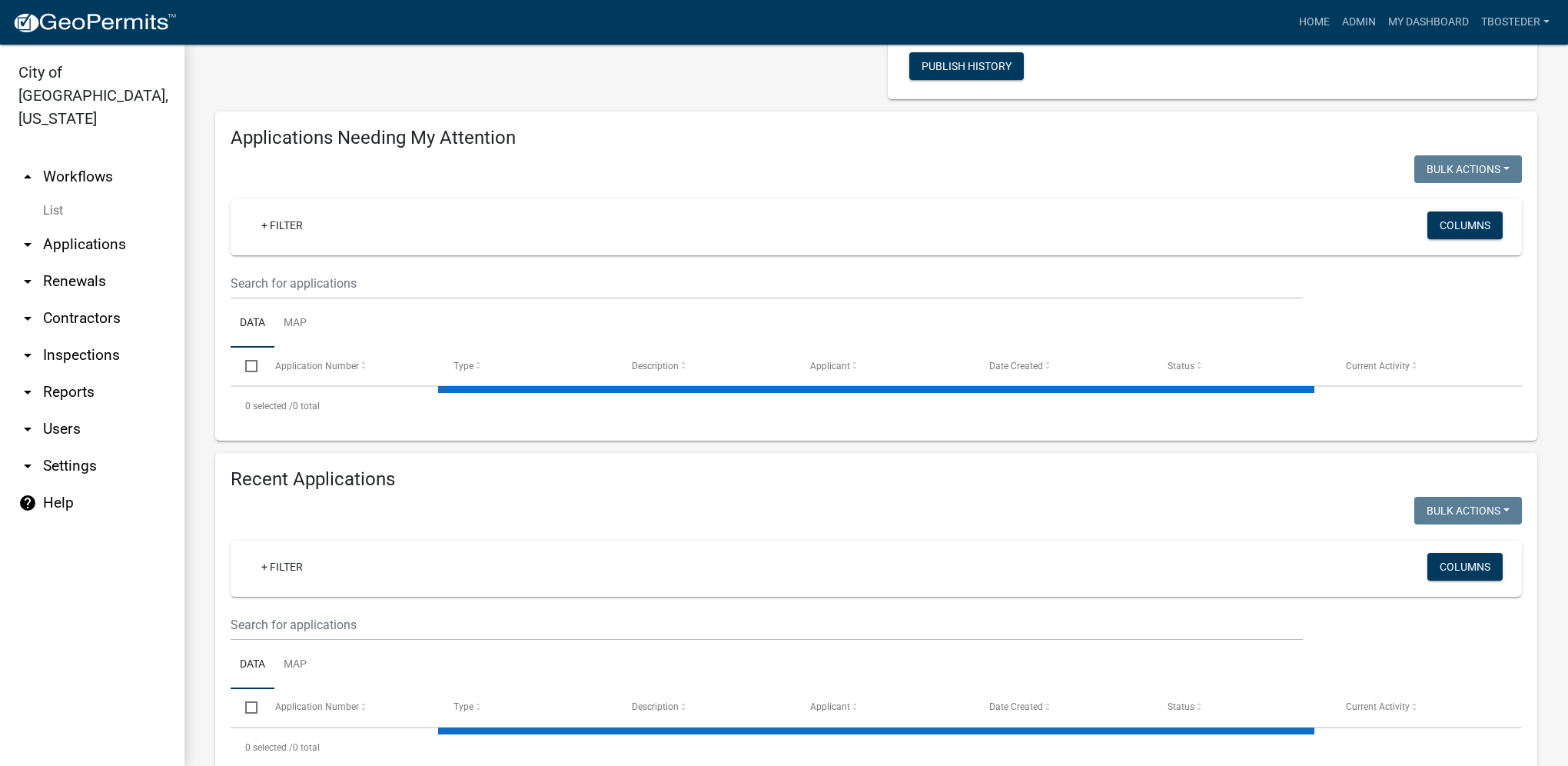
select select "1: 25"
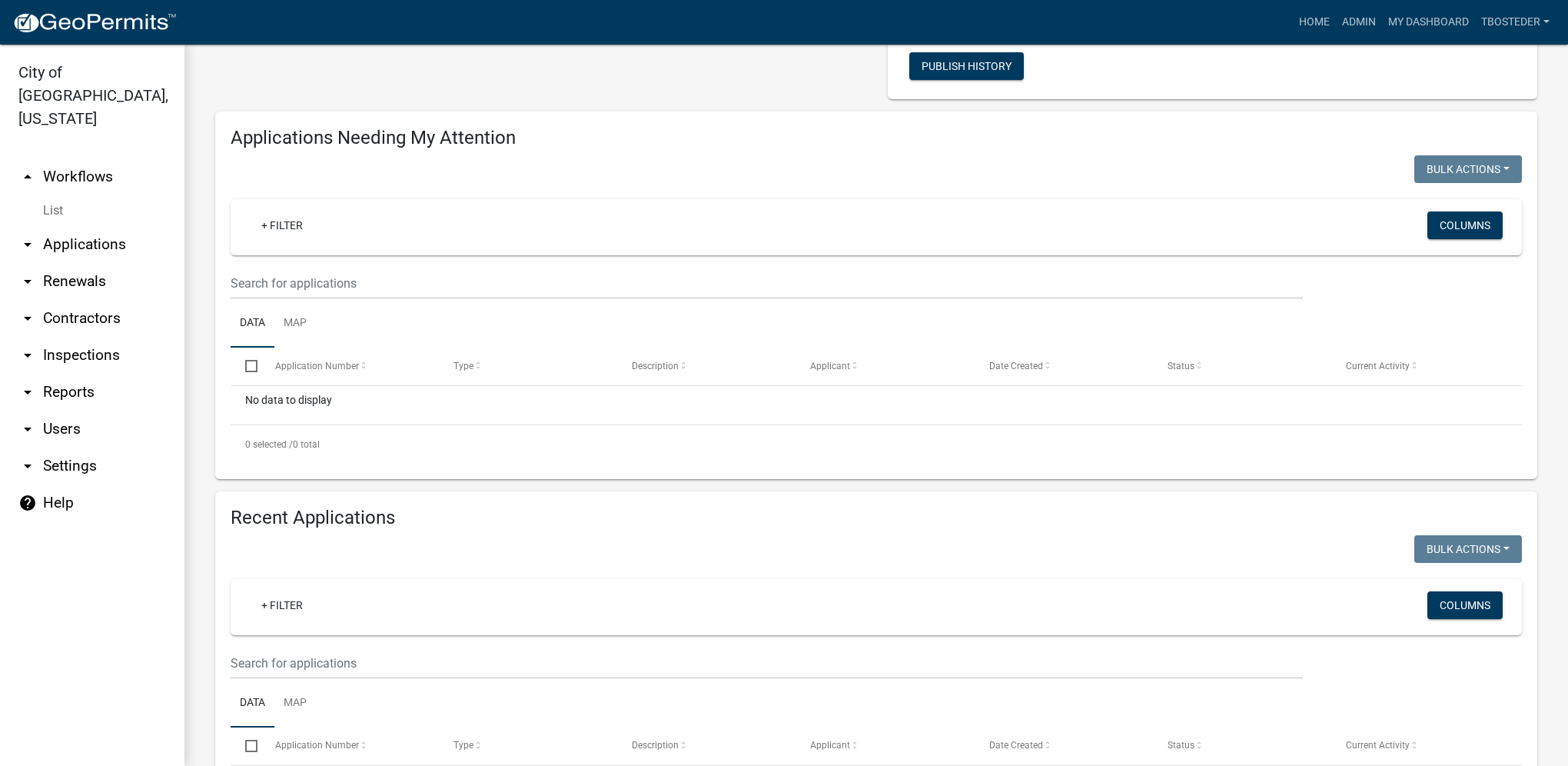
scroll to position [231, 0]
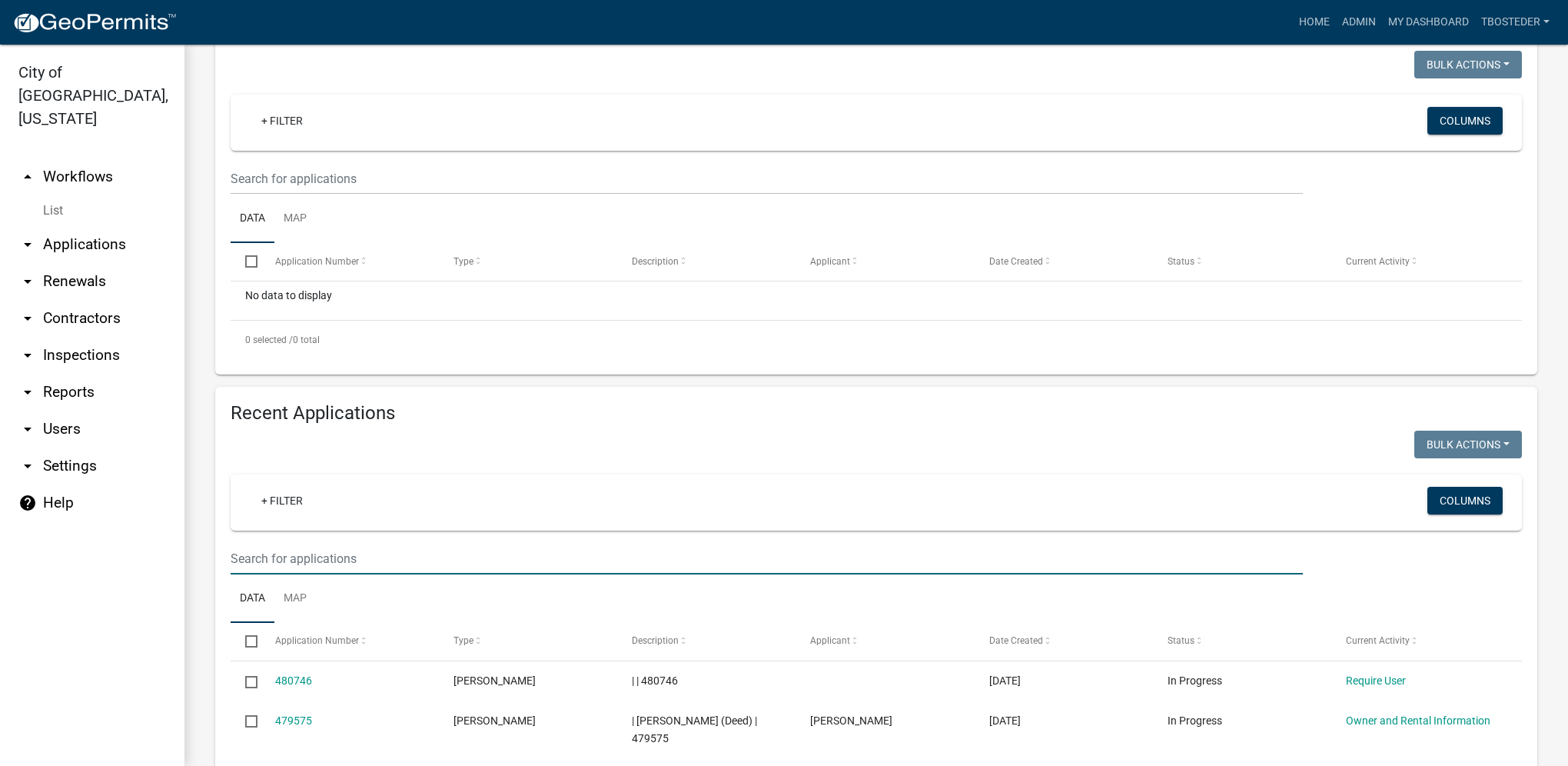
click at [323, 551] on input "text" at bounding box center [767, 558] width 1073 height 32
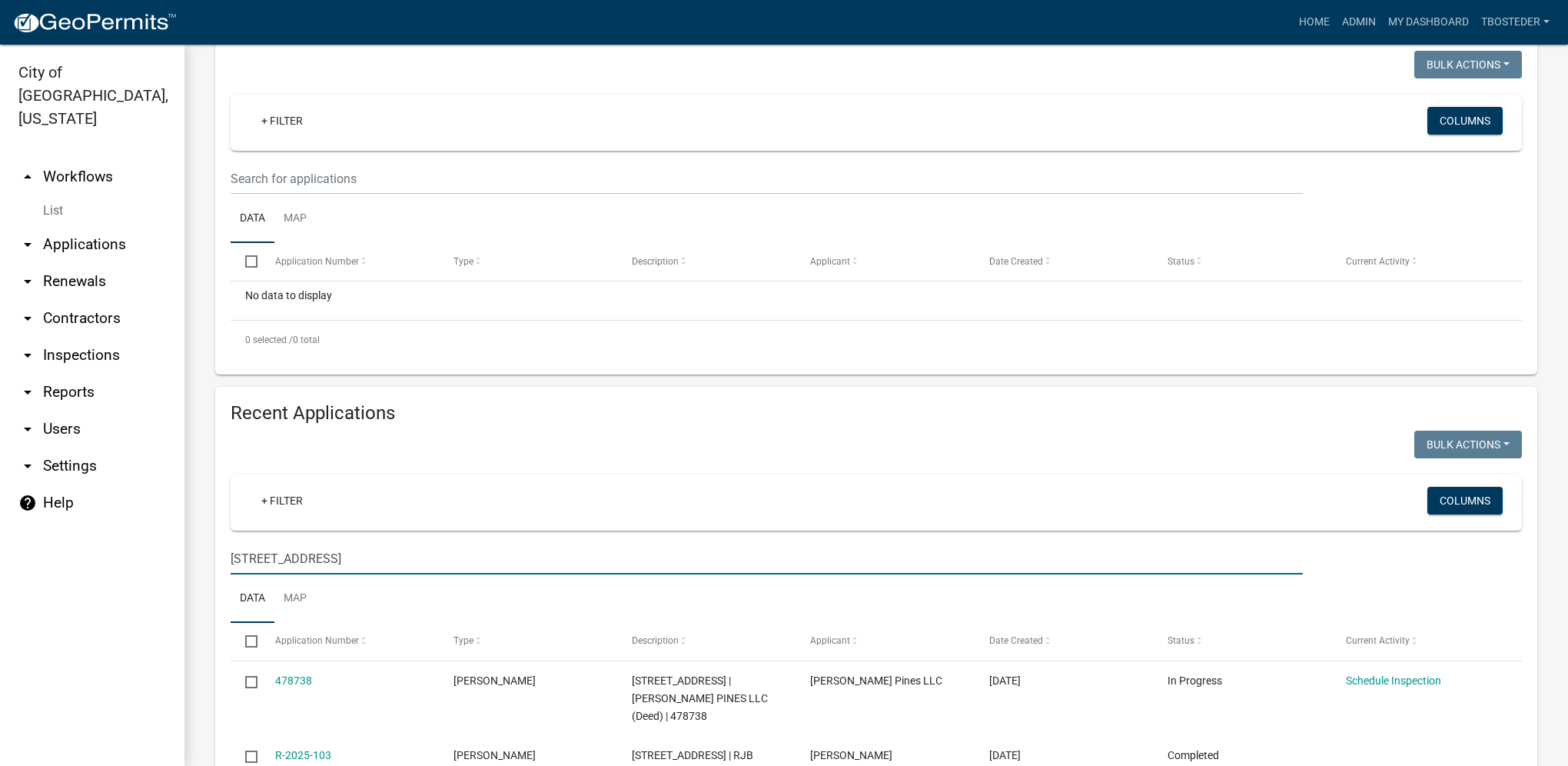
type input "[STREET_ADDRESS]"
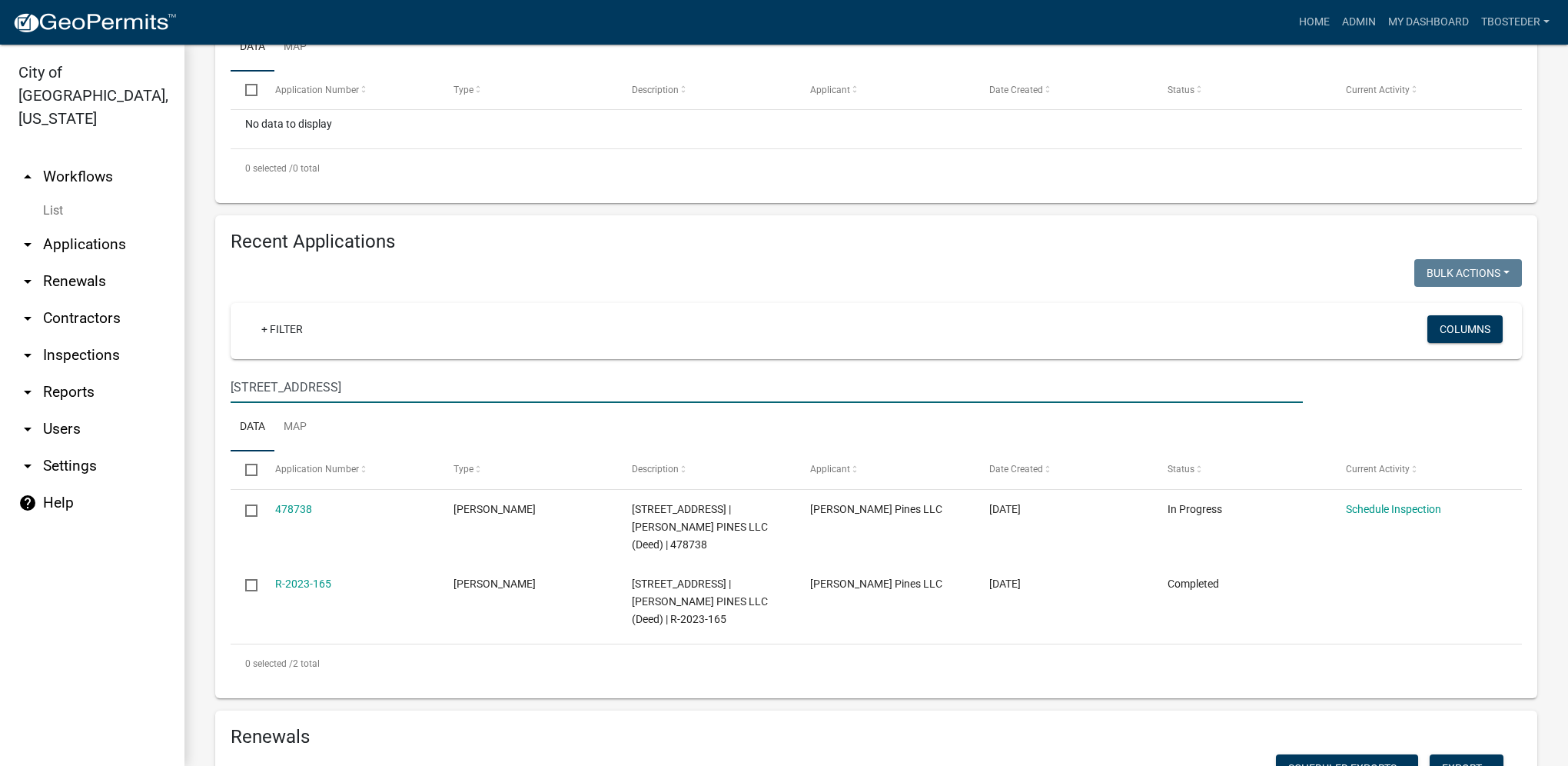
scroll to position [461, 0]
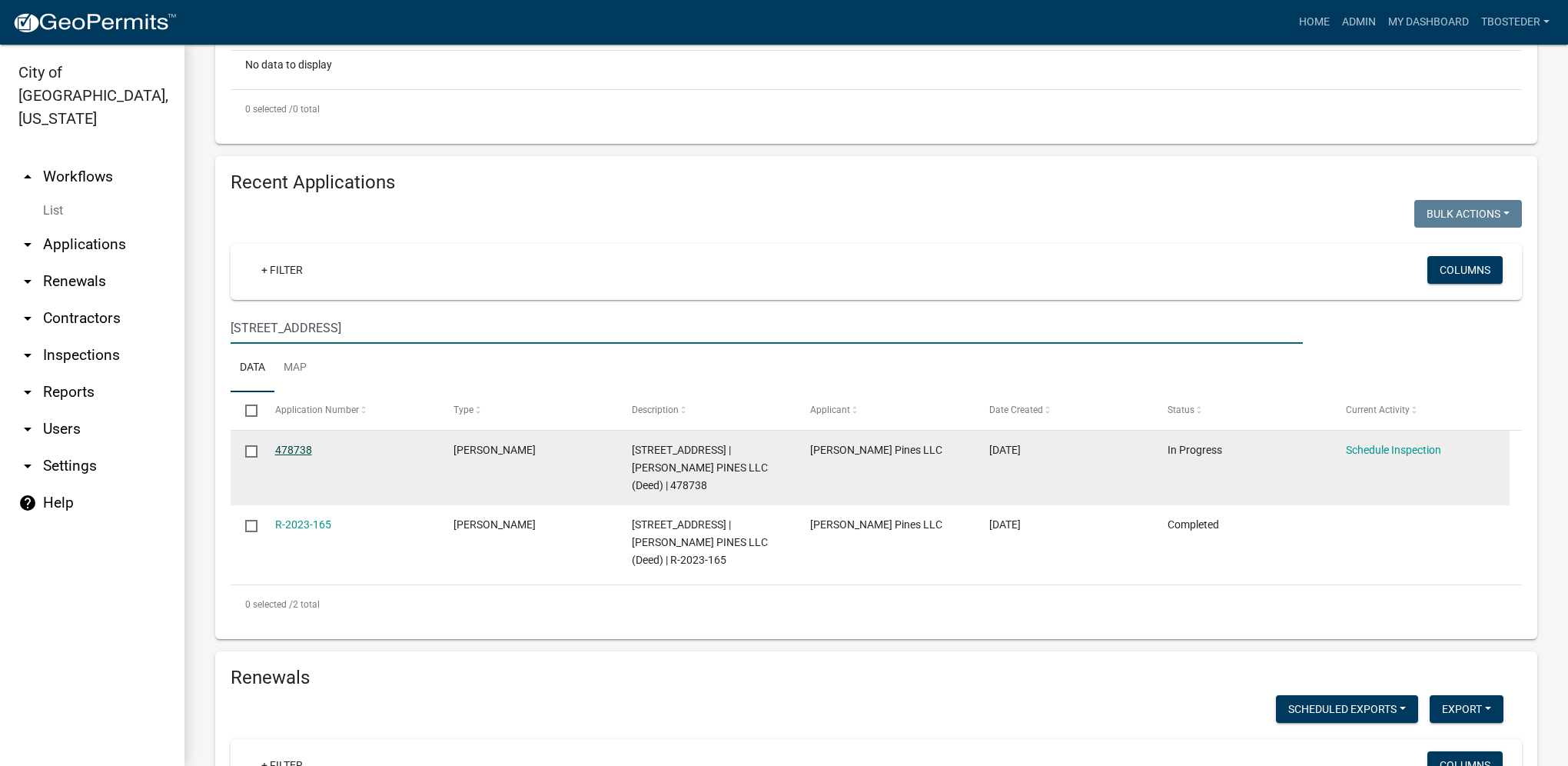
click at [290, 455] on link "478738" at bounding box center [293, 449] width 37 height 12
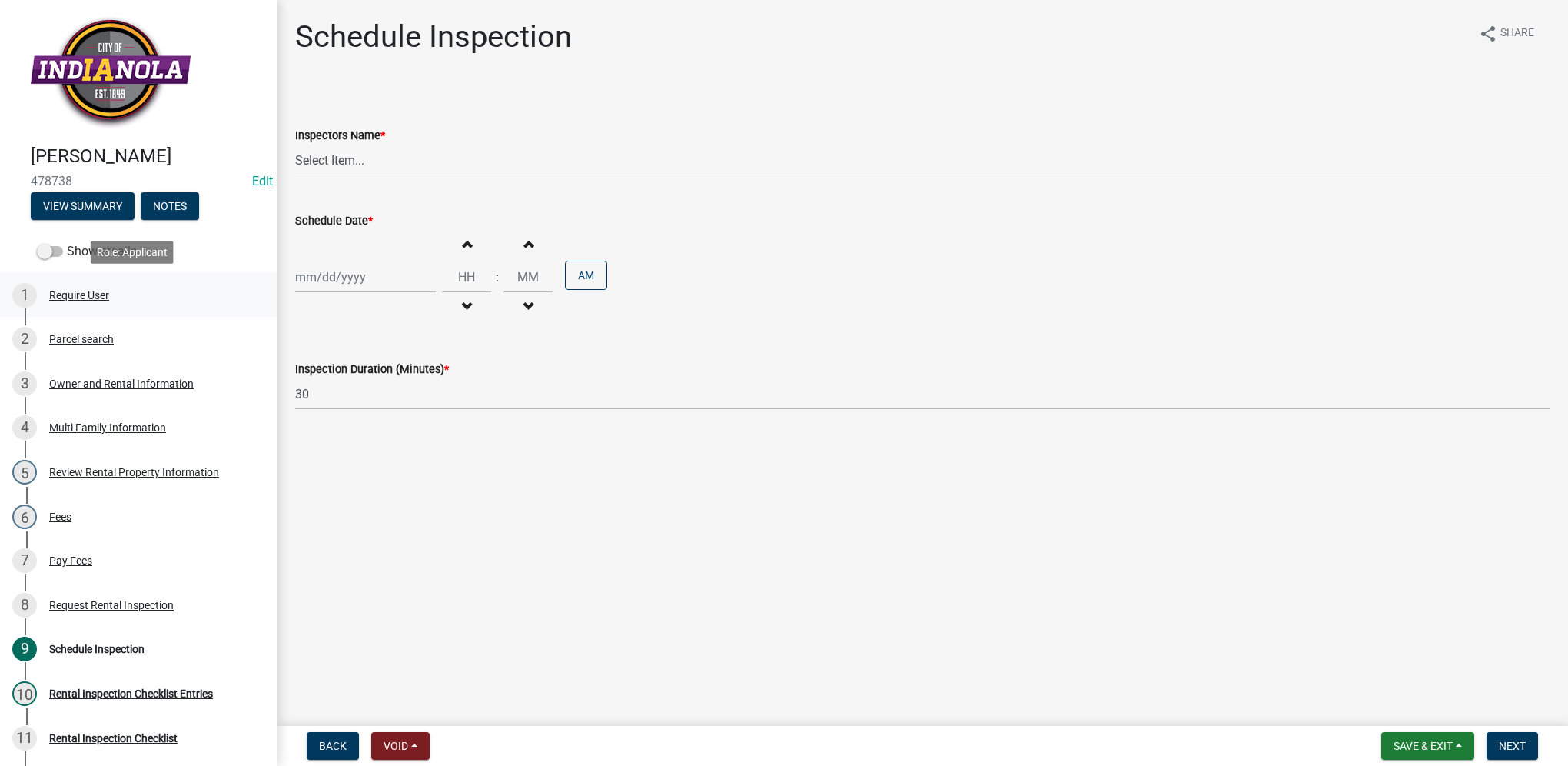
click at [75, 311] on link "1 Require User" at bounding box center [138, 295] width 277 height 45
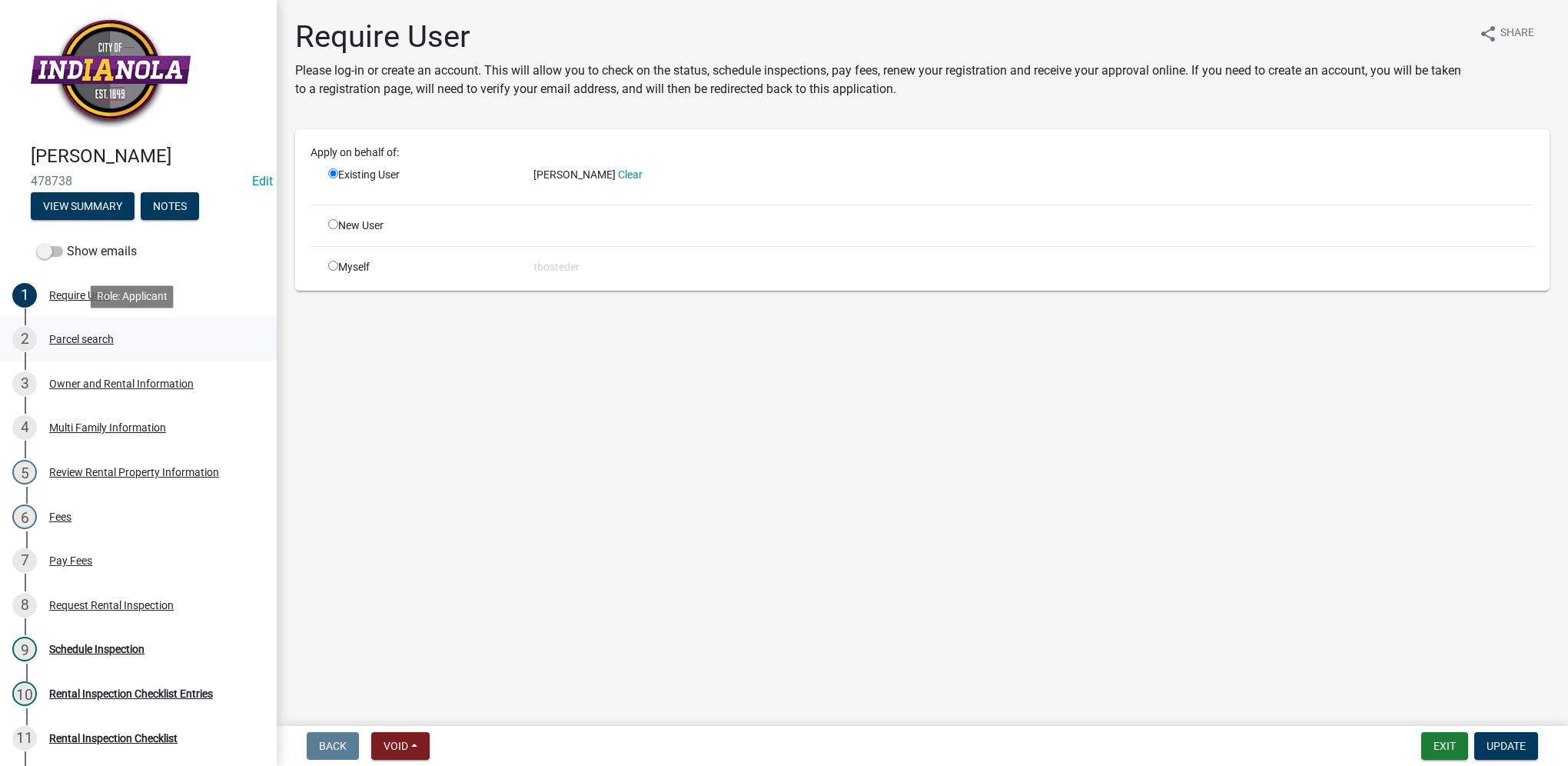
click at [76, 336] on div "Parcel search" at bounding box center [81, 339] width 65 height 11
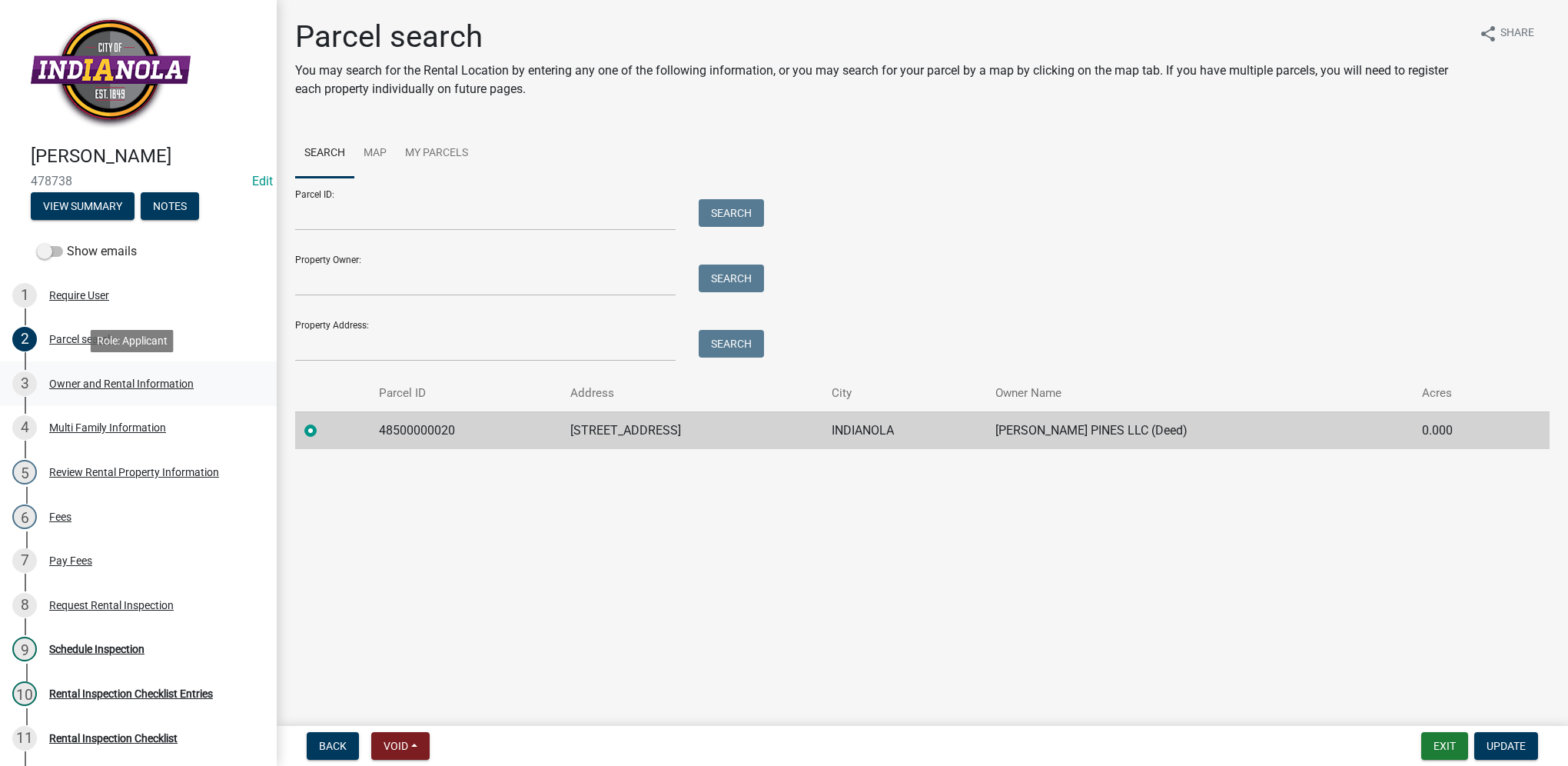
click at [176, 390] on div "3 Owner and Rental Information" at bounding box center [132, 384] width 240 height 25
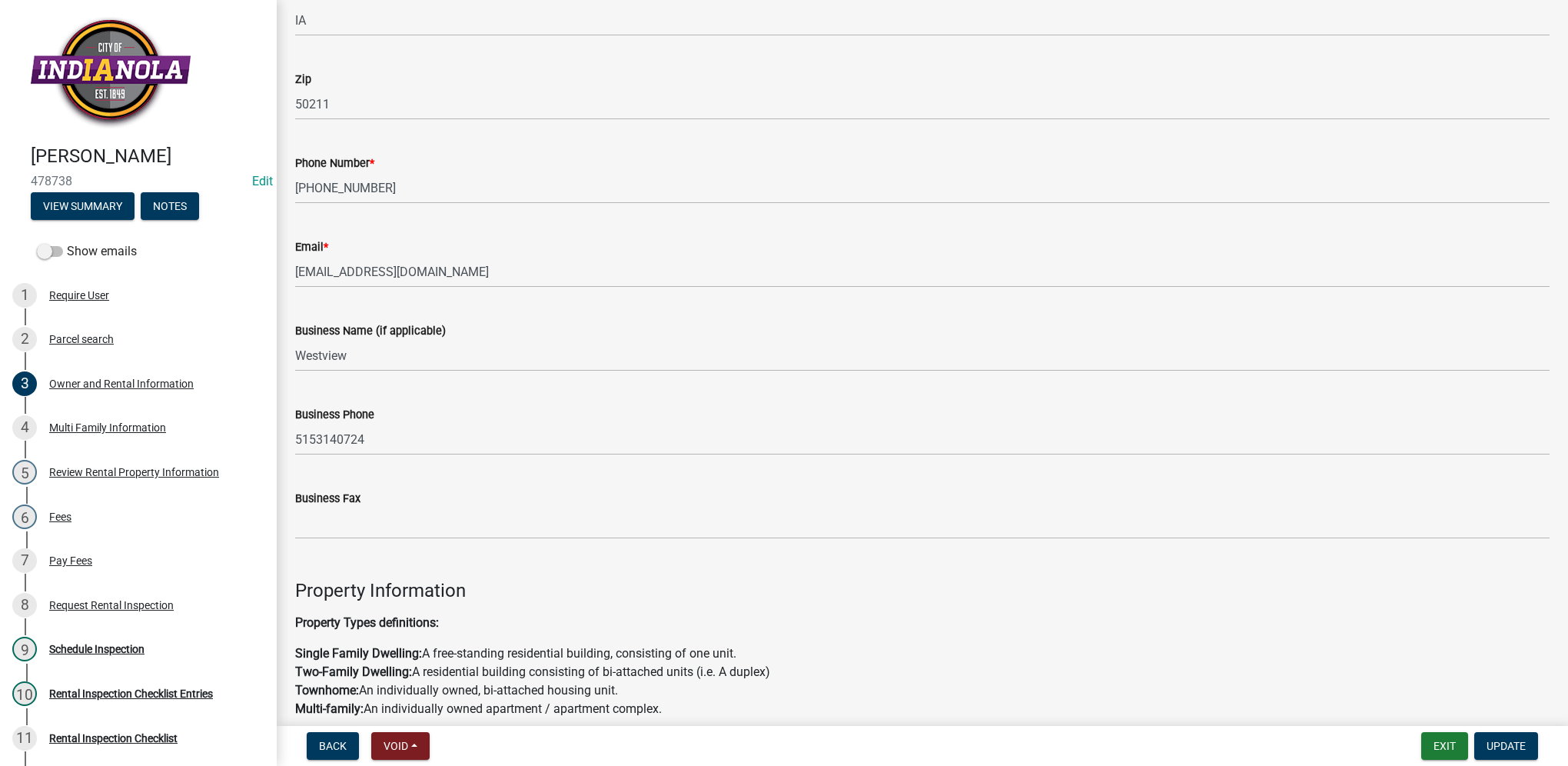
scroll to position [461, 0]
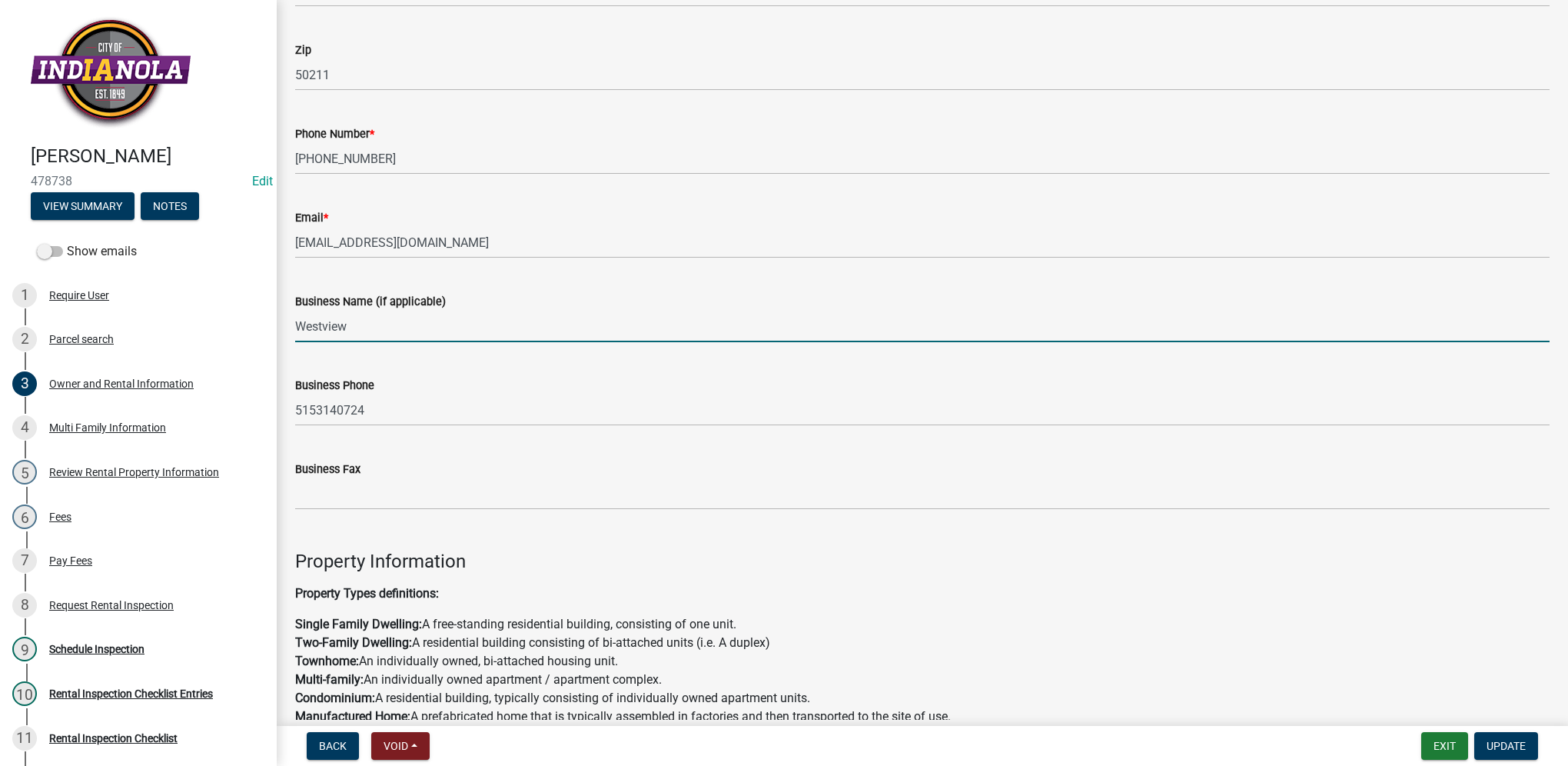
drag, startPoint x: 366, startPoint y: 329, endPoint x: 295, endPoint y: 336, distance: 71.3
click at [295, 336] on input "Westview" at bounding box center [922, 327] width 1255 height 32
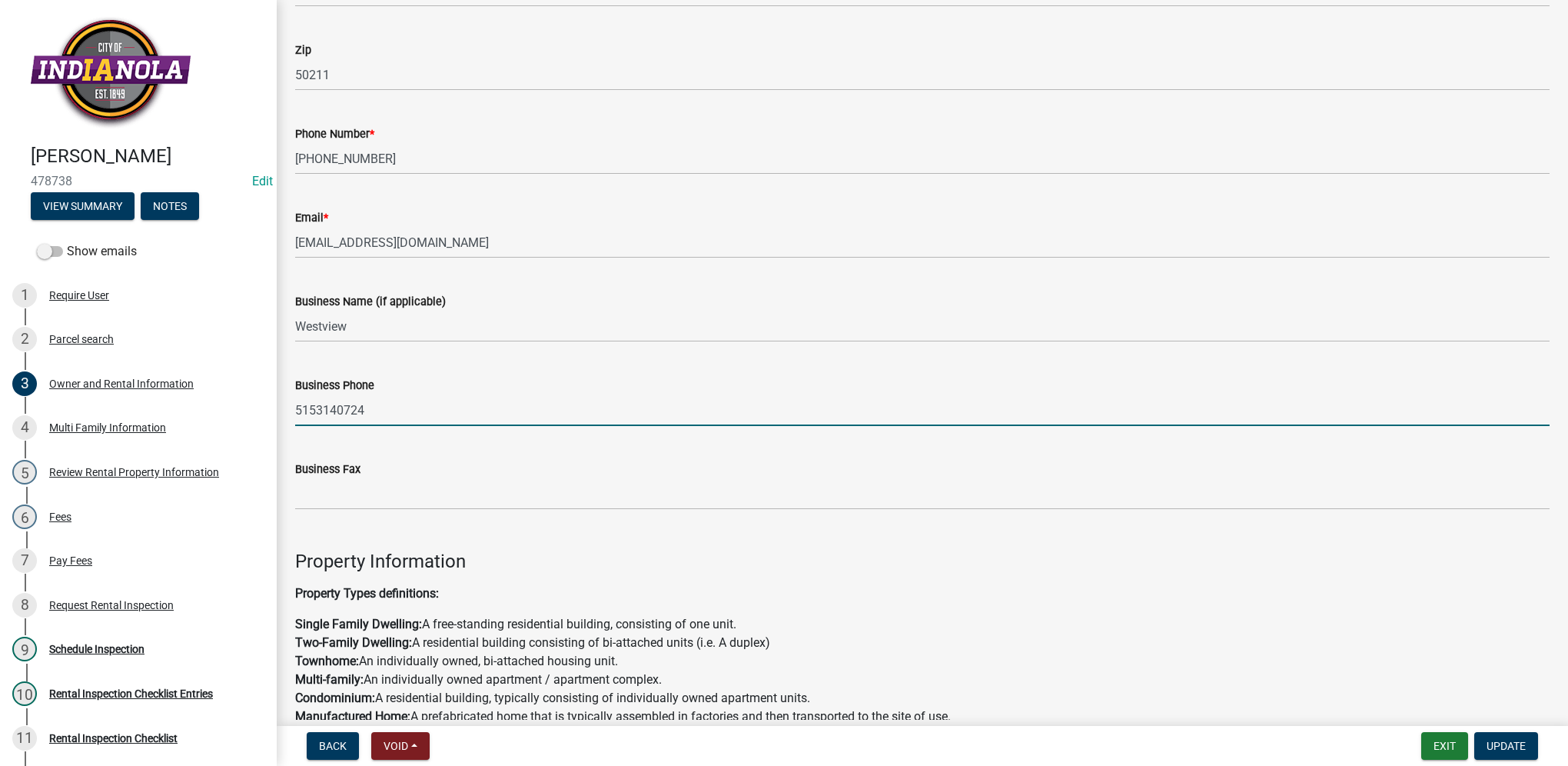
drag, startPoint x: 425, startPoint y: 406, endPoint x: 278, endPoint y: 416, distance: 147.3
click at [278, 416] on div "Owner and Rental Information Property Owner Information share Share Owner Infor…" at bounding box center [922, 548] width 1291 height 1982
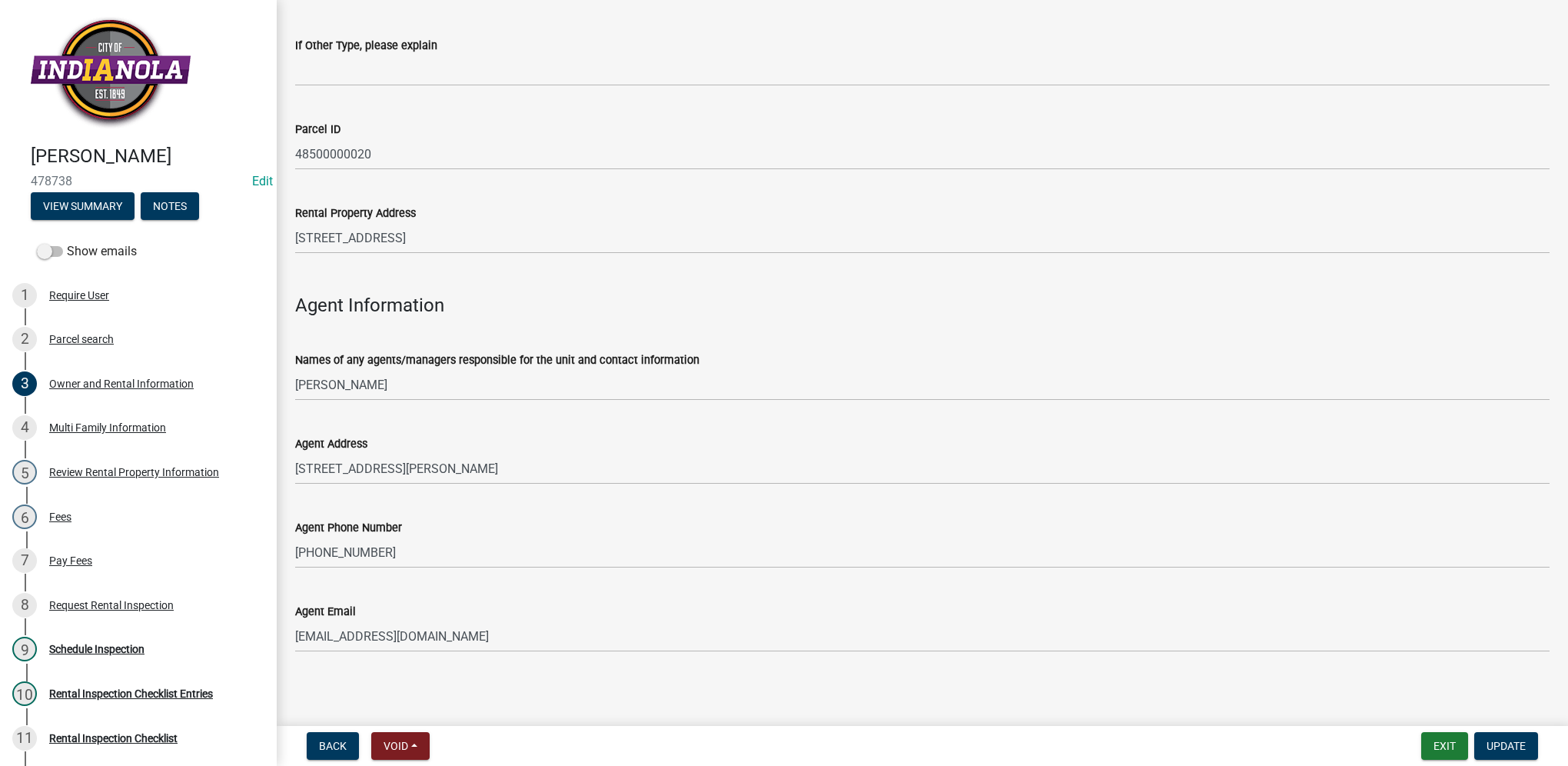
scroll to position [1327, 0]
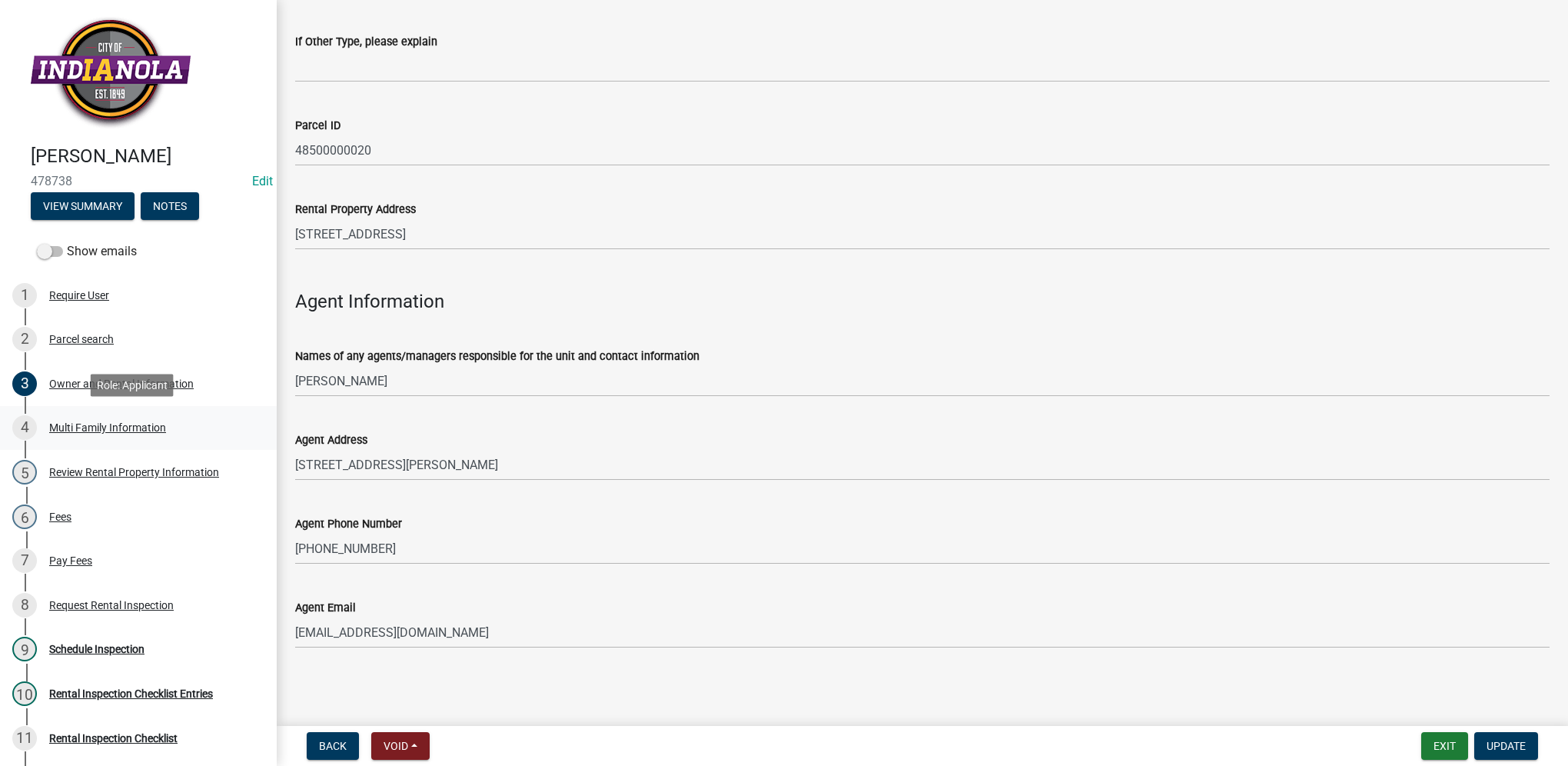
click at [135, 437] on div "4 Multi Family Information" at bounding box center [132, 428] width 240 height 25
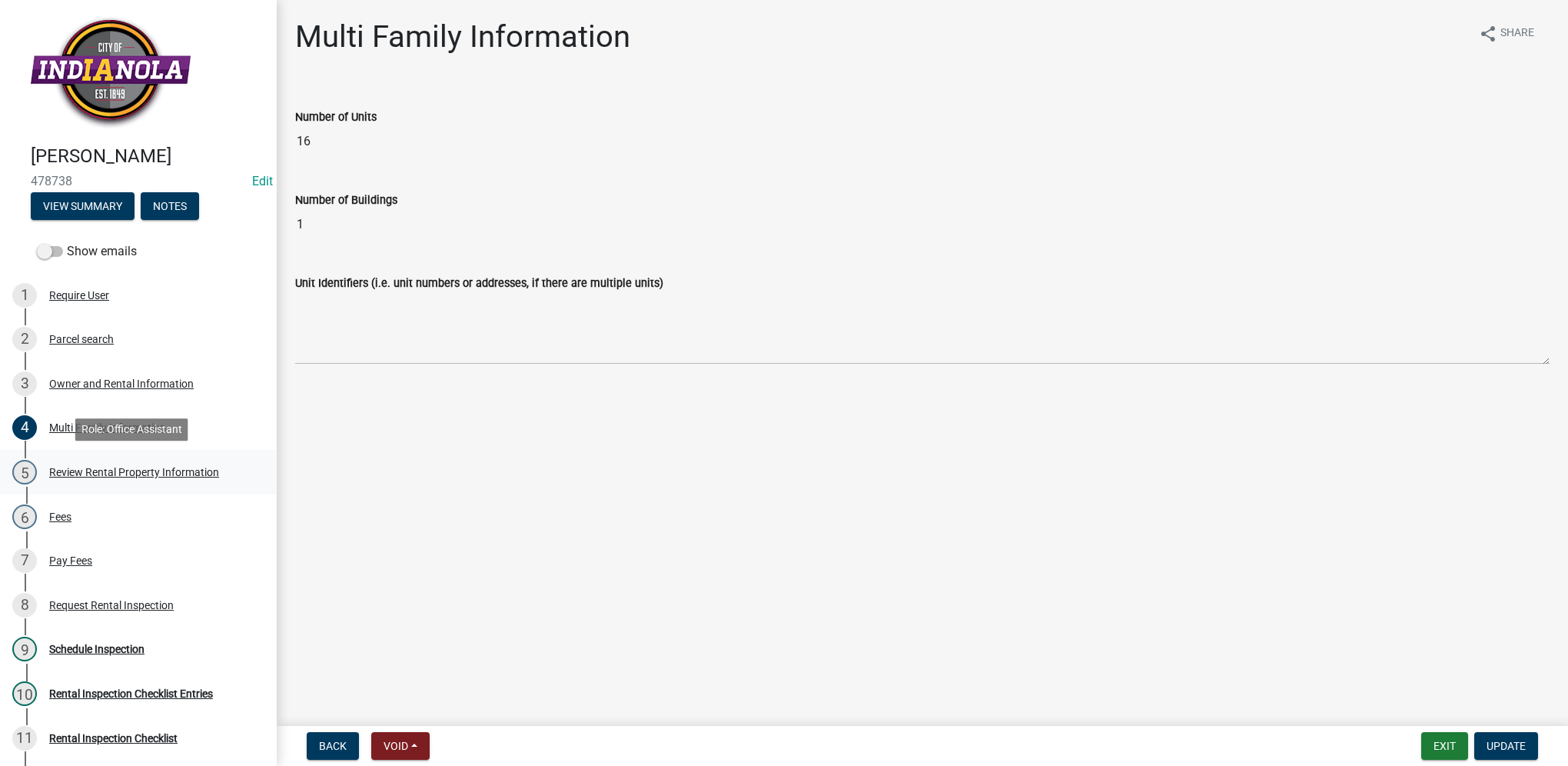
click at [215, 467] on div "Review Rental Property Information" at bounding box center [134, 472] width 170 height 11
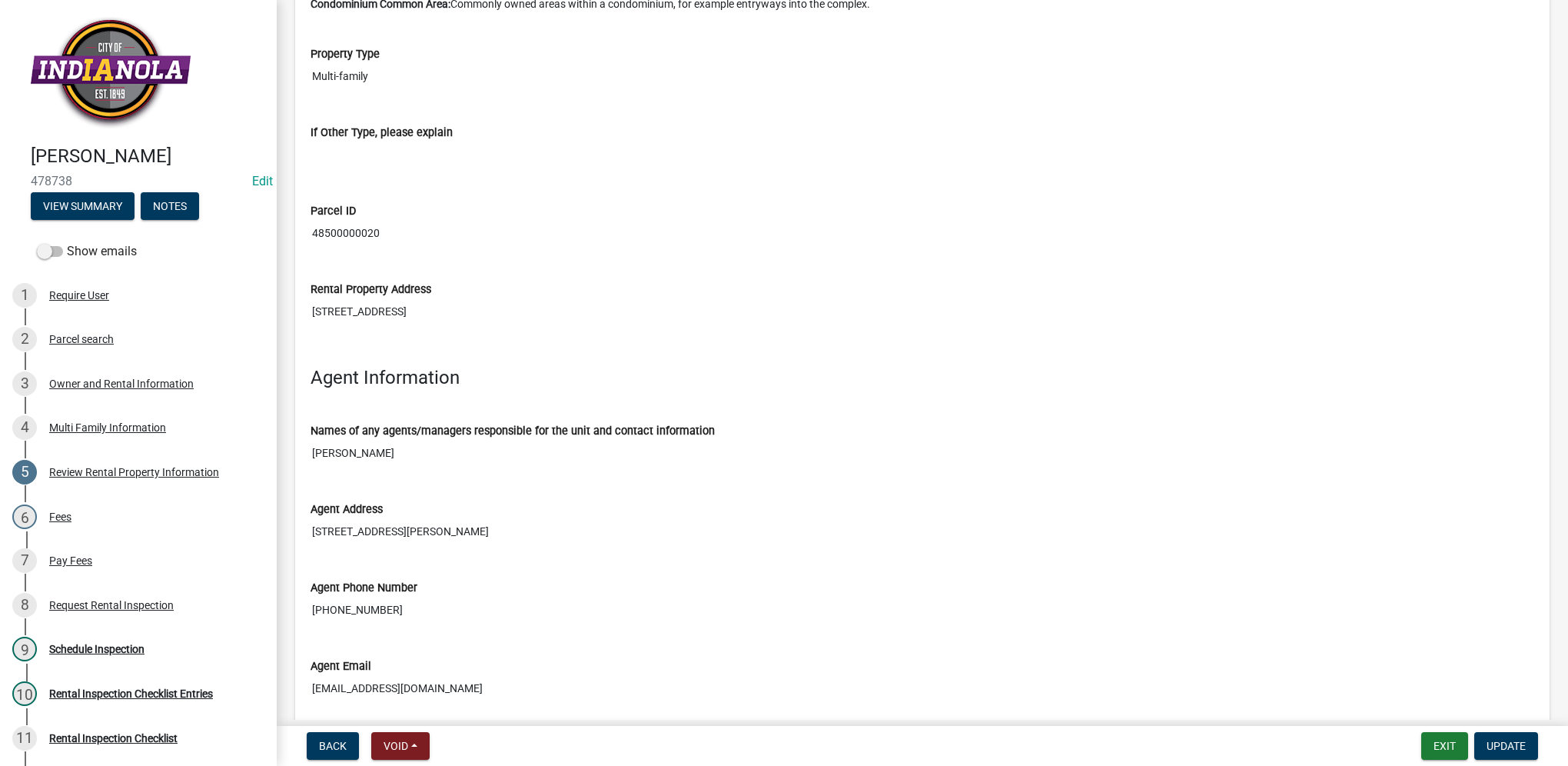
scroll to position [2231, 0]
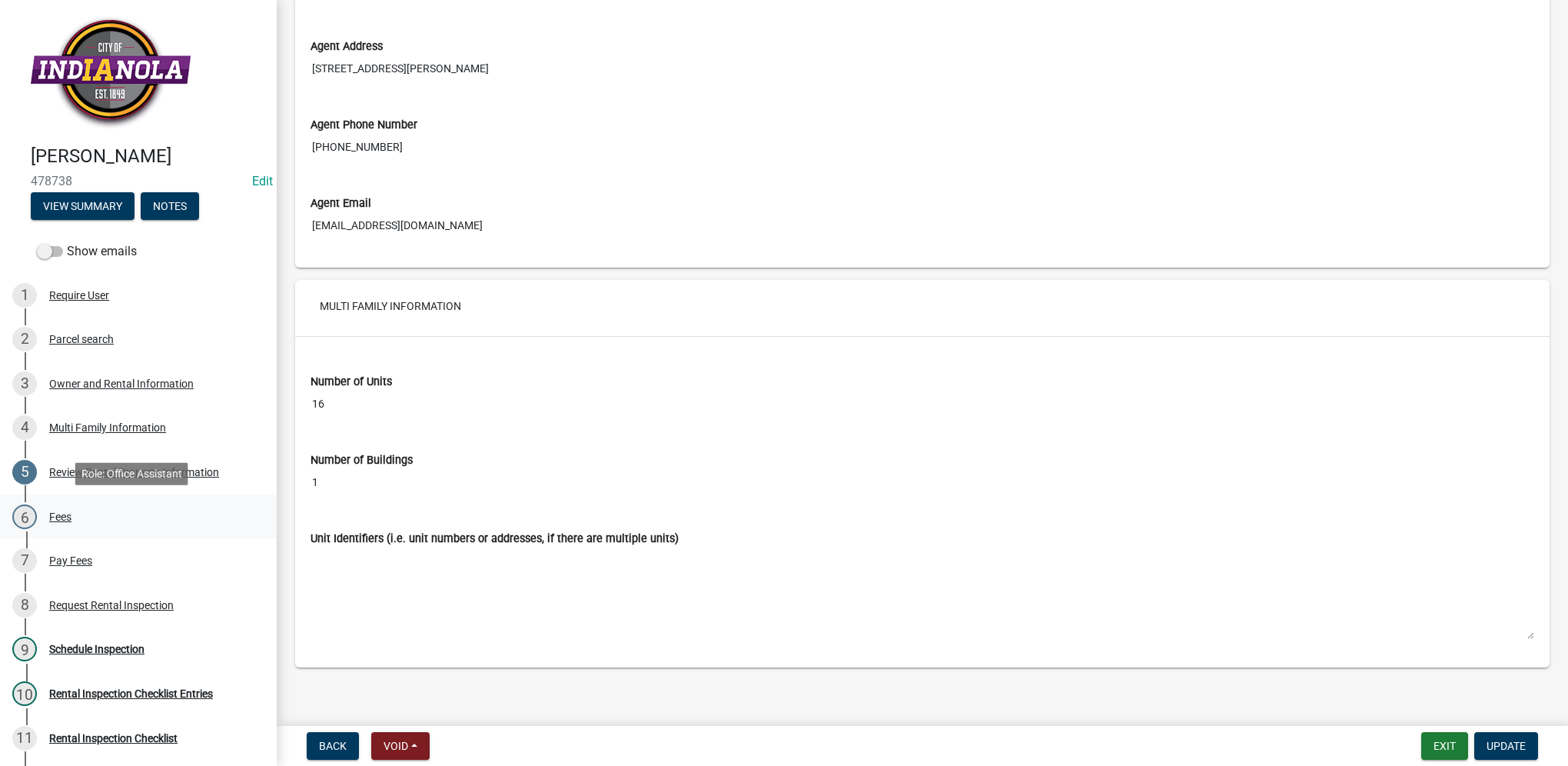
click at [61, 524] on div "6 Fees" at bounding box center [132, 517] width 240 height 25
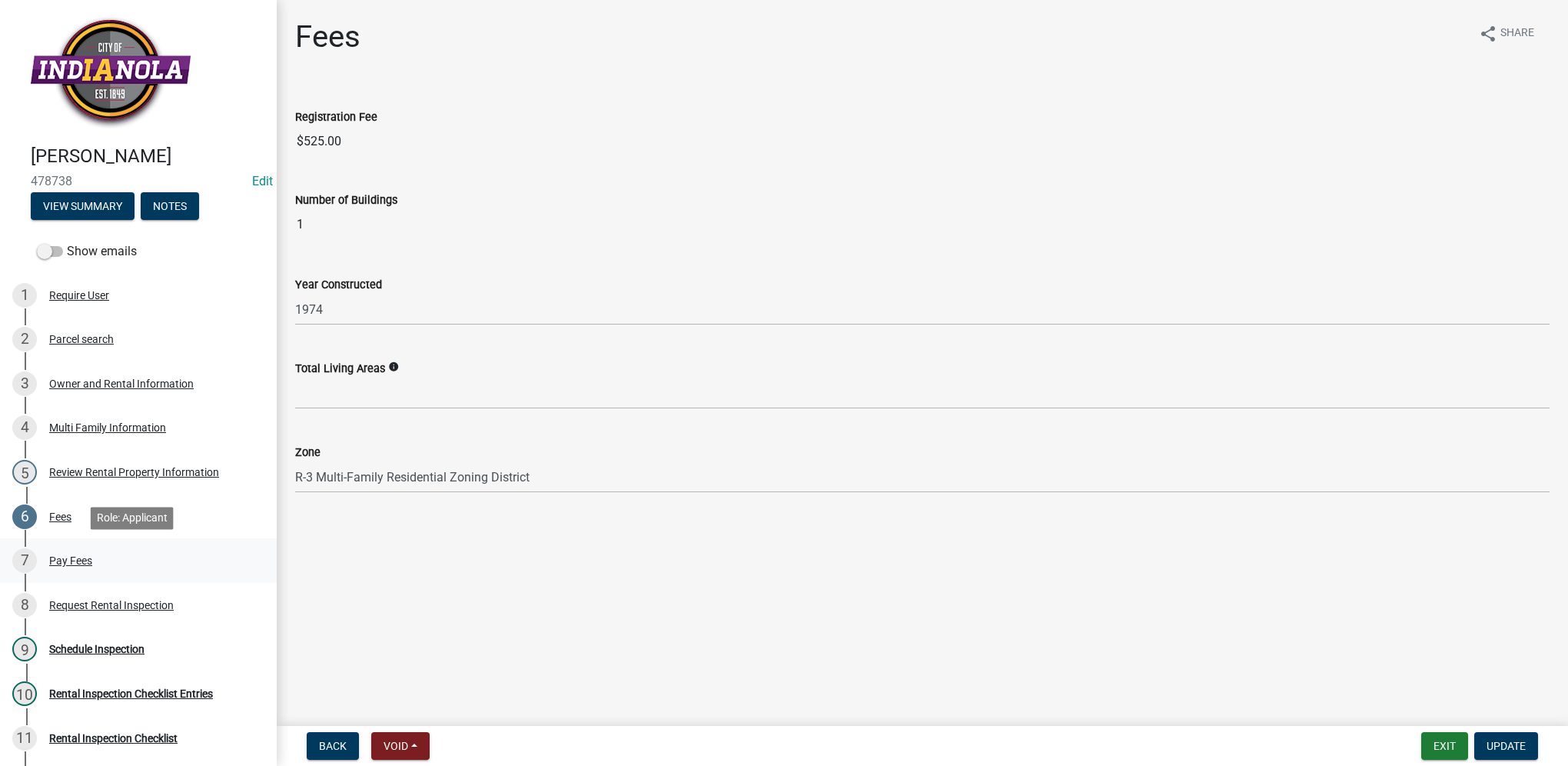
drag, startPoint x: 63, startPoint y: 560, endPoint x: 87, endPoint y: 561, distance: 24.0
click at [63, 560] on div "Pay Fees" at bounding box center [71, 560] width 43 height 11
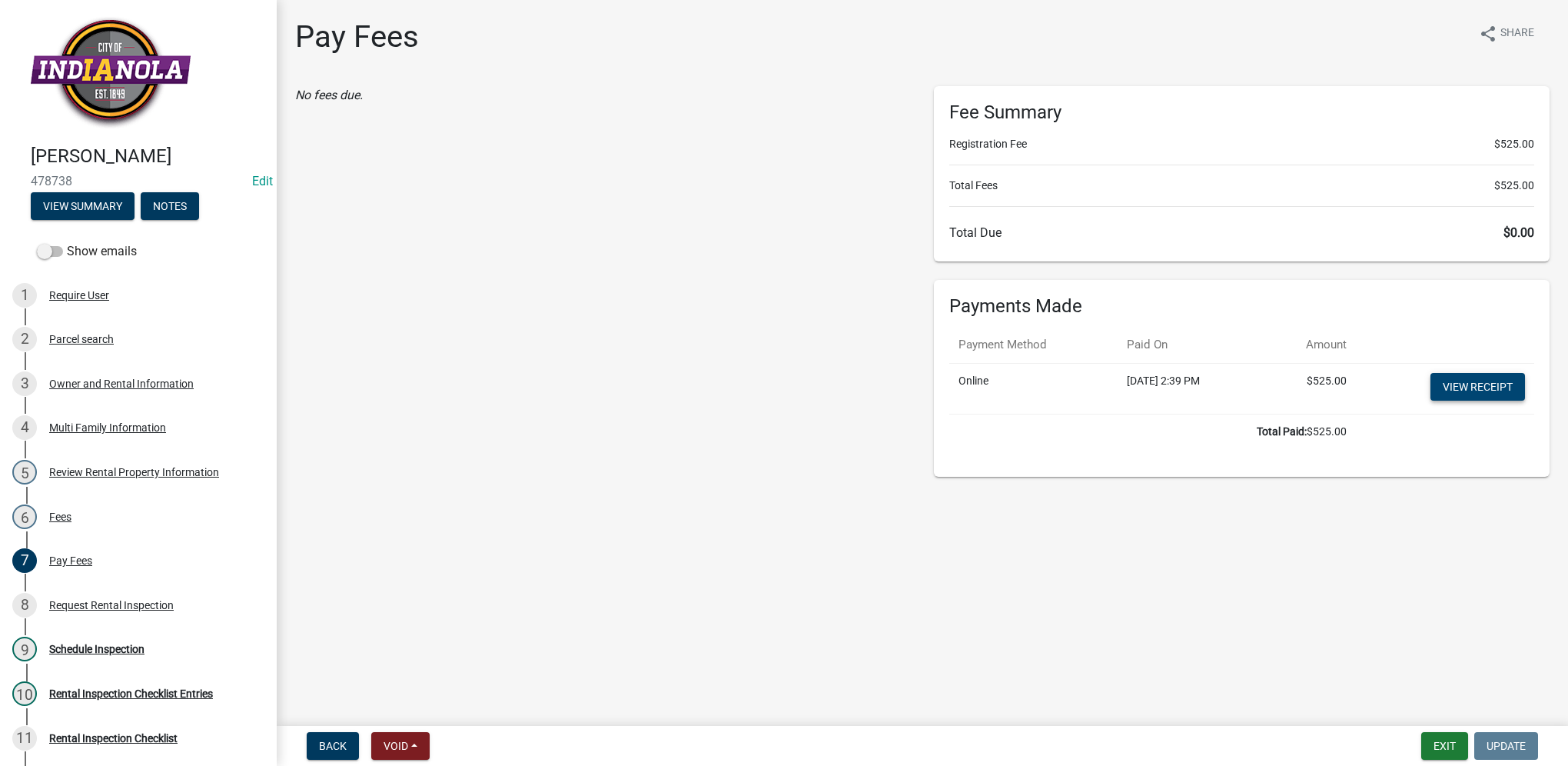
click at [1486, 390] on link "View receipt" at bounding box center [1478, 386] width 95 height 27
click at [53, 181] on span "478738" at bounding box center [138, 181] width 215 height 15
copy span "478738"
click at [66, 611] on div "Request Rental Inspection" at bounding box center [111, 605] width 125 height 11
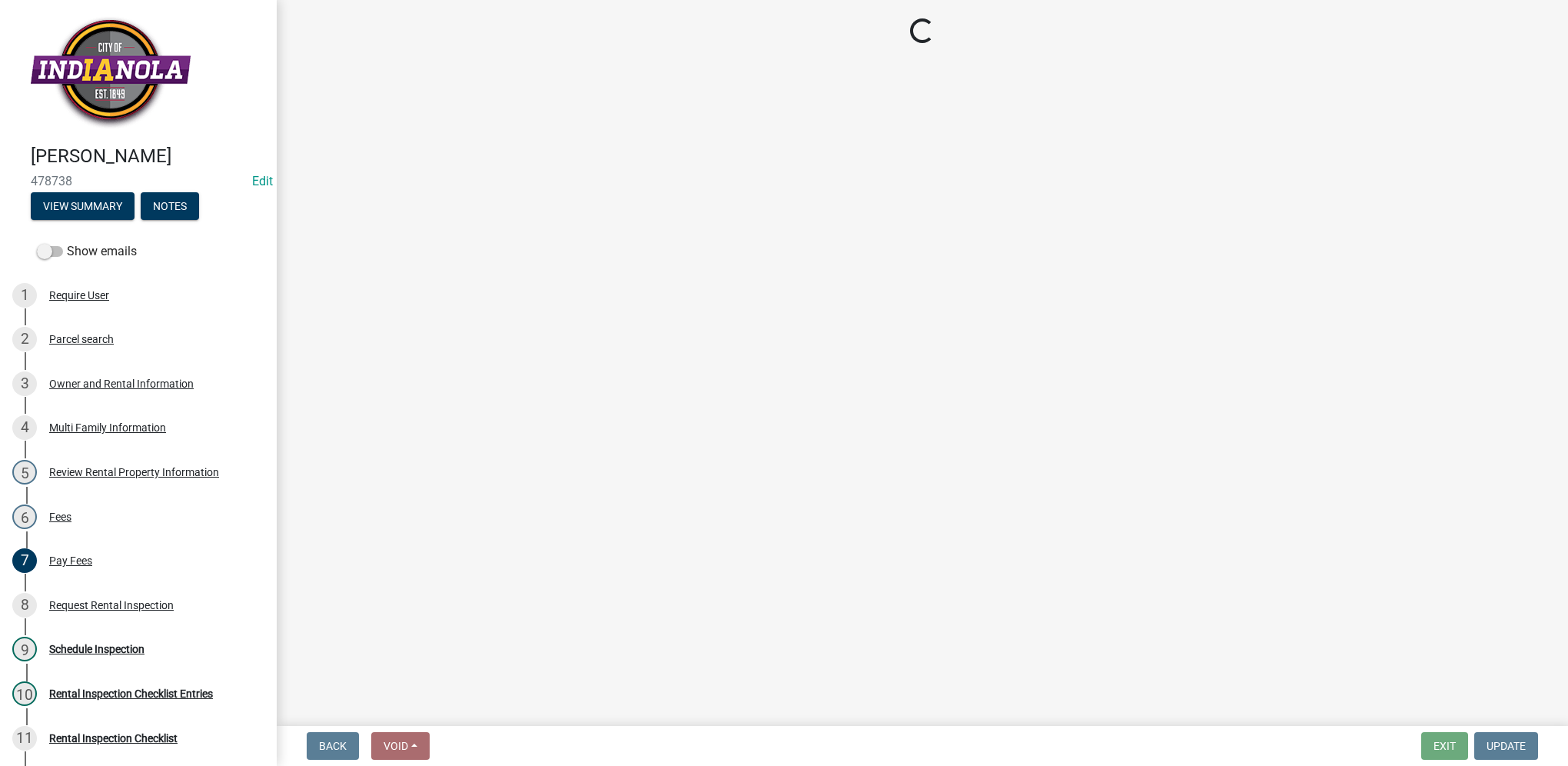
select select "b959d790-e5ea-4503-81e8-7f17c022e9fc"
select select "843ebab2-59e7-4208-955a-d78dd632208f"
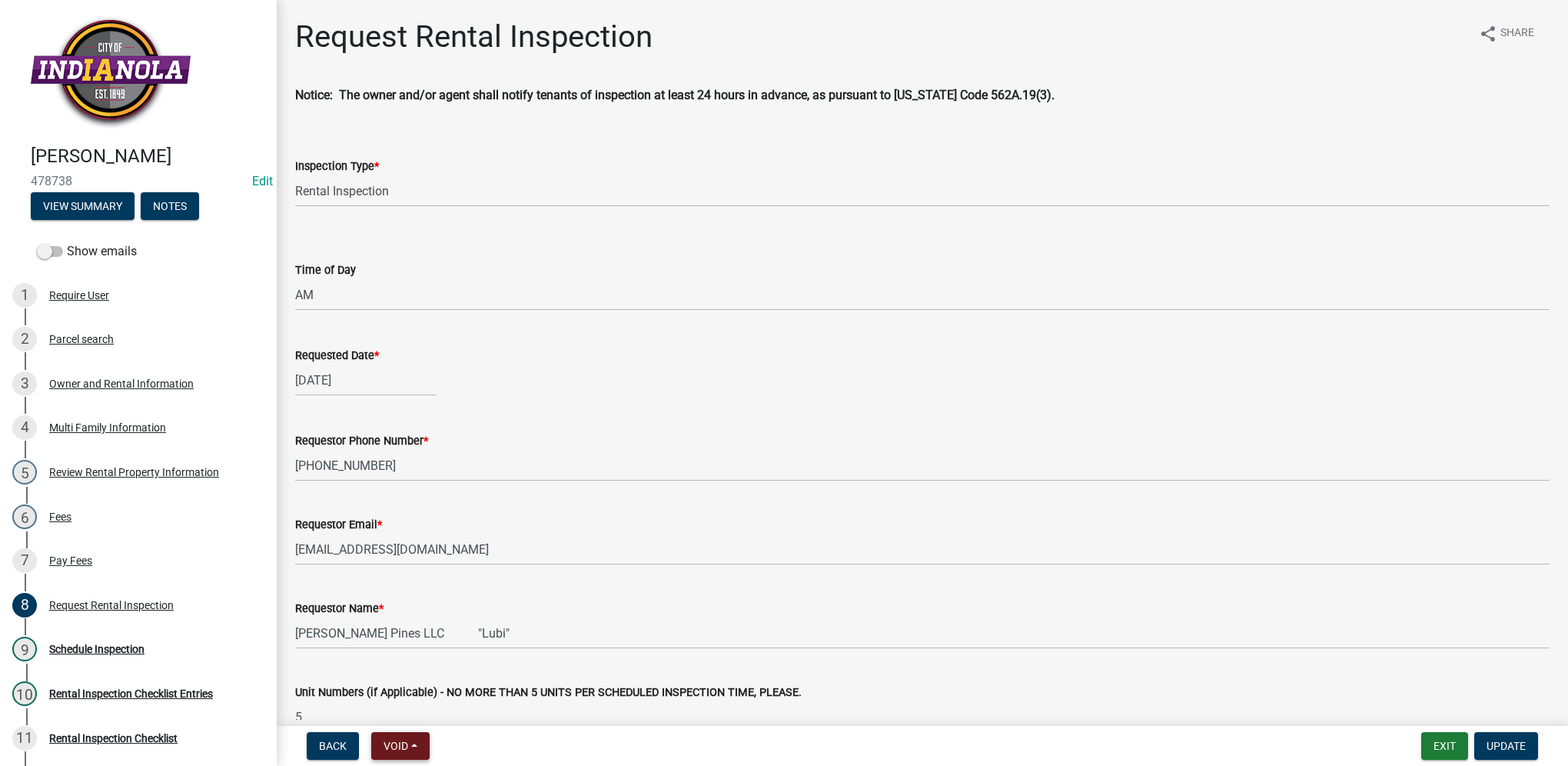
click at [389, 738] on button "Void" at bounding box center [401, 745] width 58 height 27
click at [387, 701] on button "Void" at bounding box center [433, 705] width 123 height 37
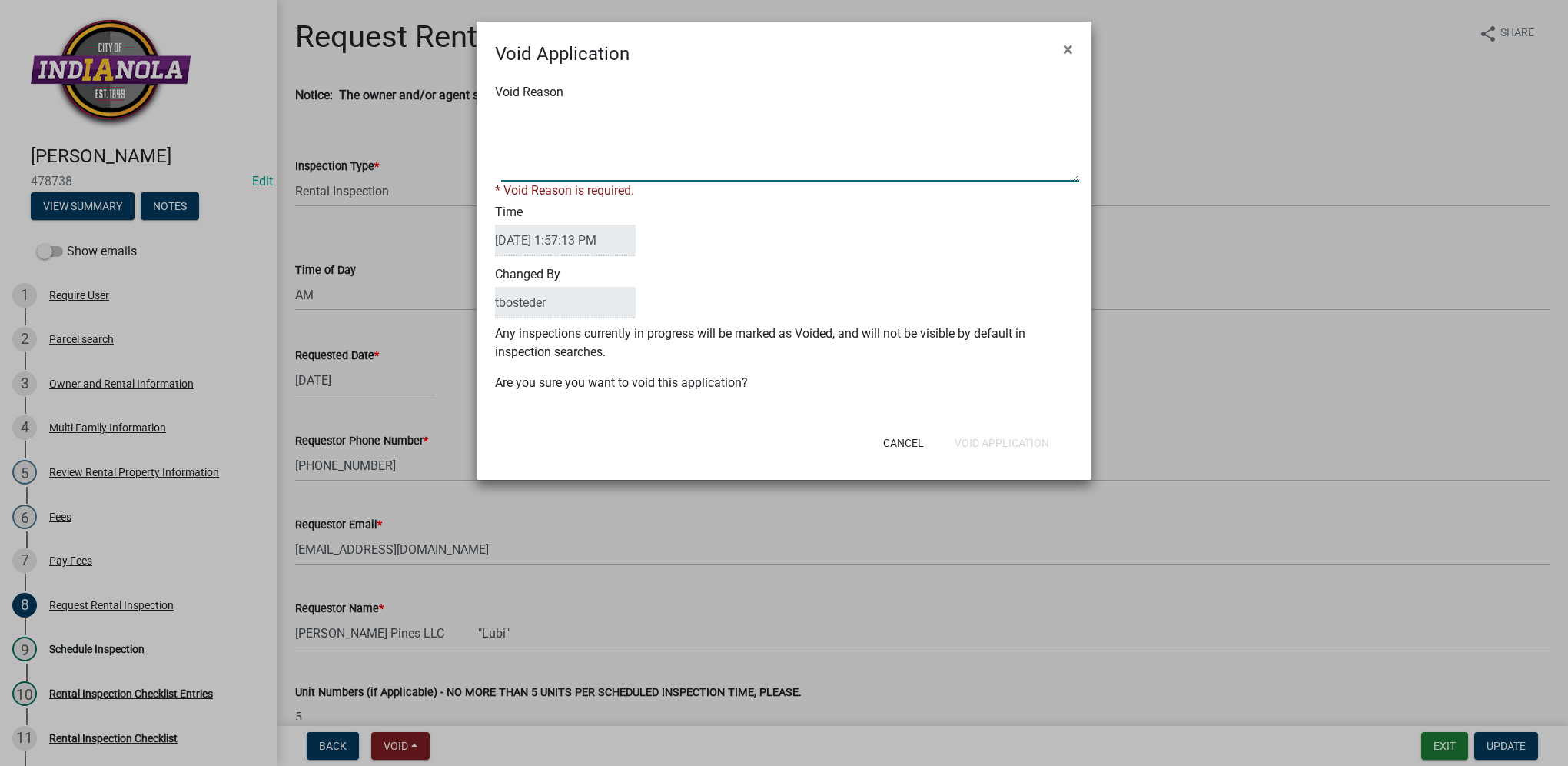
click at [543, 129] on textarea "Void Reason" at bounding box center [790, 143] width 578 height 77
type textarea "Replaced with renewal registration REN-2025-176."
click at [1035, 439] on div "Cancel Void Application" at bounding box center [884, 443] width 379 height 40
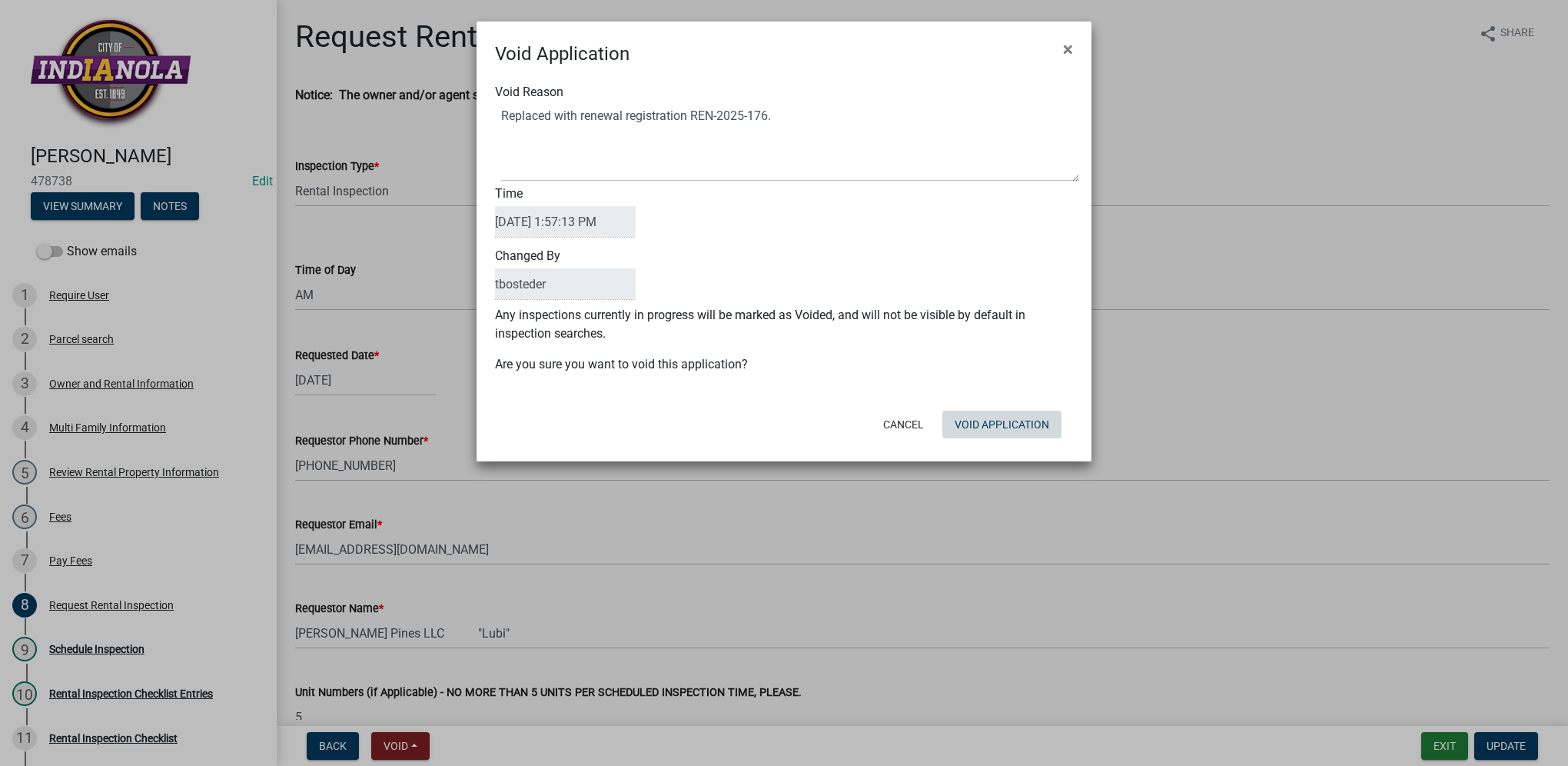
click at [1034, 434] on button "Void Application" at bounding box center [1001, 424] width 119 height 27
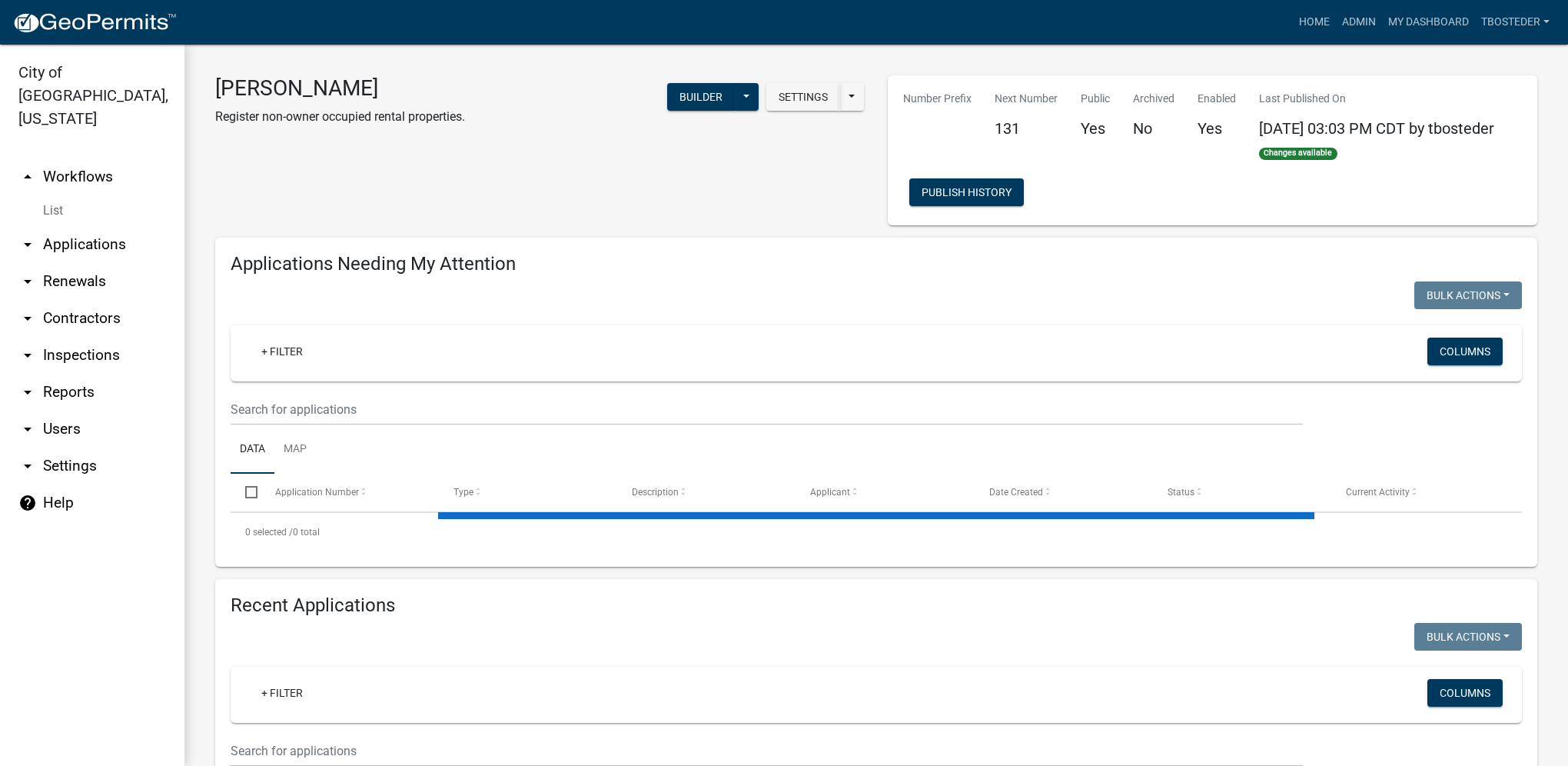
select select "1: 25"
